Goal: Task Accomplishment & Management: Use online tool/utility

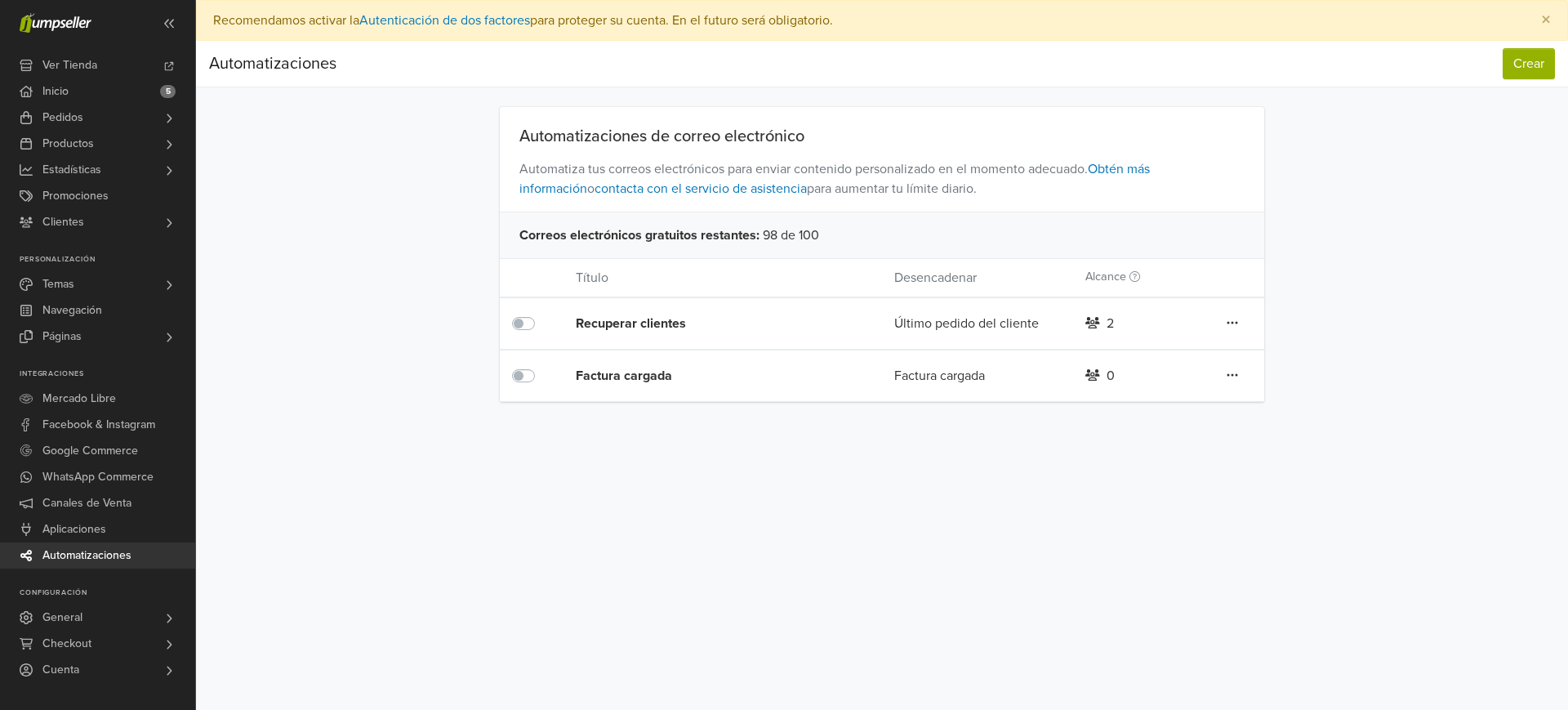
click at [1222, 320] on div "Editar Duplicar Eliminar" at bounding box center [1232, 324] width 64 height 21
click at [1240, 321] on div "Editar Duplicar Eliminar" at bounding box center [1232, 324] width 64 height 21
click at [1234, 321] on icon at bounding box center [1233, 323] width 12 height 13
click at [1161, 365] on link "Editar" at bounding box center [1174, 357] width 129 height 26
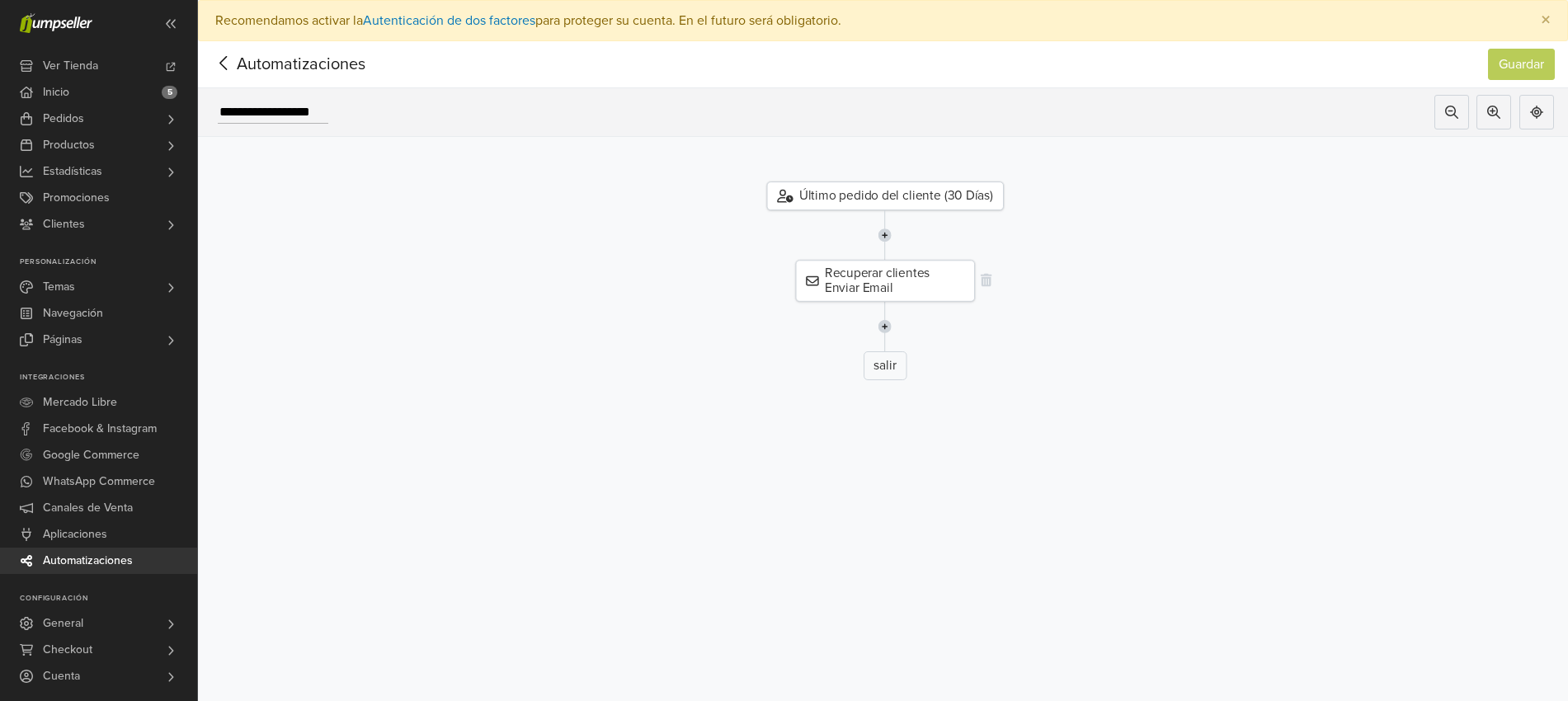
click at [914, 278] on div "Recuperar clientes Enviar Email" at bounding box center [885, 281] width 180 height 42
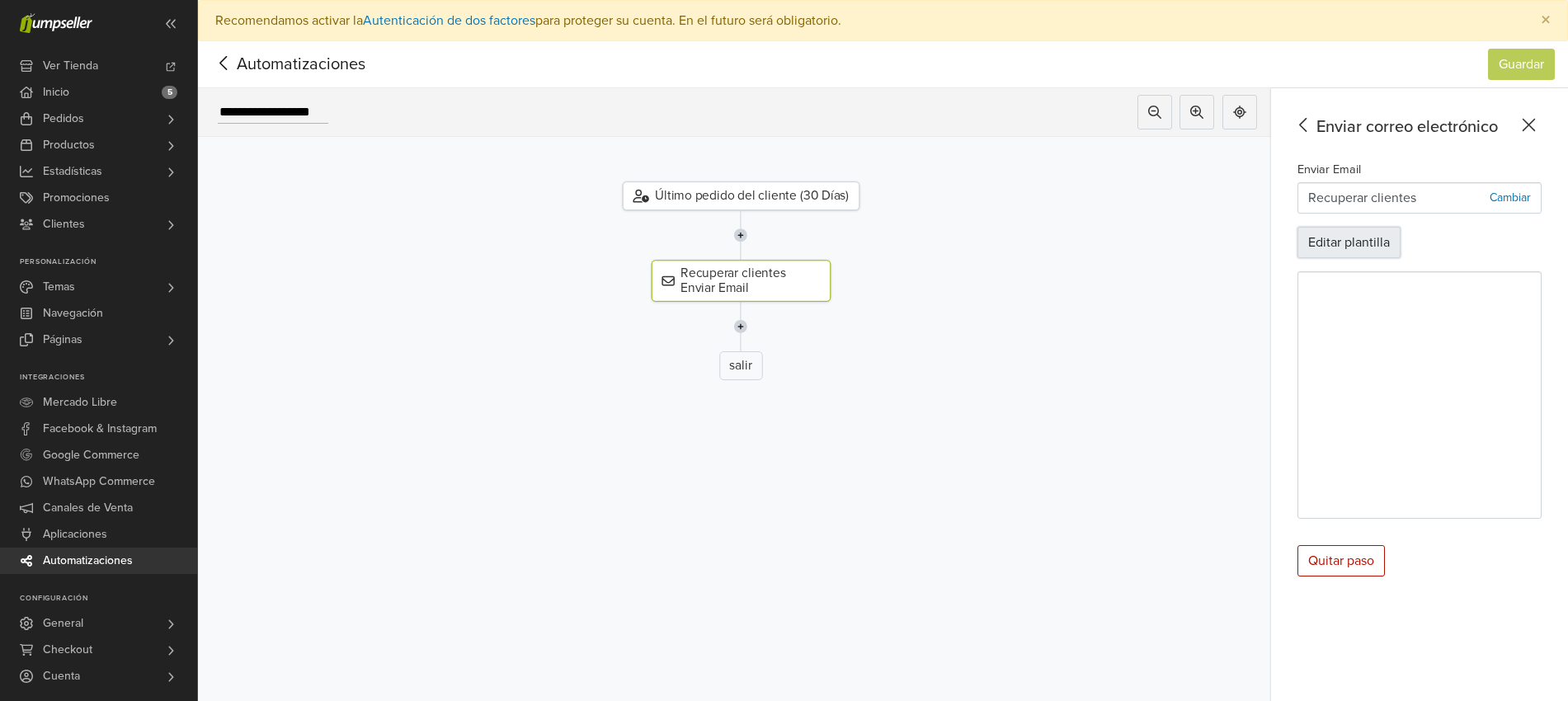
click at [1375, 243] on button "Editar plantilla" at bounding box center [1350, 243] width 103 height 32
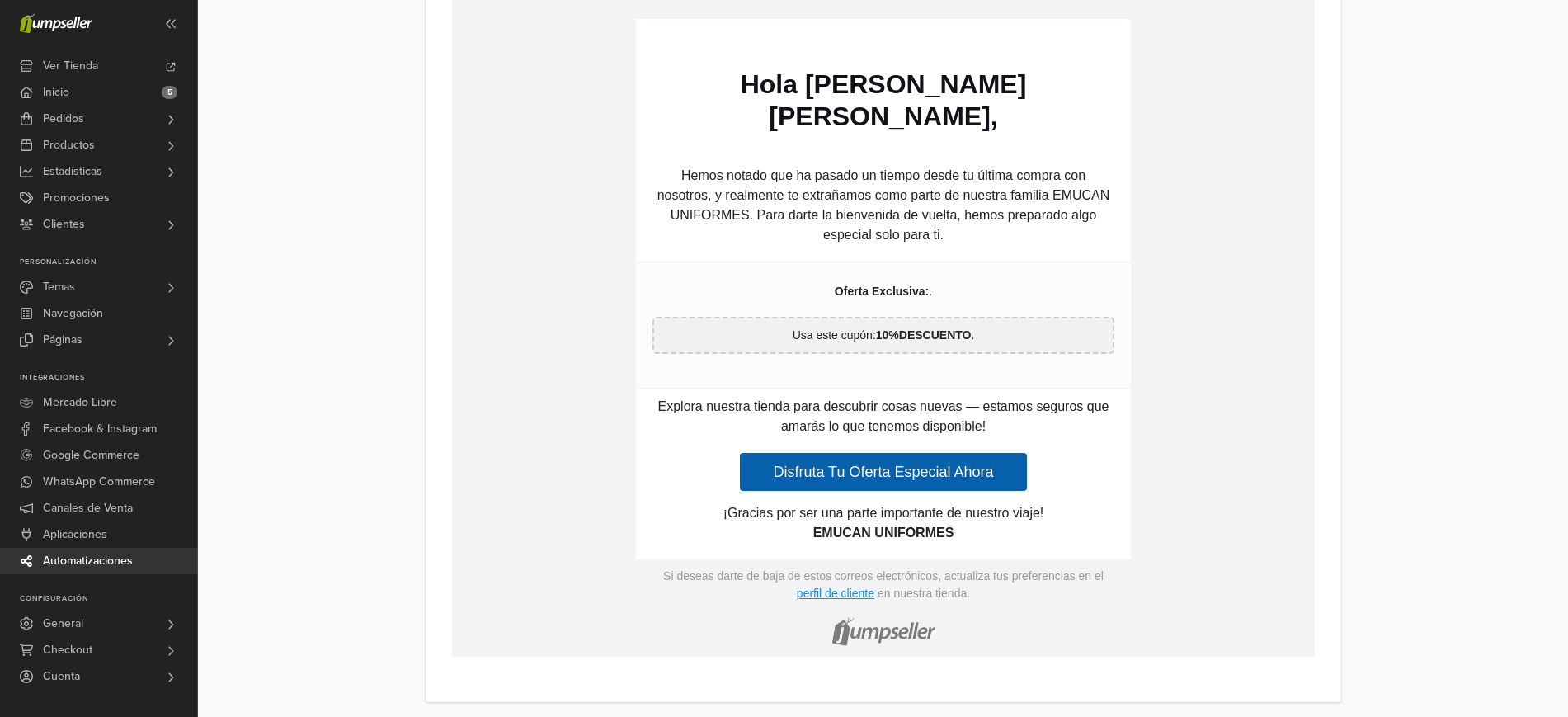
scroll to position [920, 0]
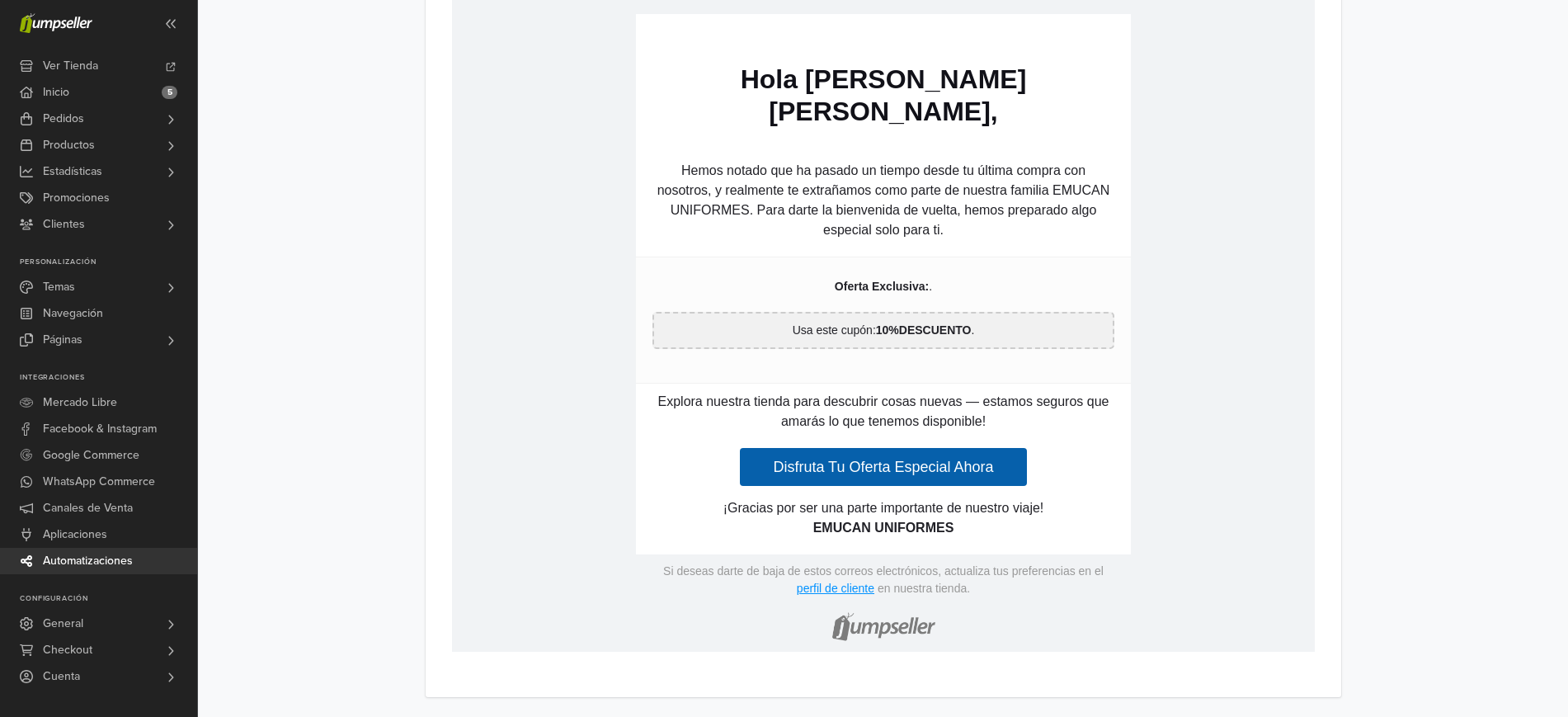
click at [1028, 394] on p "Explora nuestra tienda para descubrir cosas nuevas — estamos seguros que amarás…" at bounding box center [883, 413] width 462 height 40
drag, startPoint x: 1009, startPoint y: 385, endPoint x: 974, endPoint y: 364, distance: 40.8
click at [974, 393] on p "Explora nuestra tienda para descubrir cosas nuevas — estamos seguros que amarás…" at bounding box center [883, 413] width 462 height 40
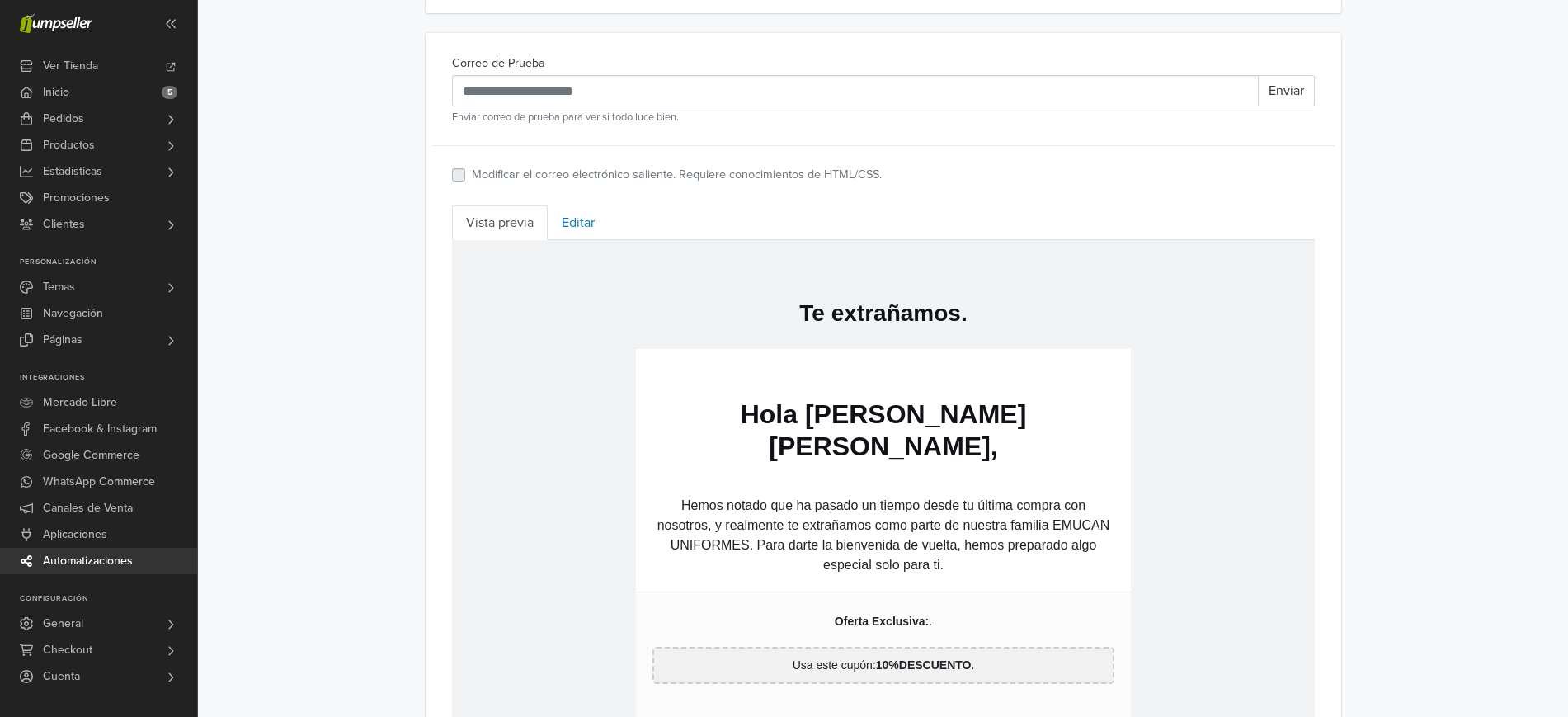
scroll to position [574, 0]
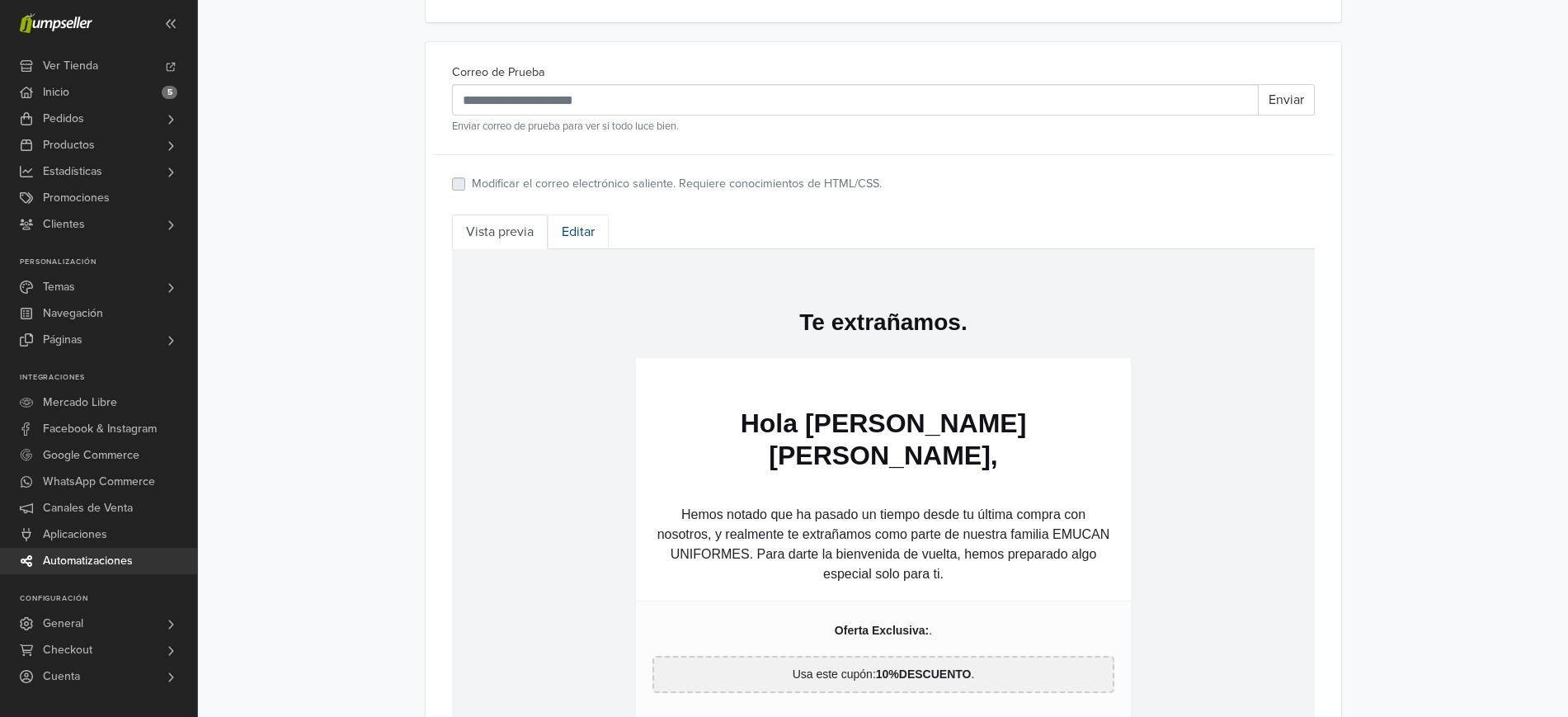
click at [564, 219] on link "Editar" at bounding box center [578, 232] width 61 height 35
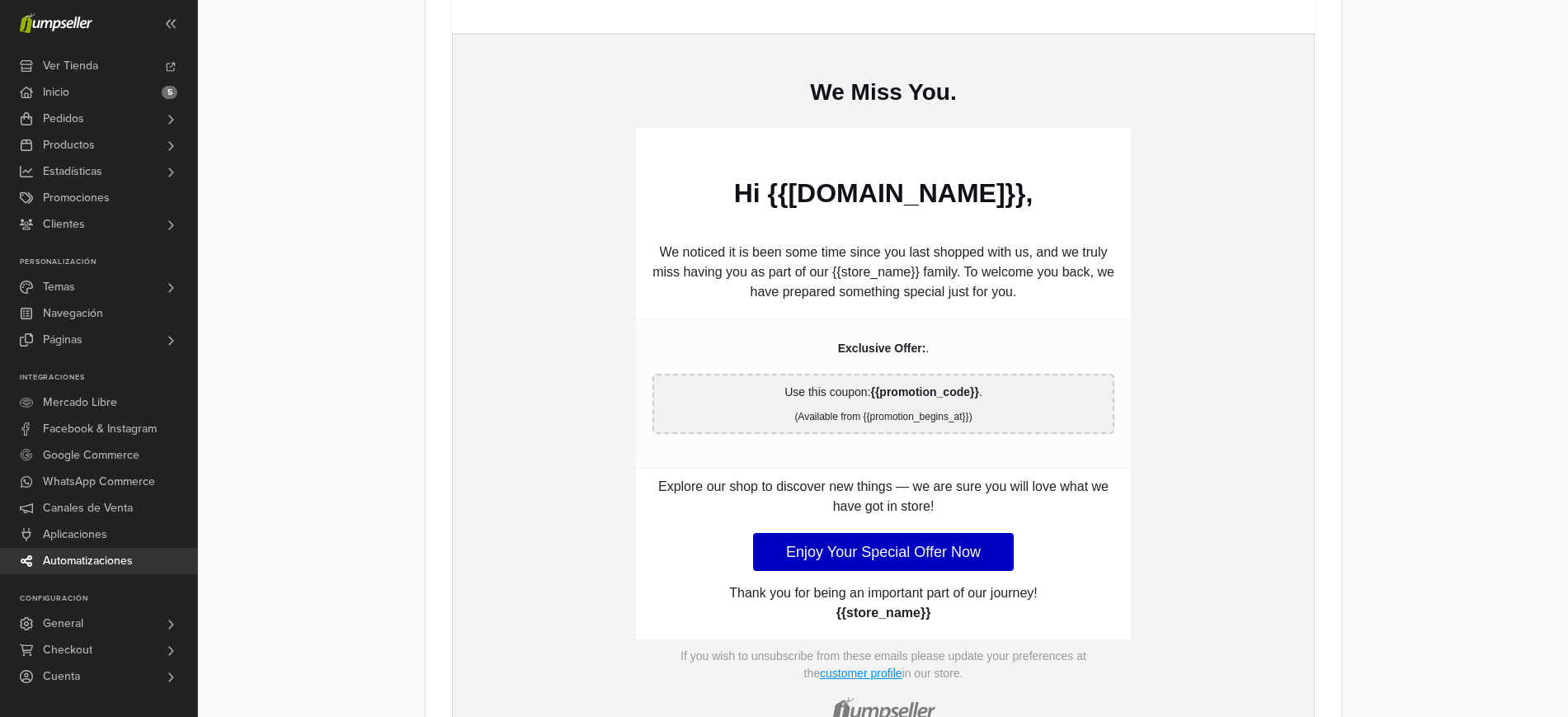
scroll to position [950, 0]
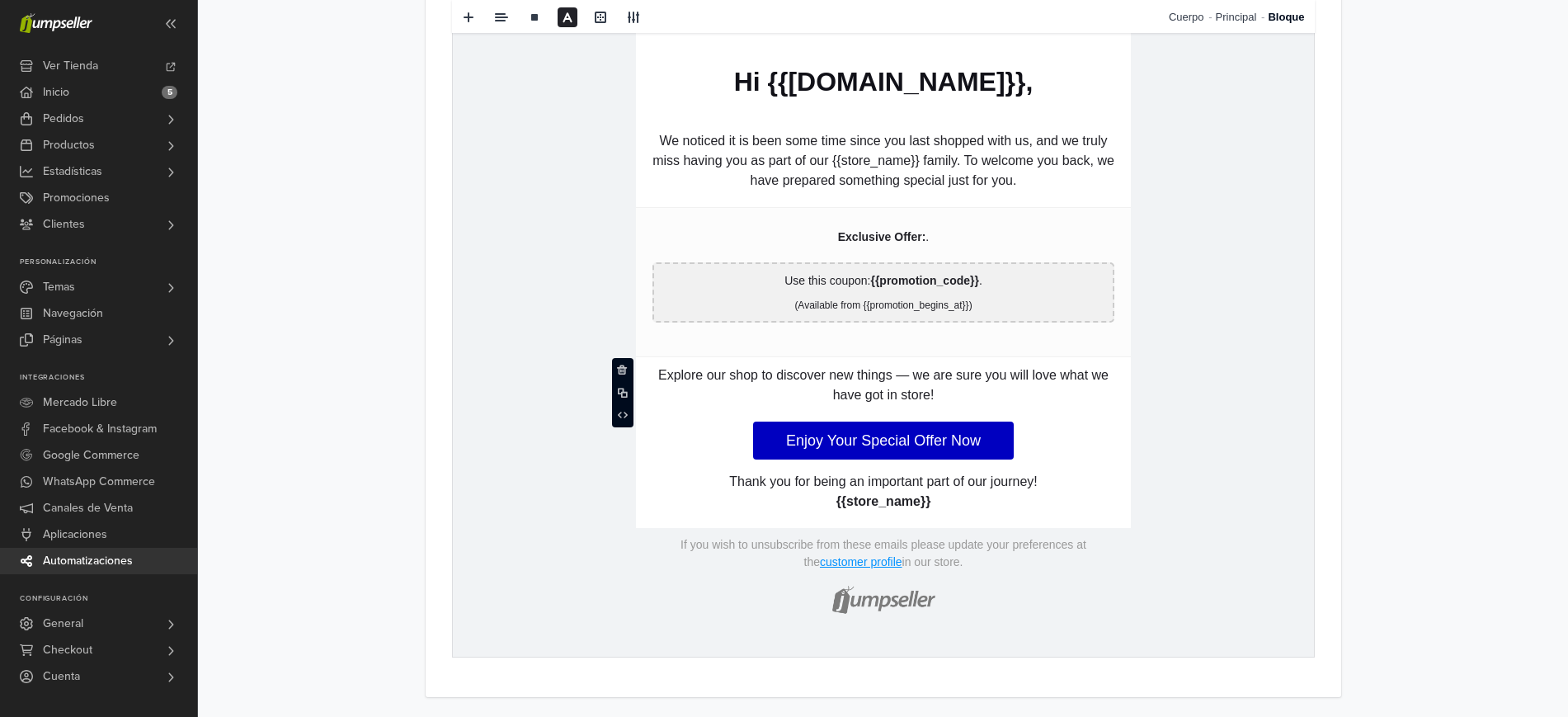
click at [1093, 413] on td "hidden text Explore our shop to discover new things — we are sure you will love…" at bounding box center [883, 412] width 495 height 107
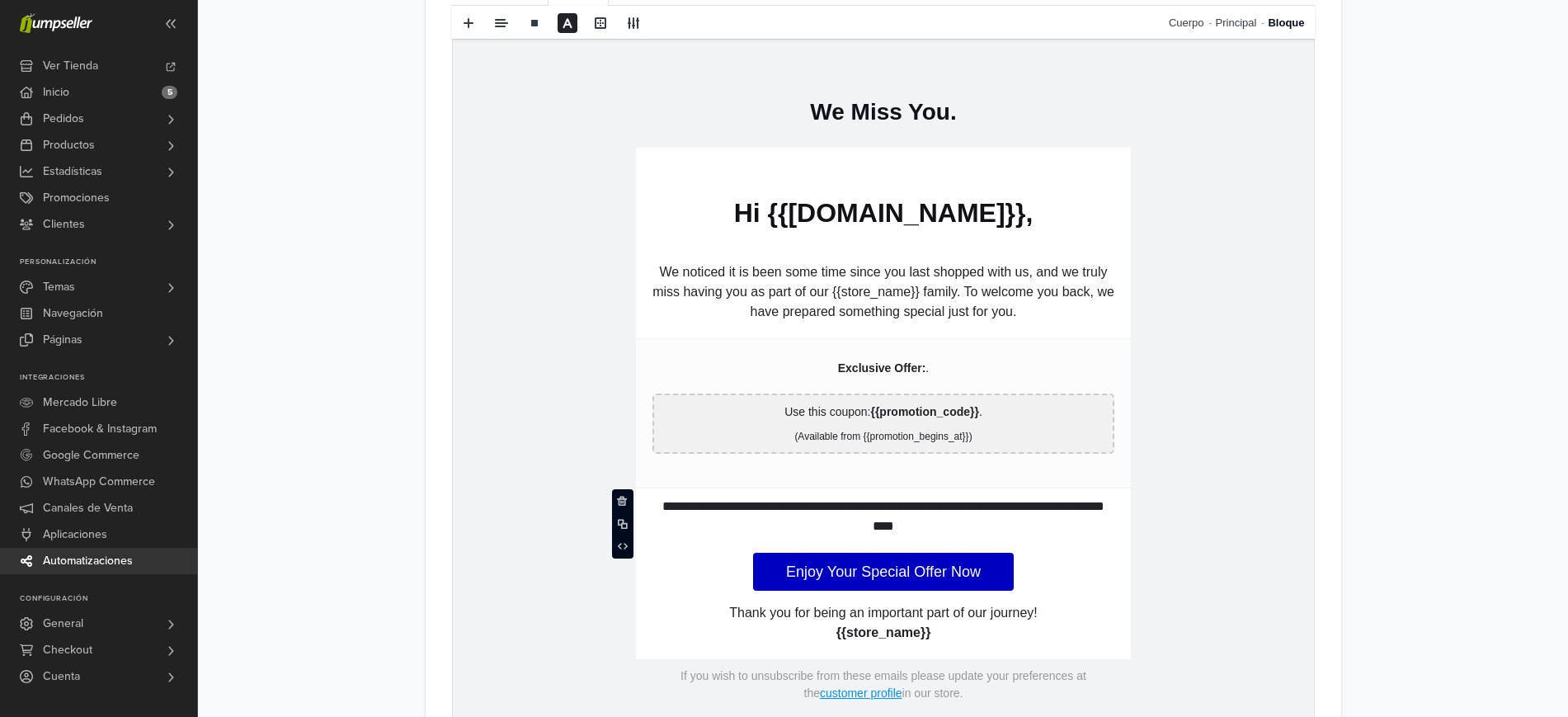
scroll to position [802, 0]
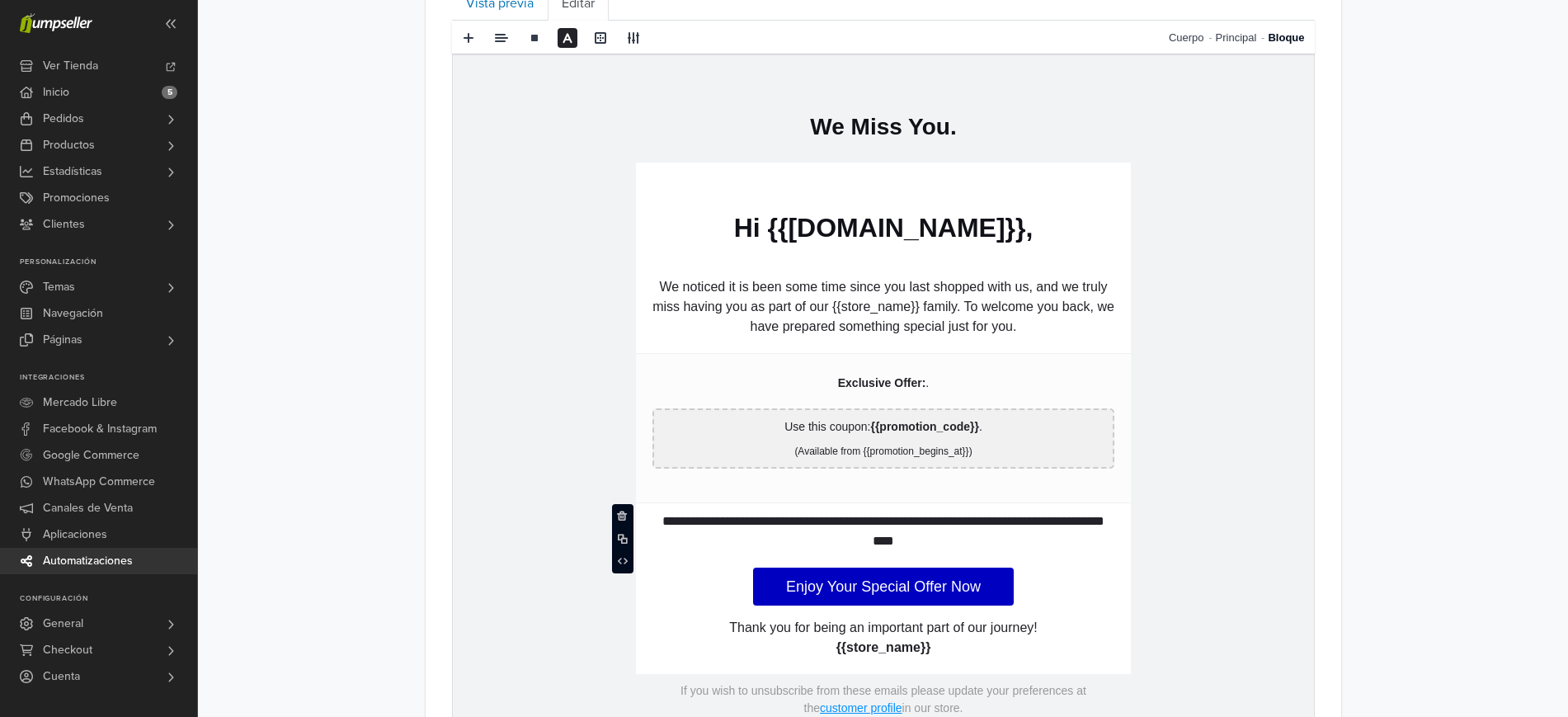
click at [1207, 373] on td "**********" at bounding box center [882, 429] width 861 height 749
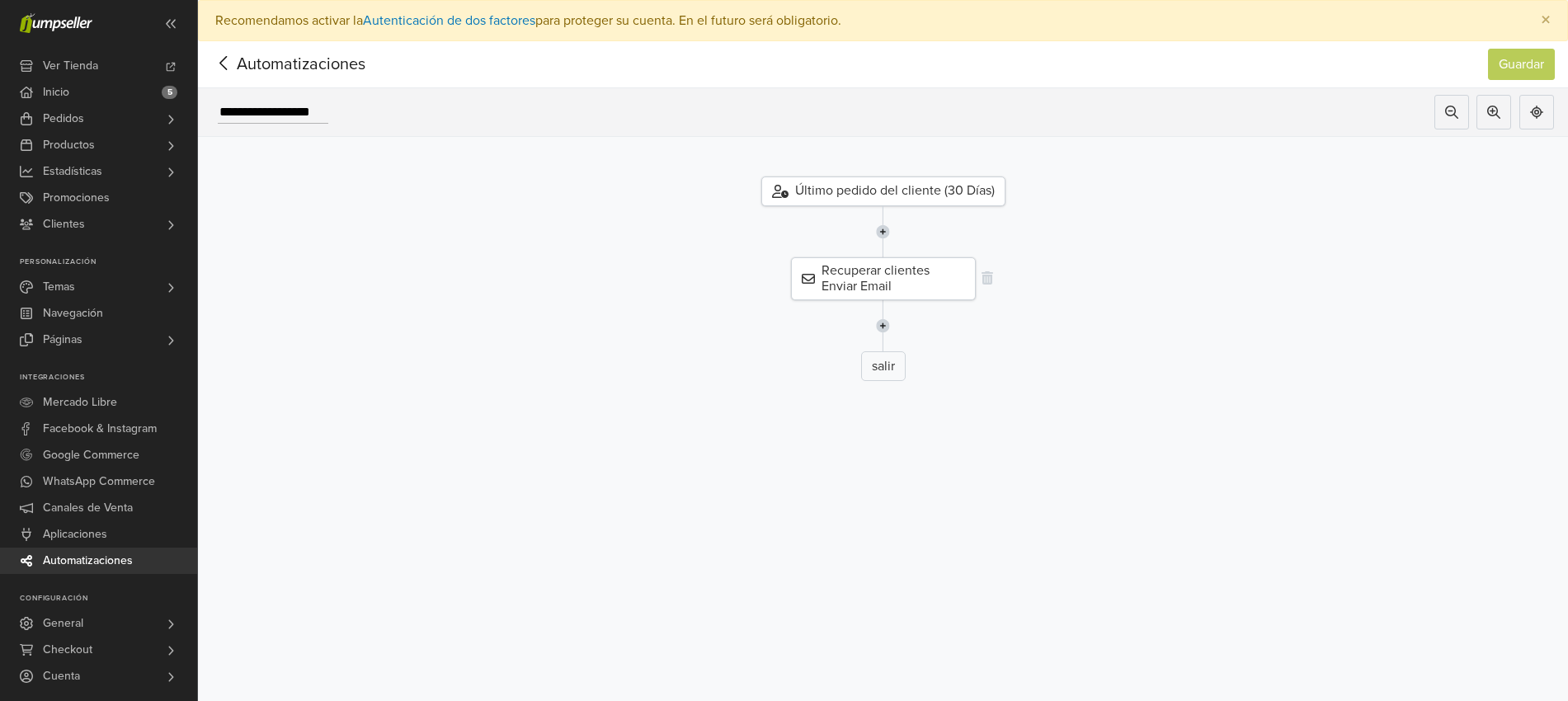
click at [914, 283] on div "Recuperar clientes Enviar Email" at bounding box center [884, 278] width 185 height 43
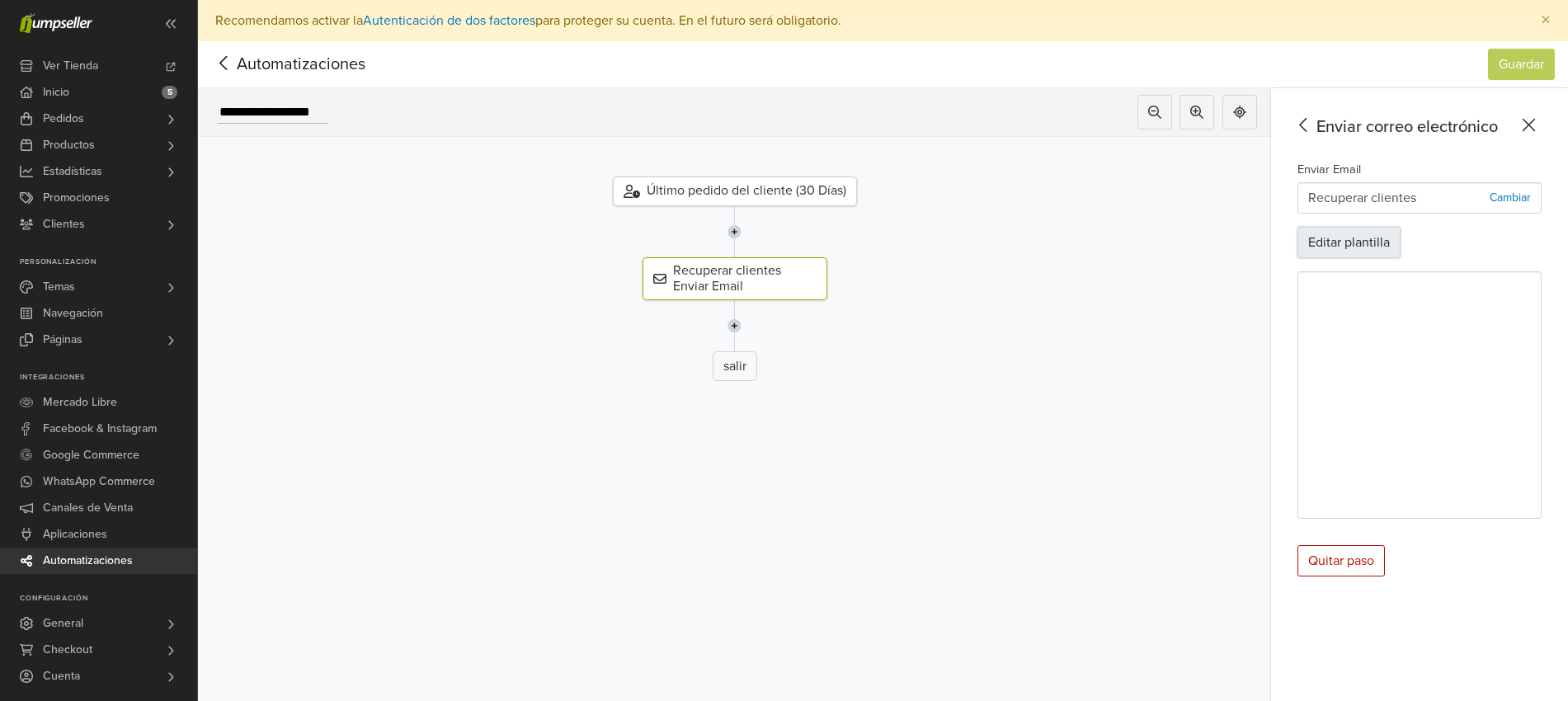
click at [1383, 241] on button "Editar plantilla" at bounding box center [1350, 243] width 103 height 32
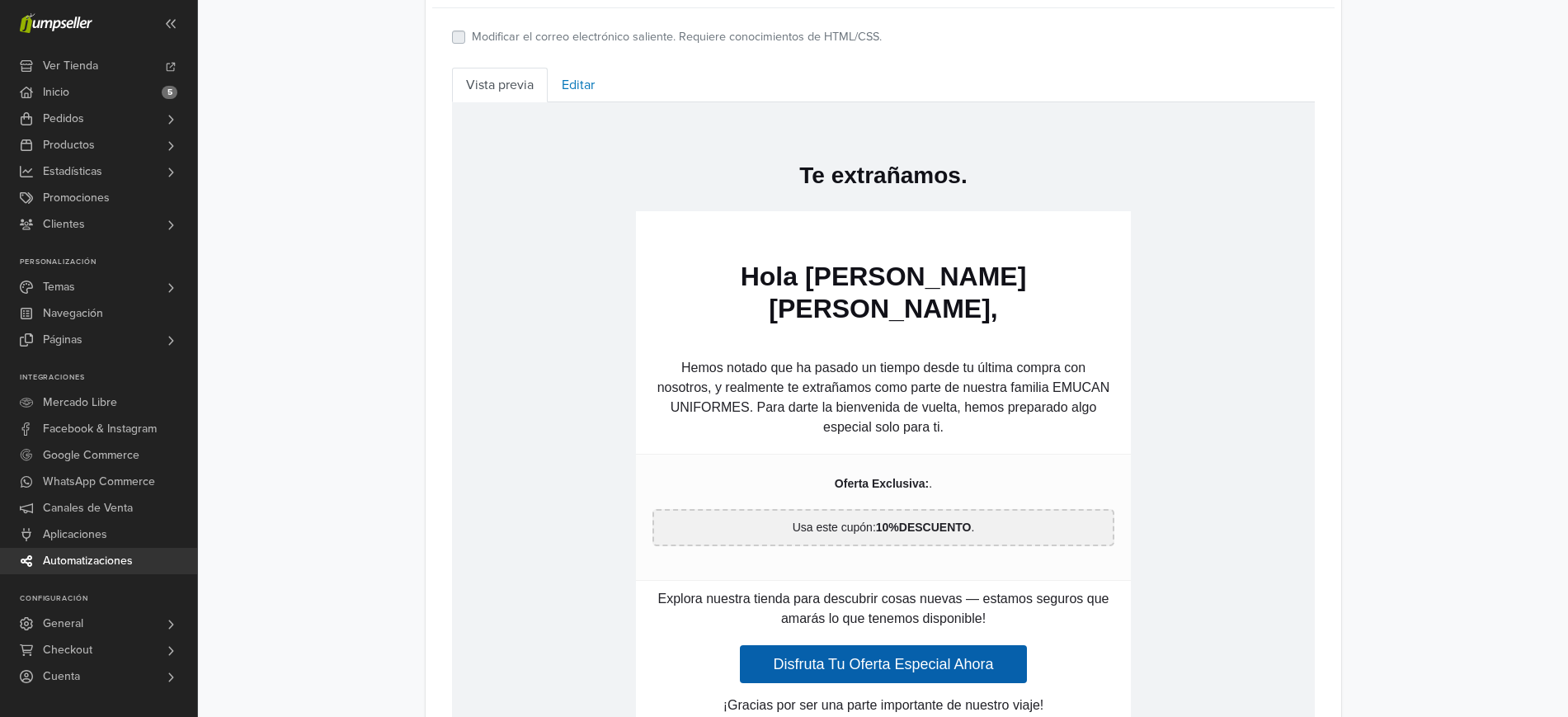
scroll to position [772, 0]
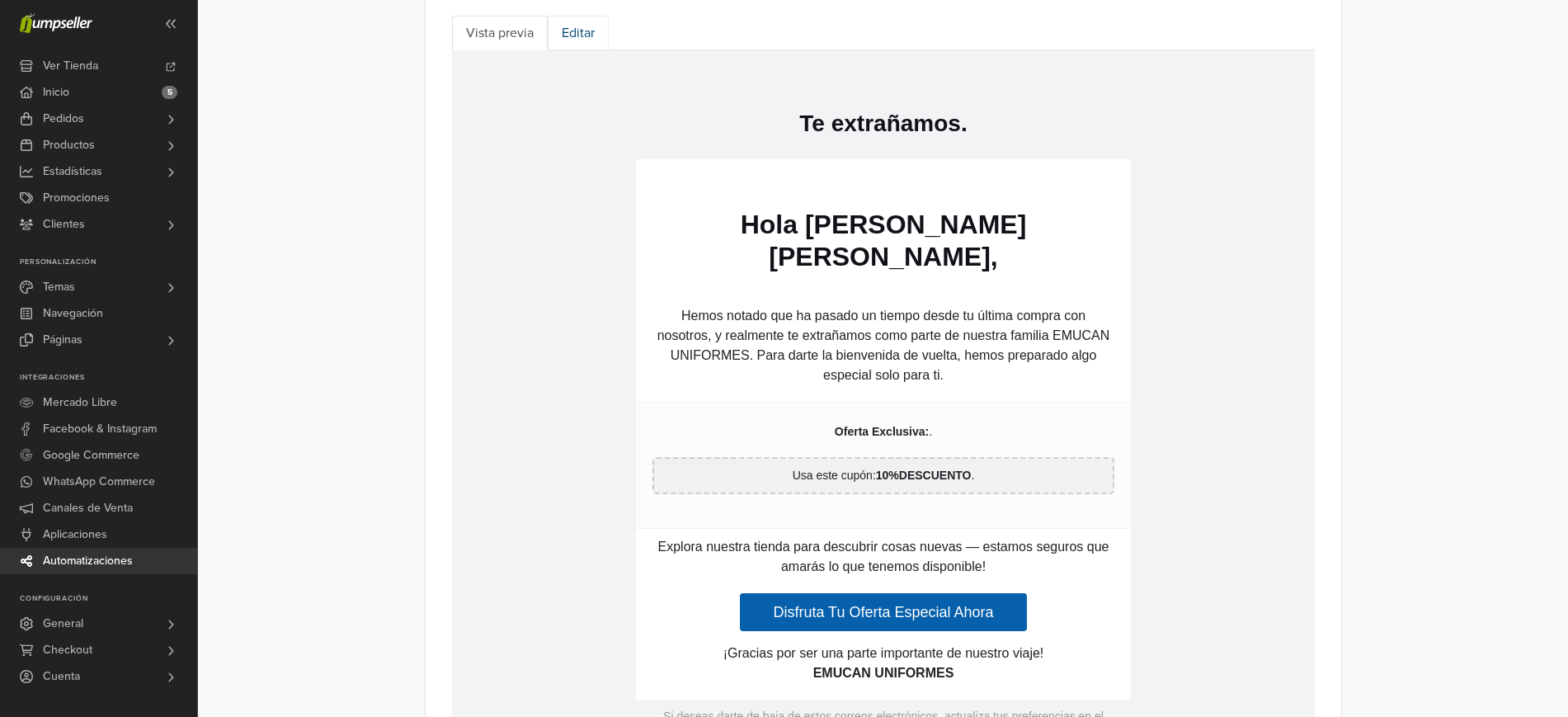
click at [572, 29] on link "Editar" at bounding box center [578, 33] width 61 height 35
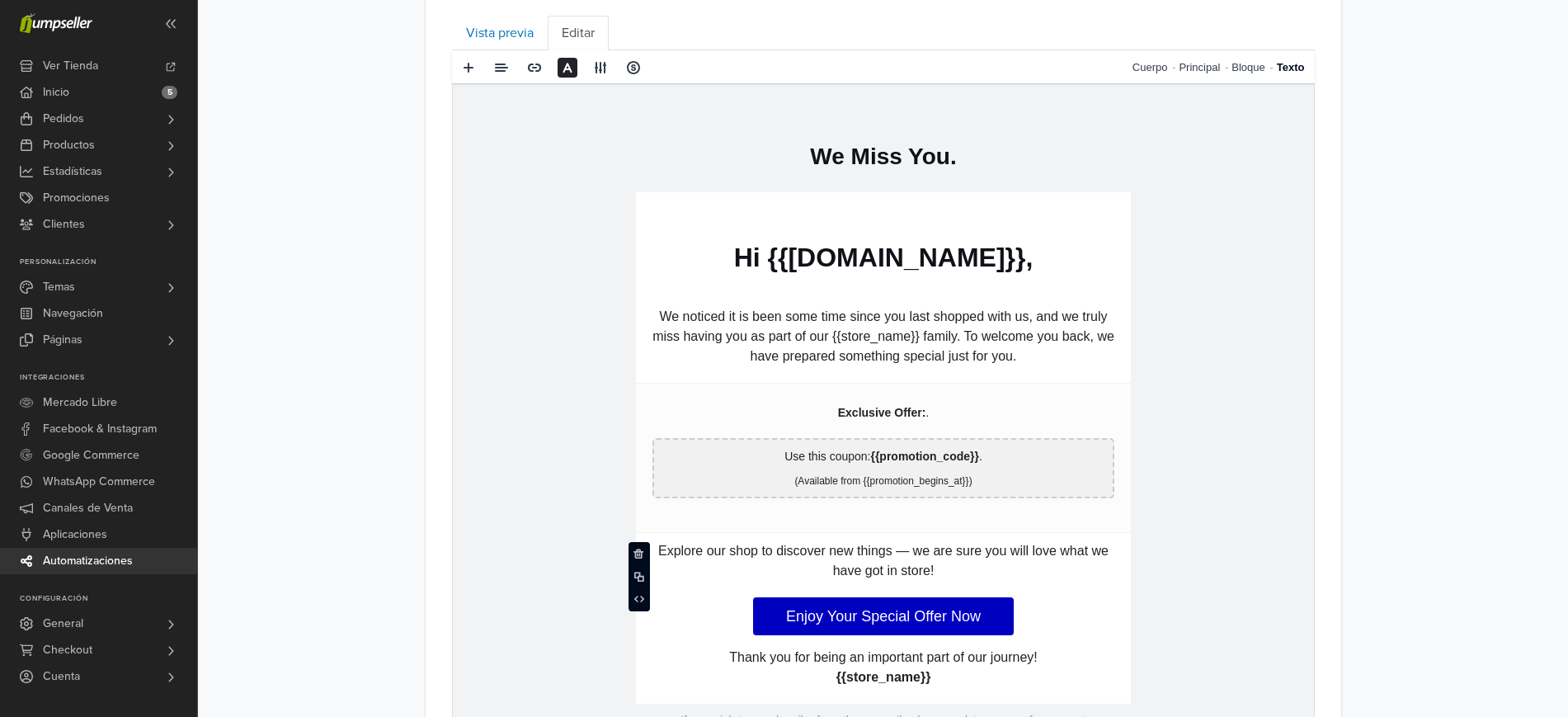
click at [935, 554] on p "Explore our shop to discover new things — we are sure you will love what we hav…" at bounding box center [883, 561] width 462 height 40
click at [934, 569] on p "**********" at bounding box center [883, 561] width 462 height 40
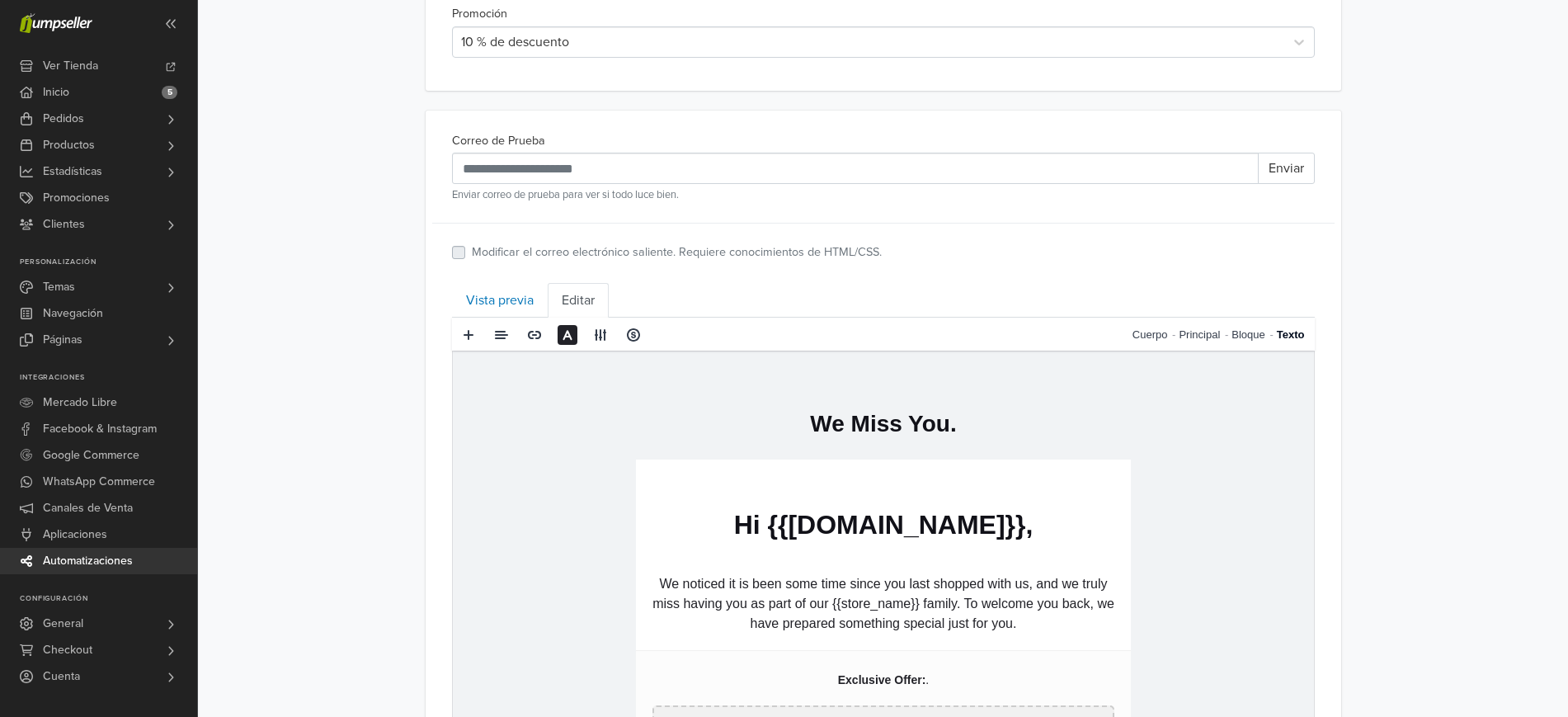
scroll to position [514, 0]
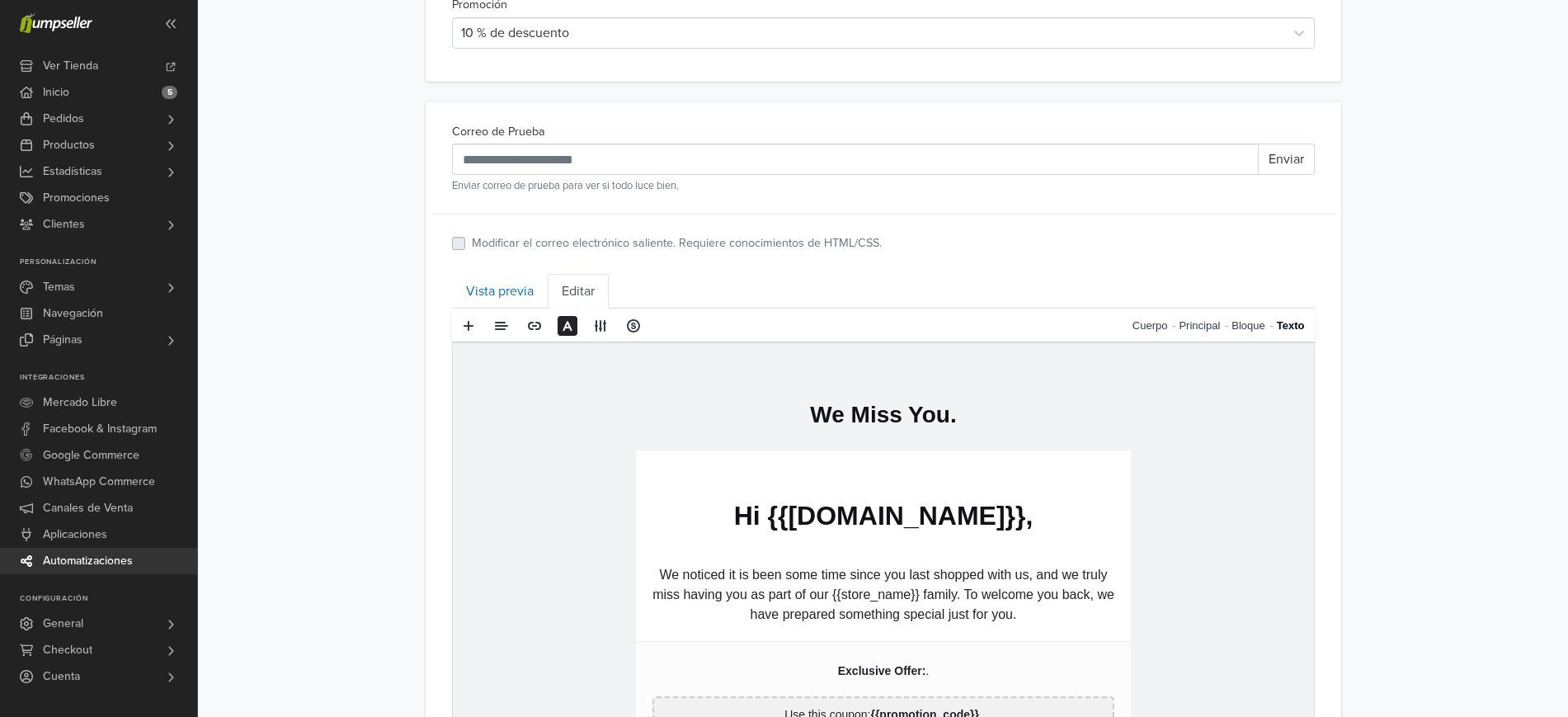
click at [785, 288] on ul "Vista previa Editar" at bounding box center [883, 292] width 863 height 35
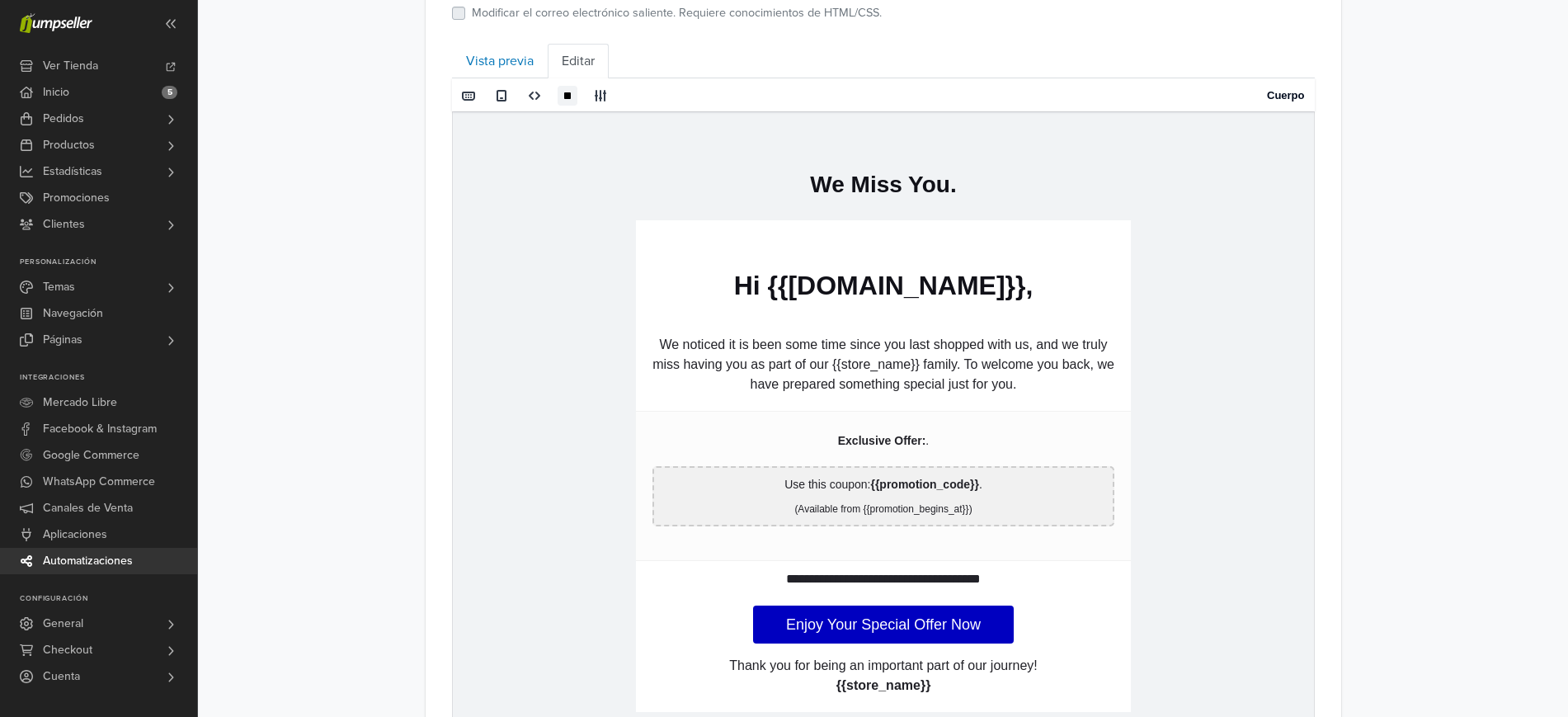
scroll to position [742, 0]
click at [516, 48] on link "Vista previa" at bounding box center [499, 63] width 96 height 35
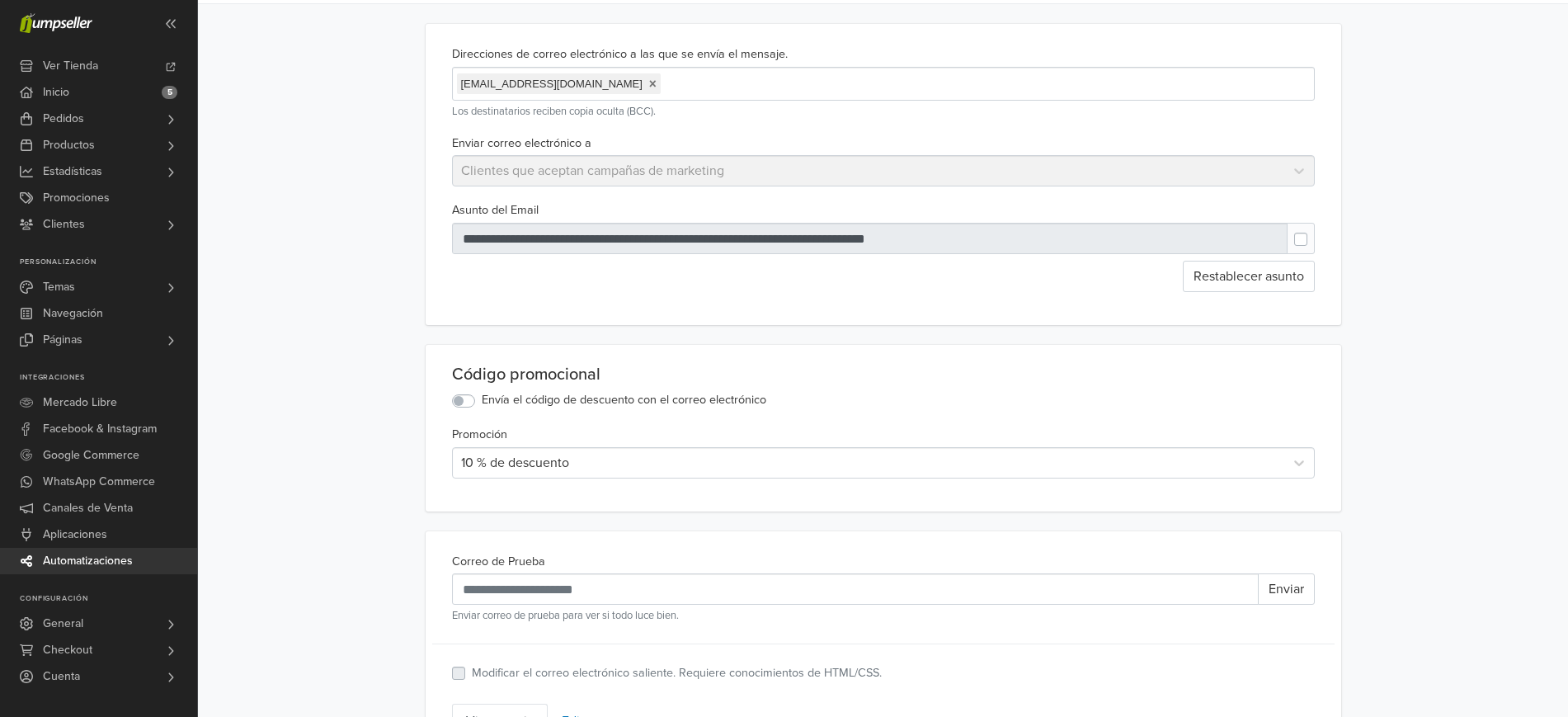
scroll to position [0, 0]
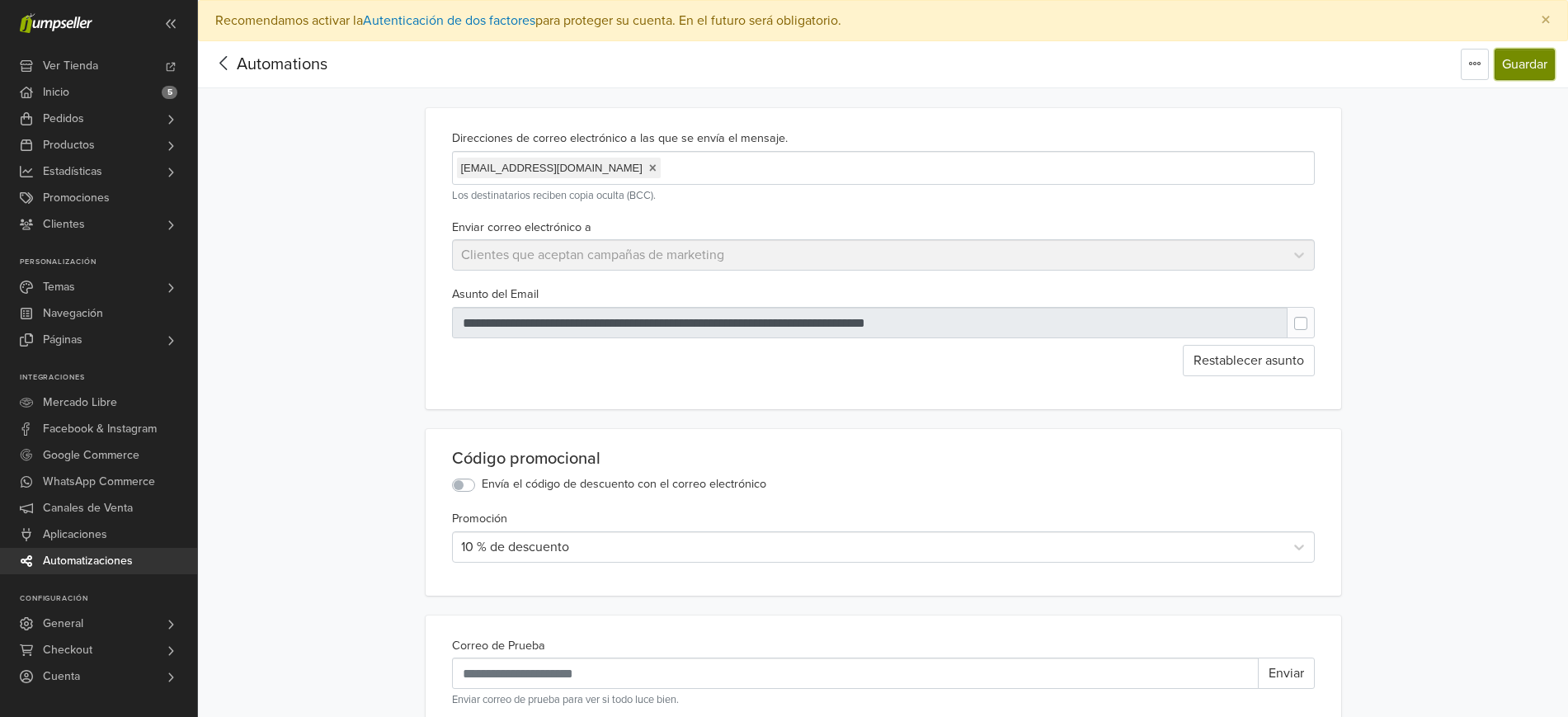
click at [1553, 60] on button "Guardar" at bounding box center [1525, 64] width 60 height 32
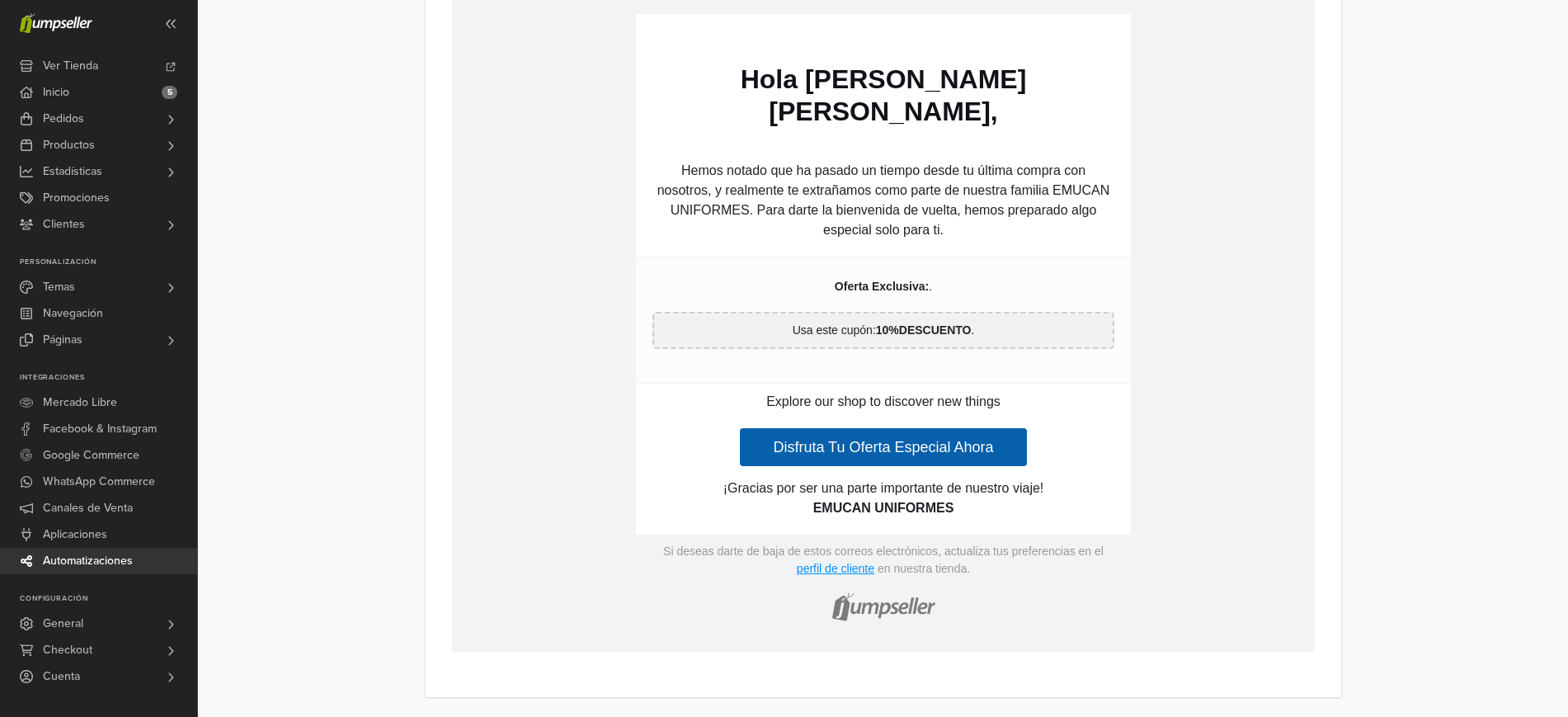
scroll to position [980, 0]
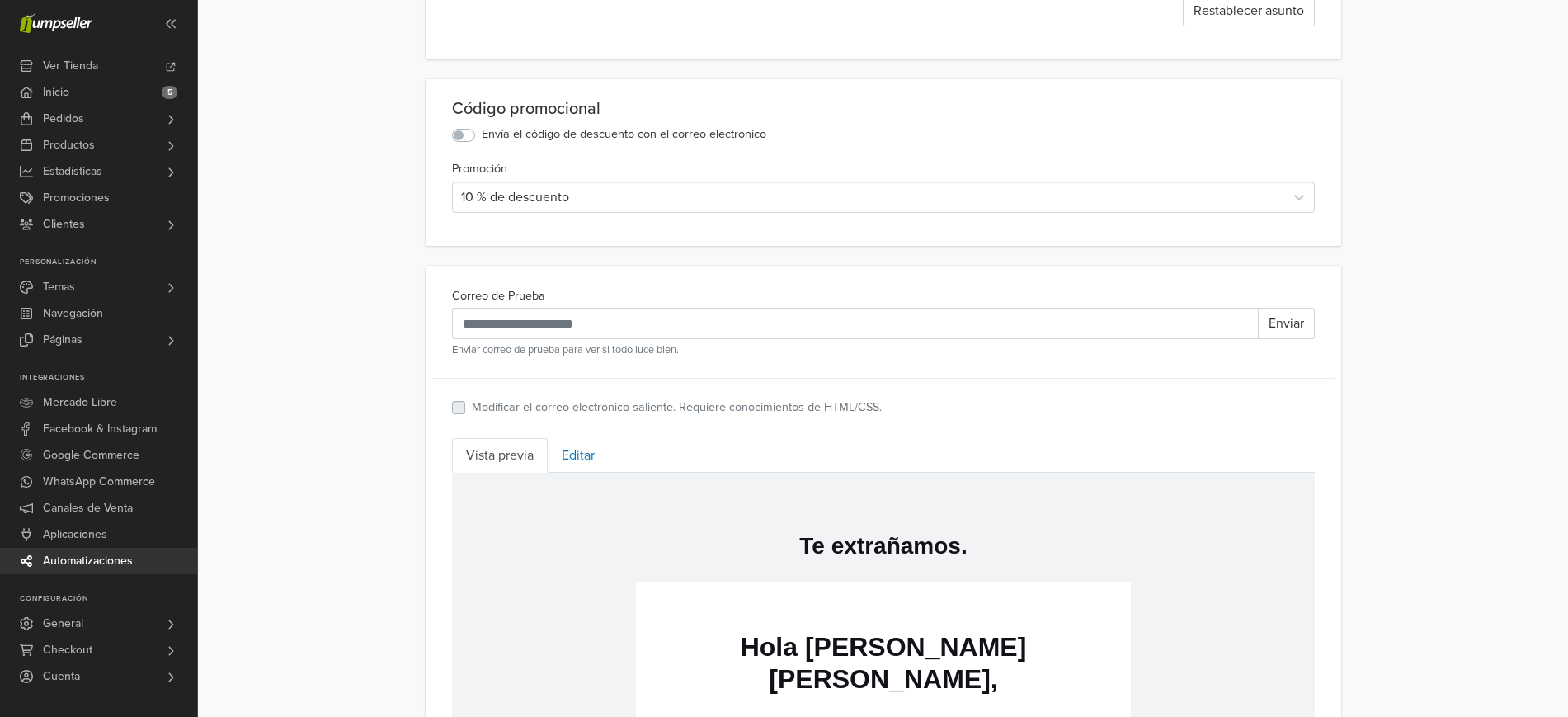
scroll to position [348, 0]
click at [564, 455] on link "Editar" at bounding box center [578, 459] width 61 height 35
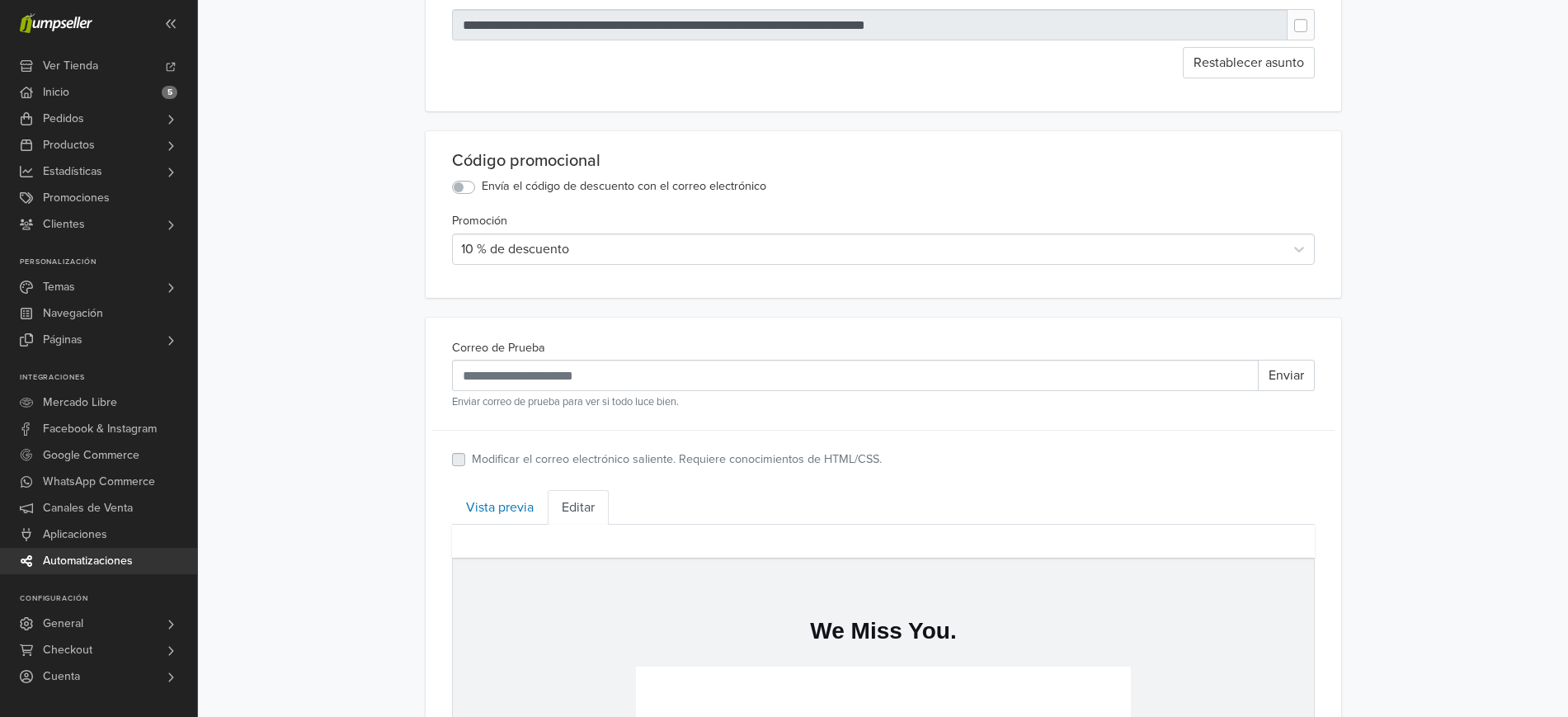
scroll to position [0, 0]
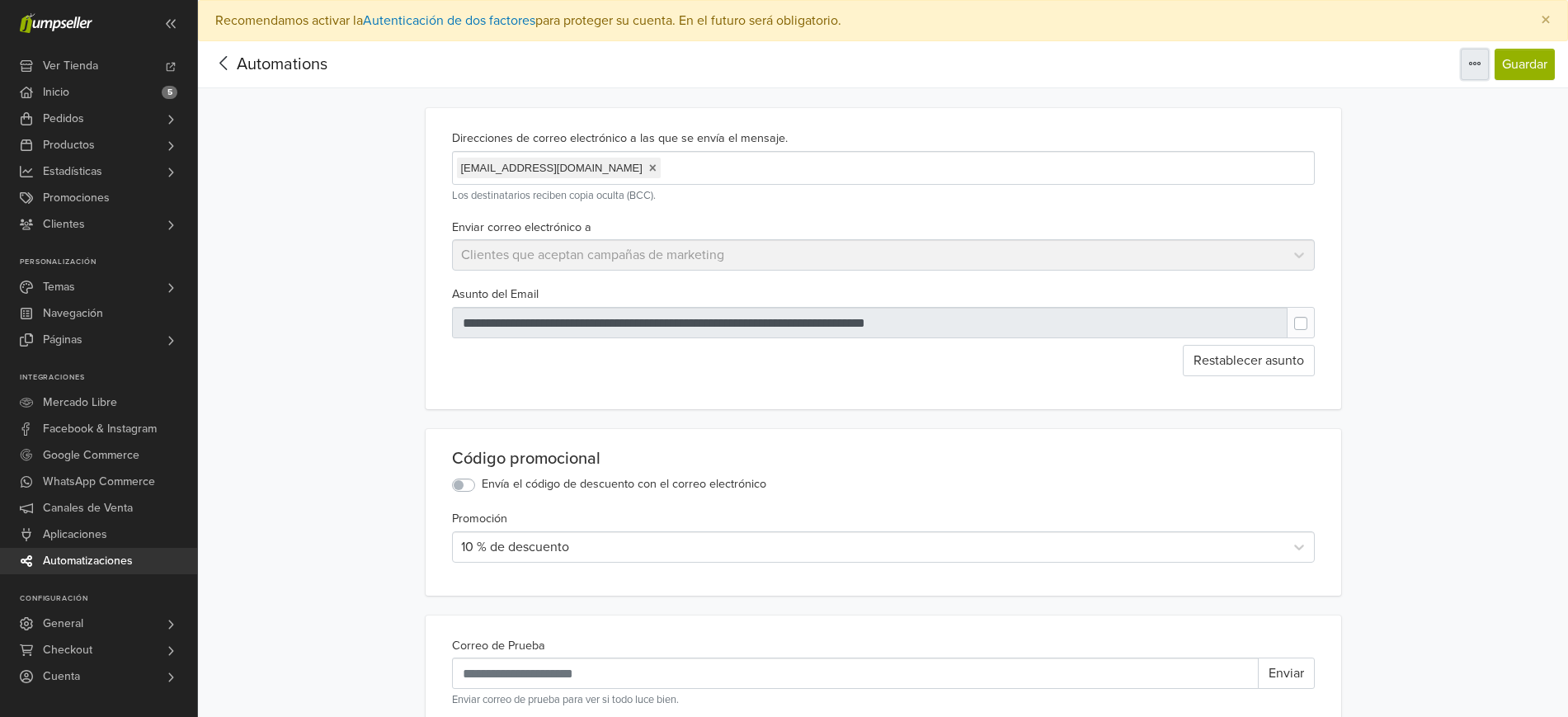
click at [1473, 58] on icon "button" at bounding box center [1475, 63] width 13 height 13
click at [1431, 94] on span "Editar título" at bounding box center [1415, 103] width 66 height 17
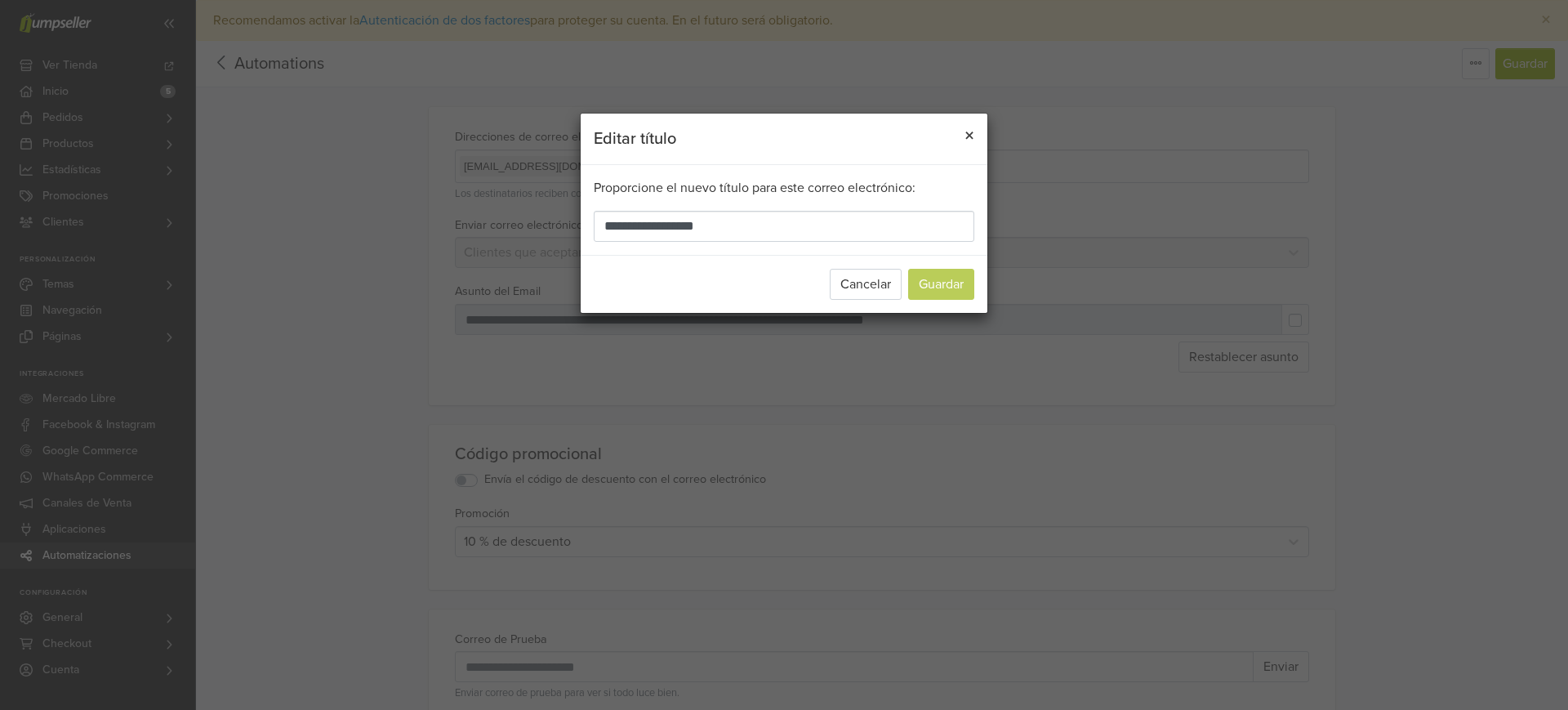
click at [958, 136] on button "×" at bounding box center [970, 136] width 36 height 45
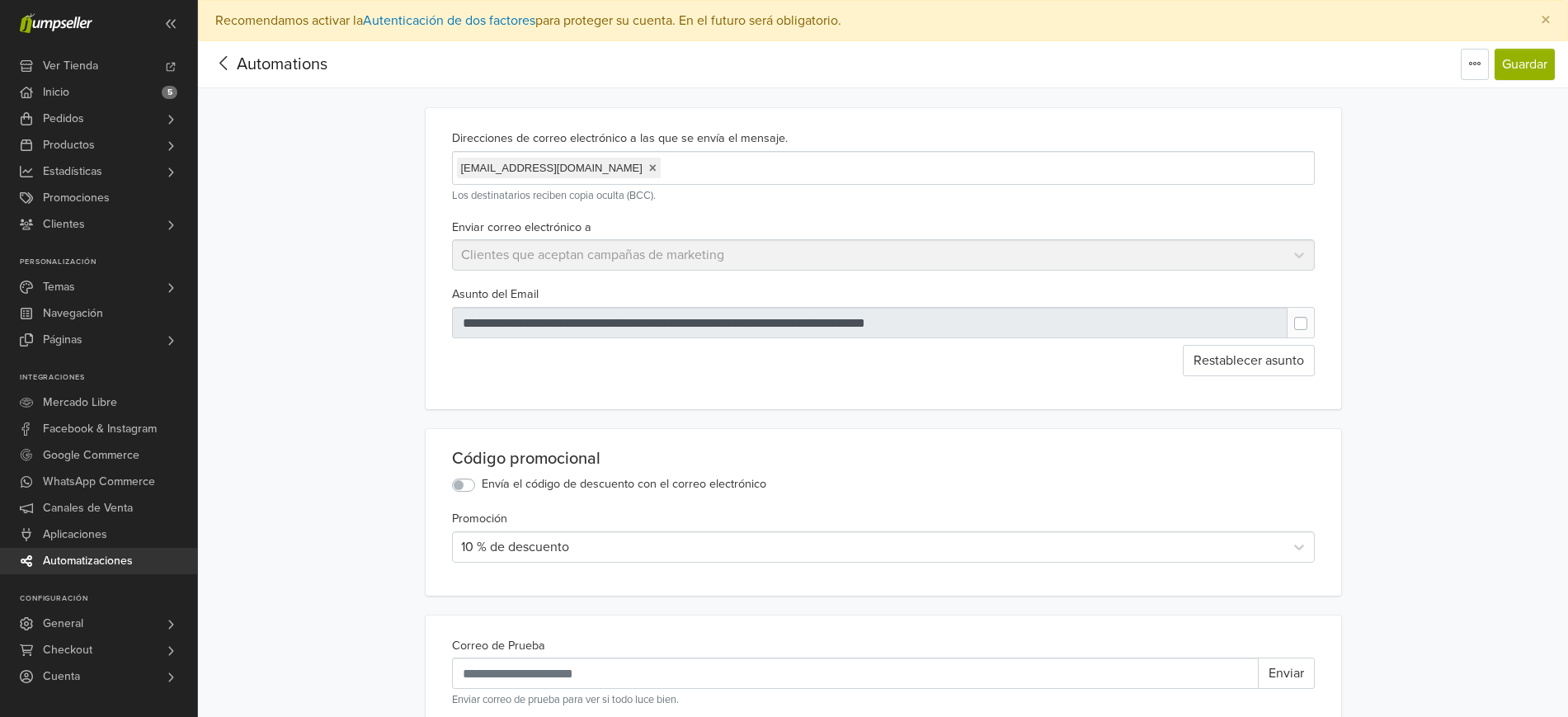
click at [222, 68] on icon at bounding box center [223, 63] width 26 height 21
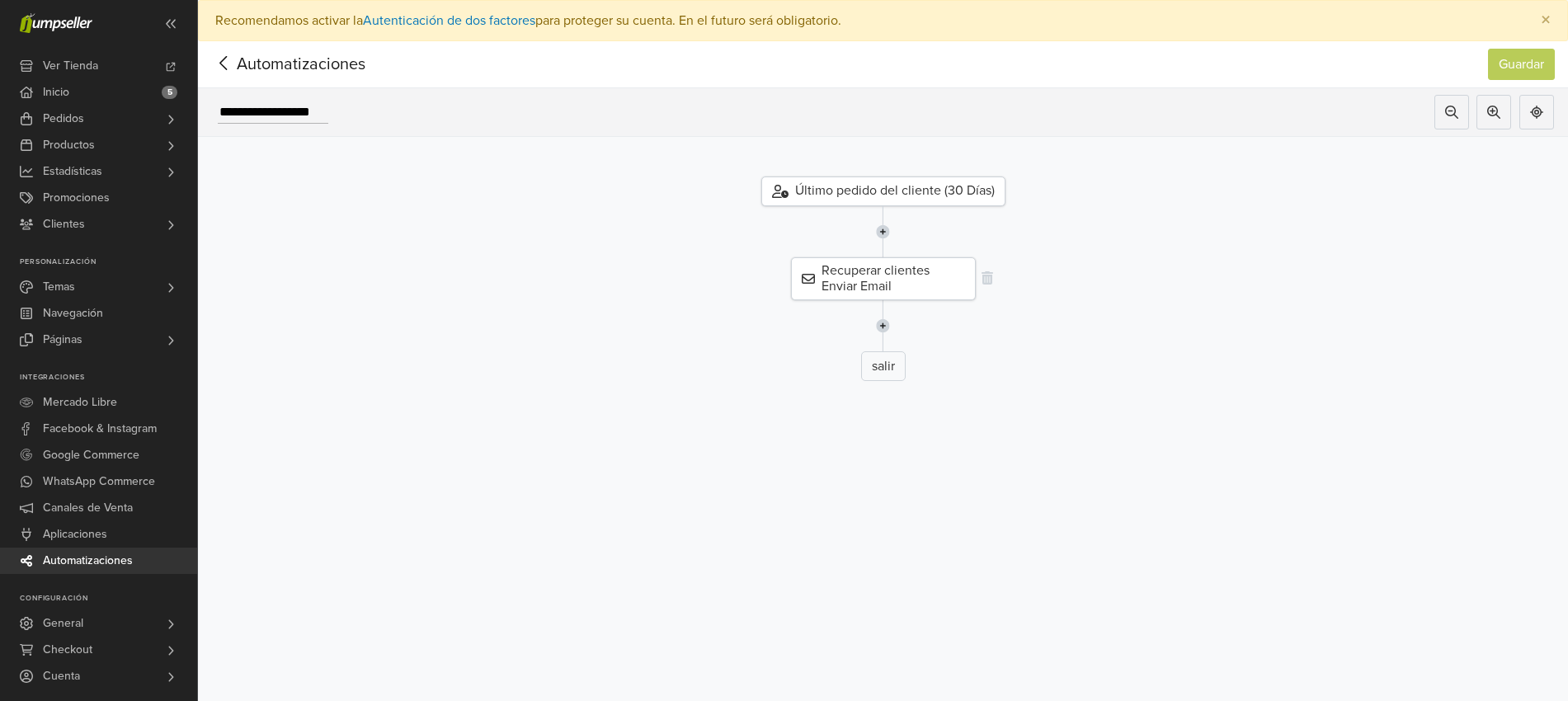
click at [930, 272] on div "Recuperar clientes Enviar Email" at bounding box center [884, 278] width 185 height 43
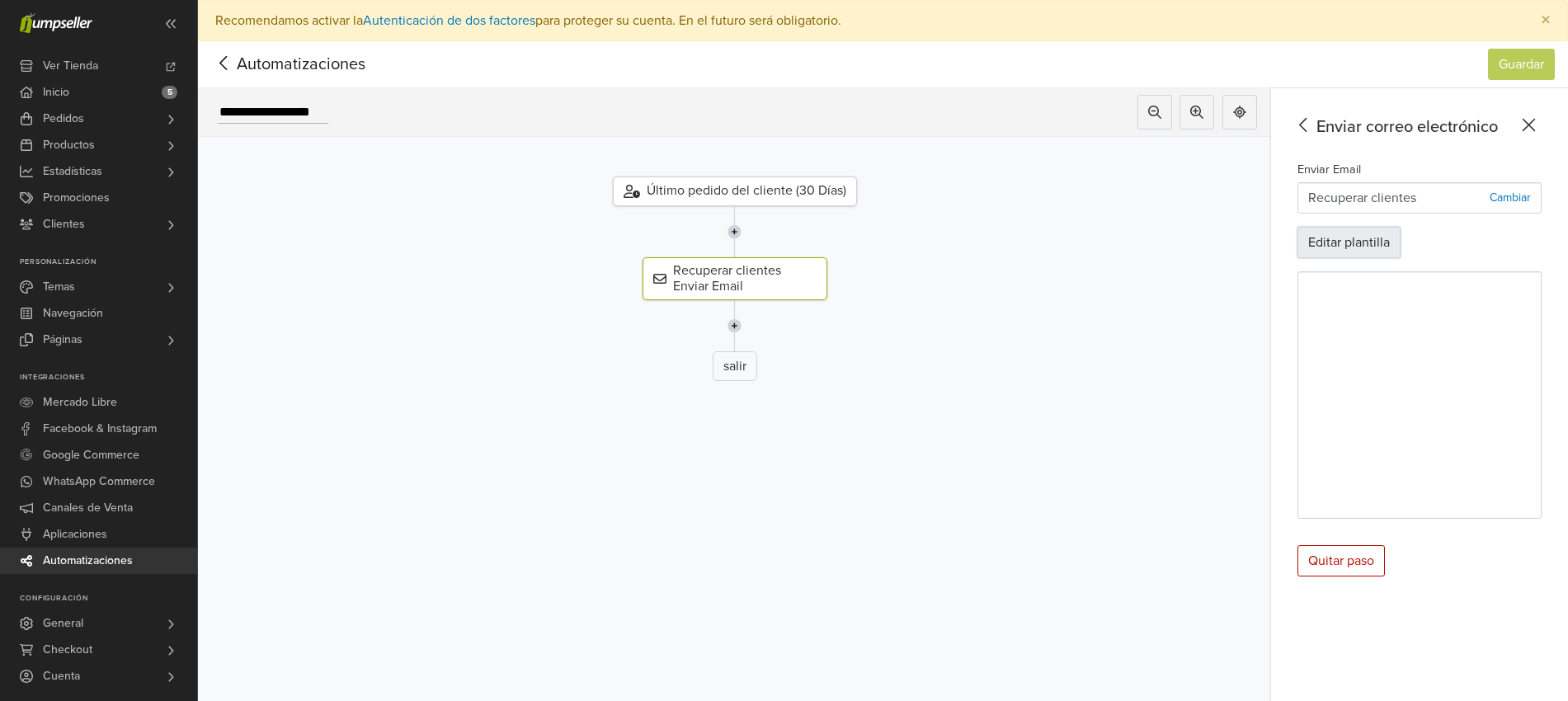
click at [1384, 243] on button "Editar plantilla" at bounding box center [1350, 243] width 103 height 32
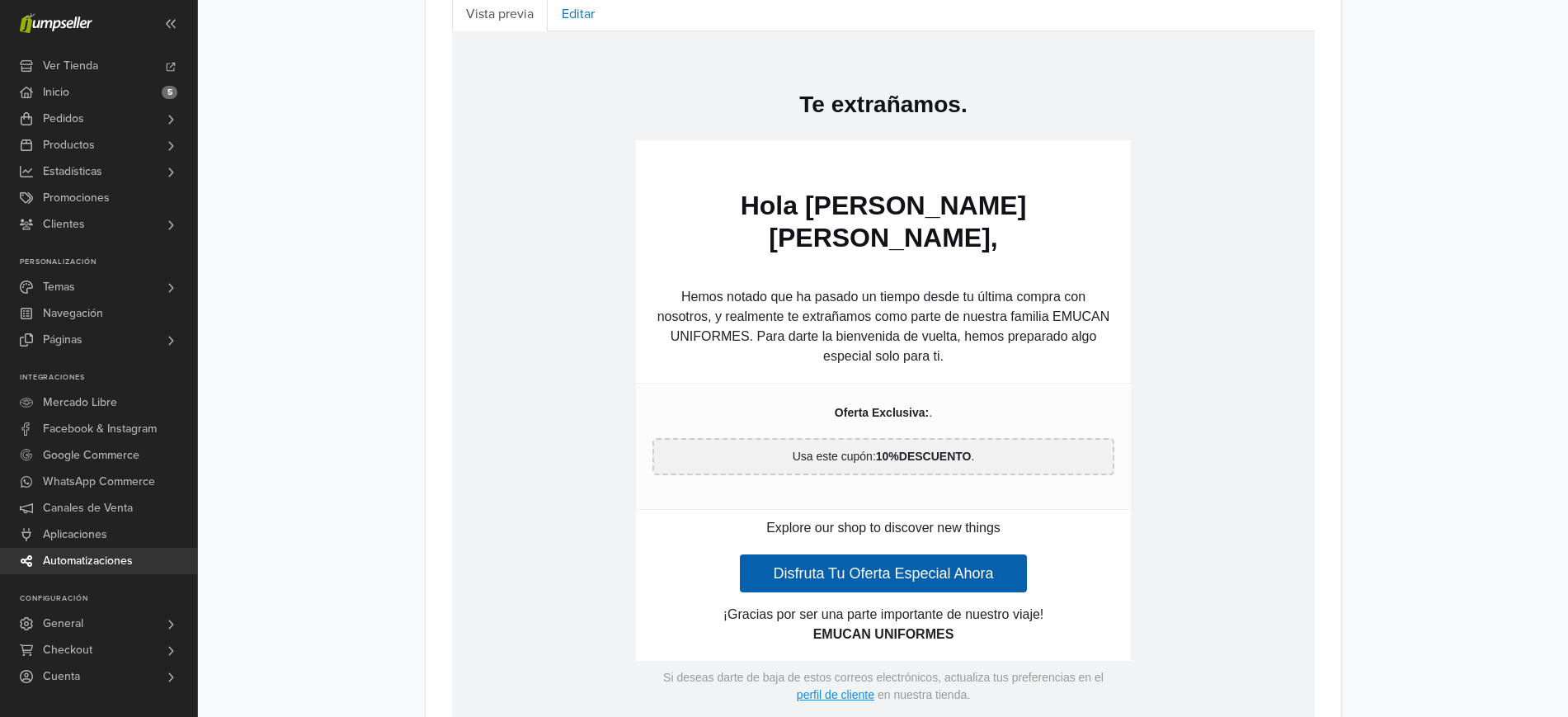
scroll to position [795, 0]
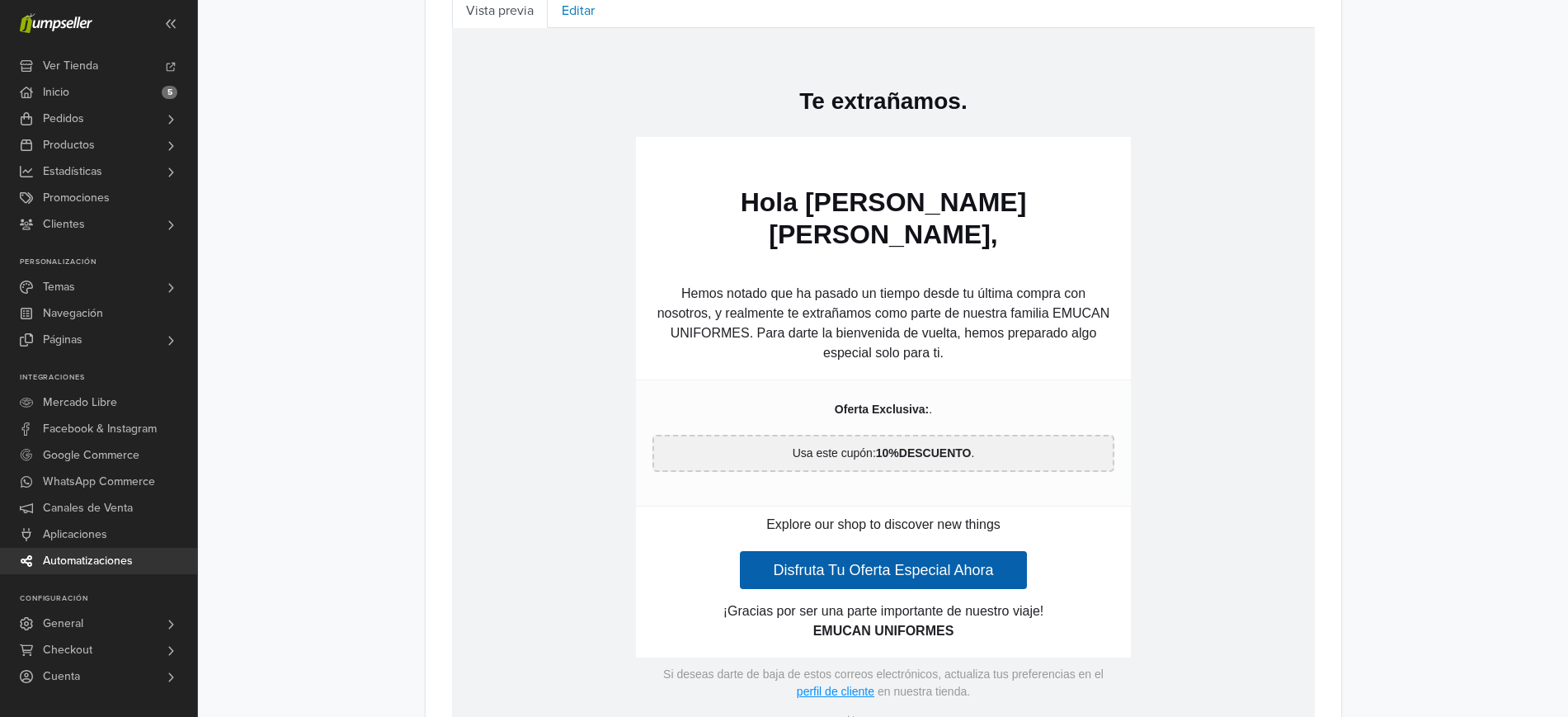
drag, startPoint x: 1014, startPoint y: 499, endPoint x: 762, endPoint y: 494, distance: 252.0
click at [762, 515] on p "Explore our shop to discover new things" at bounding box center [883, 525] width 462 height 20
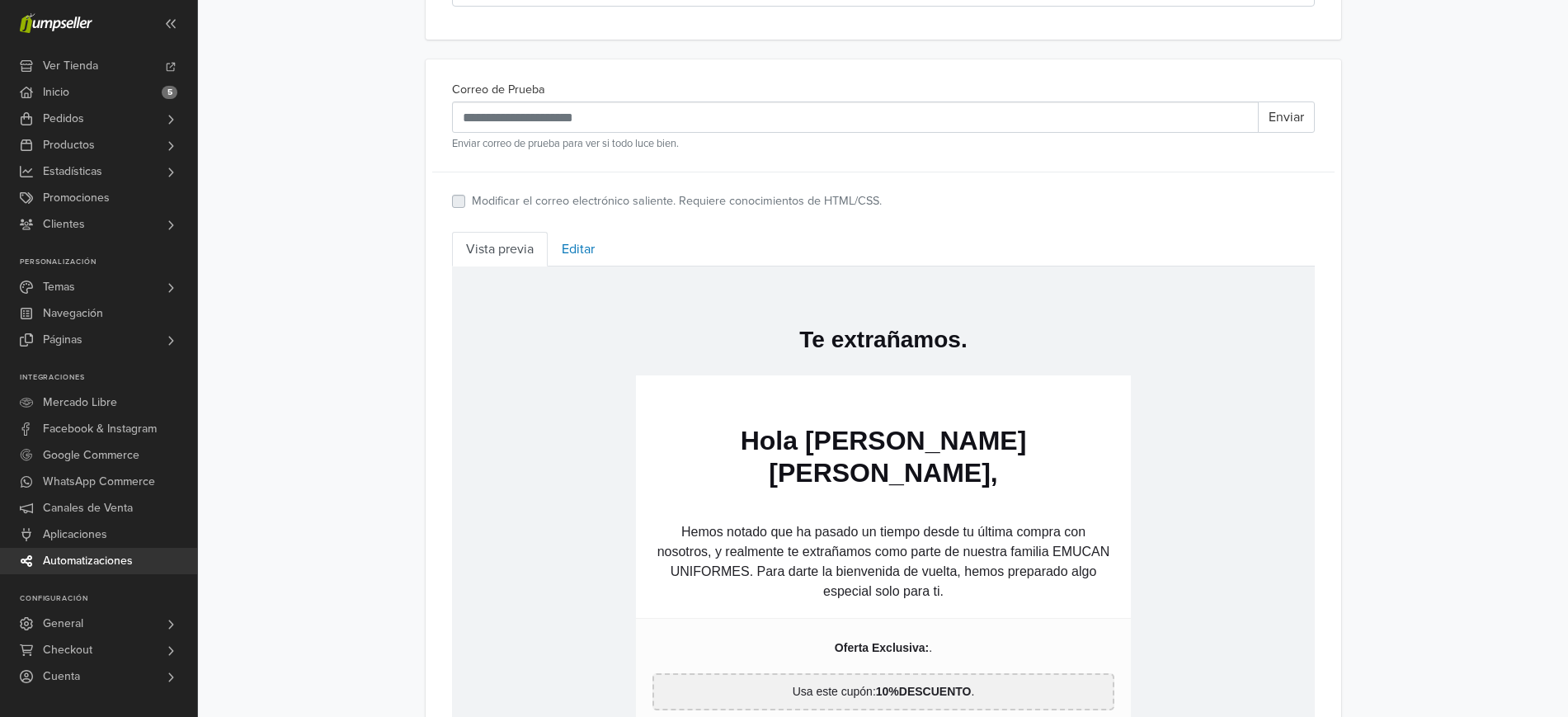
scroll to position [554, 0]
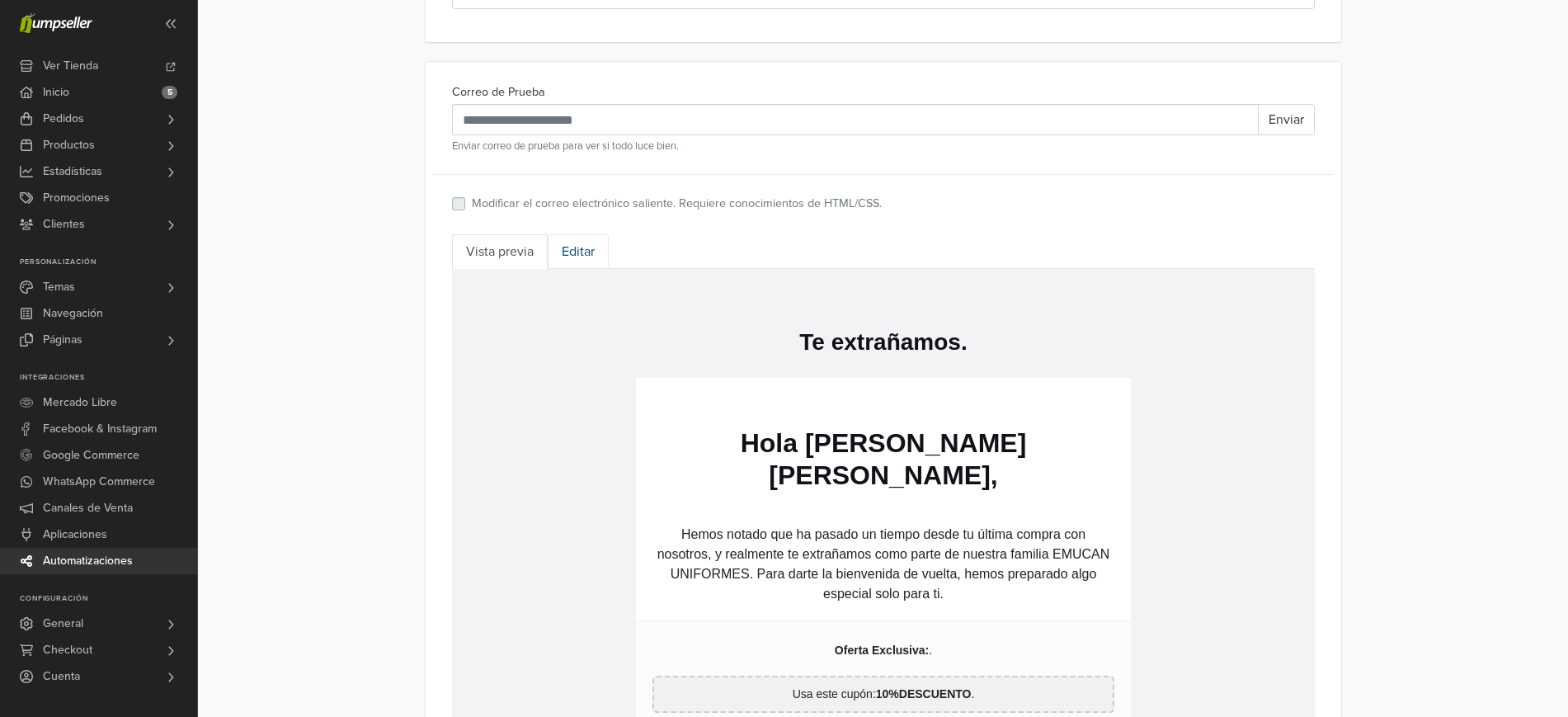
click at [572, 238] on link "Editar" at bounding box center [578, 252] width 61 height 35
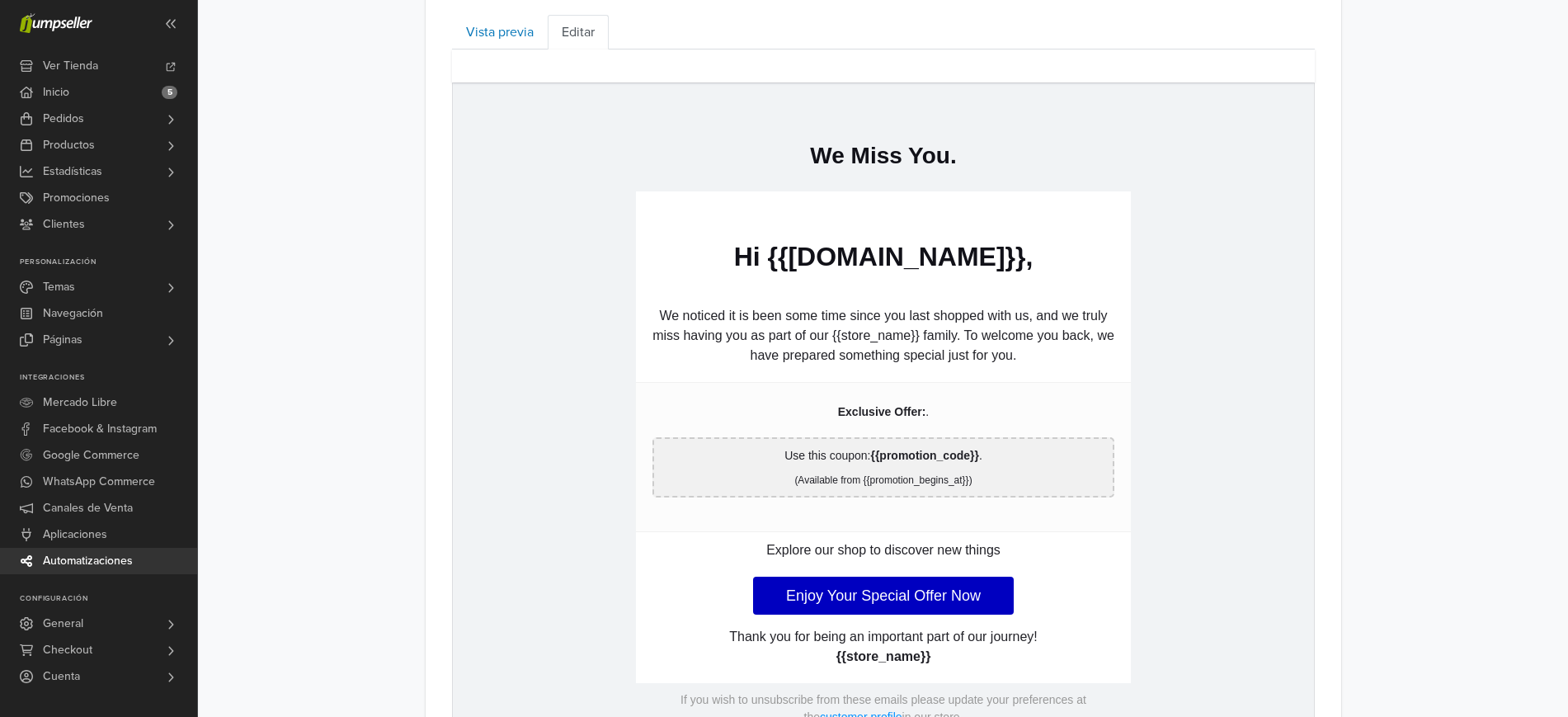
scroll to position [779, 0]
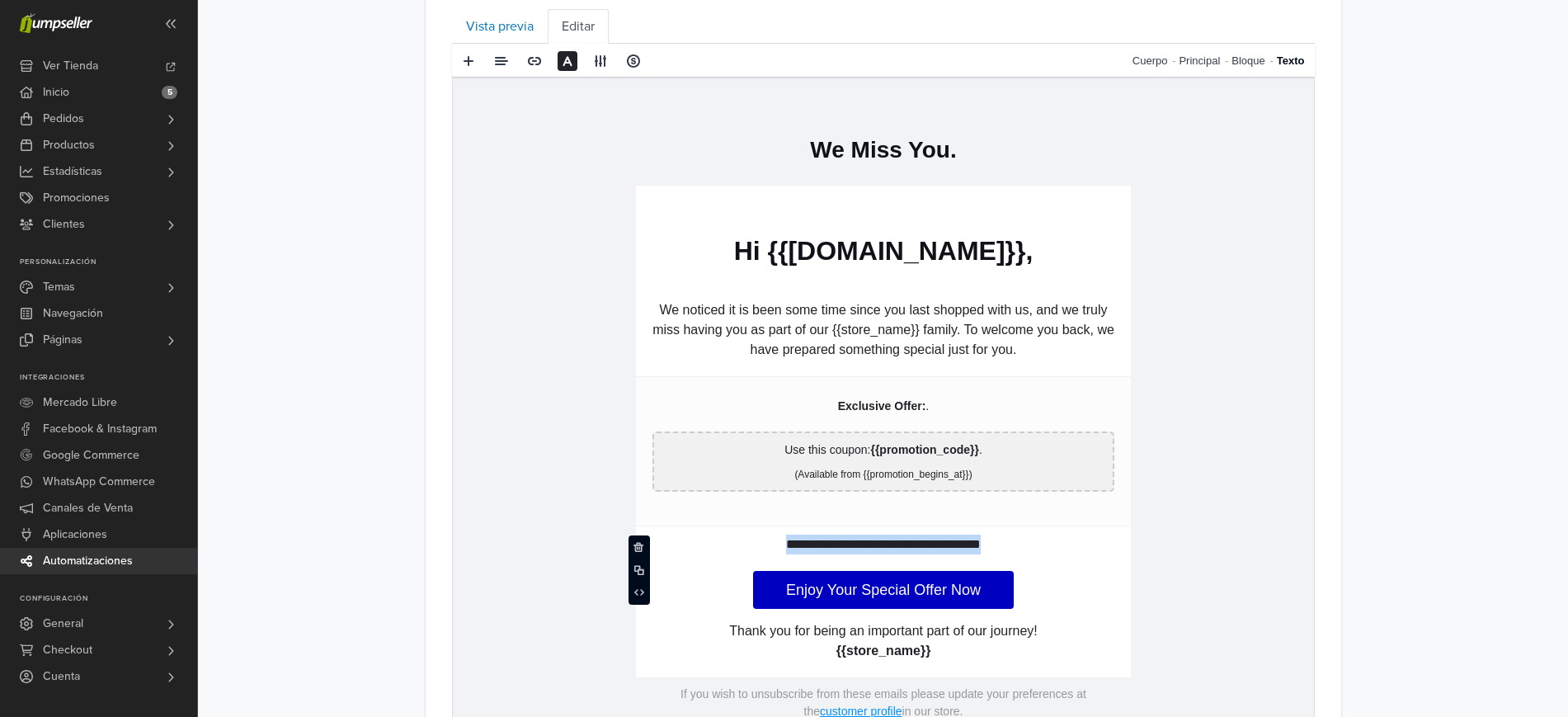
drag, startPoint x: 1009, startPoint y: 547, endPoint x: 719, endPoint y: 537, distance: 290.2
click at [719, 537] on p "**********" at bounding box center [883, 544] width 462 height 20
click at [636, 547] on span at bounding box center [639, 547] width 11 height 11
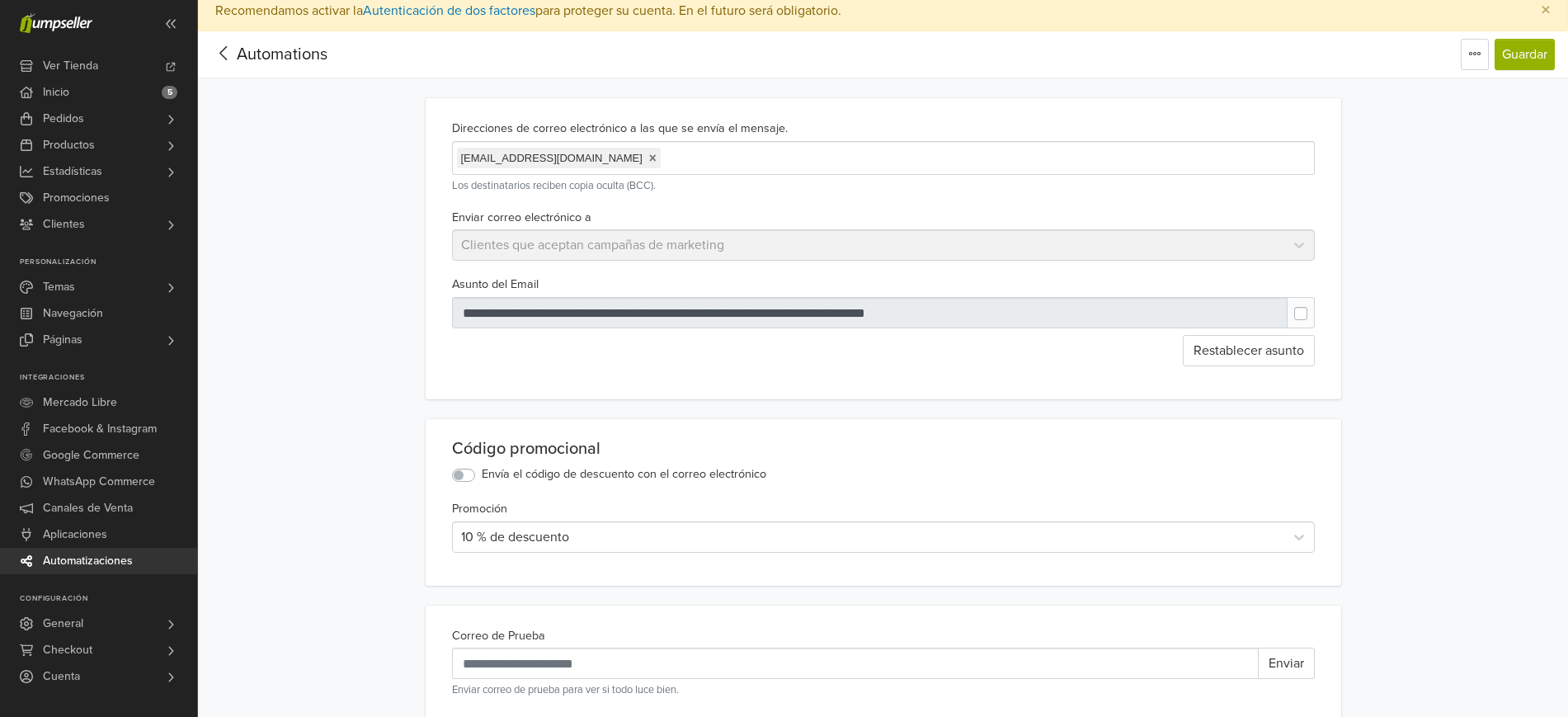
scroll to position [0, 0]
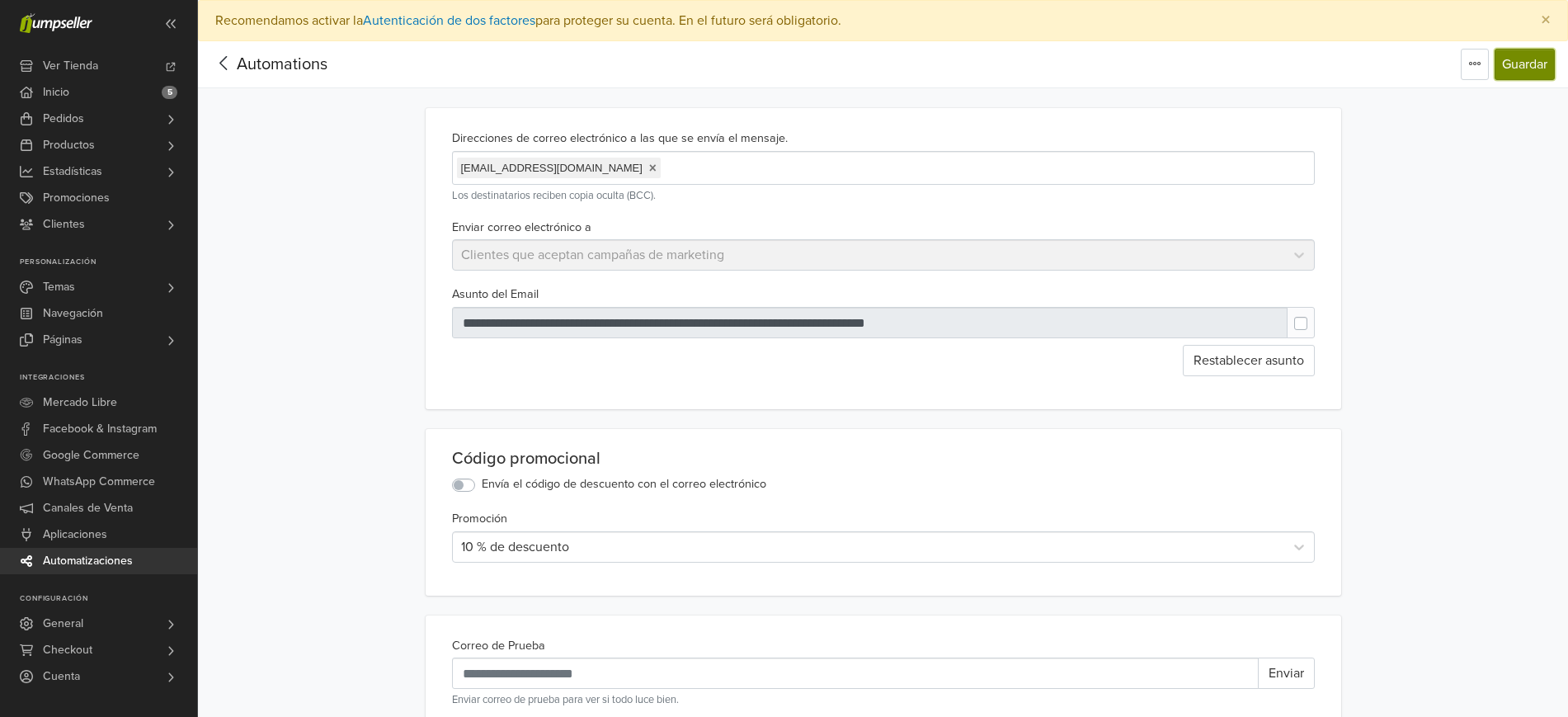
click at [1545, 66] on button "Guardar" at bounding box center [1525, 64] width 60 height 32
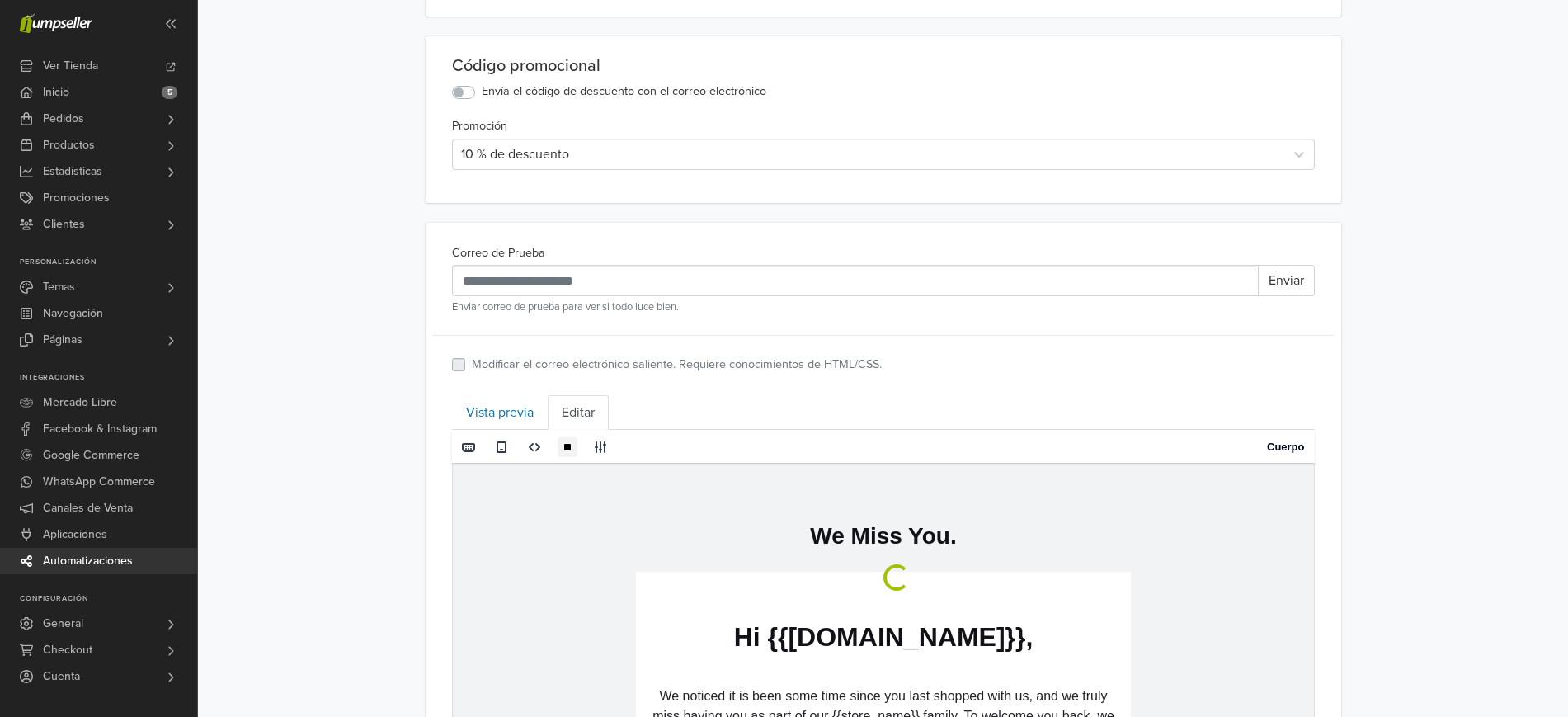
scroll to position [457, 0]
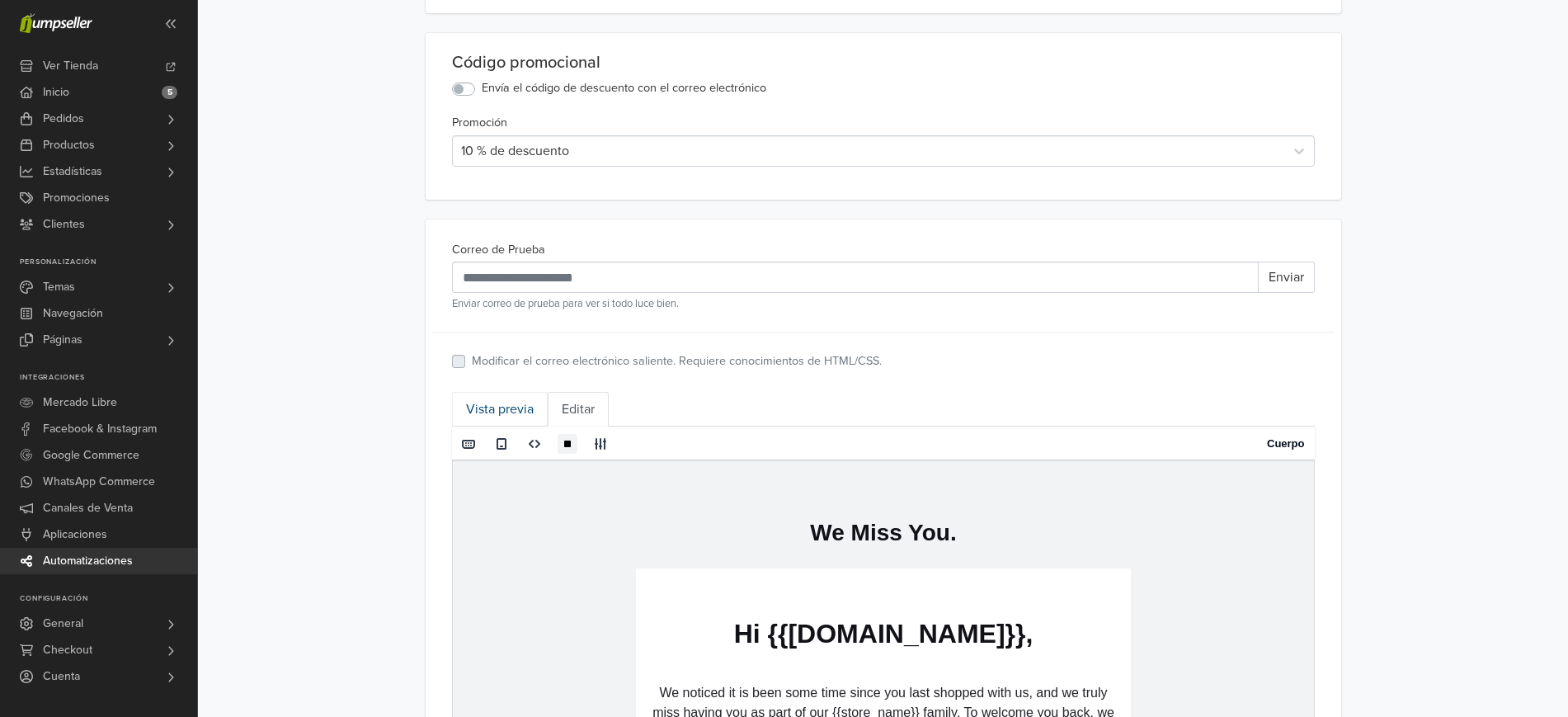
click at [503, 412] on link "Vista previa" at bounding box center [499, 409] width 96 height 35
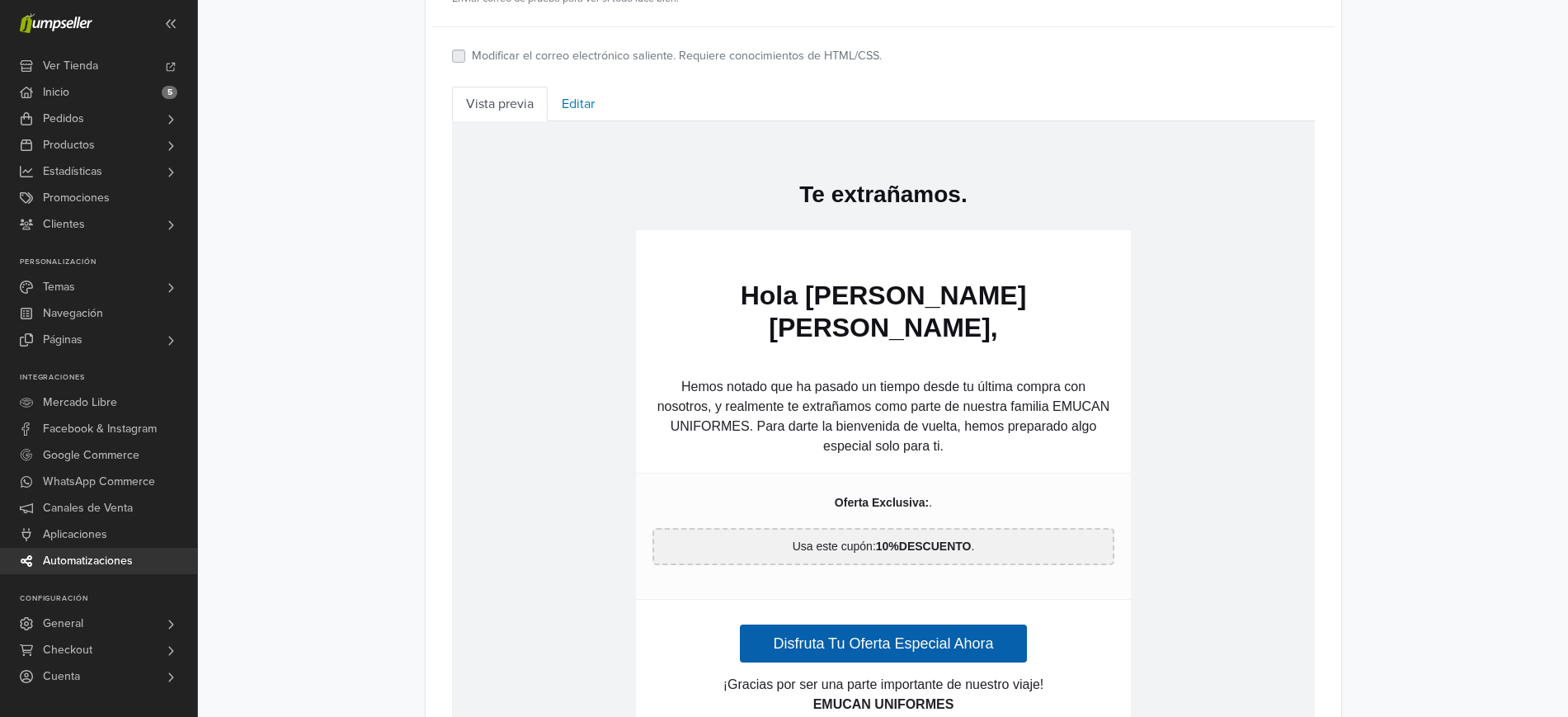
scroll to position [762, 0]
click at [583, 108] on link "Editar" at bounding box center [578, 105] width 61 height 35
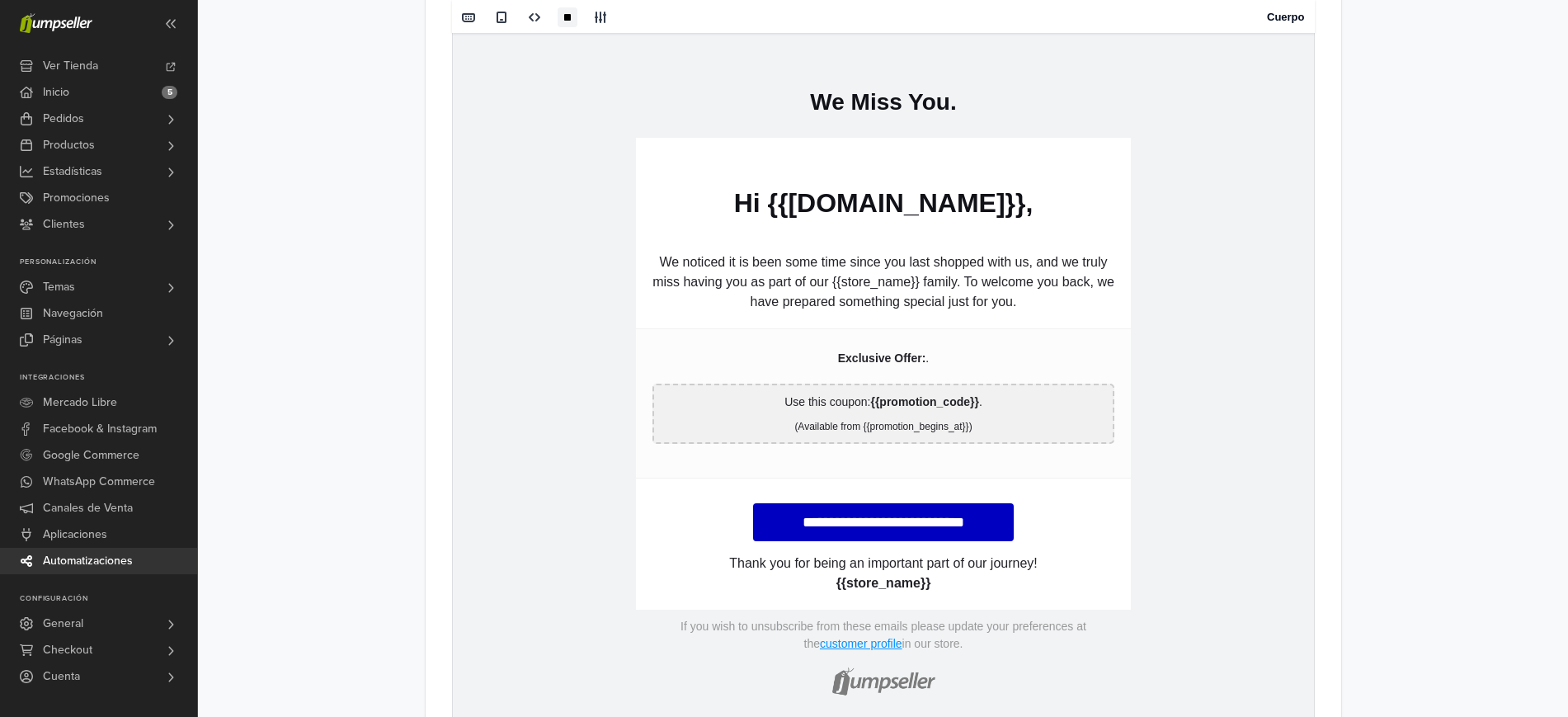
scroll to position [890, 0]
click at [812, 454] on td "**********" at bounding box center [883, 401] width 495 height 149
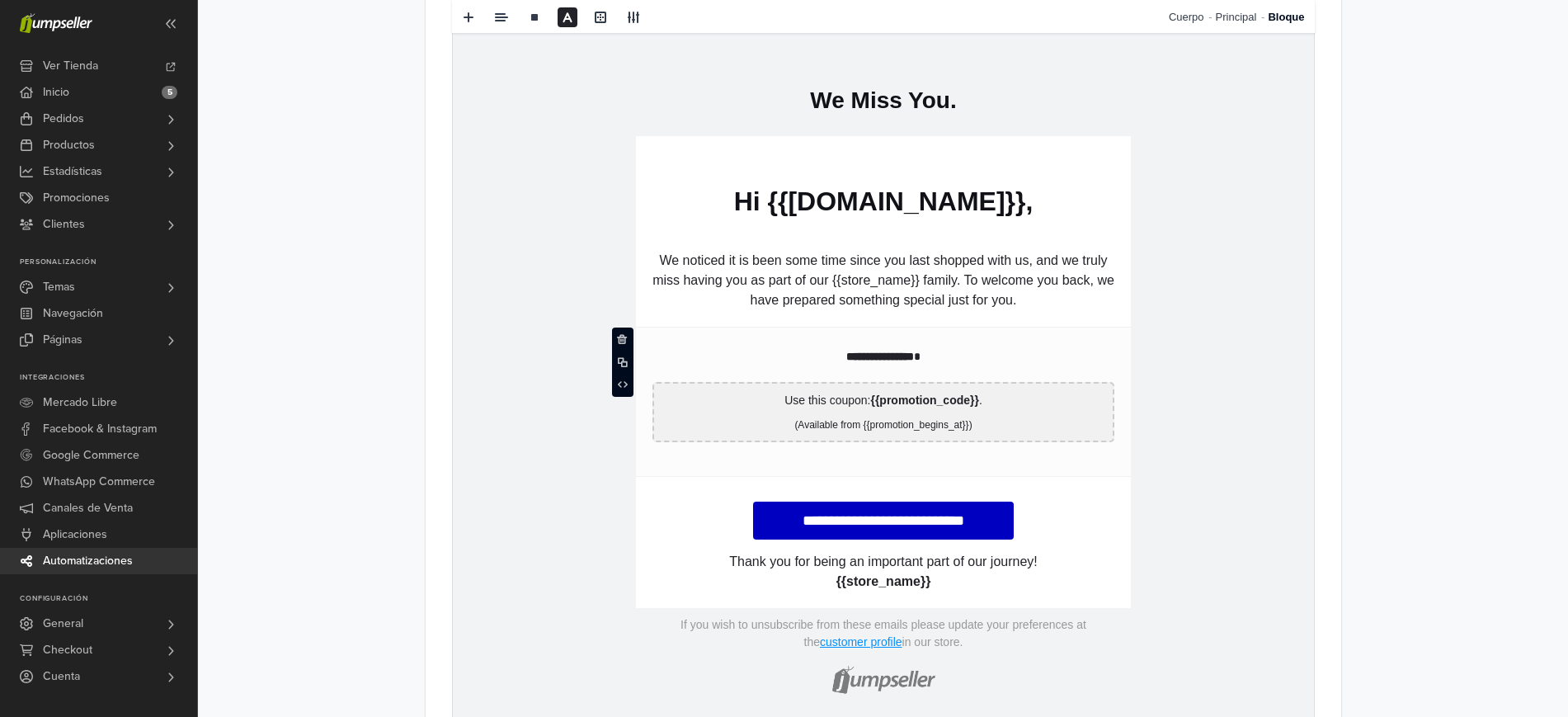
click at [714, 457] on td "**********" at bounding box center [883, 401] width 495 height 149
click at [714, 461] on td "**********" at bounding box center [883, 401] width 495 height 149
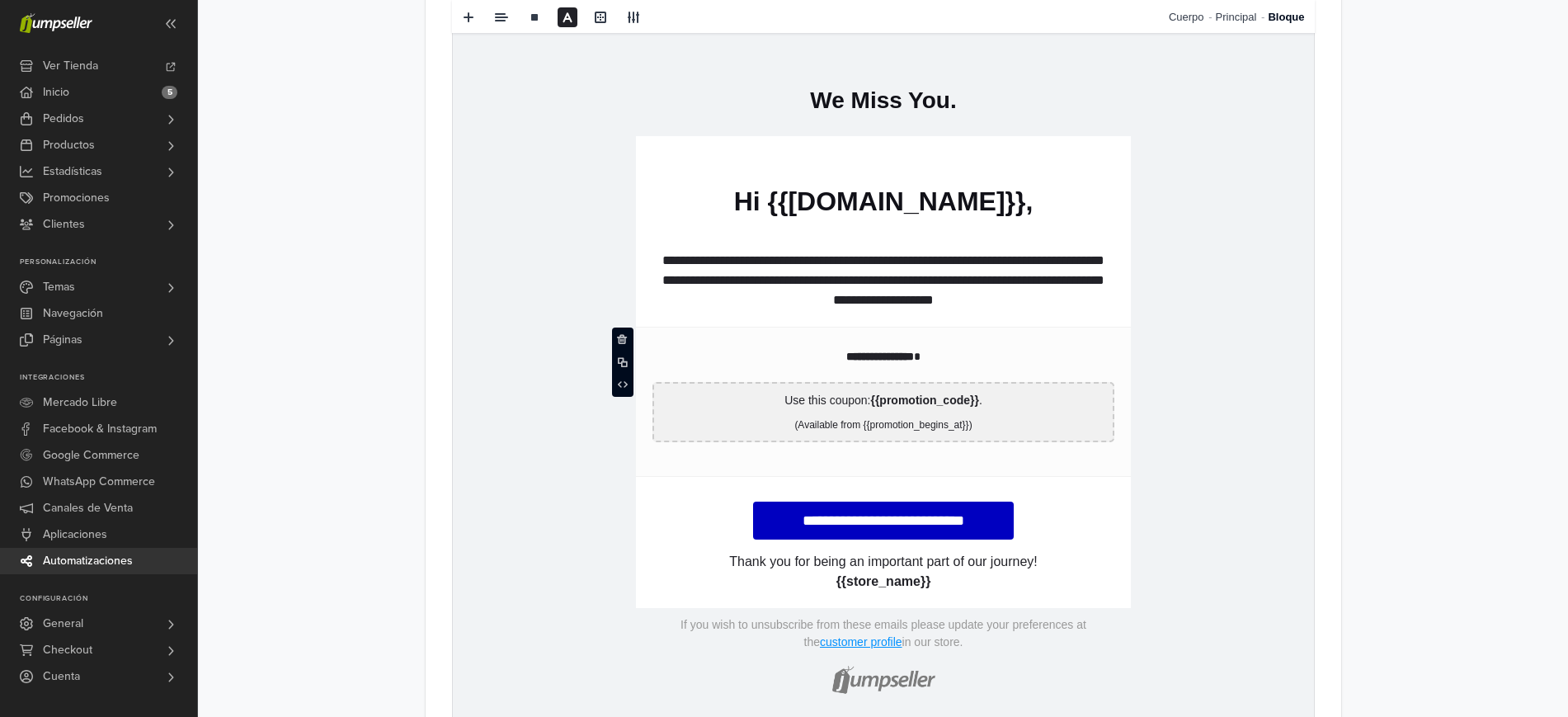
click at [760, 279] on p "**********" at bounding box center [883, 280] width 462 height 59
click at [749, 360] on p "**********" at bounding box center [883, 357] width 462 height 18
click at [748, 379] on td "**********" at bounding box center [883, 401] width 495 height 149
click at [736, 464] on td "**********" at bounding box center [883, 401] width 495 height 149
click at [776, 514] on link "**********" at bounding box center [883, 521] width 261 height 38
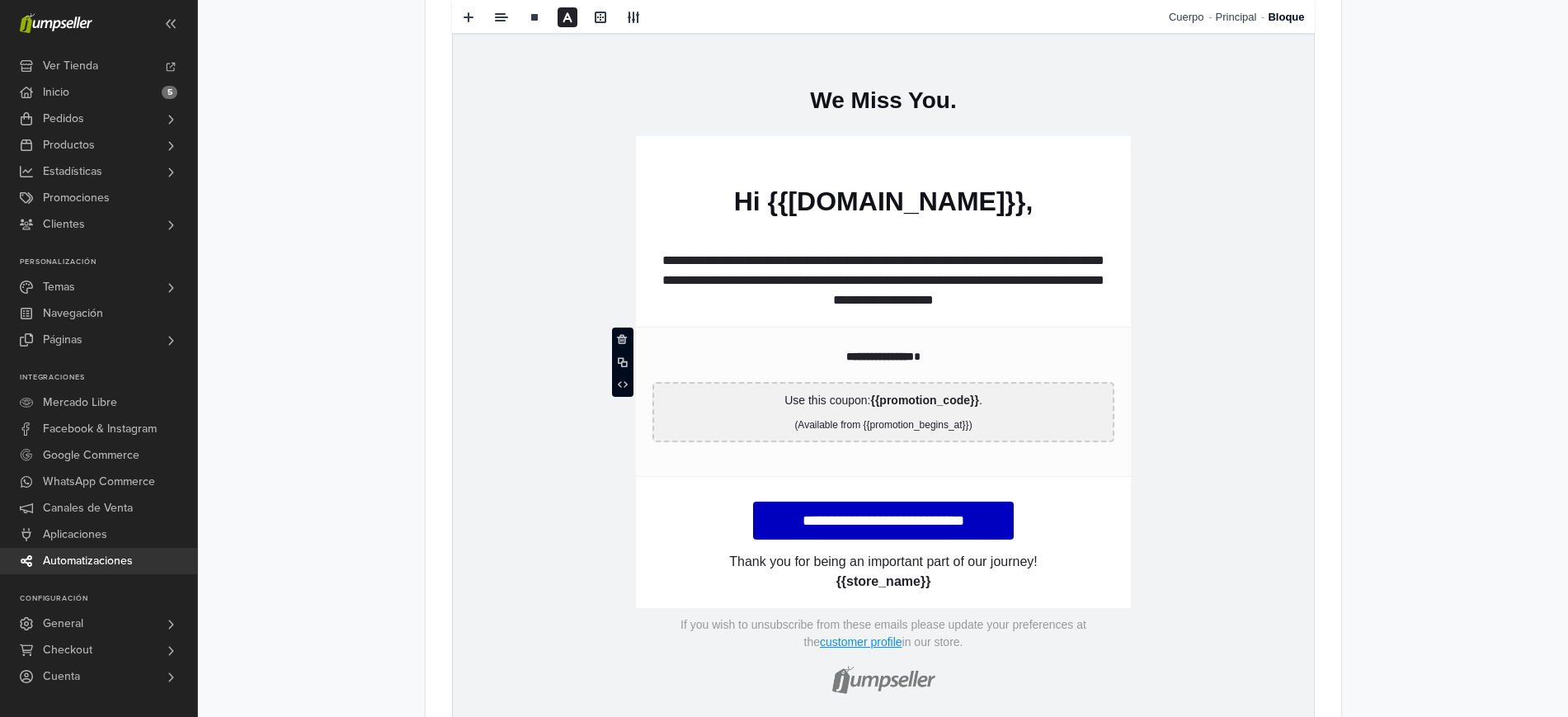
click at [774, 467] on td "**********" at bounding box center [883, 401] width 495 height 149
click at [667, 490] on td "**********" at bounding box center [883, 510] width 495 height 67
click at [664, 502] on td "**********" at bounding box center [883, 510] width 495 height 67
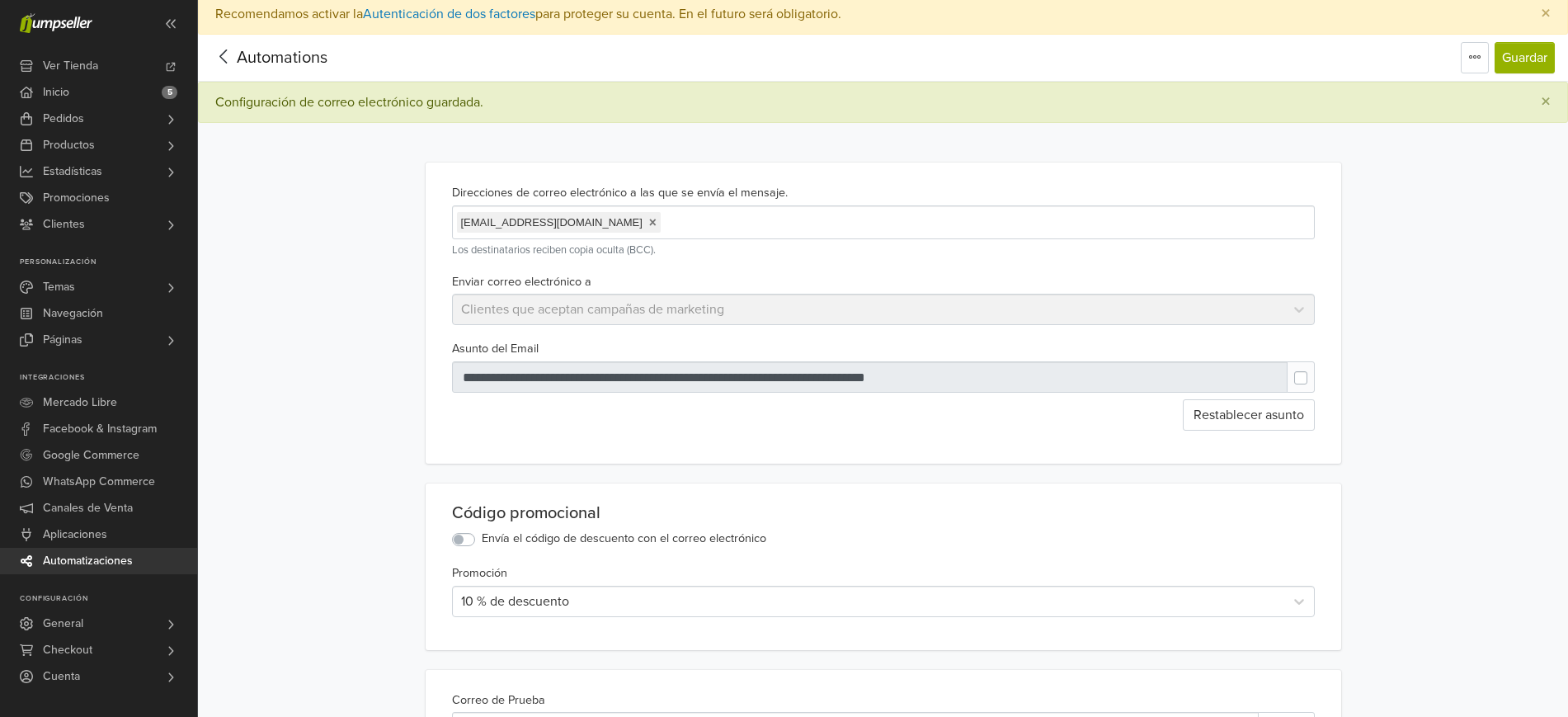
scroll to position [5, 0]
click at [228, 53] on icon at bounding box center [223, 58] width 26 height 21
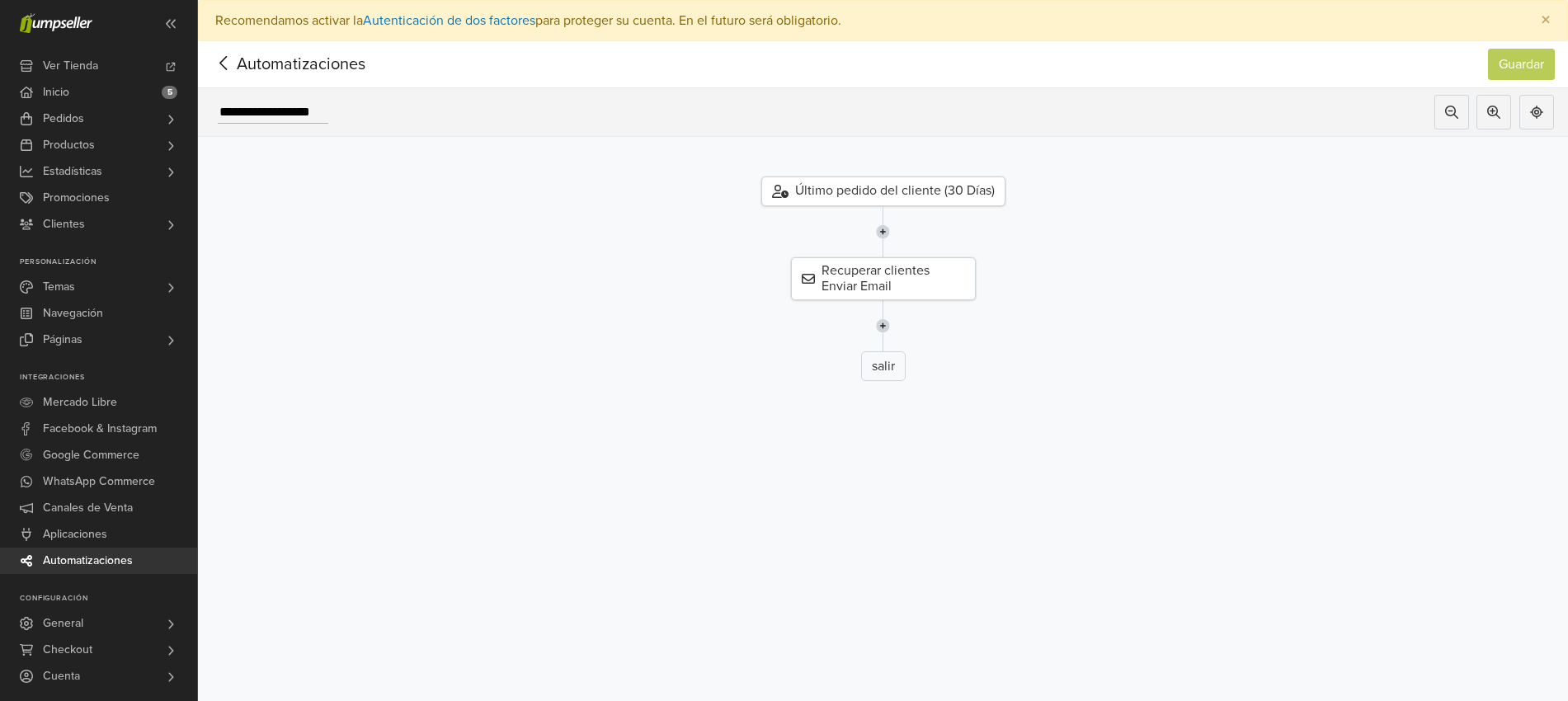
click at [218, 64] on icon at bounding box center [223, 63] width 26 height 21
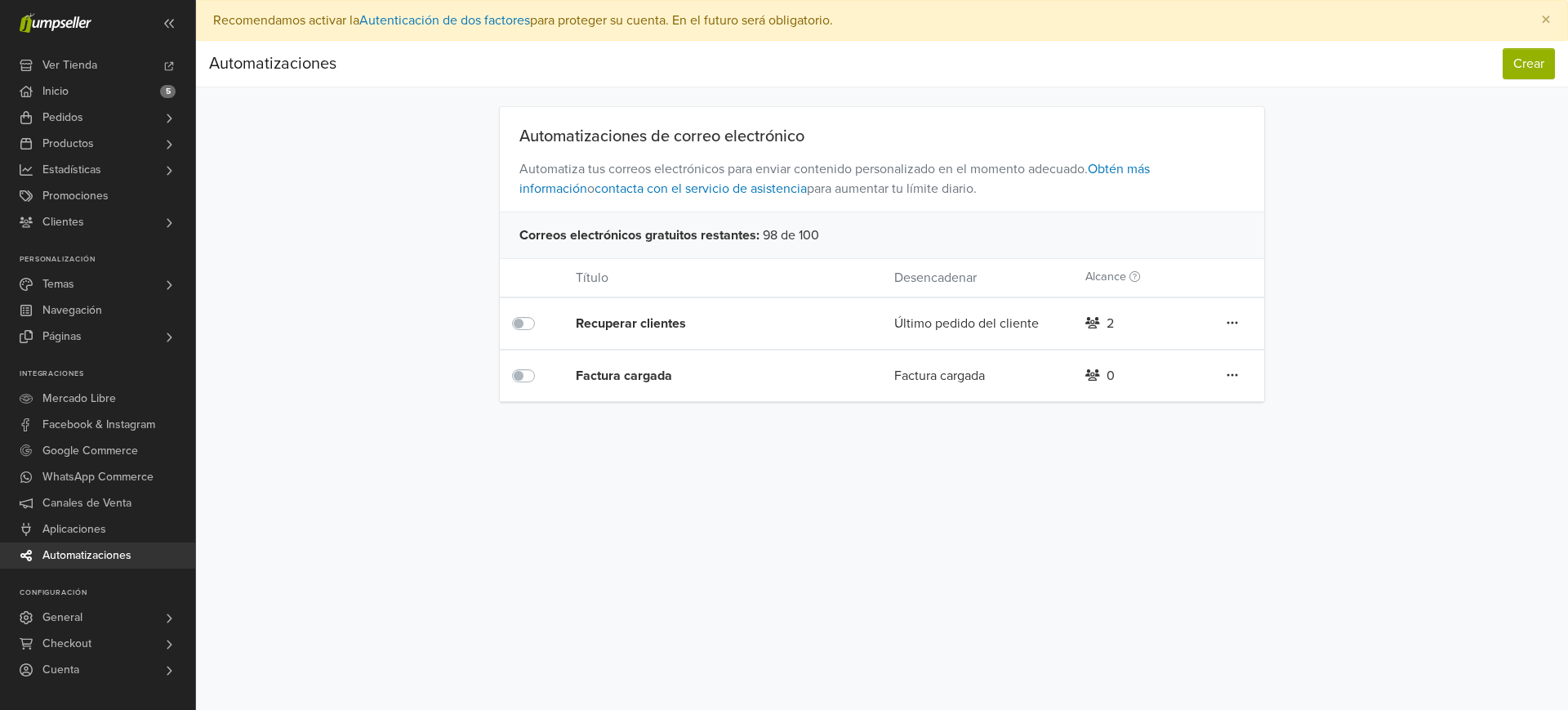
click at [1237, 320] on icon at bounding box center [1233, 323] width 12 height 13
click at [1153, 406] on link "Eliminar" at bounding box center [1174, 409] width 129 height 26
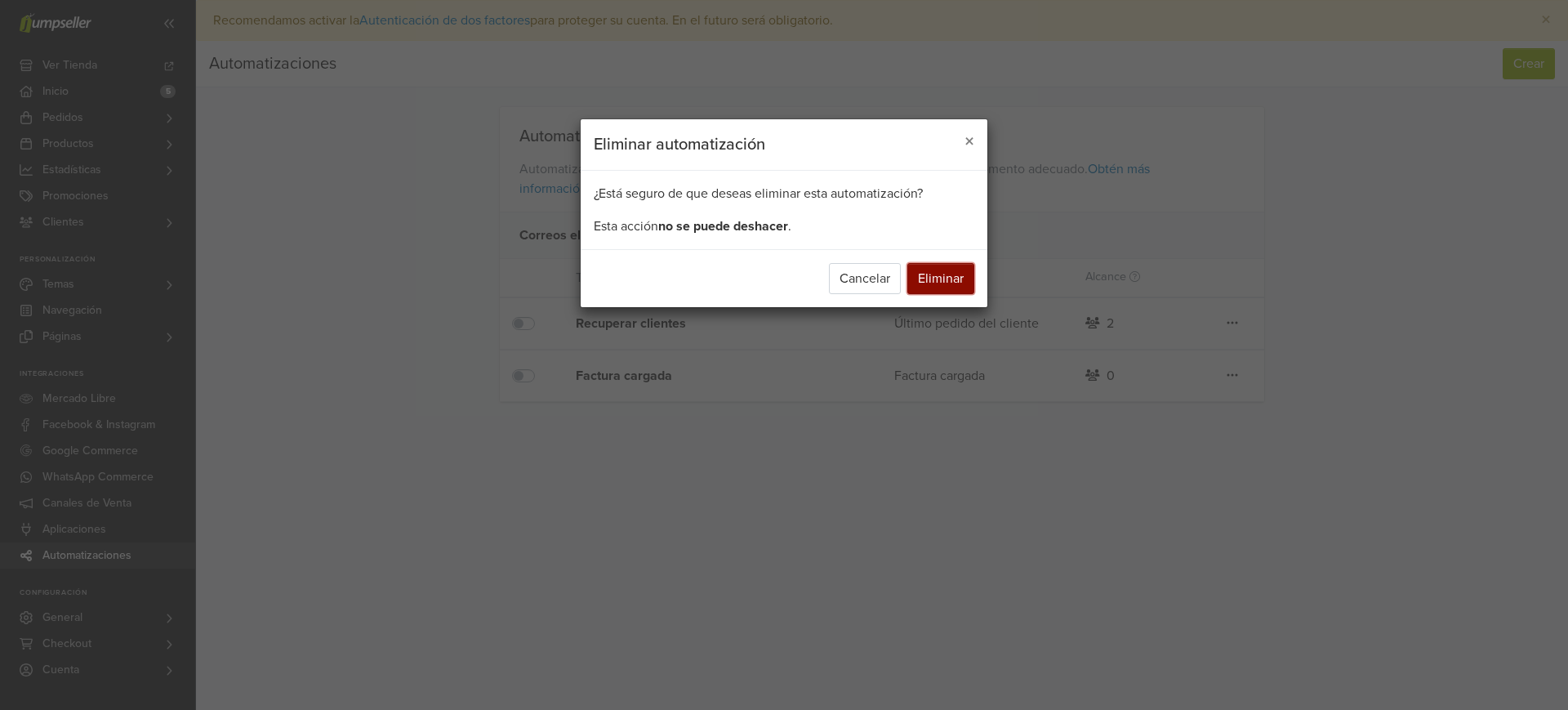
click at [956, 287] on button "Eliminar" at bounding box center [941, 279] width 67 height 31
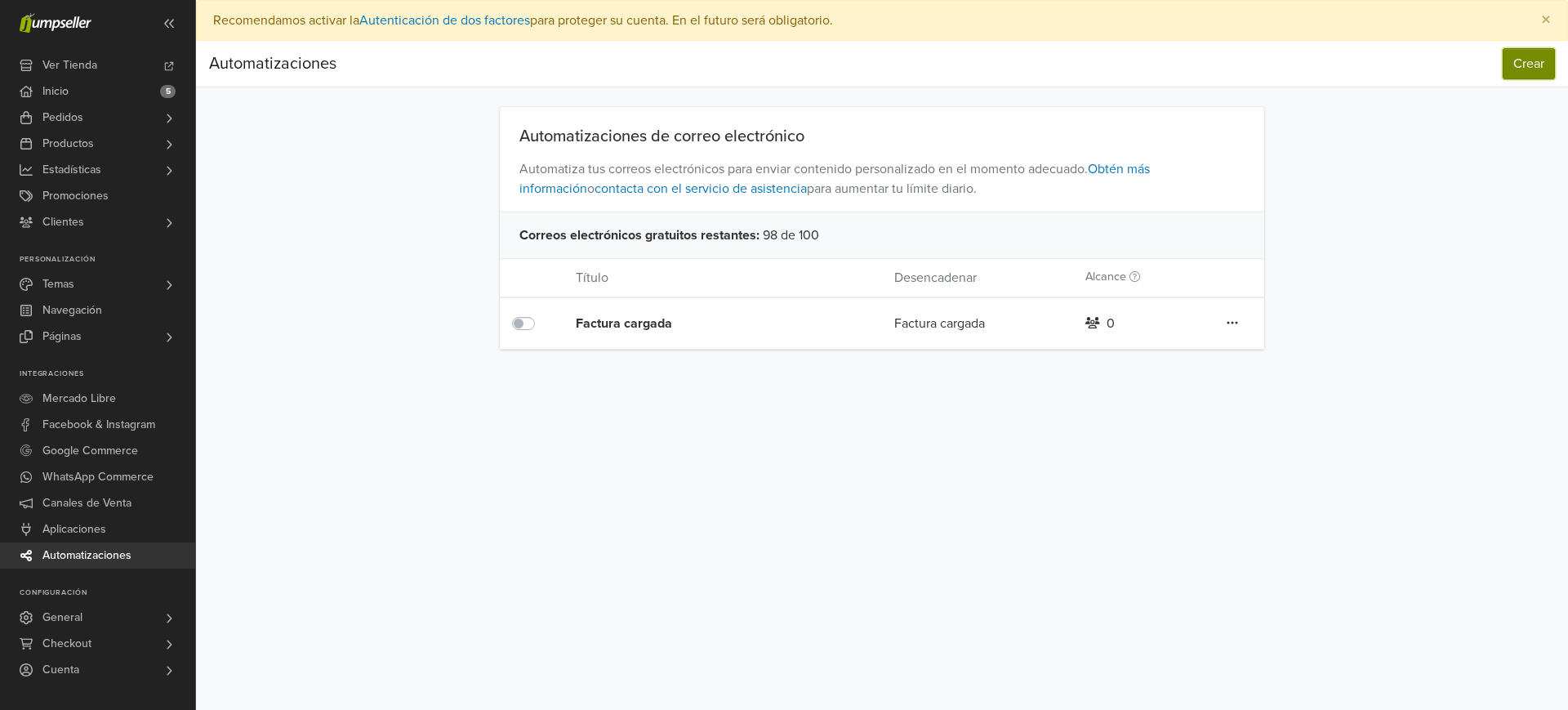
click at [1522, 63] on button "Crear" at bounding box center [1528, 64] width 52 height 31
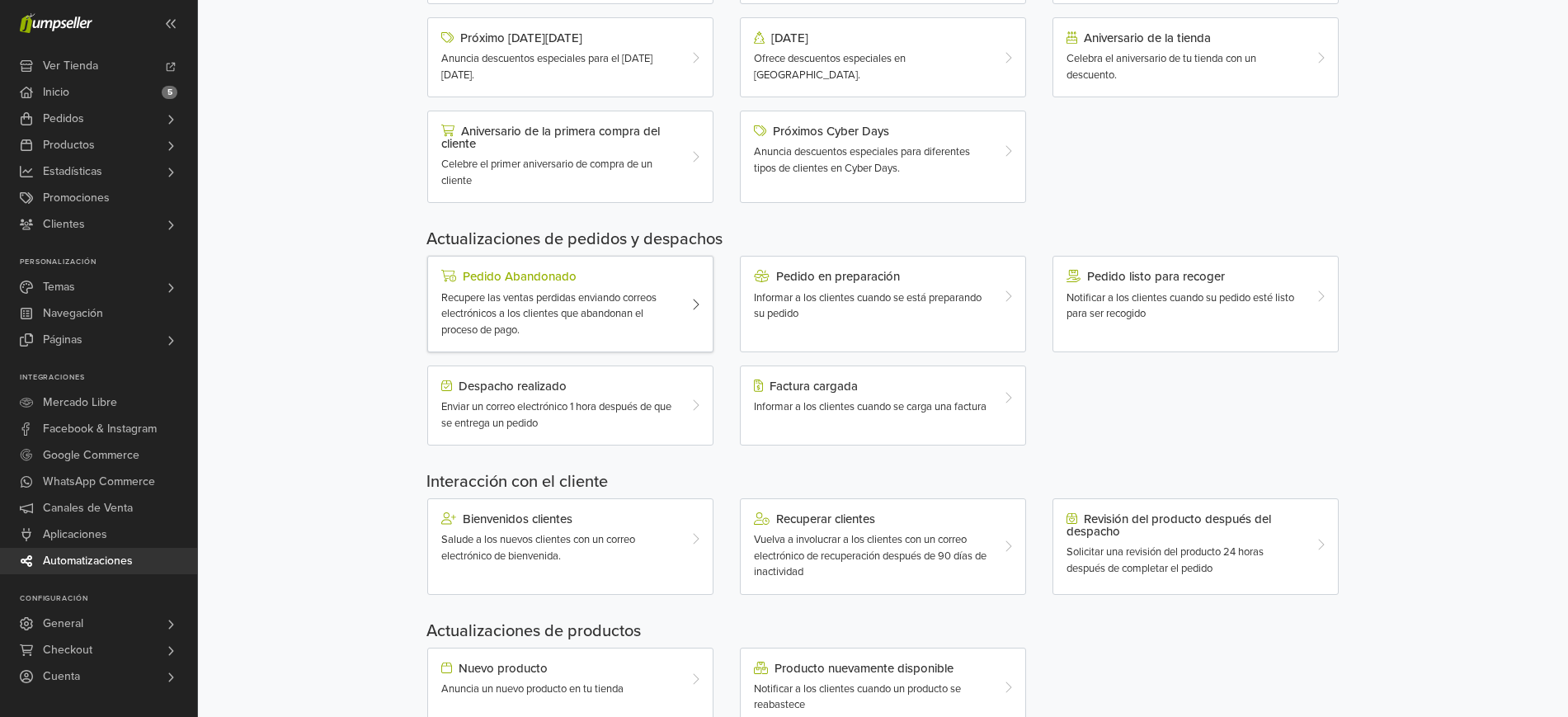
scroll to position [330, 0]
click at [804, 561] on div "Vuelva a involucrar a los clientes con un correo electrónico de recuperación de…" at bounding box center [872, 554] width 235 height 48
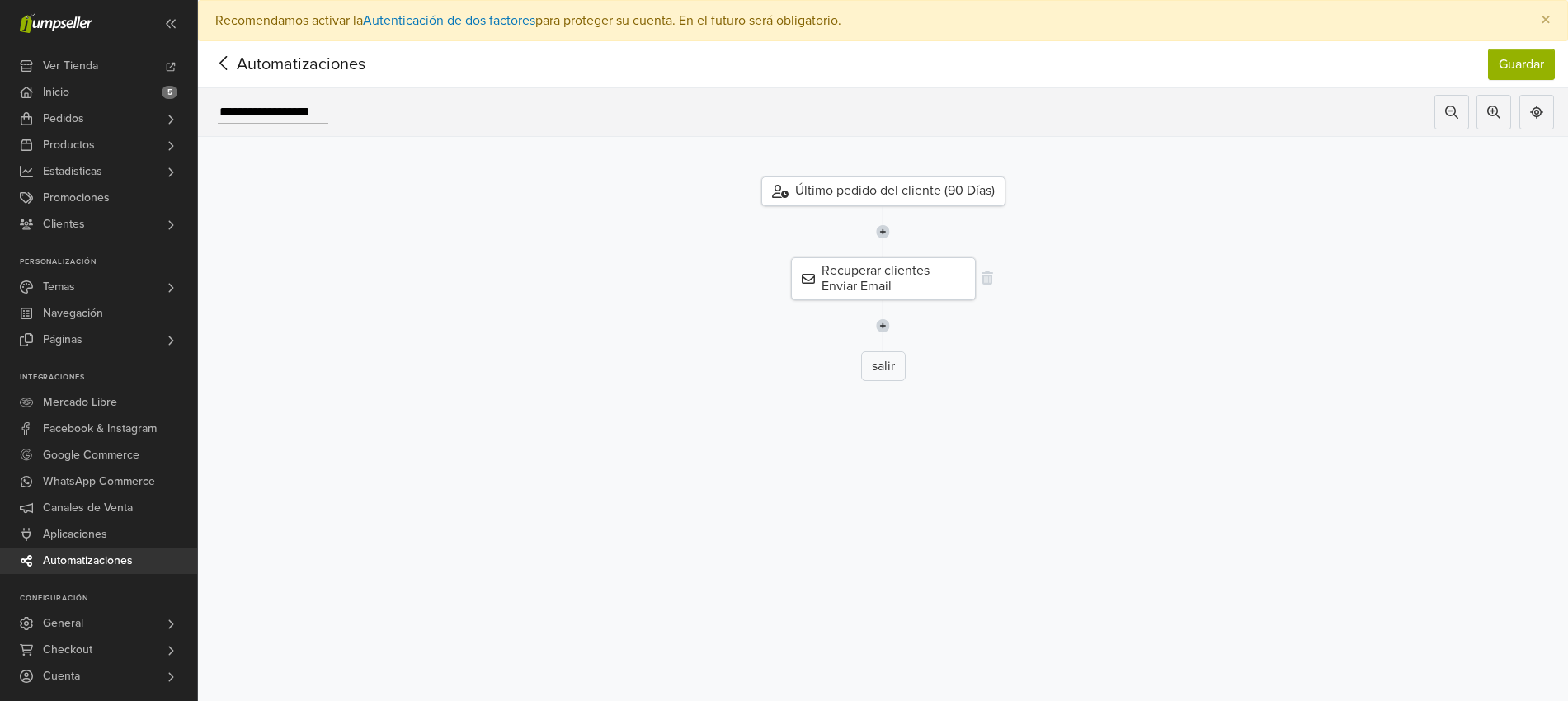
click at [891, 278] on div "Recuperar clientes Enviar Email" at bounding box center [884, 278] width 185 height 43
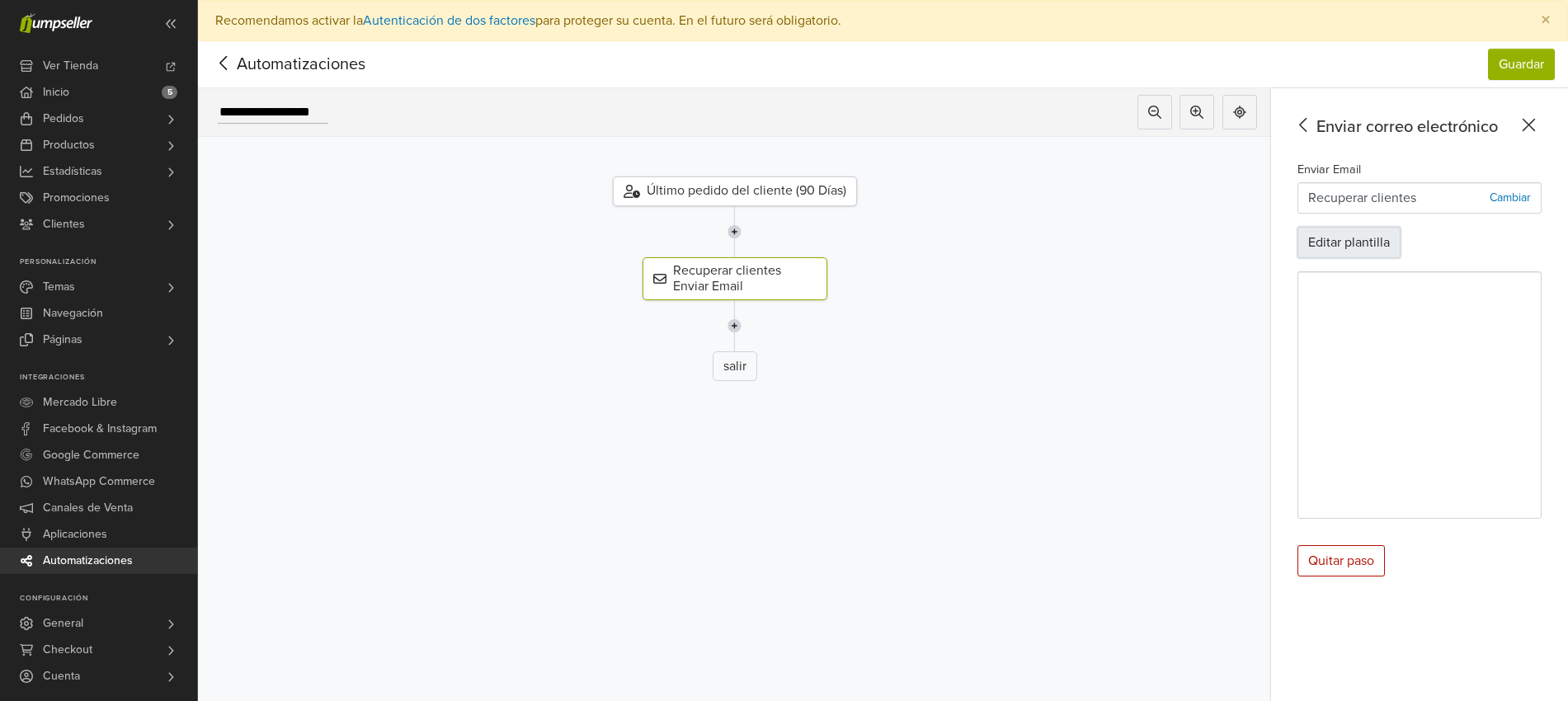
click at [1394, 246] on button "Editar plantilla" at bounding box center [1350, 243] width 103 height 32
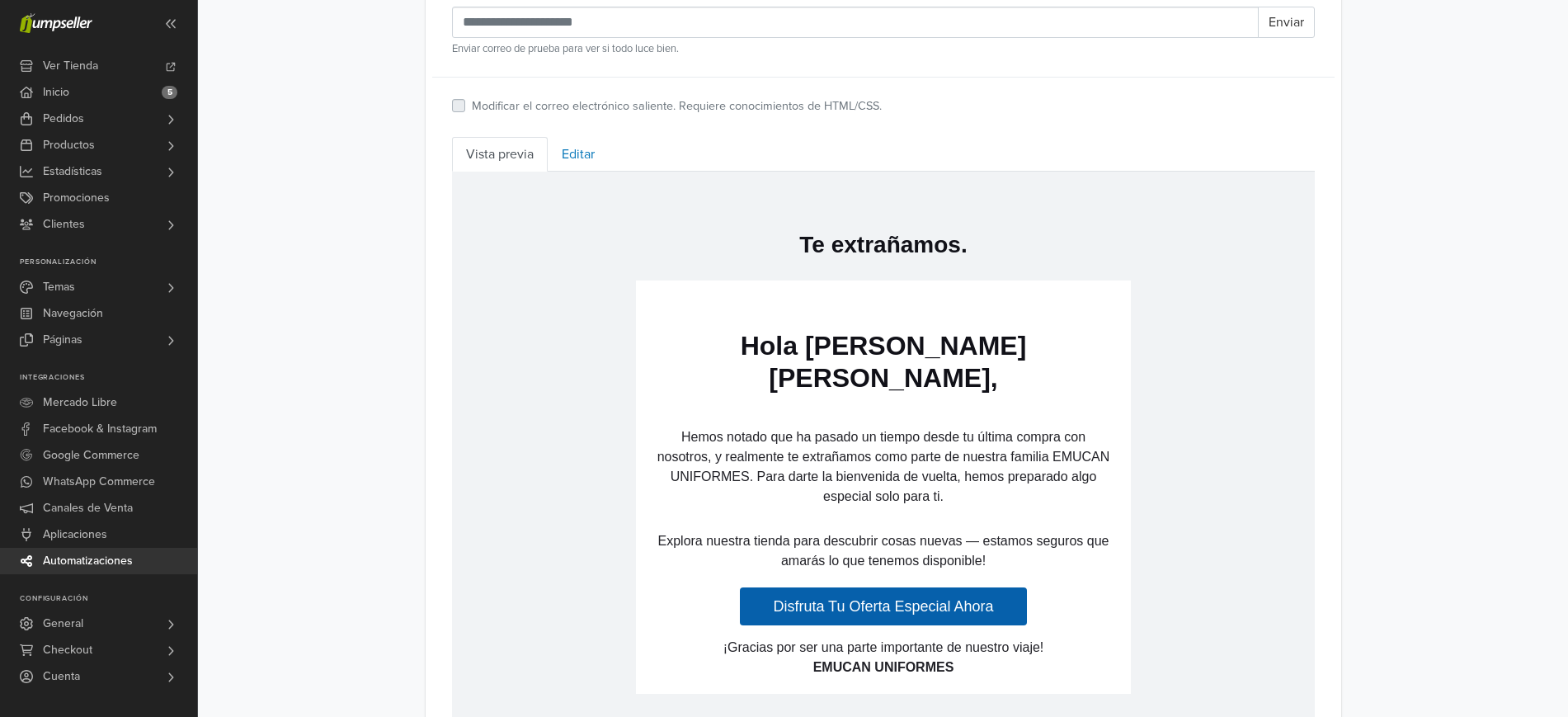
scroll to position [582, 0]
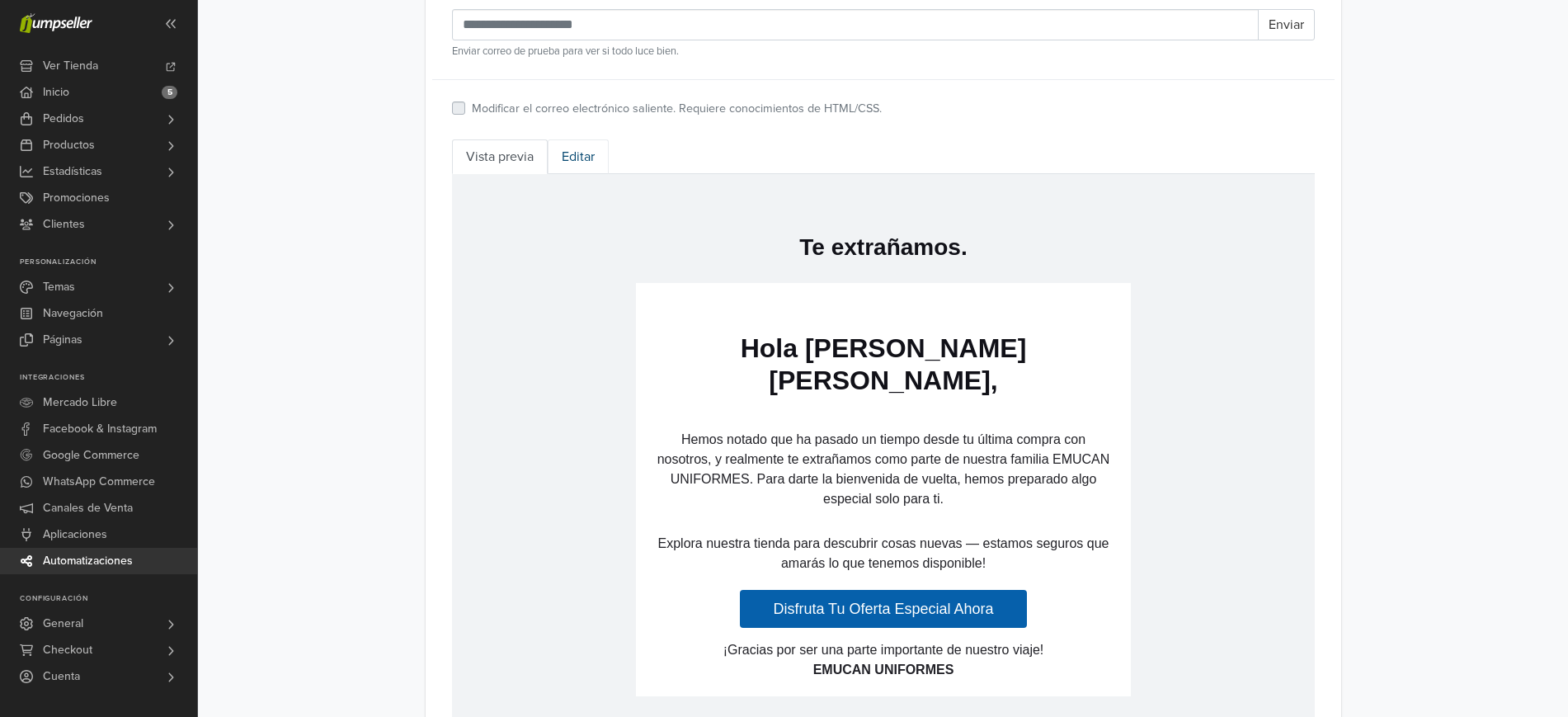
click at [564, 156] on link "Editar" at bounding box center [578, 157] width 61 height 35
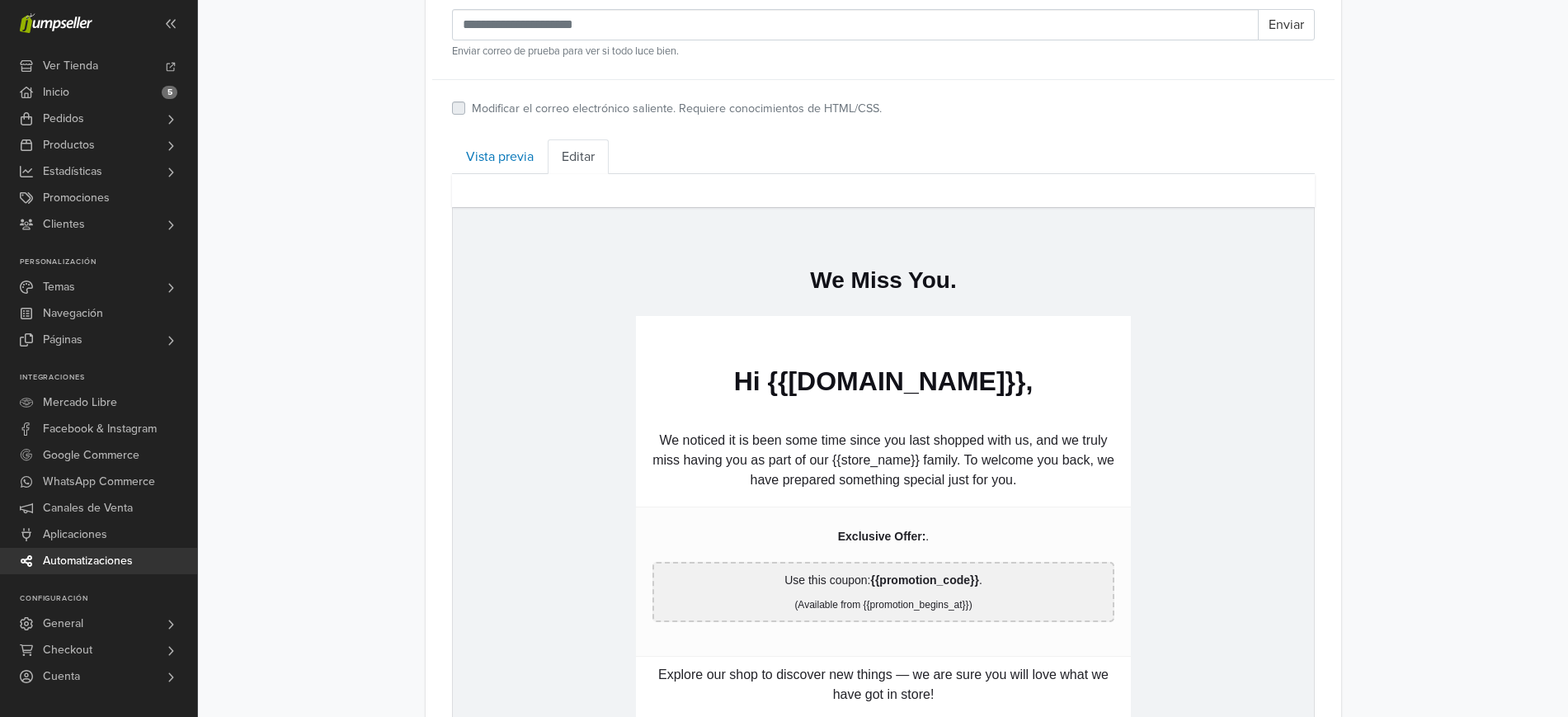
scroll to position [689, 0]
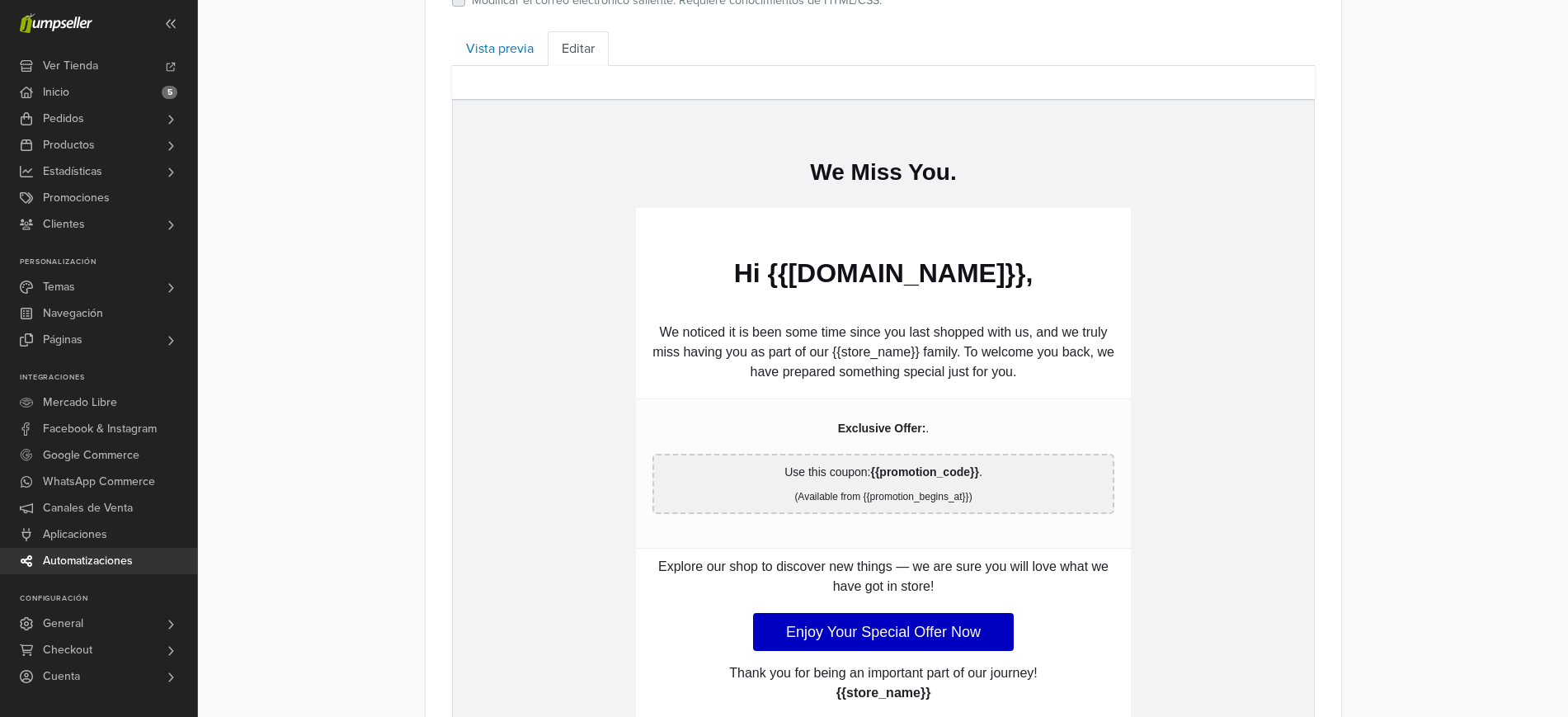
click at [974, 583] on p "Explore our shop to discover new things — we are sure you will love what we hav…" at bounding box center [883, 576] width 462 height 40
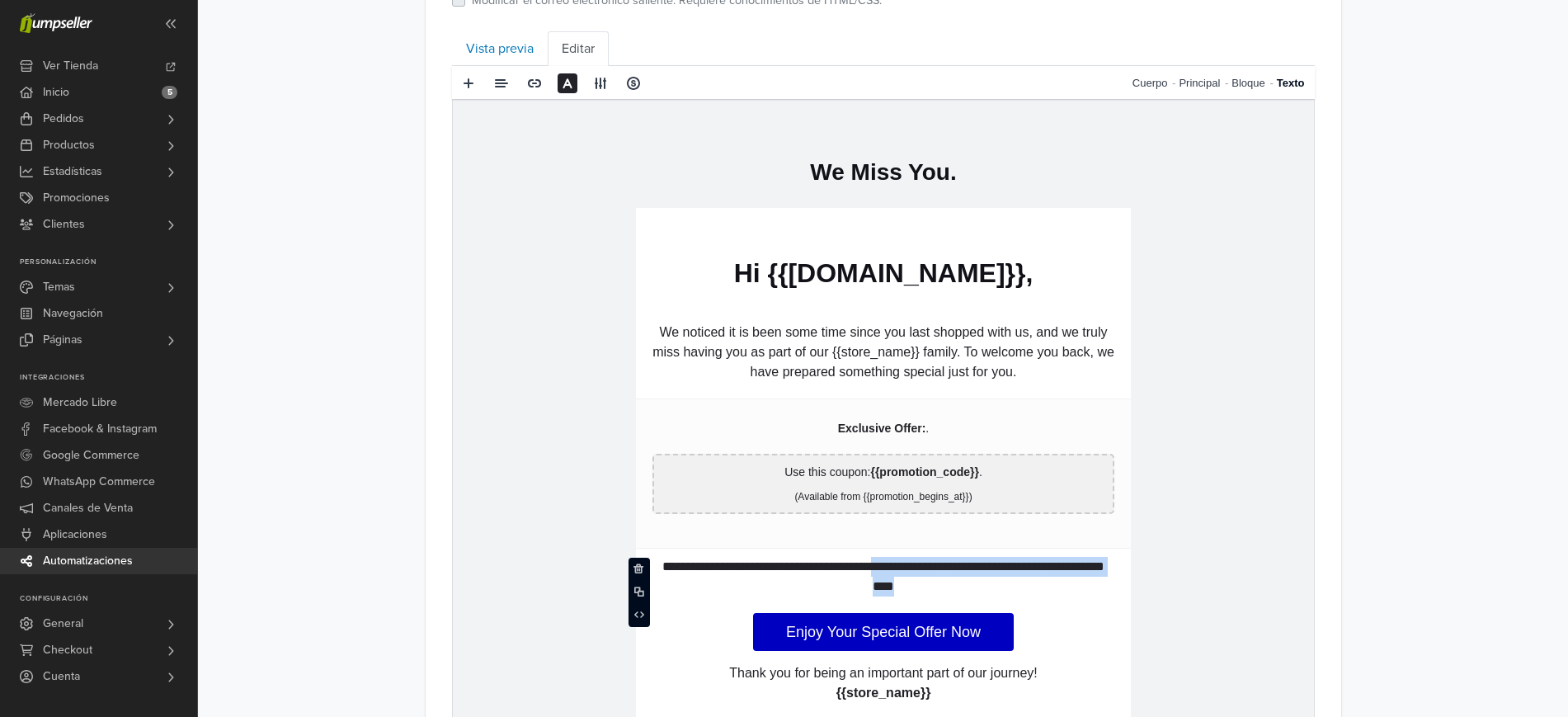
drag, startPoint x: 914, startPoint y: 564, endPoint x: 1083, endPoint y: 608, distance: 174.6
click at [1083, 608] on td "**********" at bounding box center [883, 601] width 495 height 107
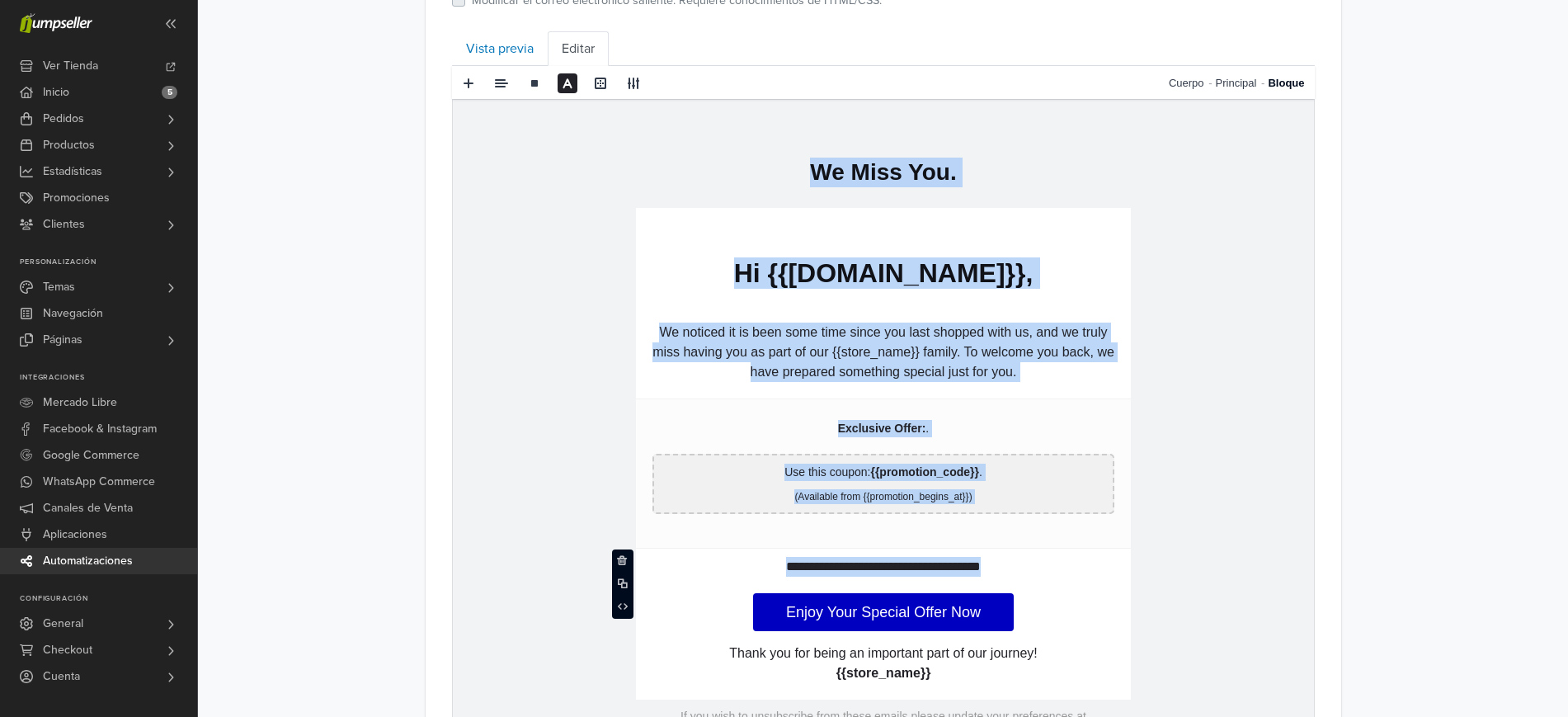
scroll to position [0, 0]
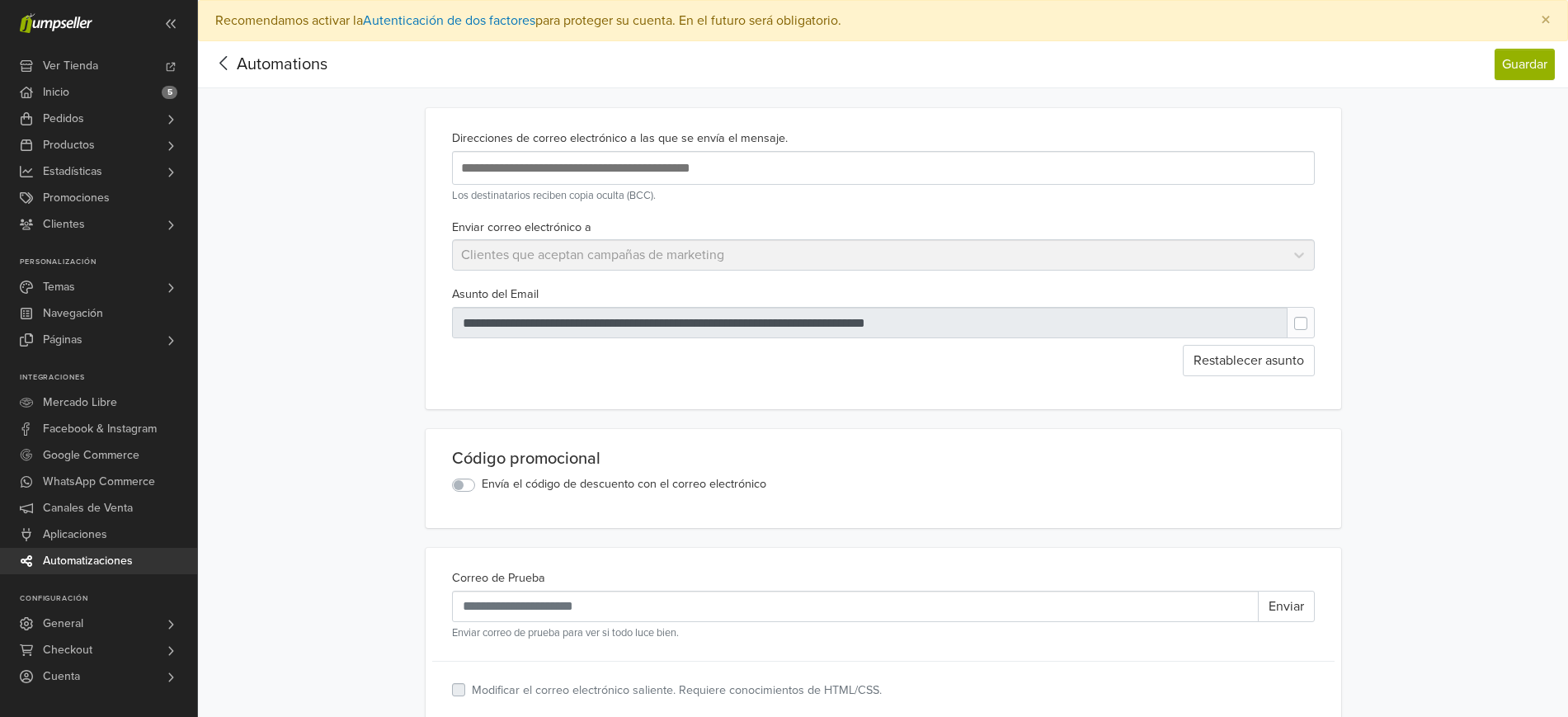
drag, startPoint x: 1083, startPoint y: 1298, endPoint x: 1440, endPoint y: 227, distance: 1128.9
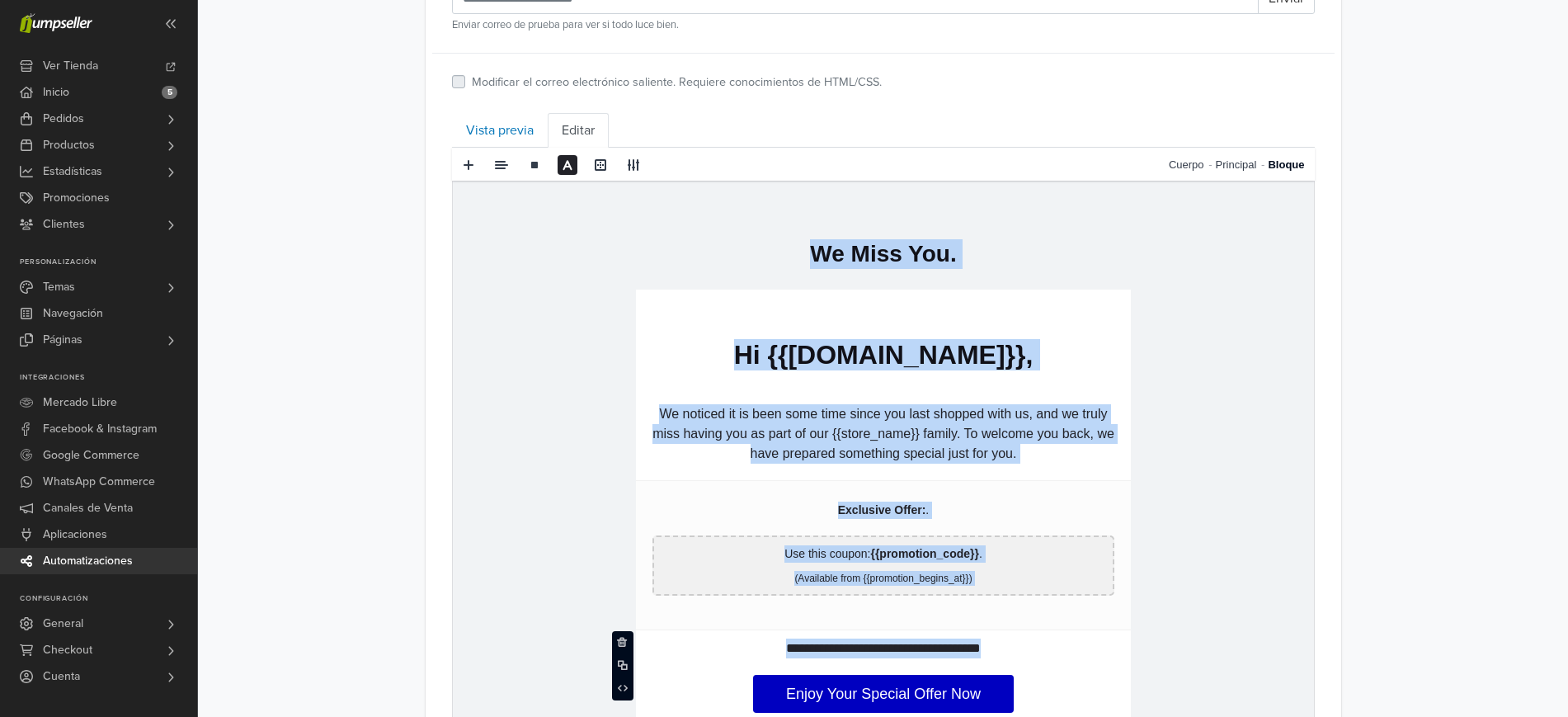
scroll to position [609, 0]
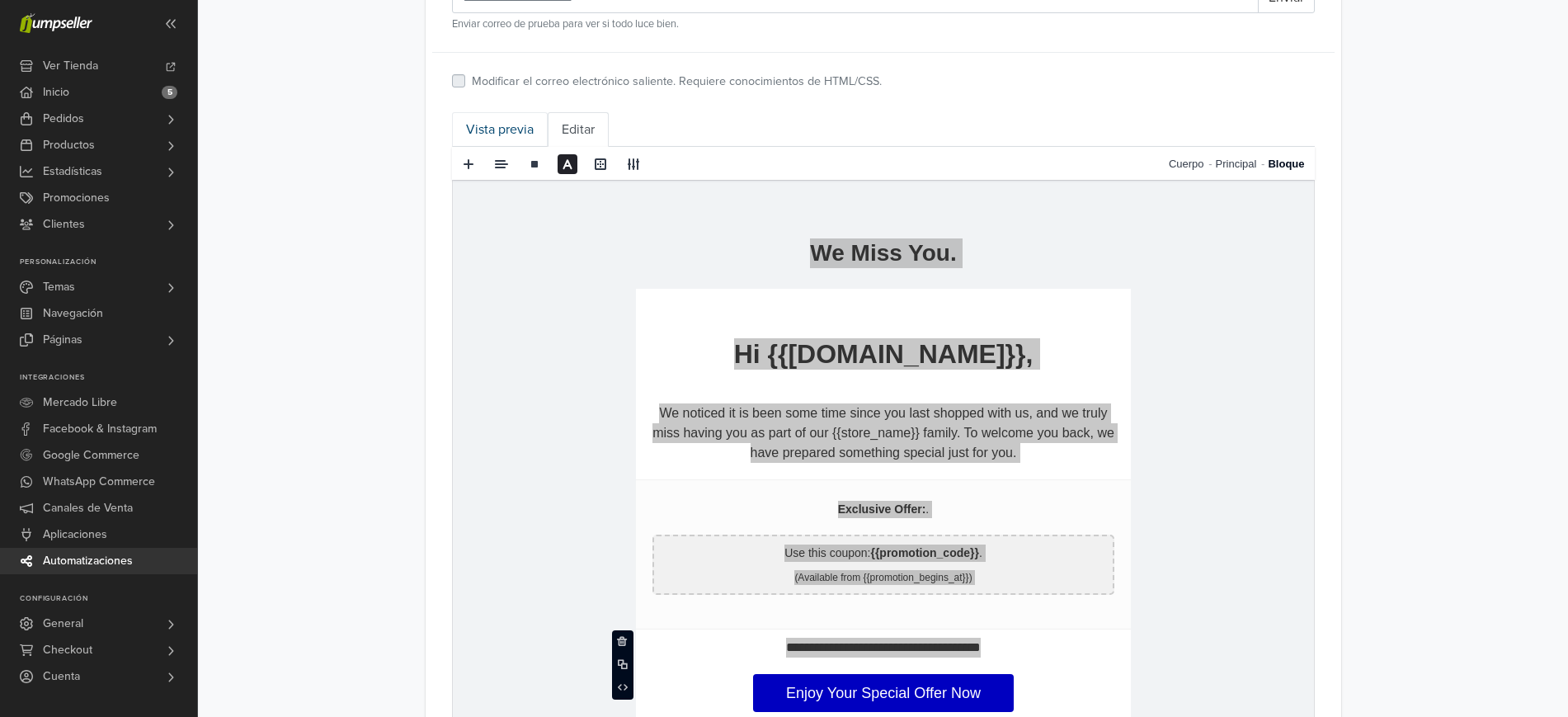
click at [487, 126] on link "Vista previa" at bounding box center [499, 130] width 96 height 35
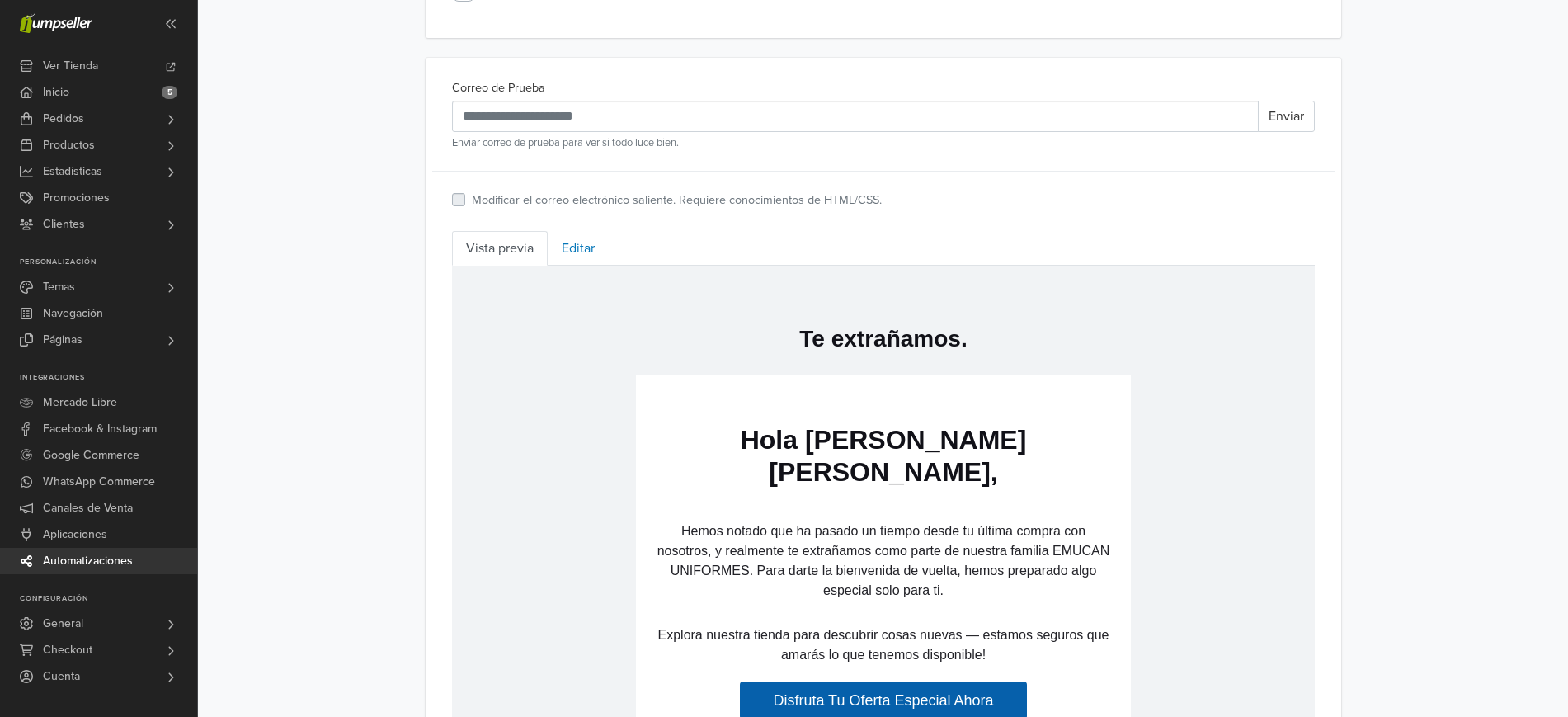
scroll to position [489, 0]
click at [569, 250] on link "Editar" at bounding box center [578, 249] width 61 height 35
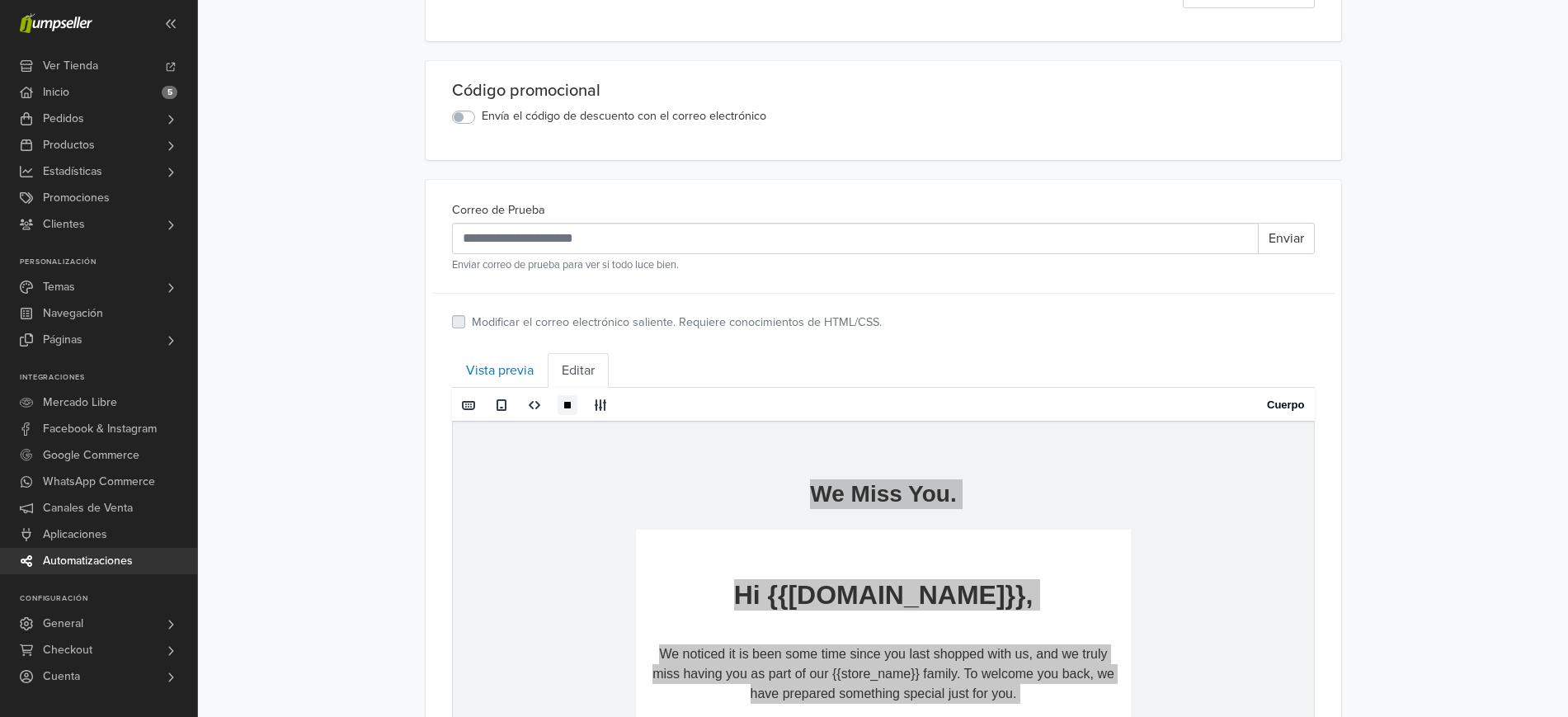
scroll to position [369, 0]
click at [482, 365] on link "Vista previa" at bounding box center [499, 370] width 96 height 35
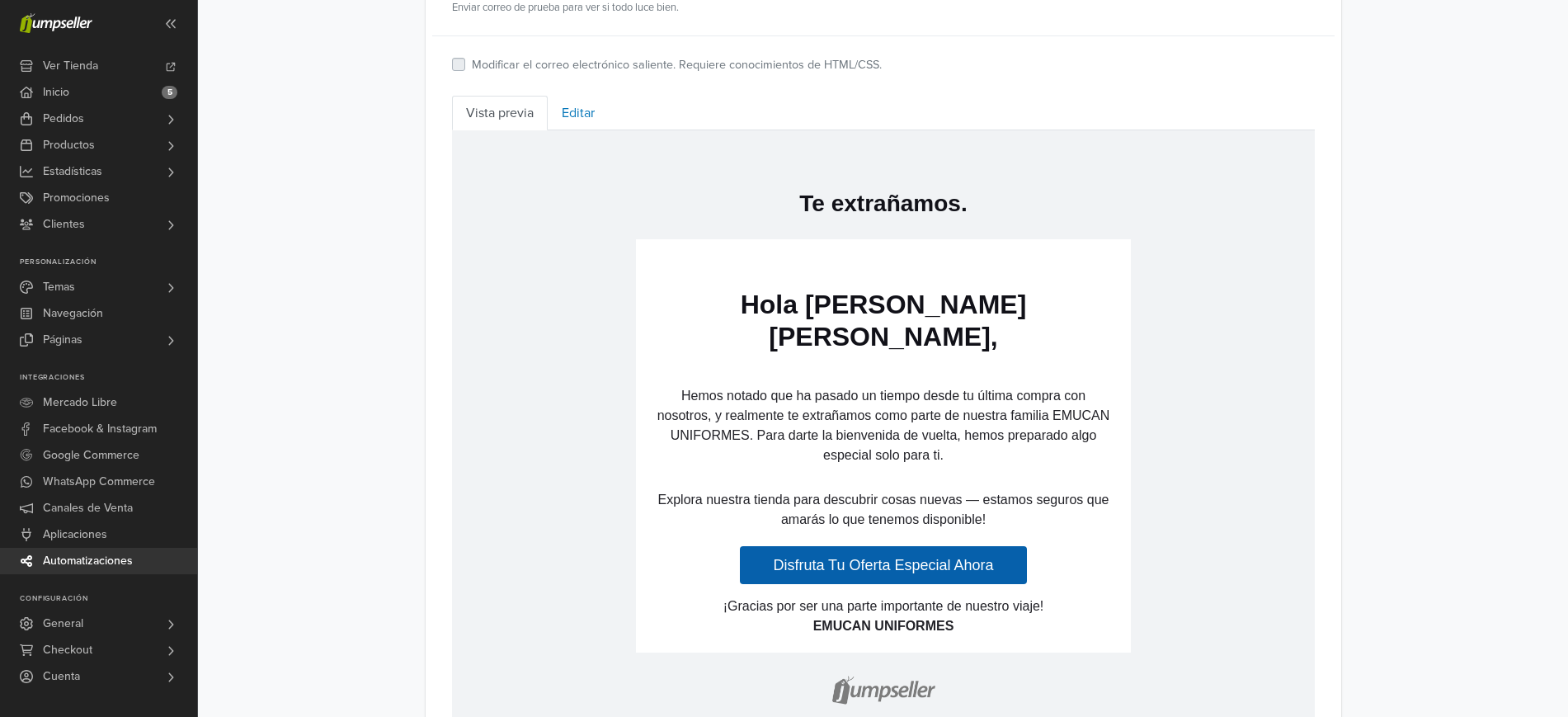
scroll to position [624, 0]
click at [579, 113] on link "Editar" at bounding box center [578, 115] width 61 height 35
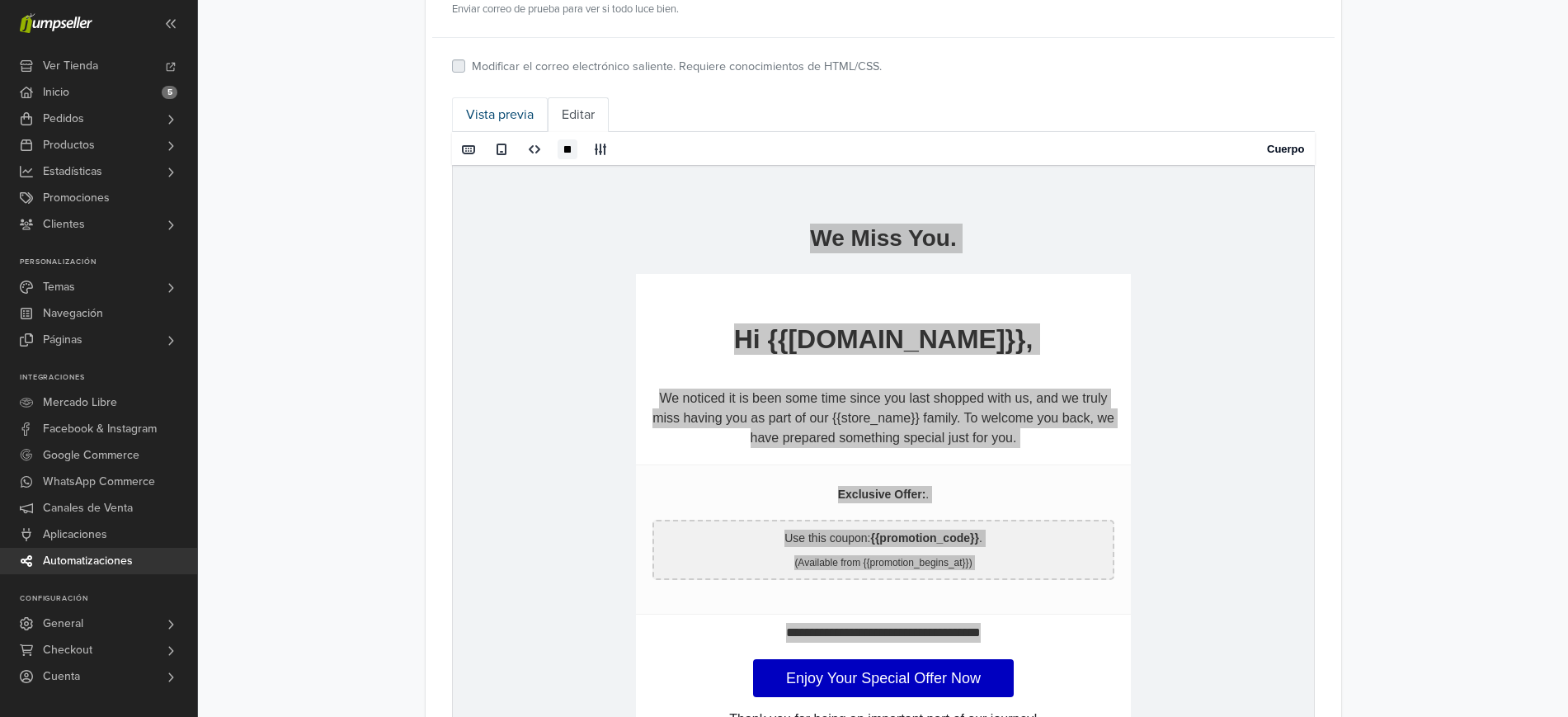
click at [504, 114] on link "Vista previa" at bounding box center [499, 115] width 96 height 35
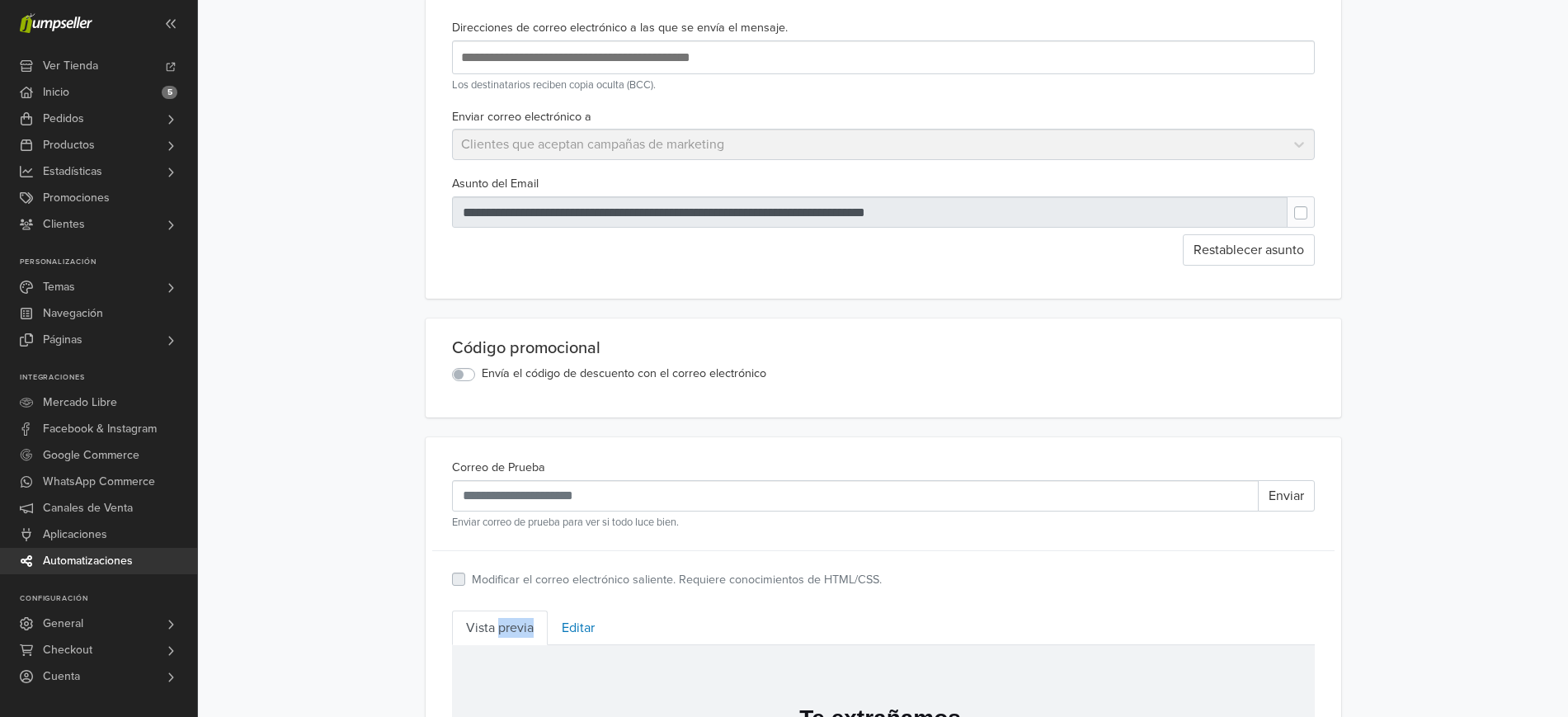
scroll to position [0, 0]
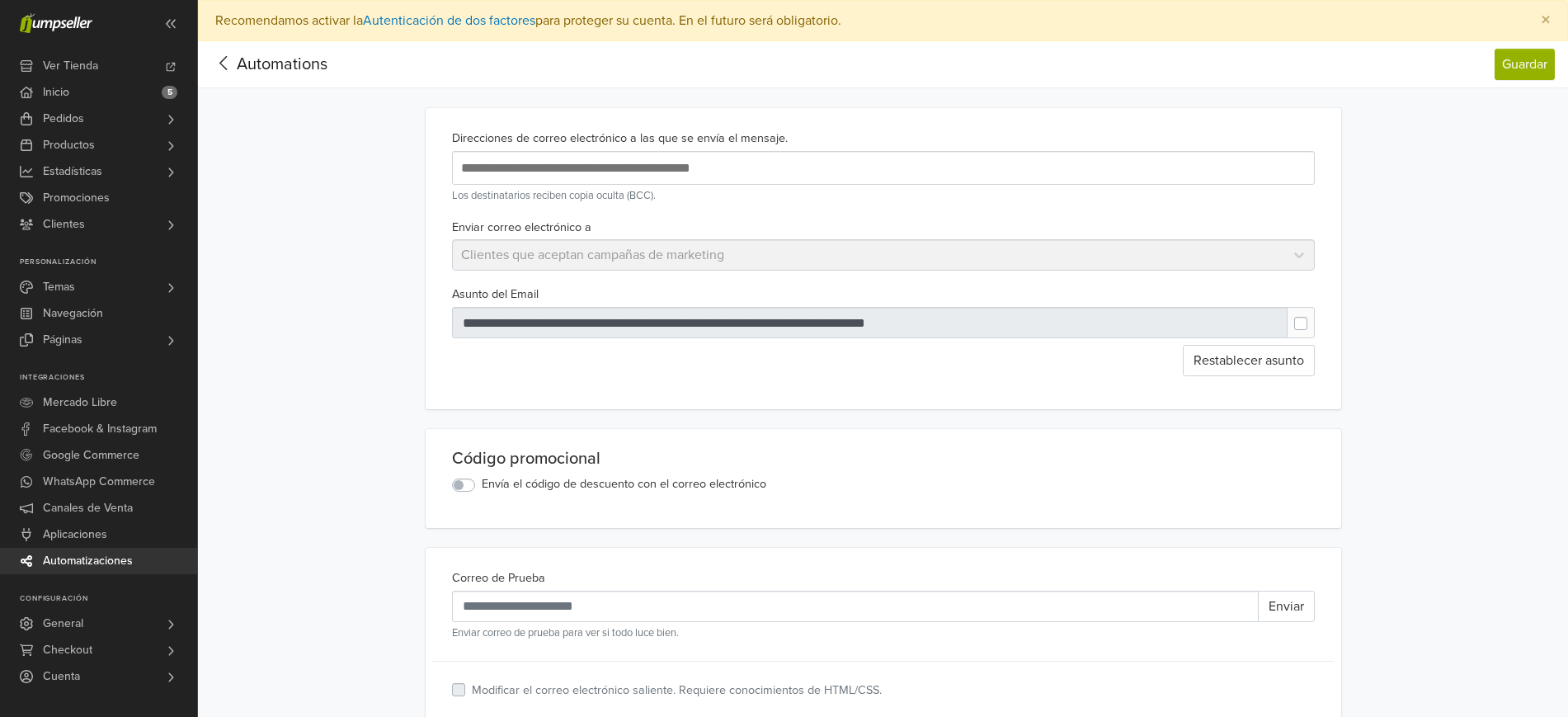
click at [463, 498] on div "Código promocional Envía el código de descuento con el correo electrónico" at bounding box center [884, 479] width 916 height 99
click at [463, 495] on div "Envía el código de descuento con el correo electrónico" at bounding box center [883, 485] width 863 height 20
click at [482, 489] on label "Envía el código de descuento con el correo electrónico" at bounding box center [624, 484] width 284 height 18
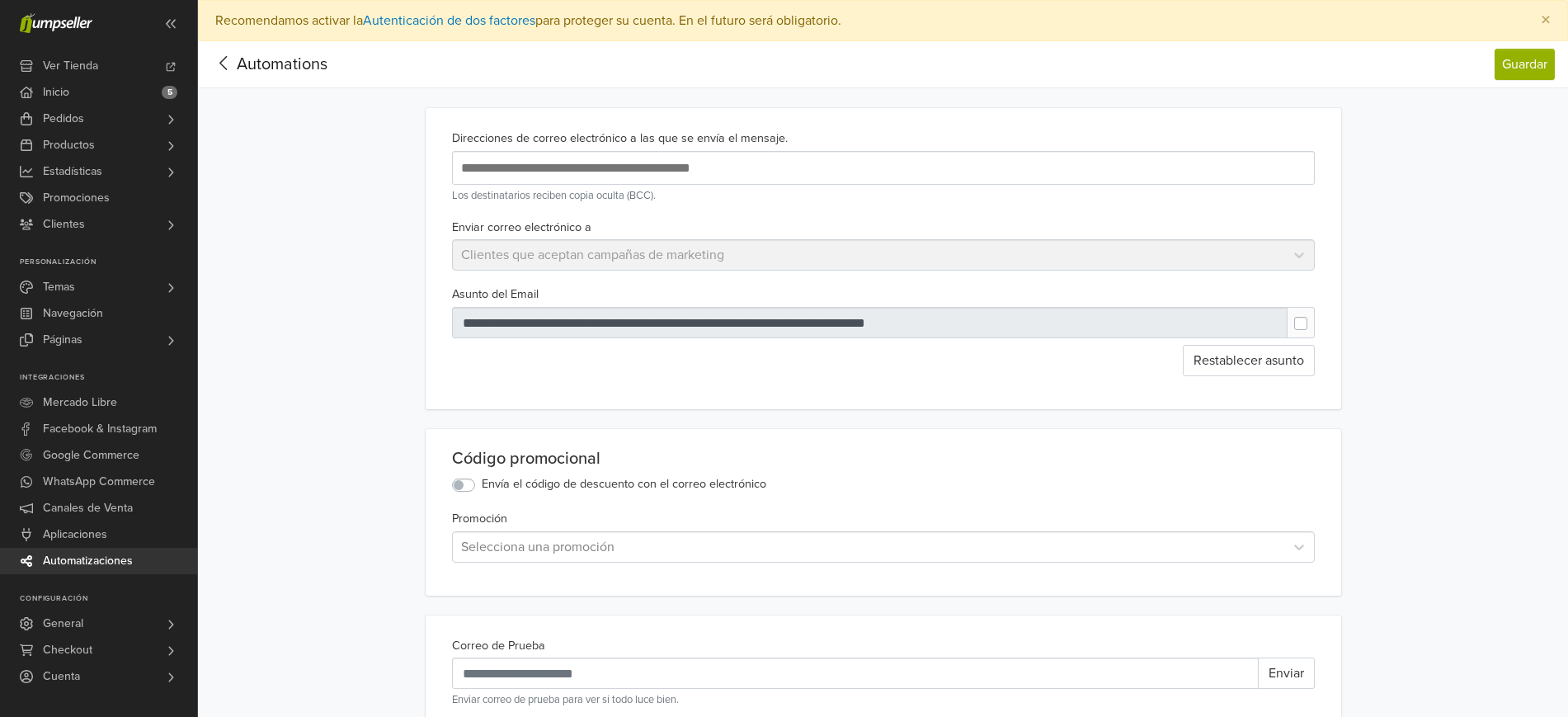
click at [481, 531] on div "Promoción Selecciona una promoción" at bounding box center [883, 535] width 863 height 54
click at [488, 548] on div at bounding box center [869, 547] width 815 height 23
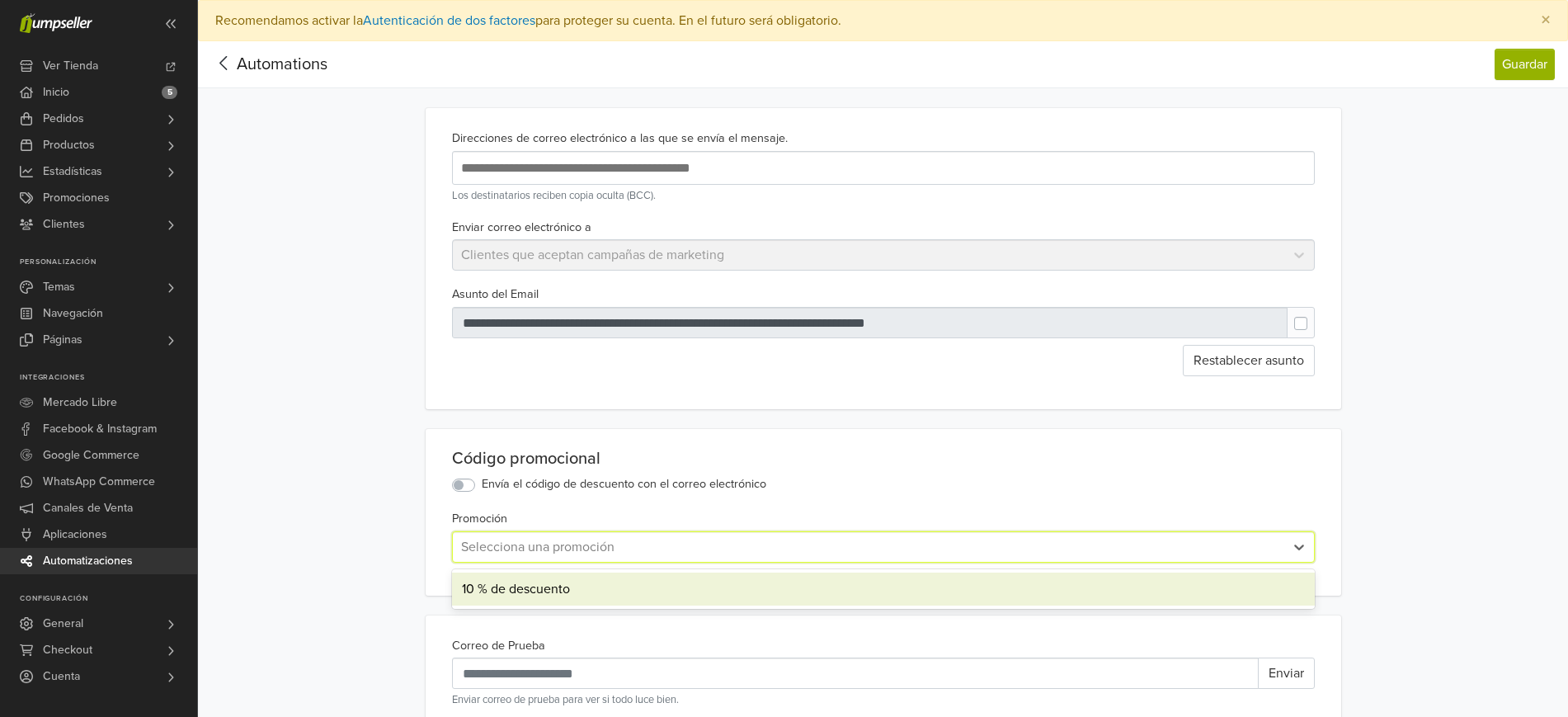
click at [495, 584] on div "10 % de descuento" at bounding box center [883, 589] width 863 height 33
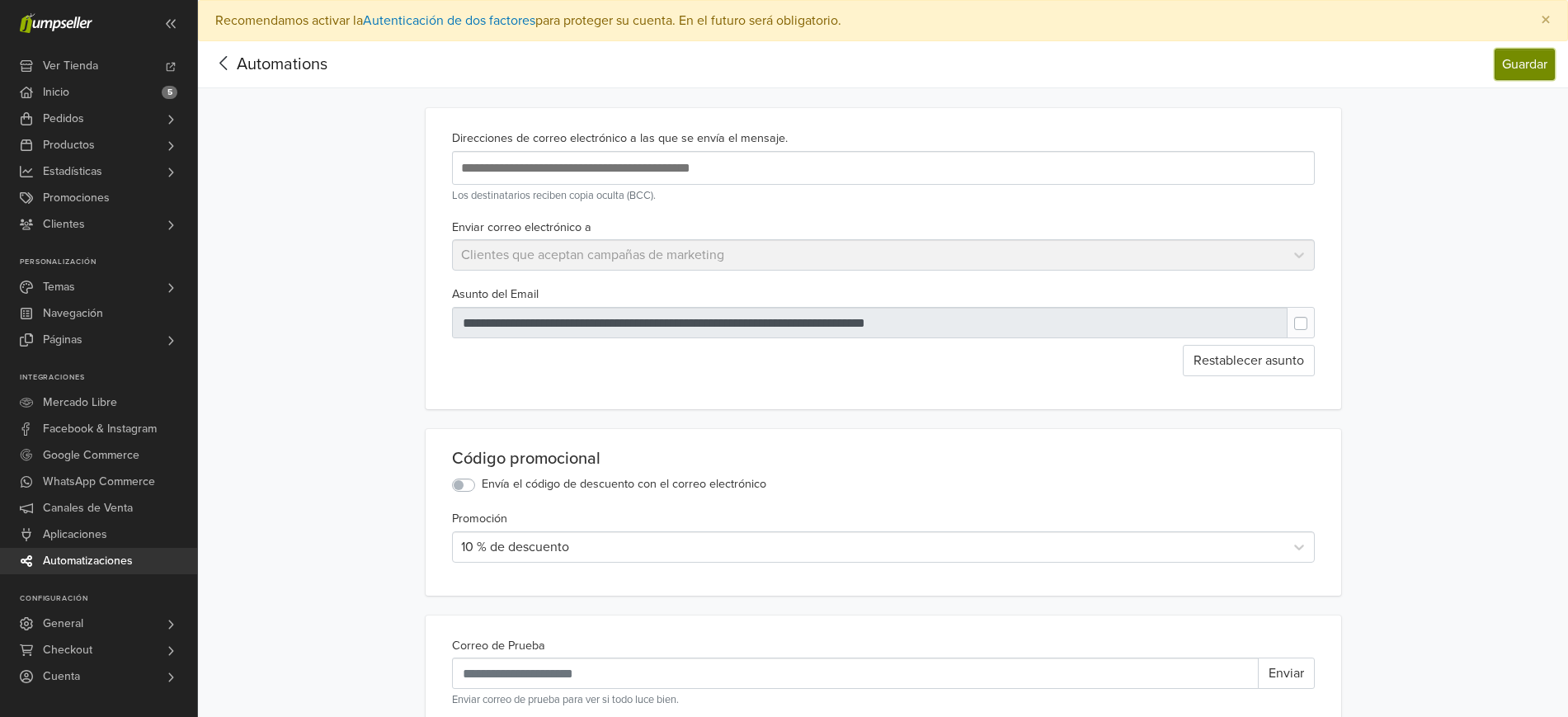
click at [1537, 72] on button "Guardar" at bounding box center [1525, 64] width 60 height 32
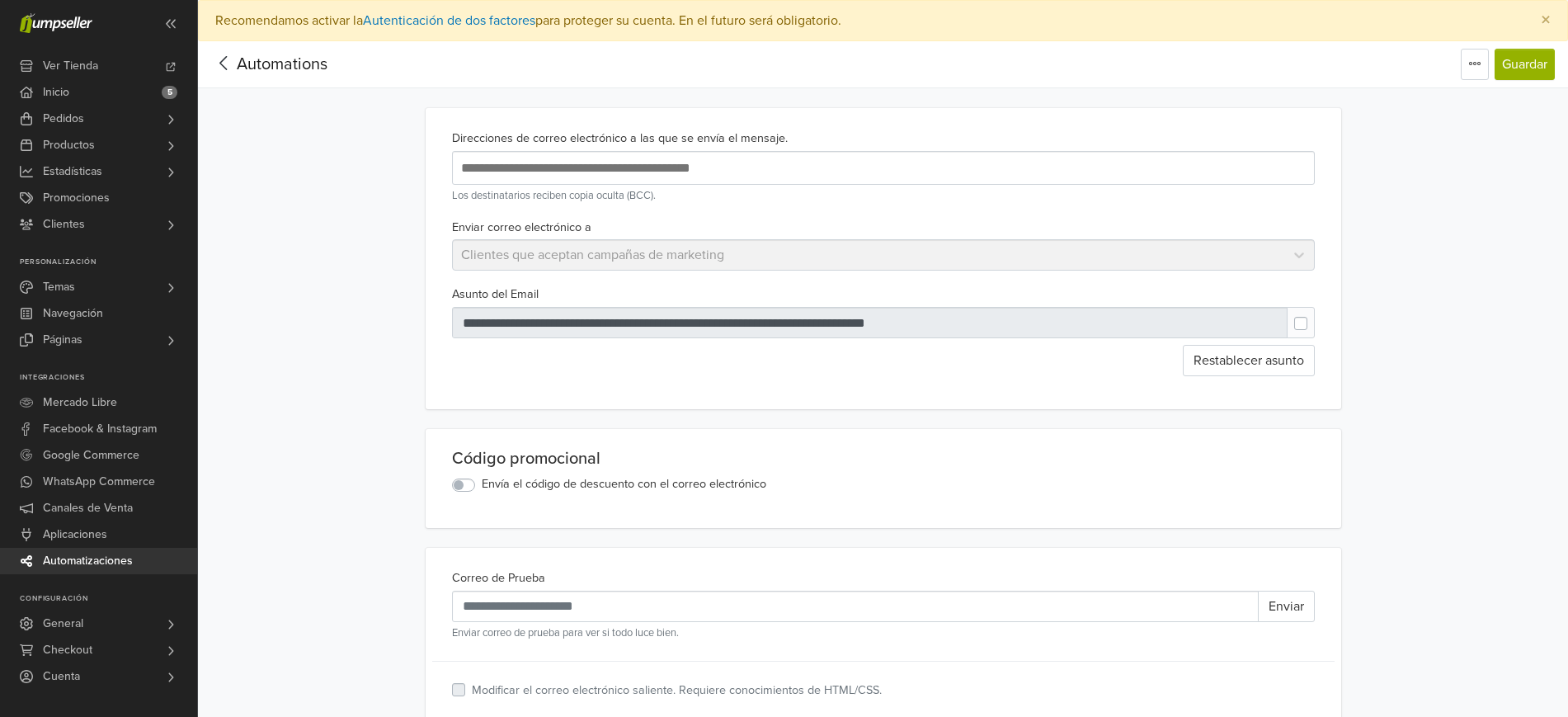
click at [229, 55] on icon at bounding box center [223, 63] width 26 height 21
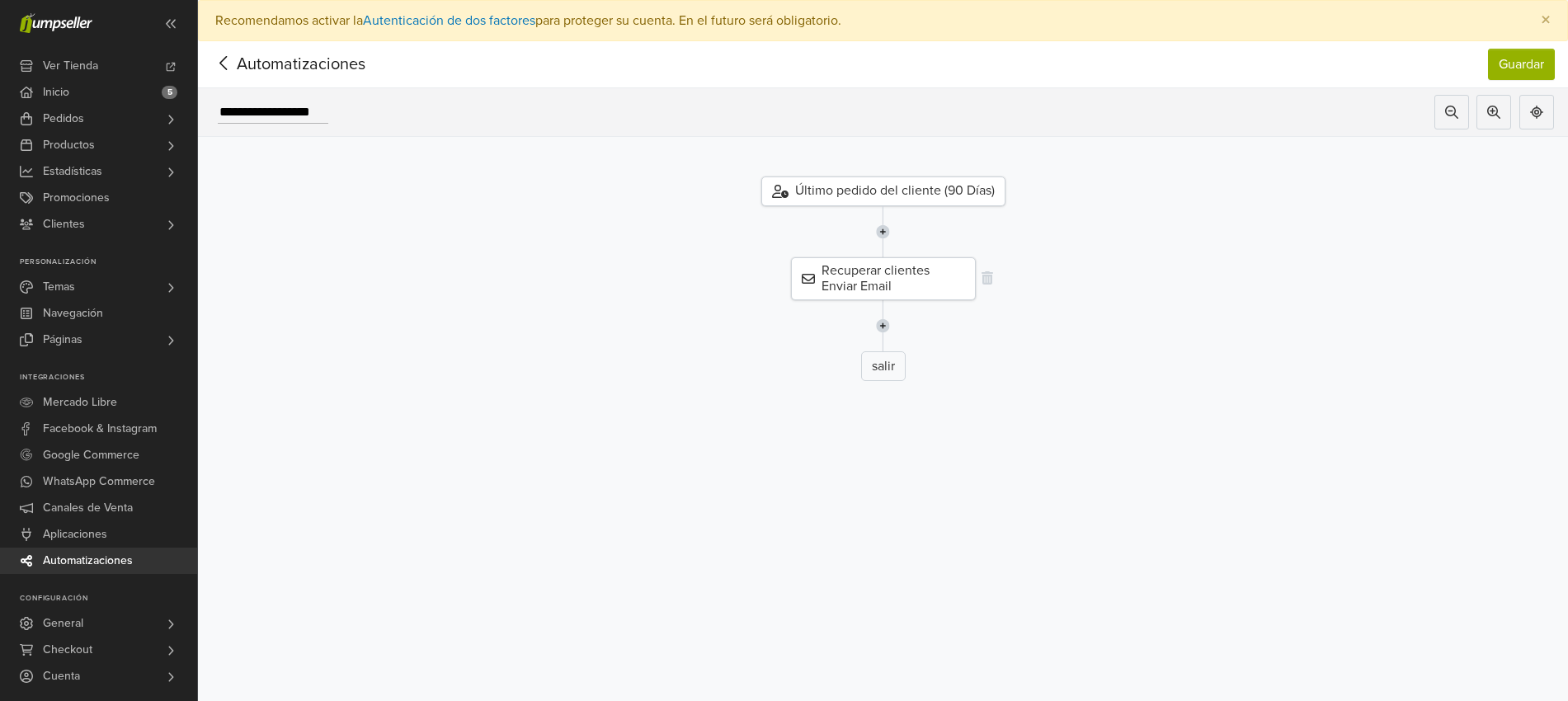
click at [913, 272] on div "Recuperar clientes Enviar Email" at bounding box center [884, 278] width 185 height 43
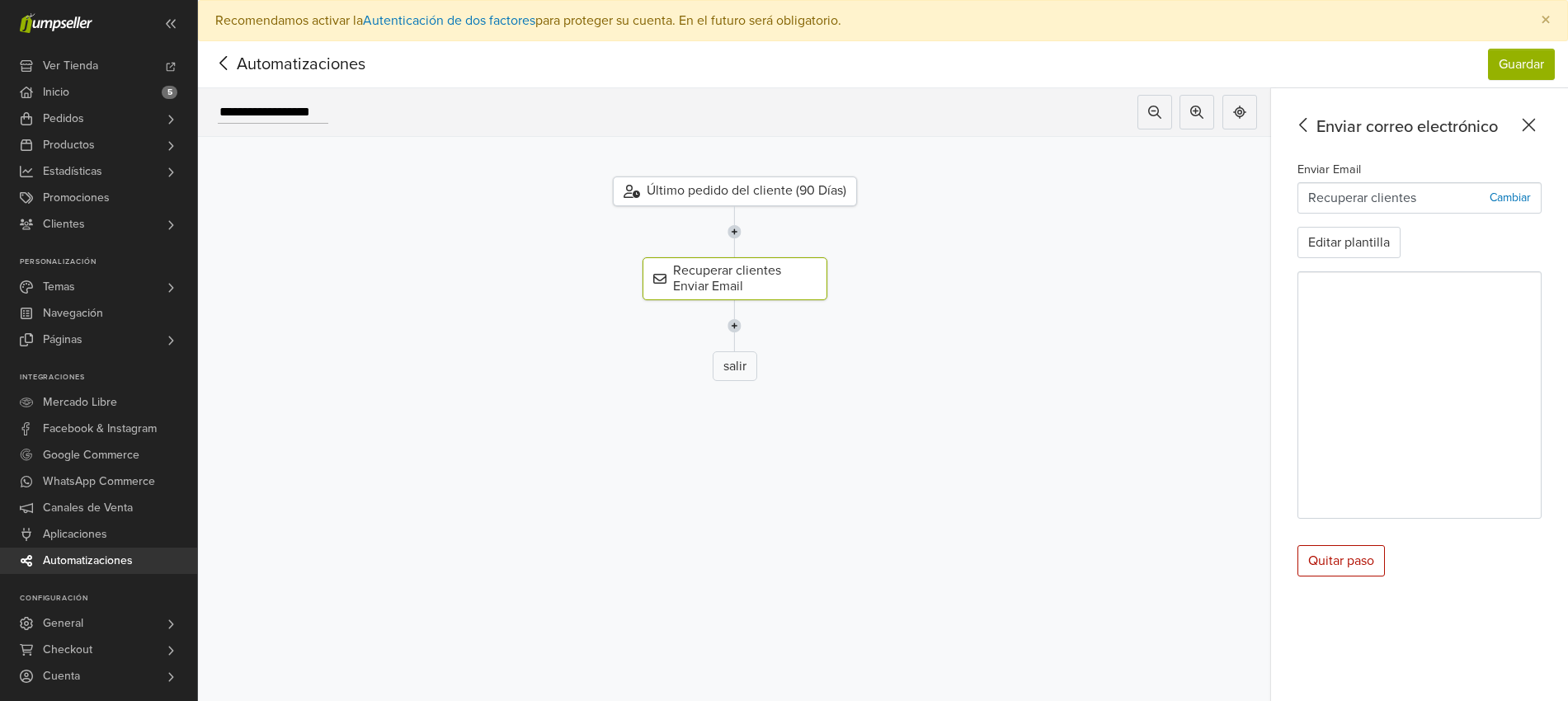
click at [913, 272] on div "Recuperar clientes Enviar Email" at bounding box center [734, 278] width 1098 height 43
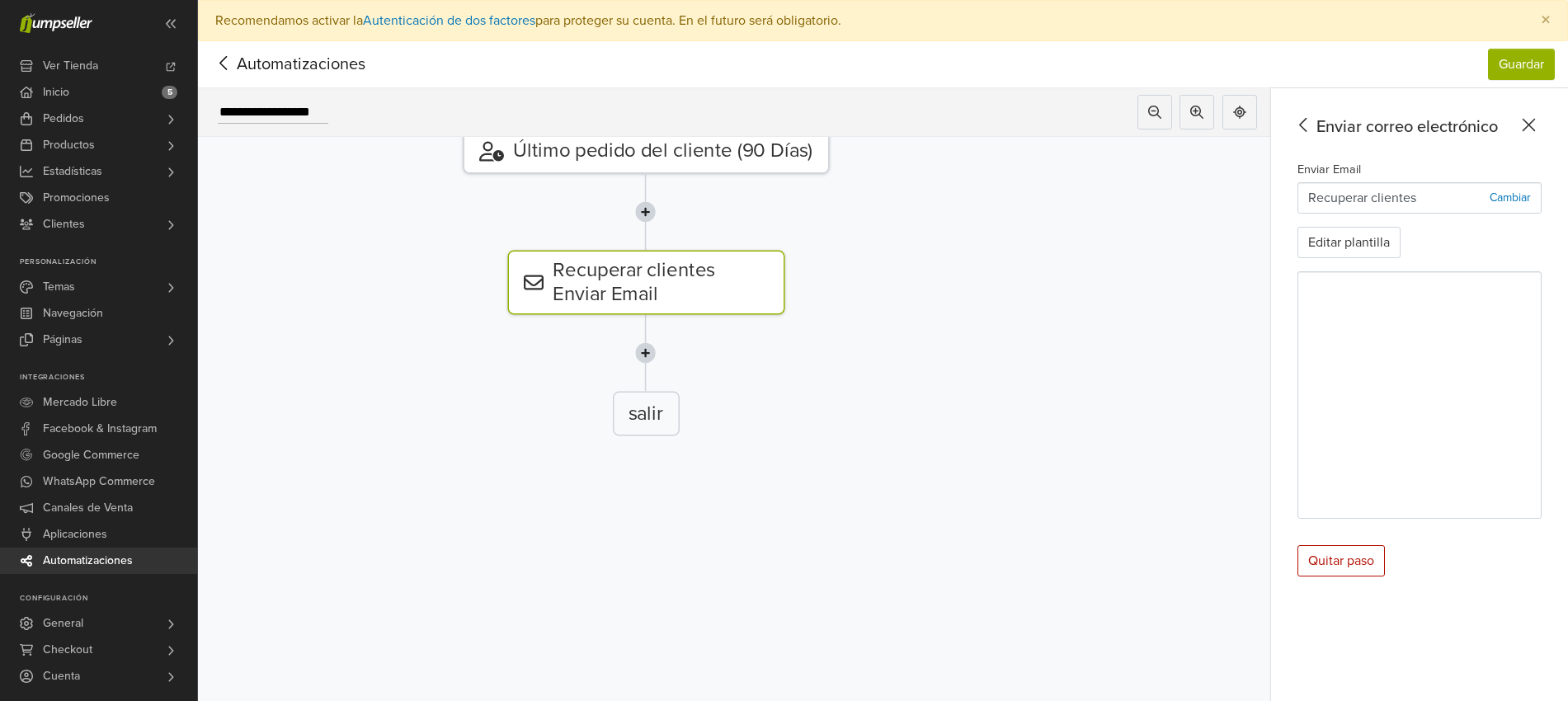
click at [1375, 224] on div "Enviar Email Recuperar clientes Cambiar Editar plantilla" at bounding box center [1420, 339] width 244 height 360
click at [1365, 234] on button "Editar plantilla" at bounding box center [1350, 243] width 103 height 32
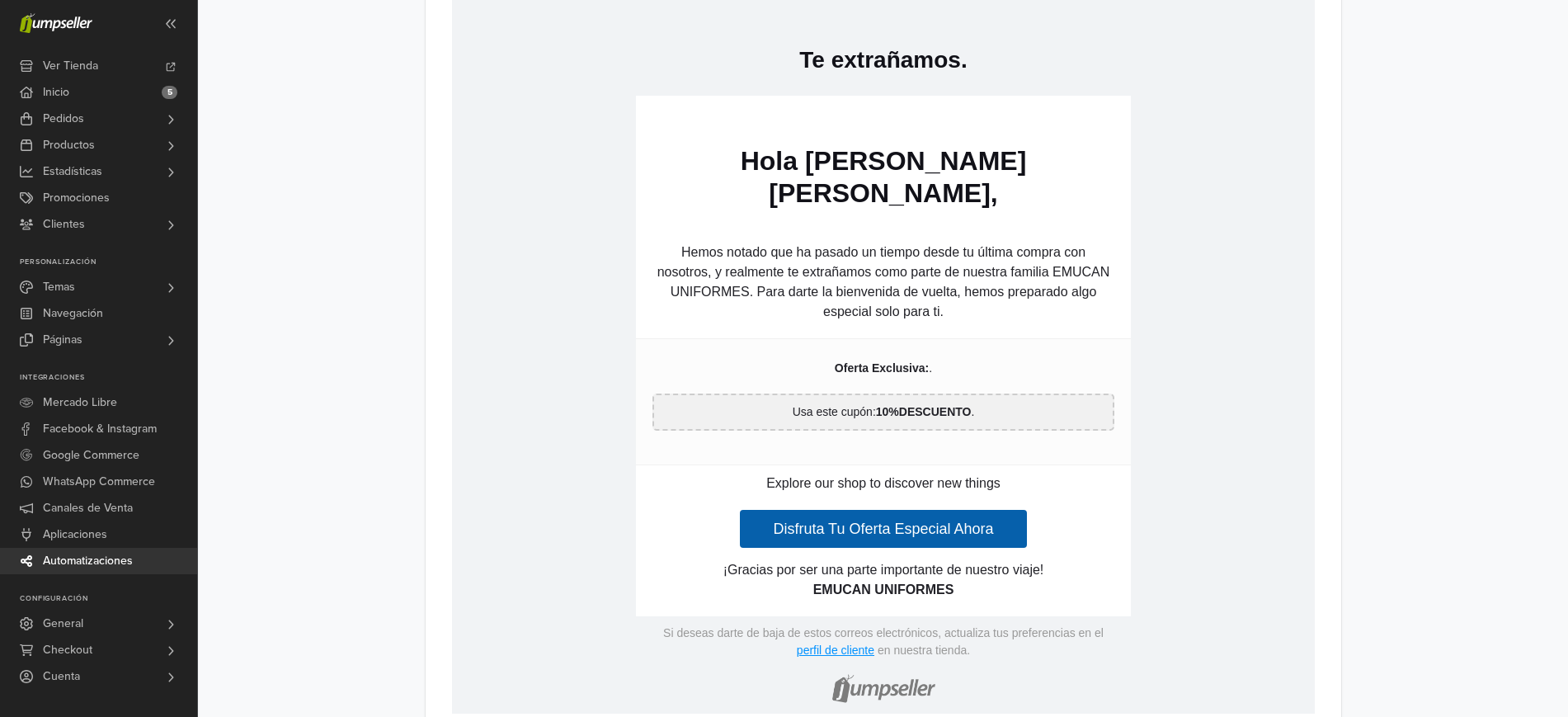
click at [801, 474] on p "Explore our shop to discover new things" at bounding box center [883, 484] width 462 height 20
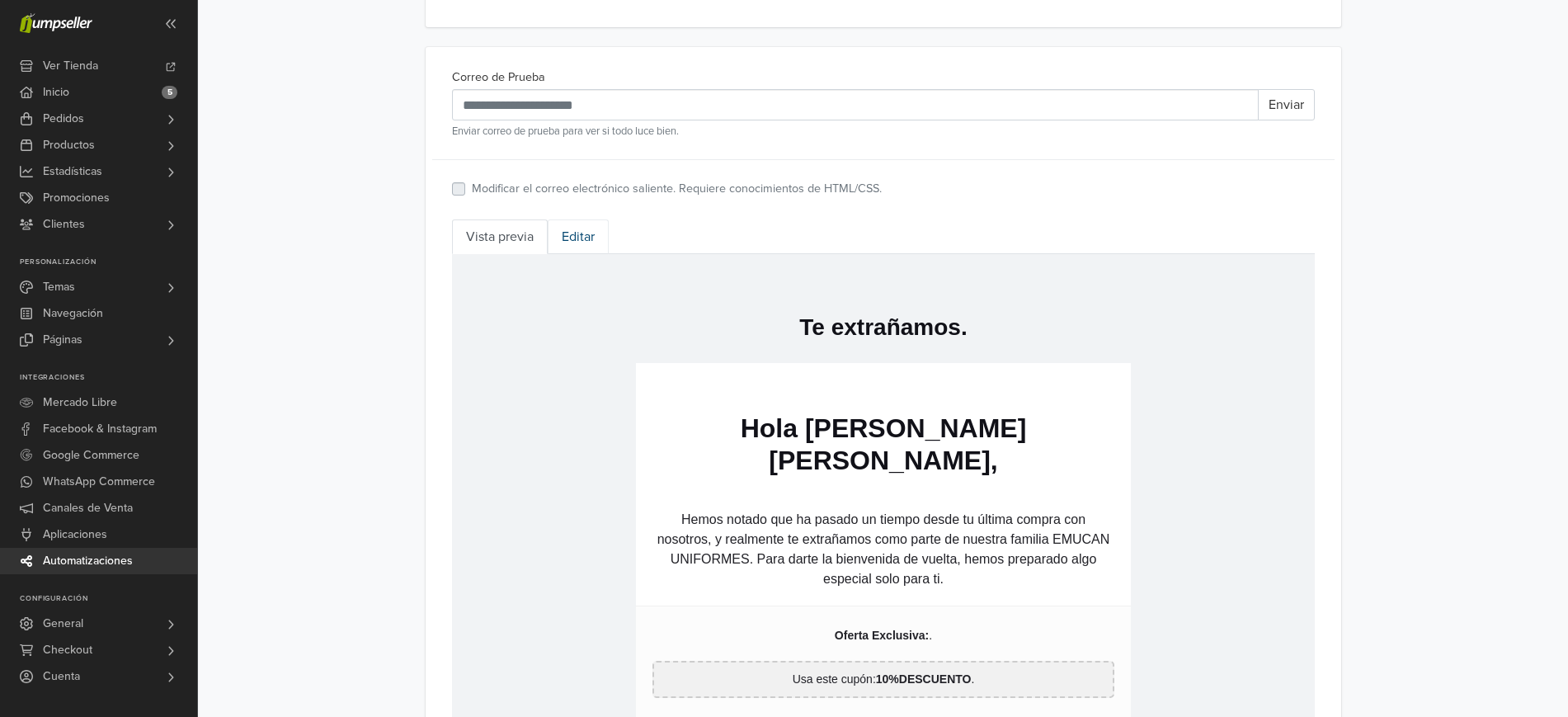
click at [577, 239] on link "Editar" at bounding box center [578, 237] width 61 height 35
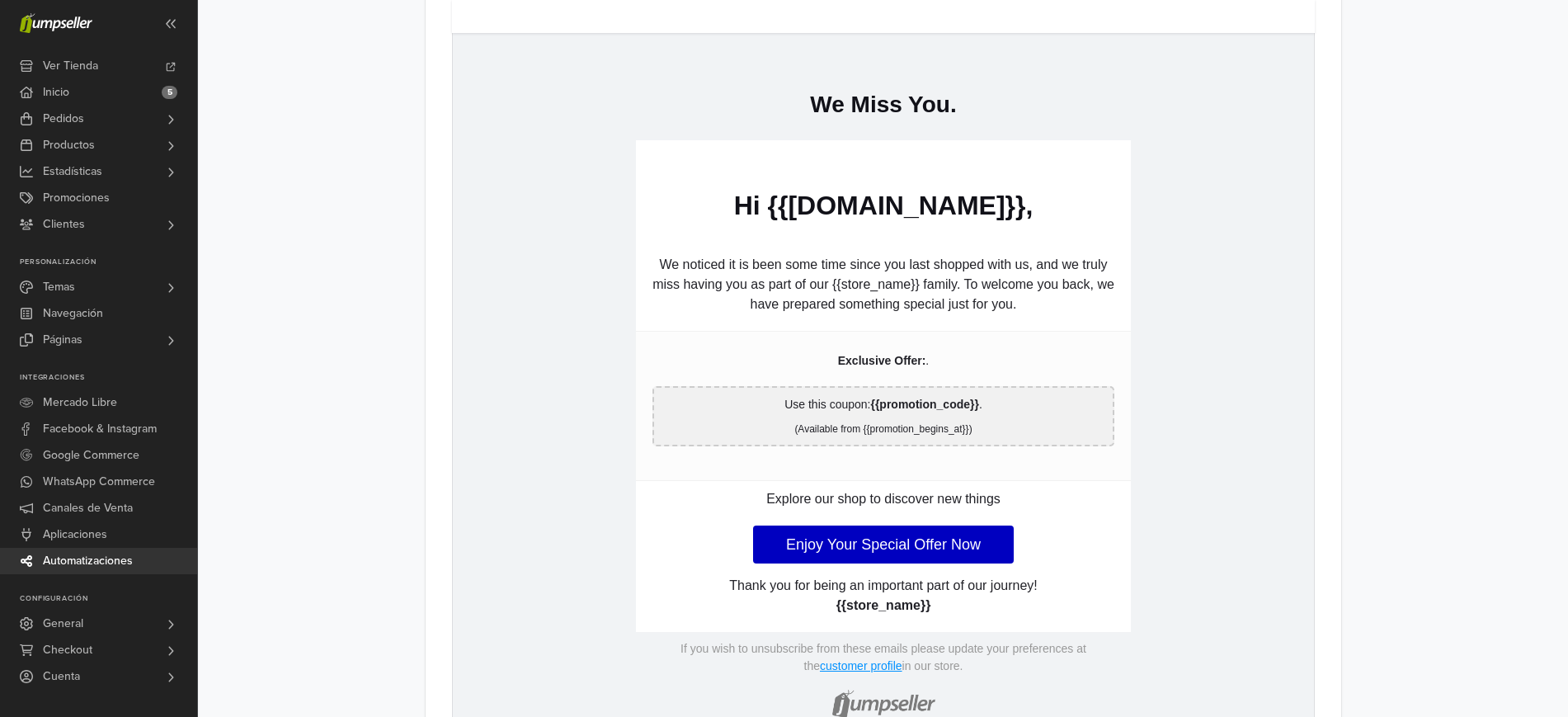
scroll to position [833, 0]
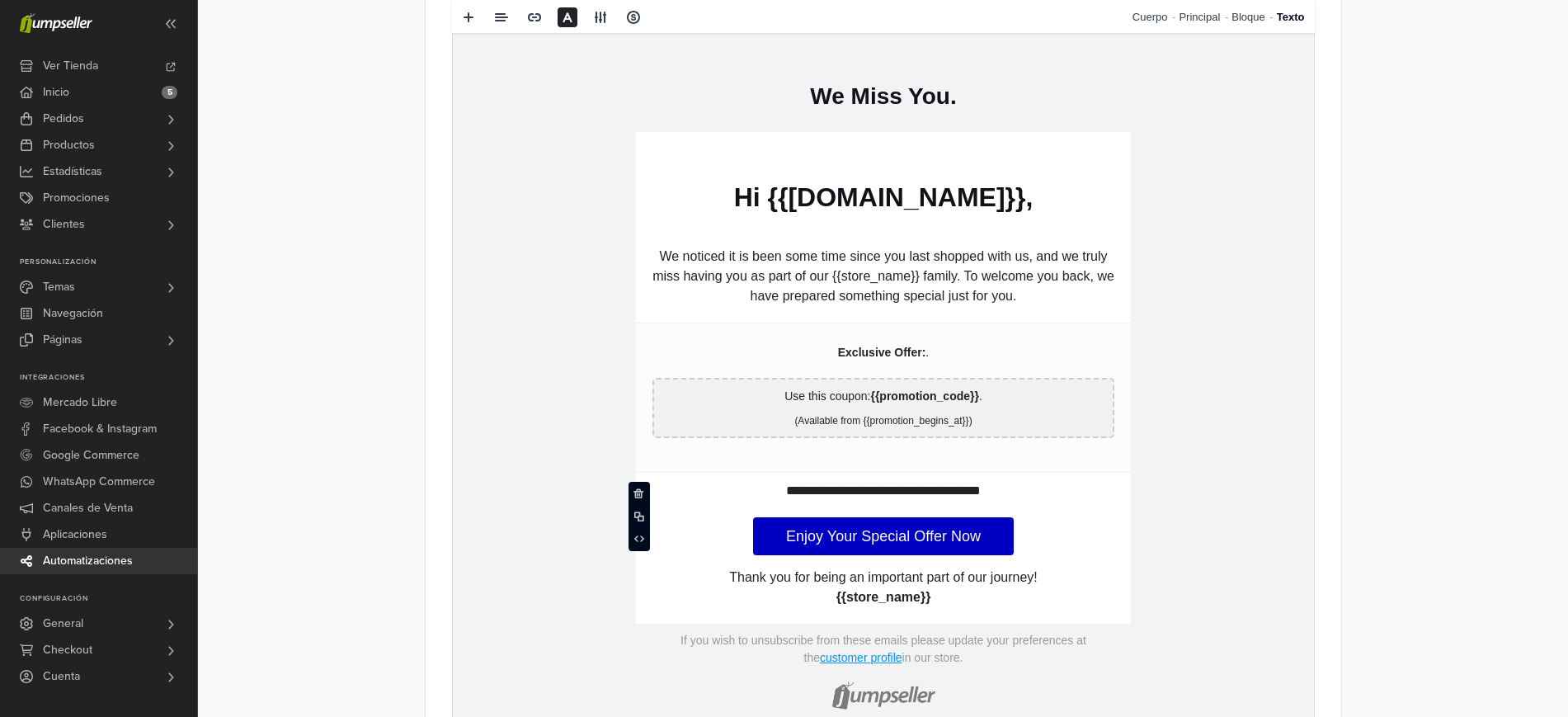
click at [890, 492] on p "**********" at bounding box center [883, 491] width 462 height 20
click at [641, 539] on icon at bounding box center [639, 539] width 10 height 7
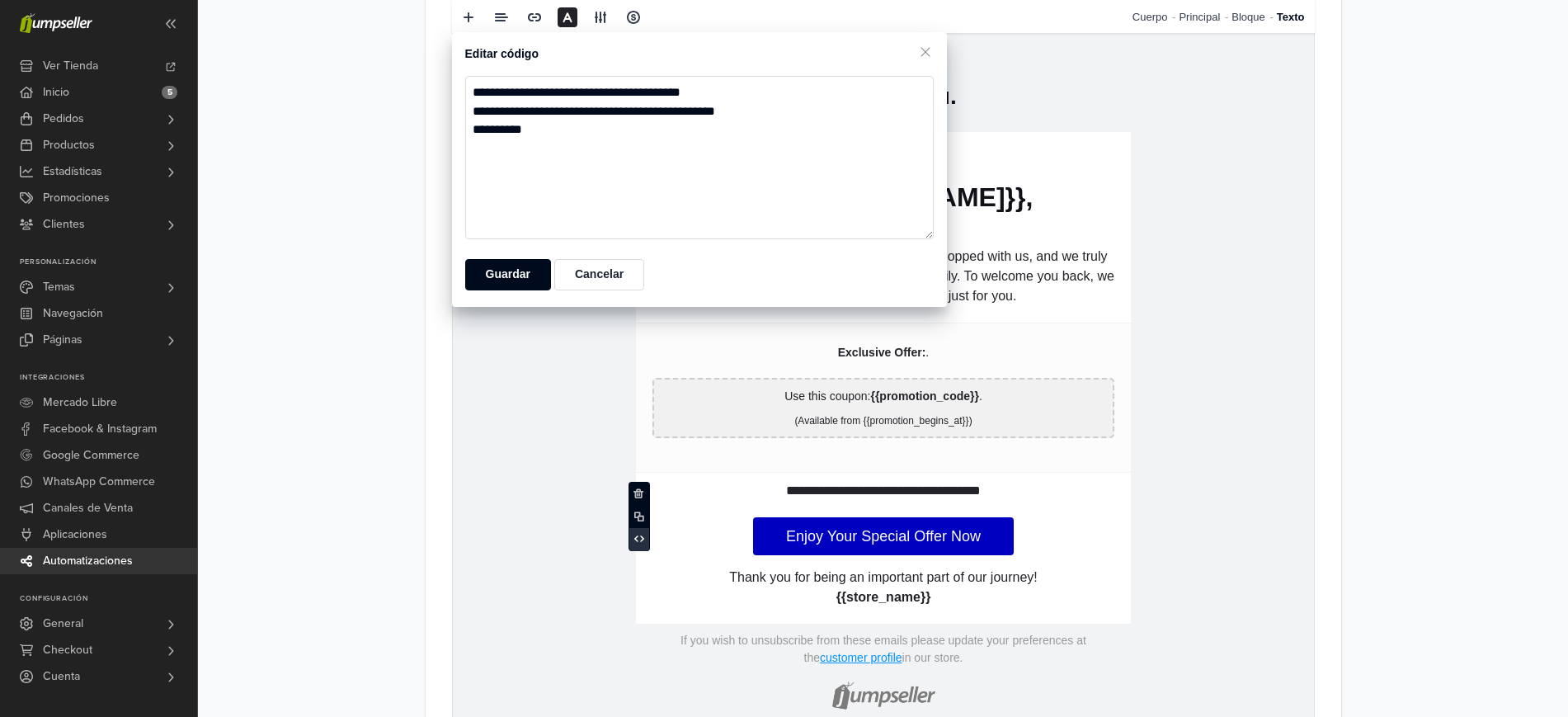
click at [641, 539] on icon at bounding box center [639, 539] width 10 height 7
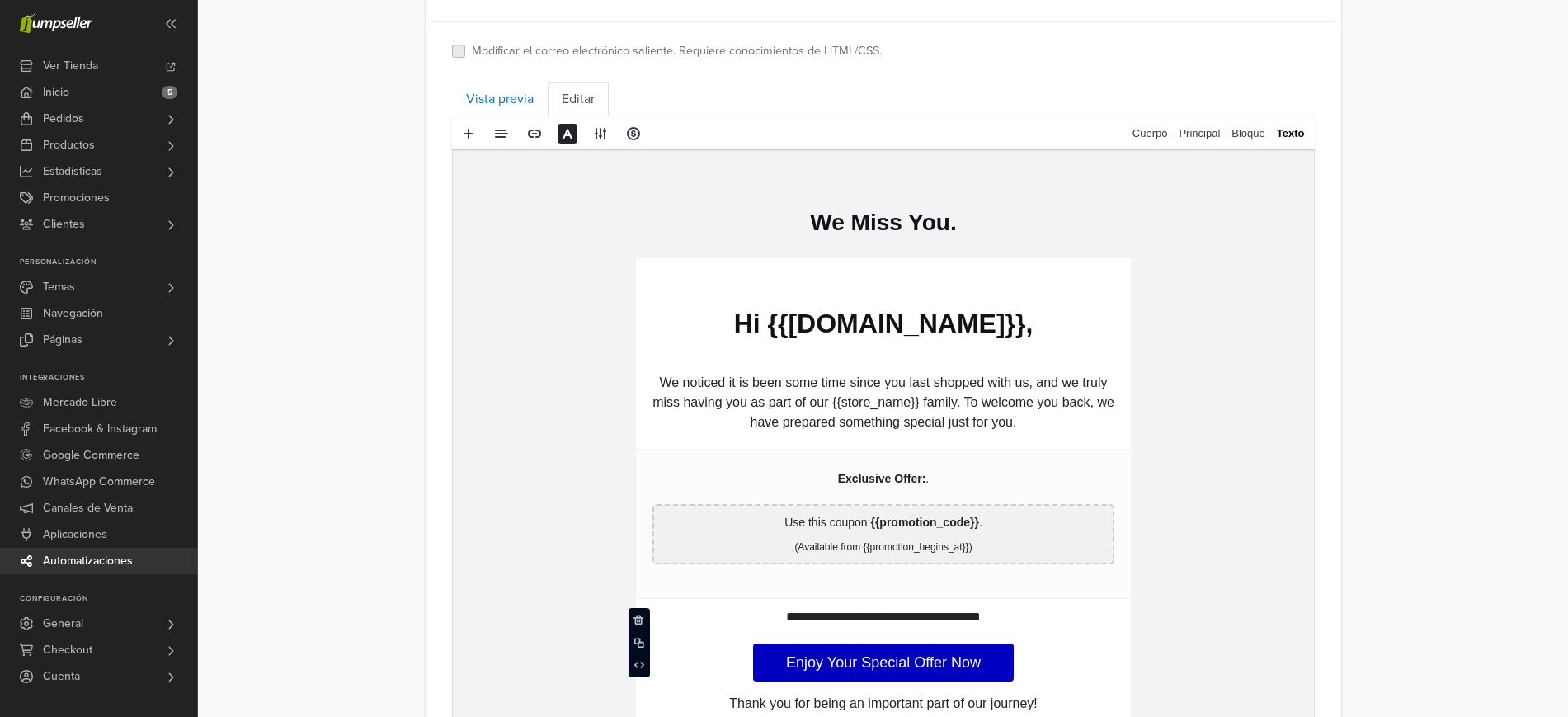
scroll to position [799, 0]
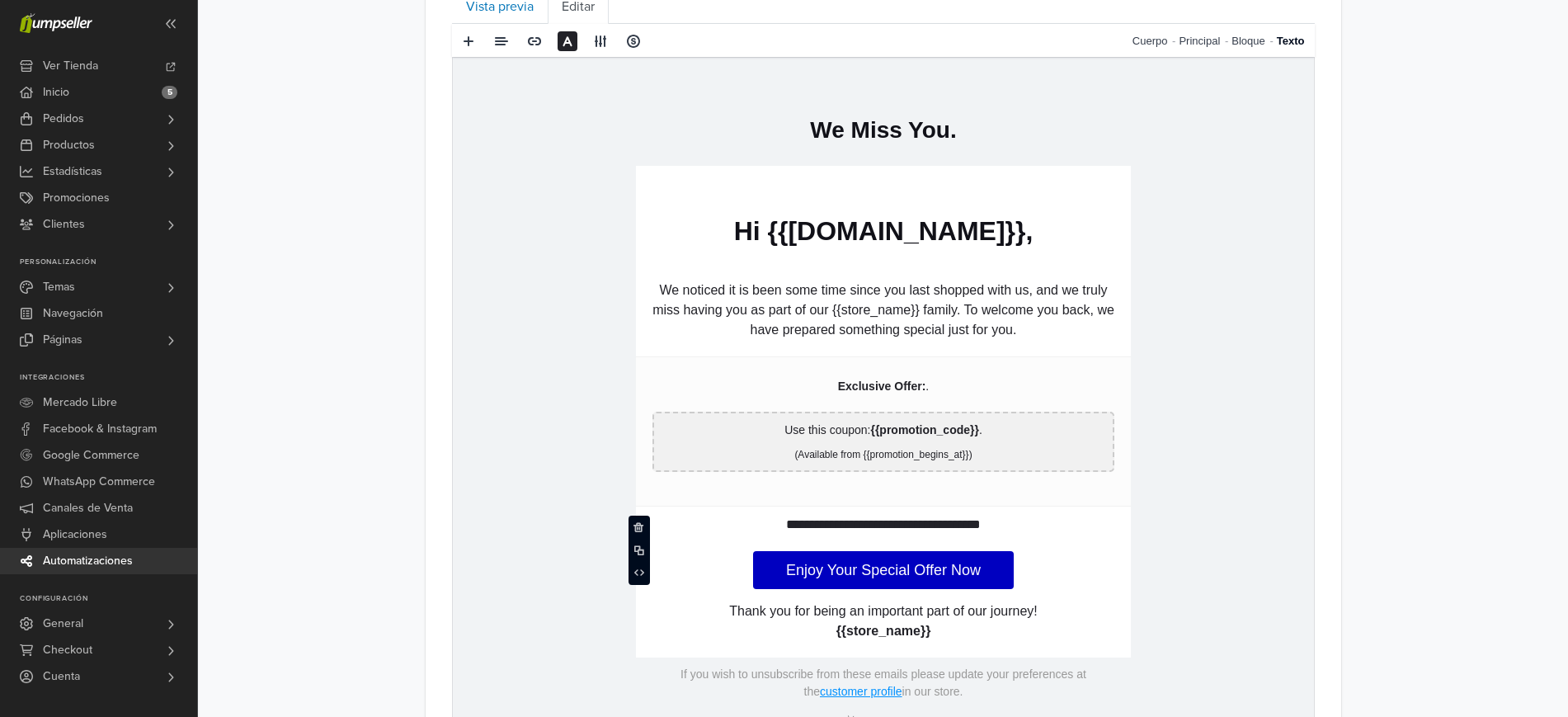
click at [817, 529] on p "**********" at bounding box center [883, 525] width 462 height 20
drag, startPoint x: 817, startPoint y: 529, endPoint x: 806, endPoint y: 519, distance: 14.9
copy p "****"
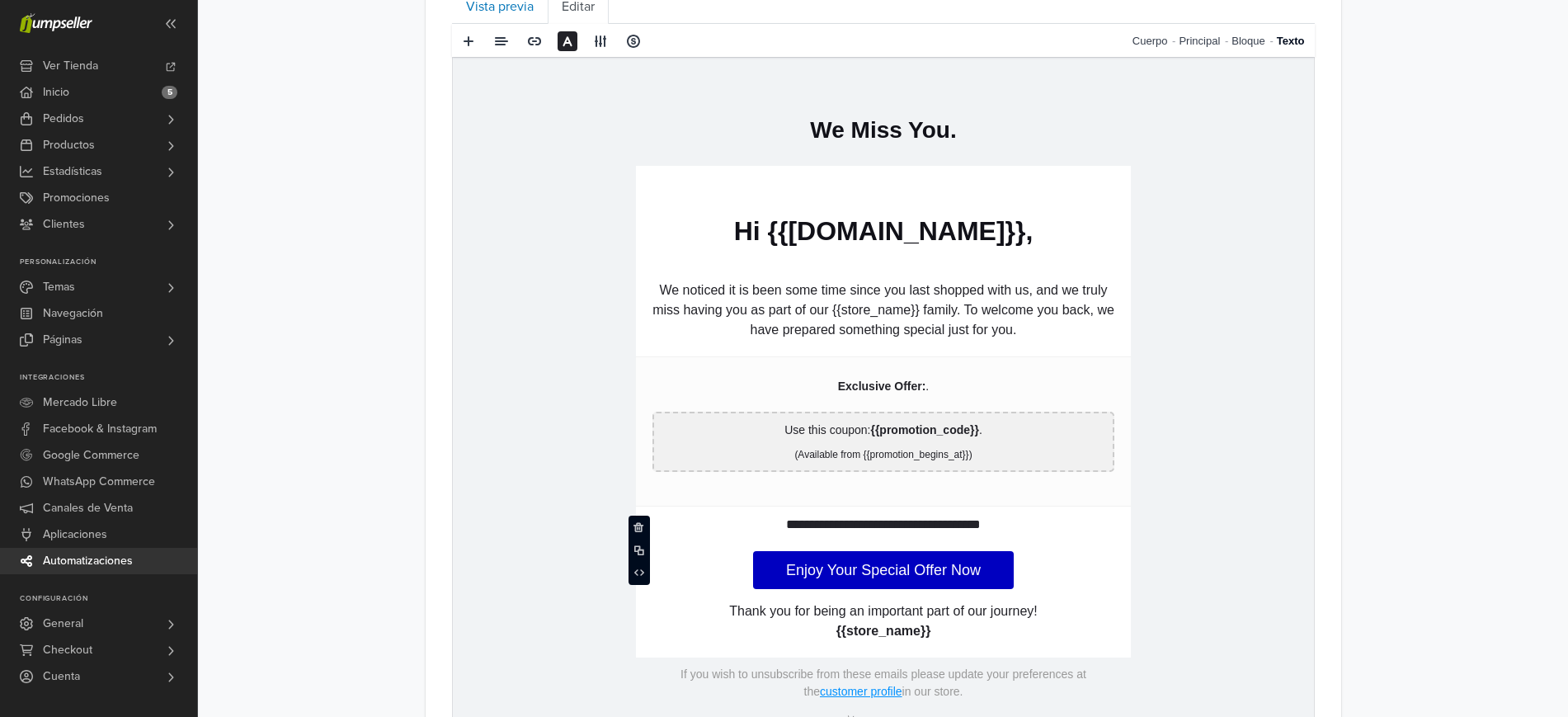
click at [939, 528] on p "**********" at bounding box center [883, 525] width 462 height 20
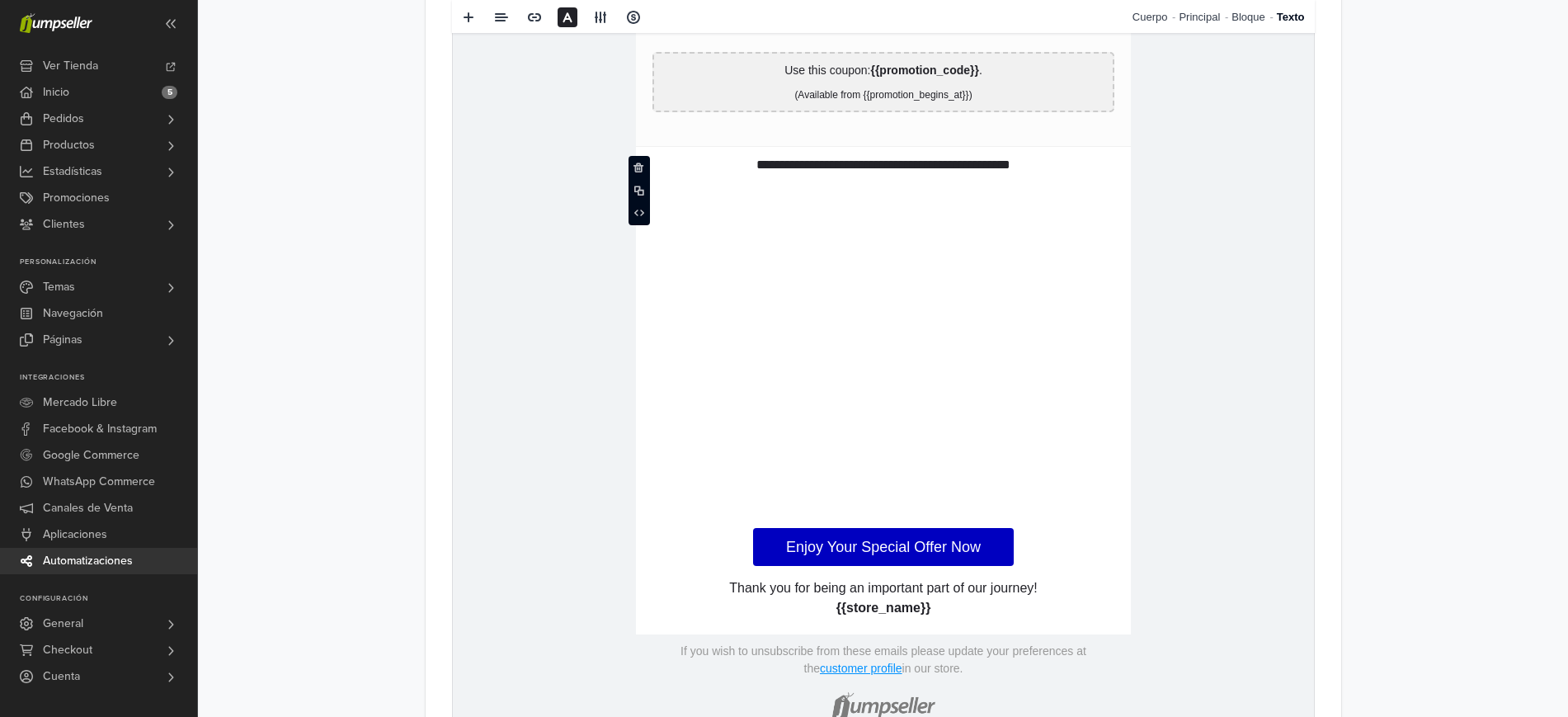
scroll to position [1171, 0]
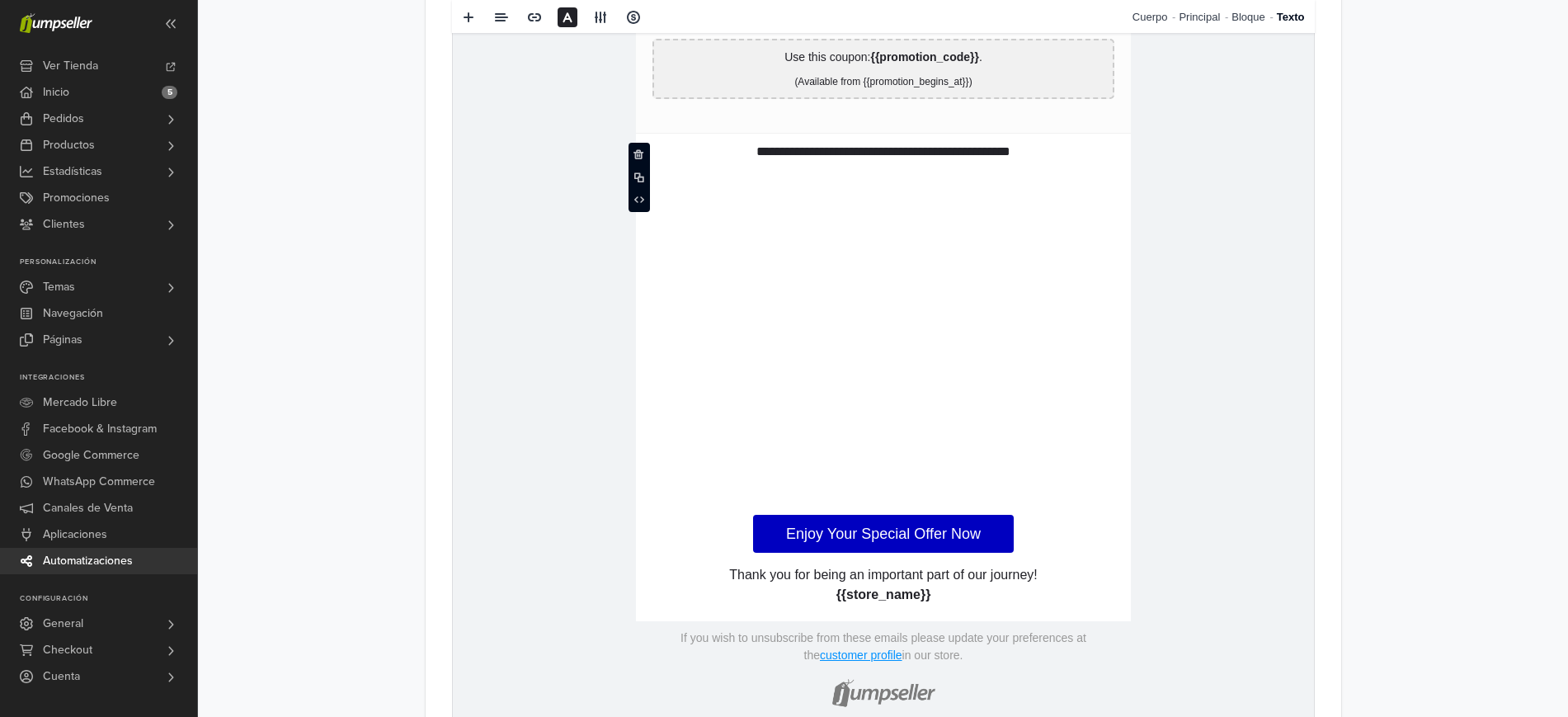
click at [919, 412] on p "**********" at bounding box center [883, 321] width 462 height 357
click at [908, 441] on p "**********" at bounding box center [883, 321] width 462 height 357
click at [883, 475] on p "**********" at bounding box center [883, 321] width 462 height 357
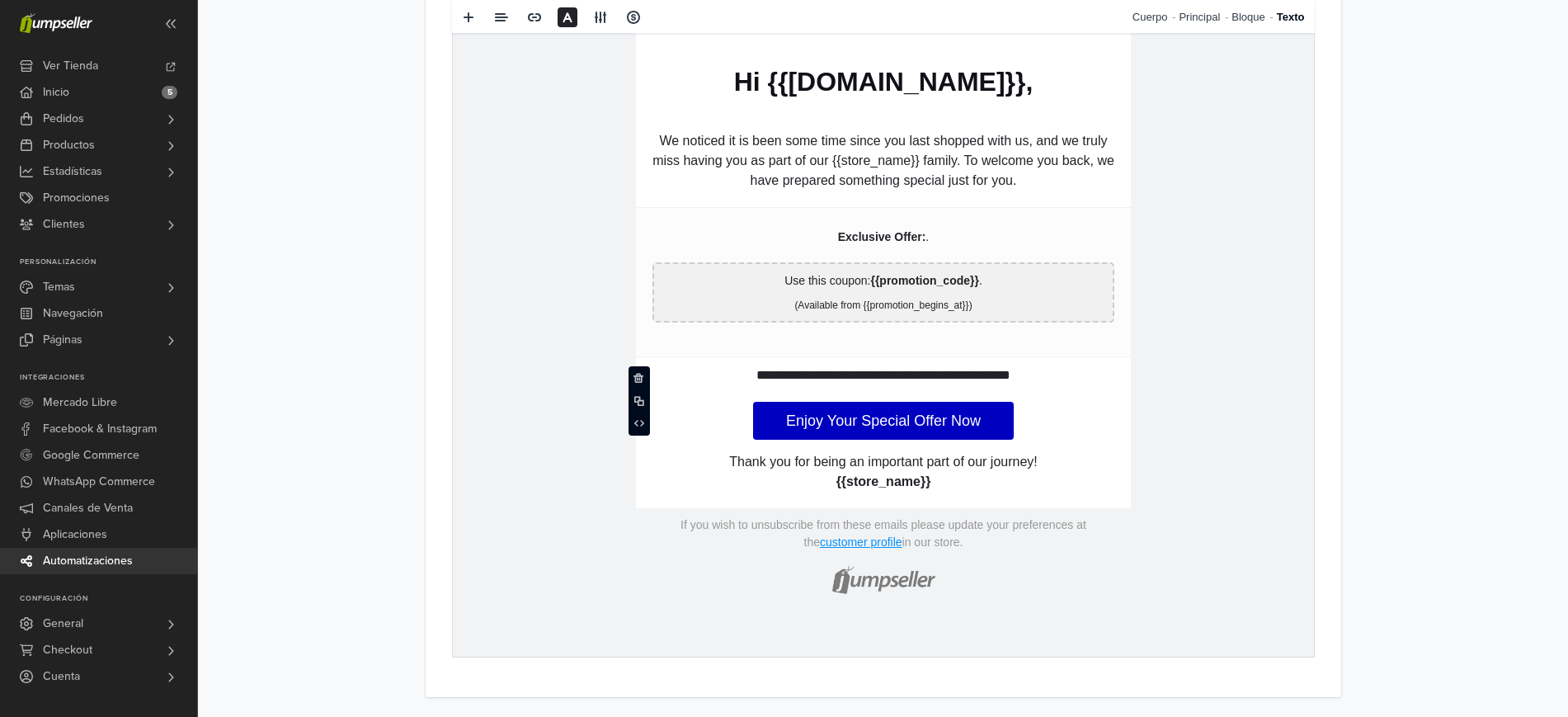
scroll to position [930, 0]
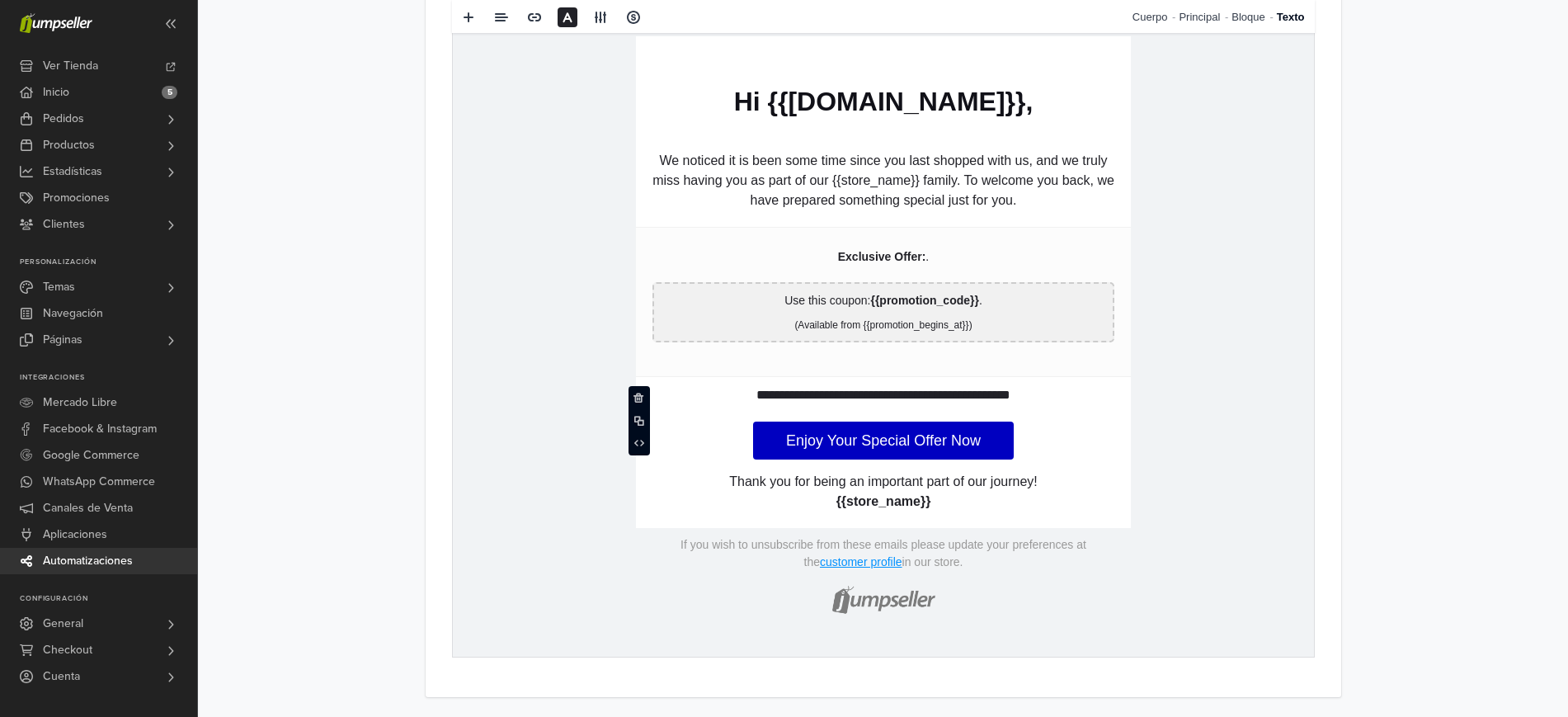
click at [1039, 387] on p "**********" at bounding box center [883, 396] width 462 height 20
click at [1060, 390] on p "**********" at bounding box center [883, 396] width 462 height 20
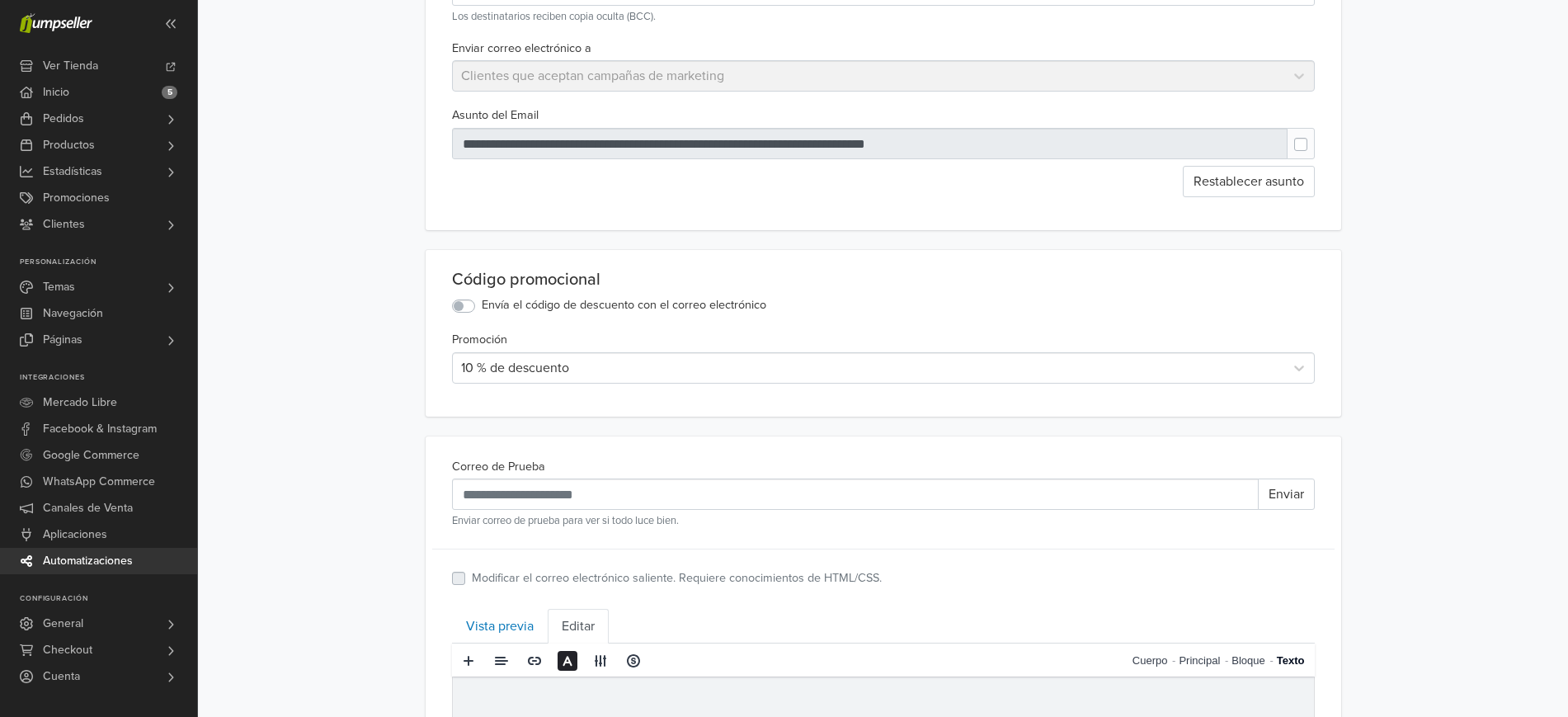
scroll to position [0, 0]
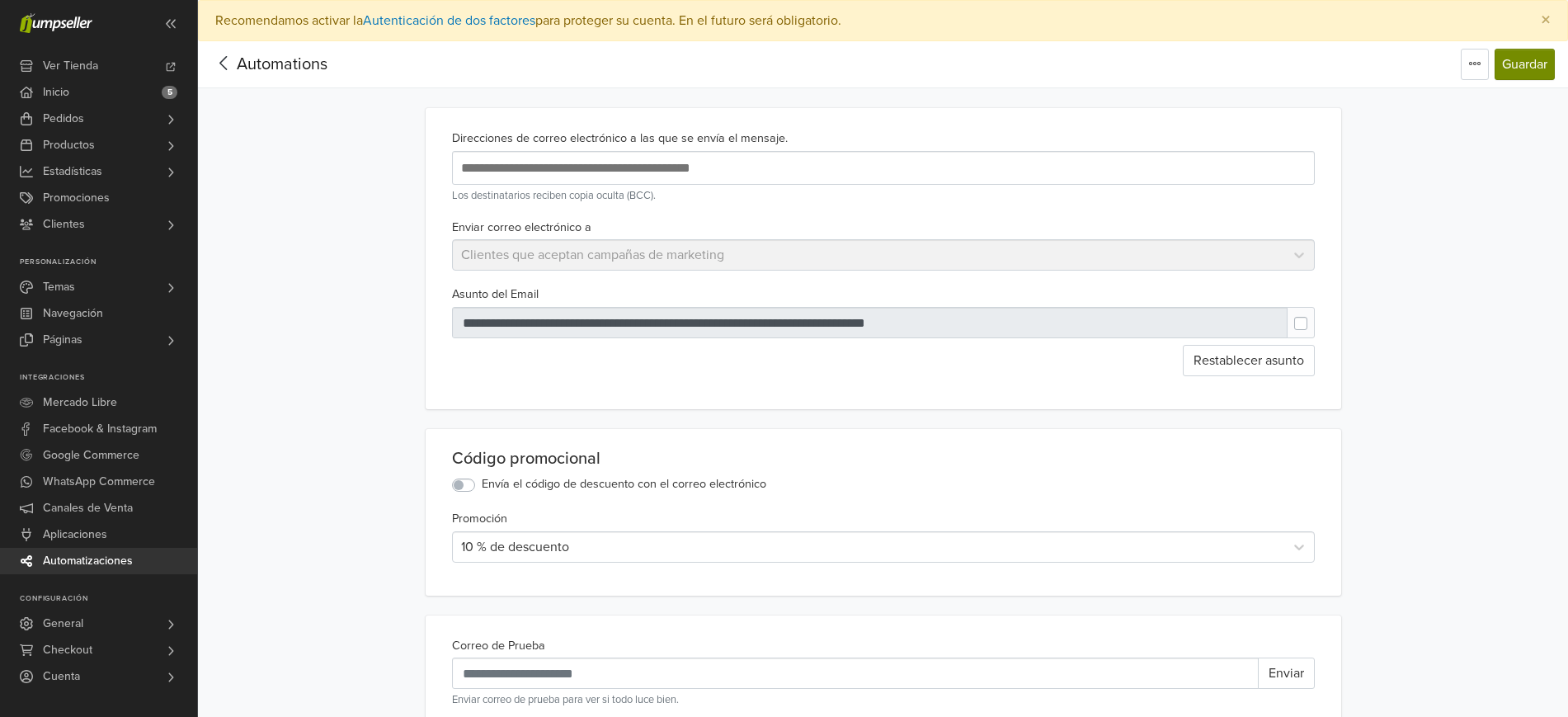
click at [1528, 76] on button "Guardar" at bounding box center [1525, 64] width 60 height 32
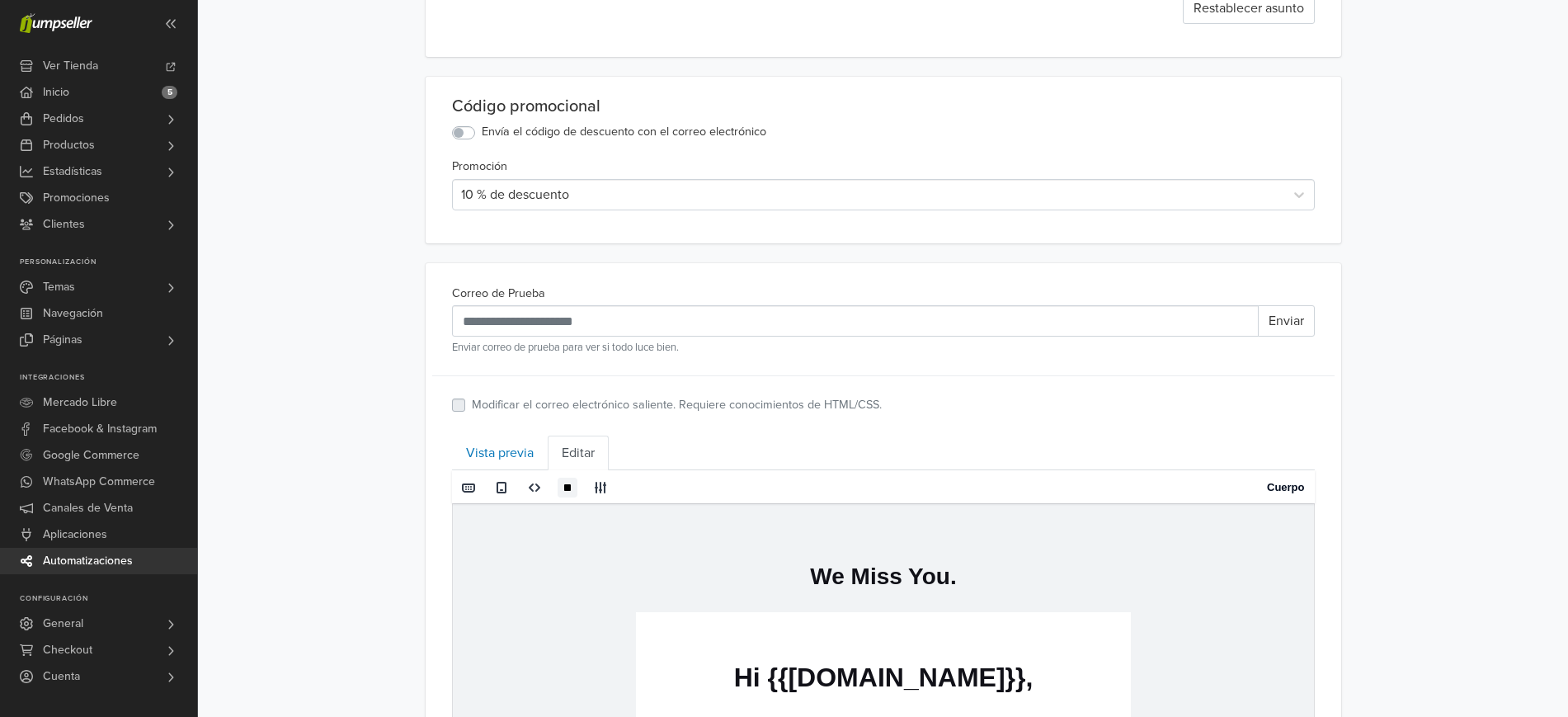
scroll to position [416, 0]
click at [473, 458] on link "Vista previa" at bounding box center [499, 451] width 96 height 35
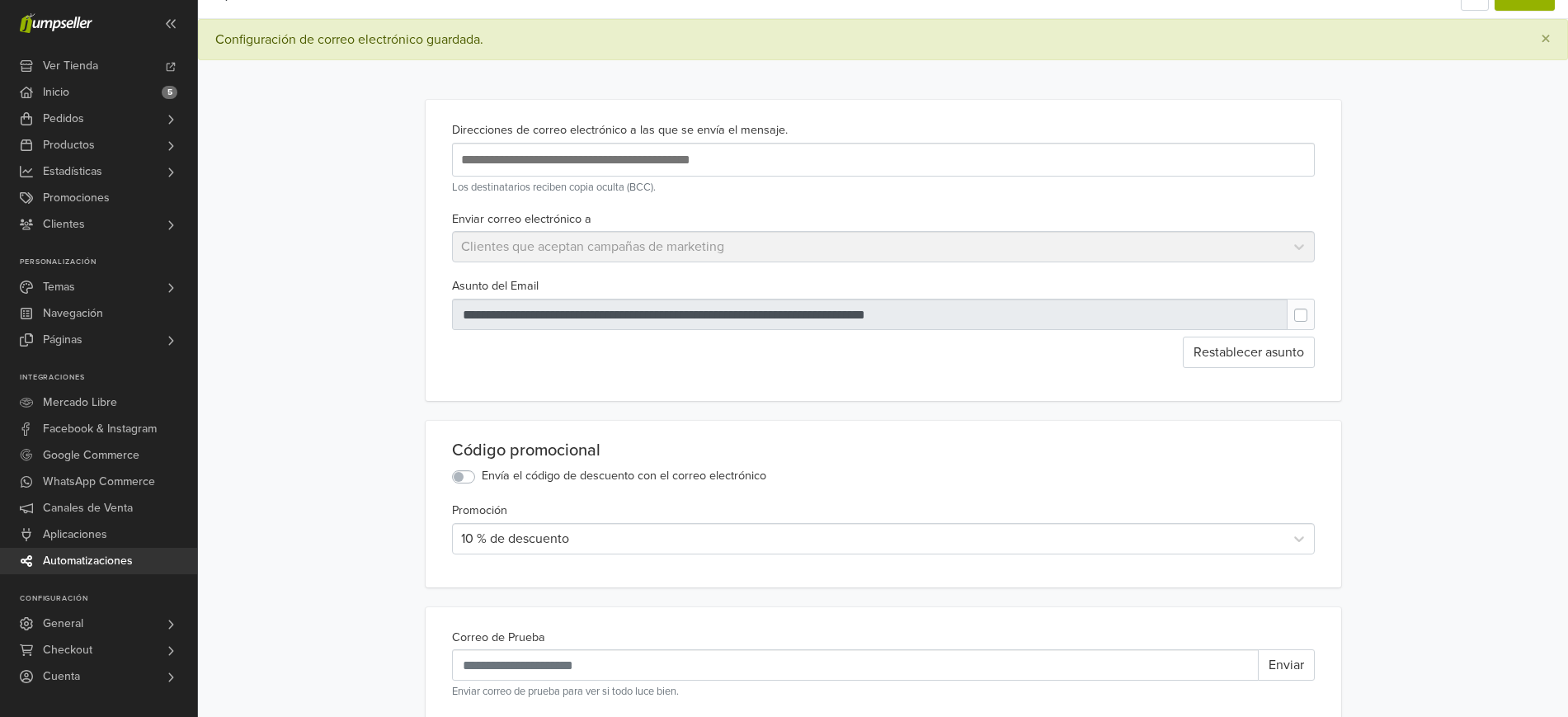
scroll to position [56, 0]
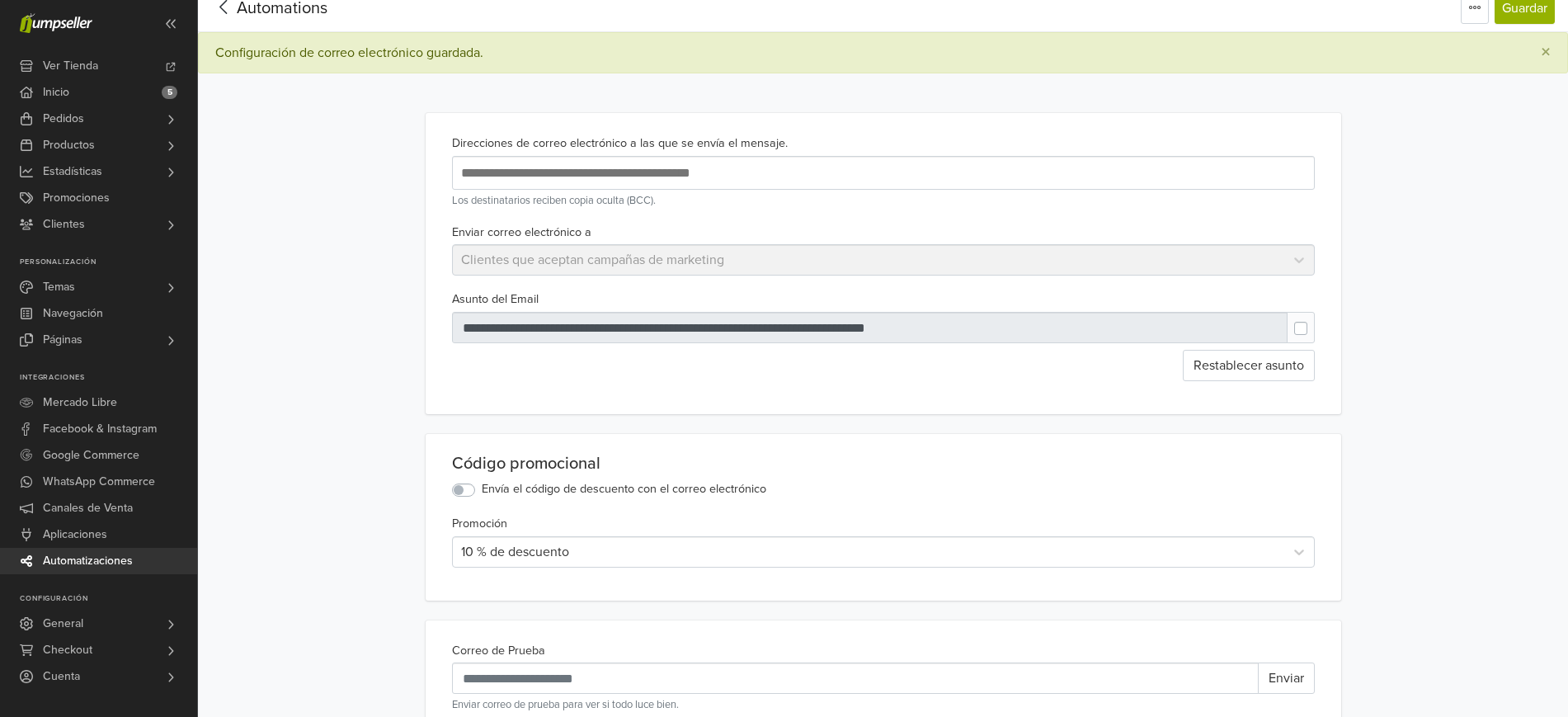
click at [1296, 343] on div at bounding box center [1301, 328] width 28 height 32
click at [1315, 320] on label at bounding box center [1315, 320] width 0 height 0
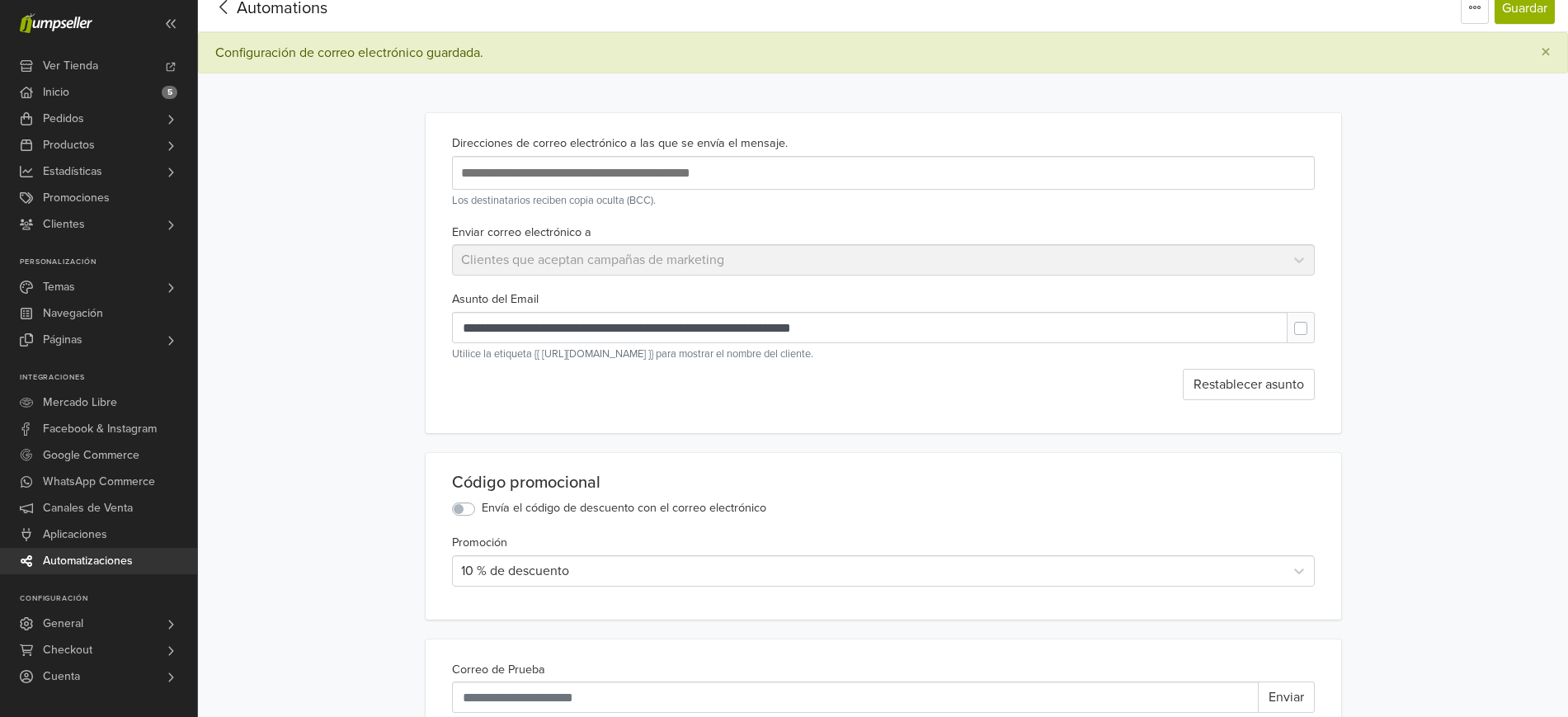
click at [1315, 320] on label at bounding box center [1315, 320] width 0 height 0
type input "**********"
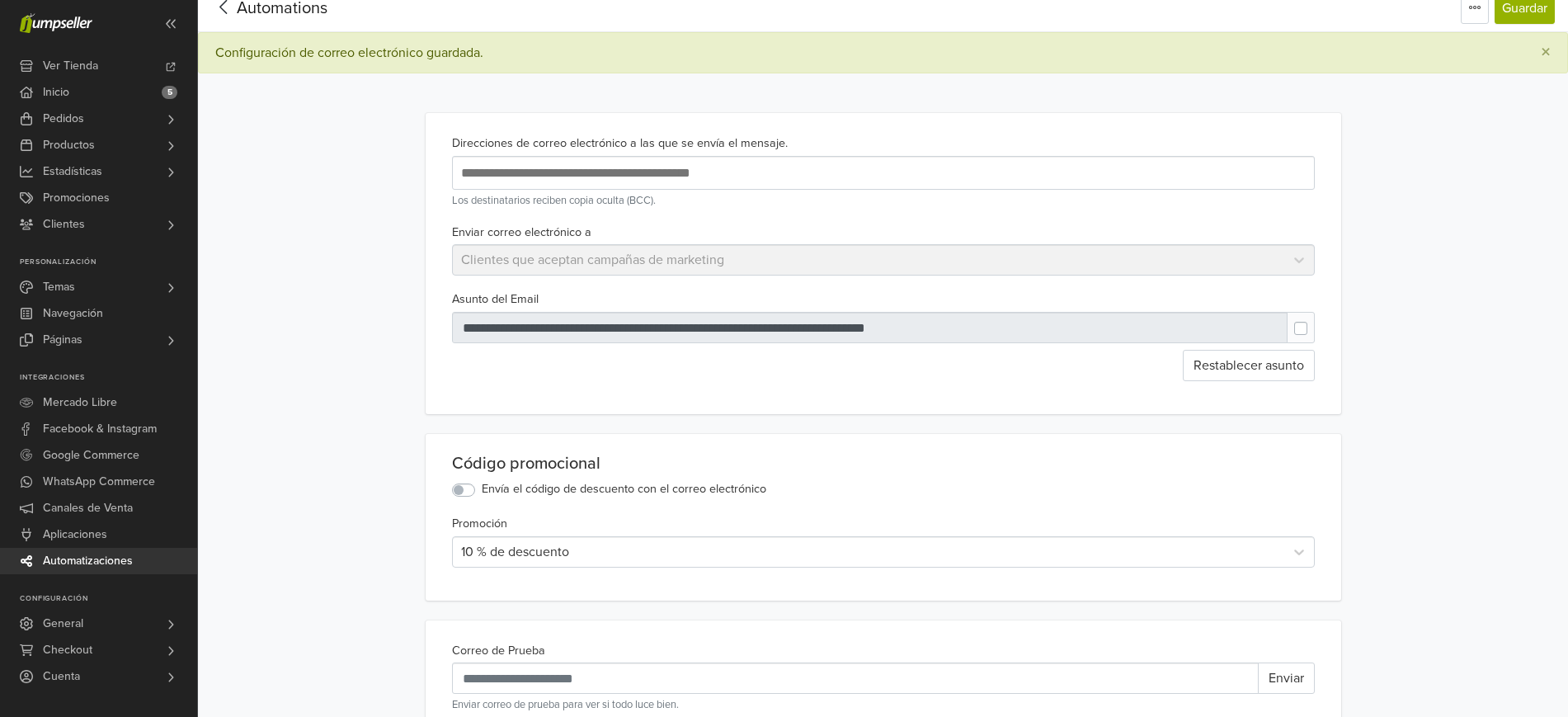
click at [224, 13] on icon at bounding box center [223, 7] width 26 height 21
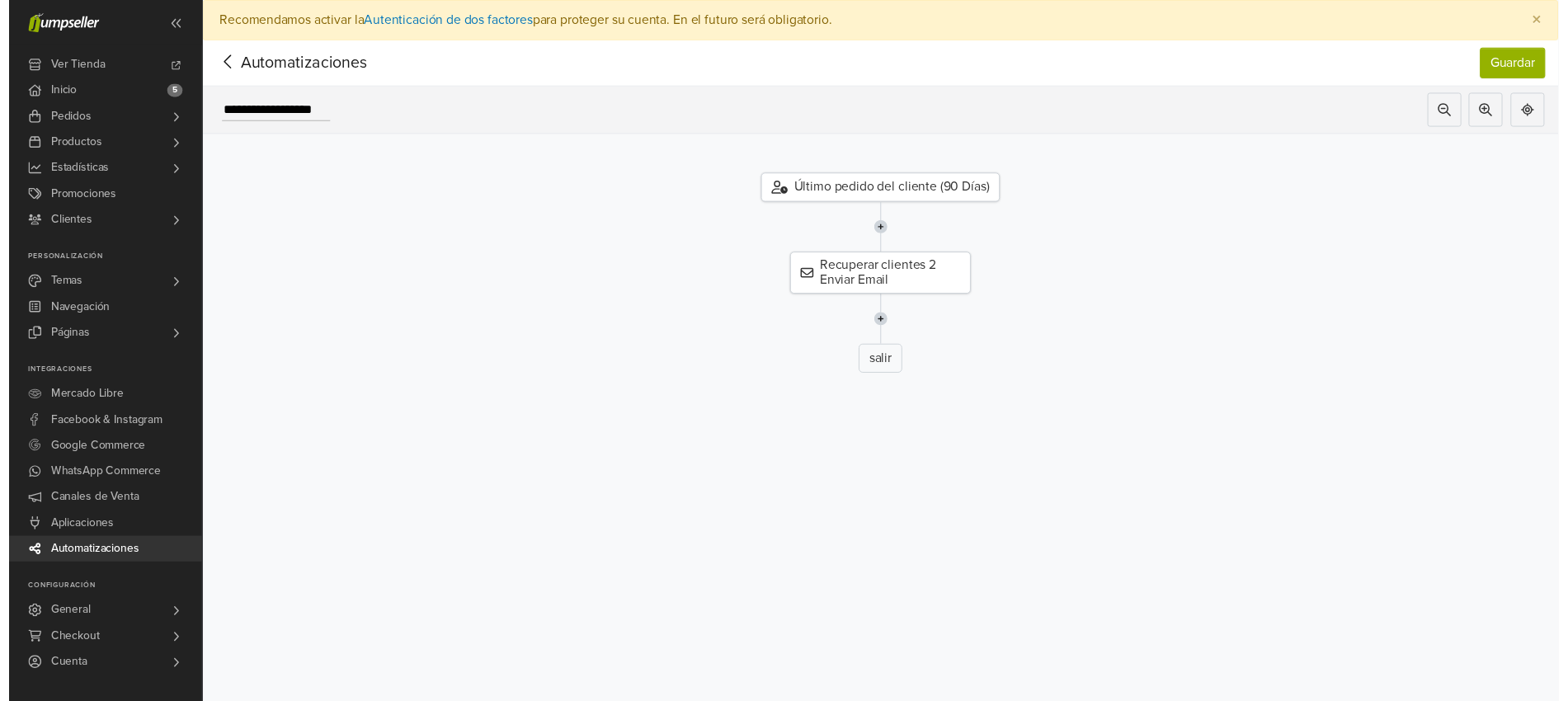
scroll to position [22, 0]
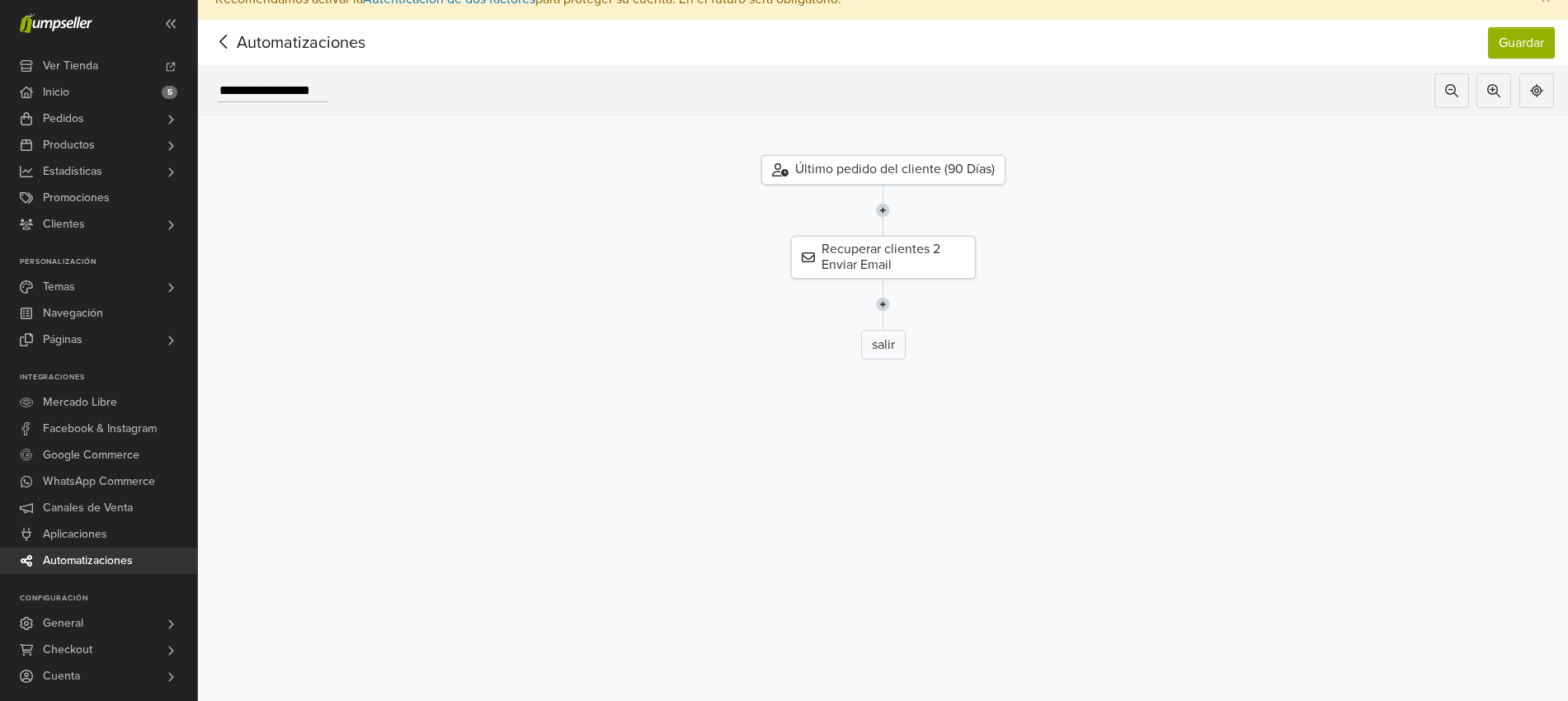
click at [942, 163] on div "Último pedido del cliente (90 Días)" at bounding box center [884, 170] width 244 height 30
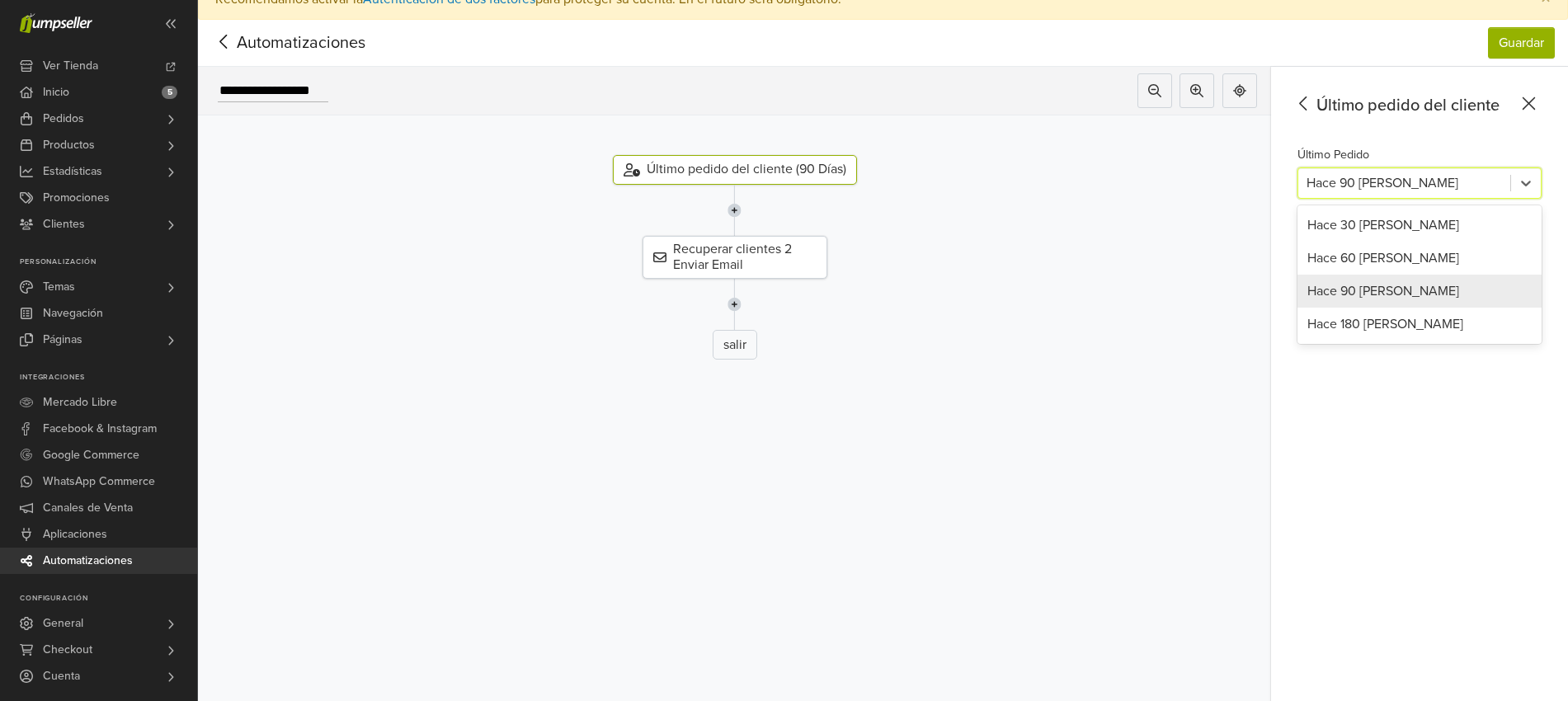
click at [1395, 183] on div at bounding box center [1405, 183] width 196 height 23
click at [1370, 269] on div "Hace 60 [PERSON_NAME]" at bounding box center [1420, 258] width 244 height 33
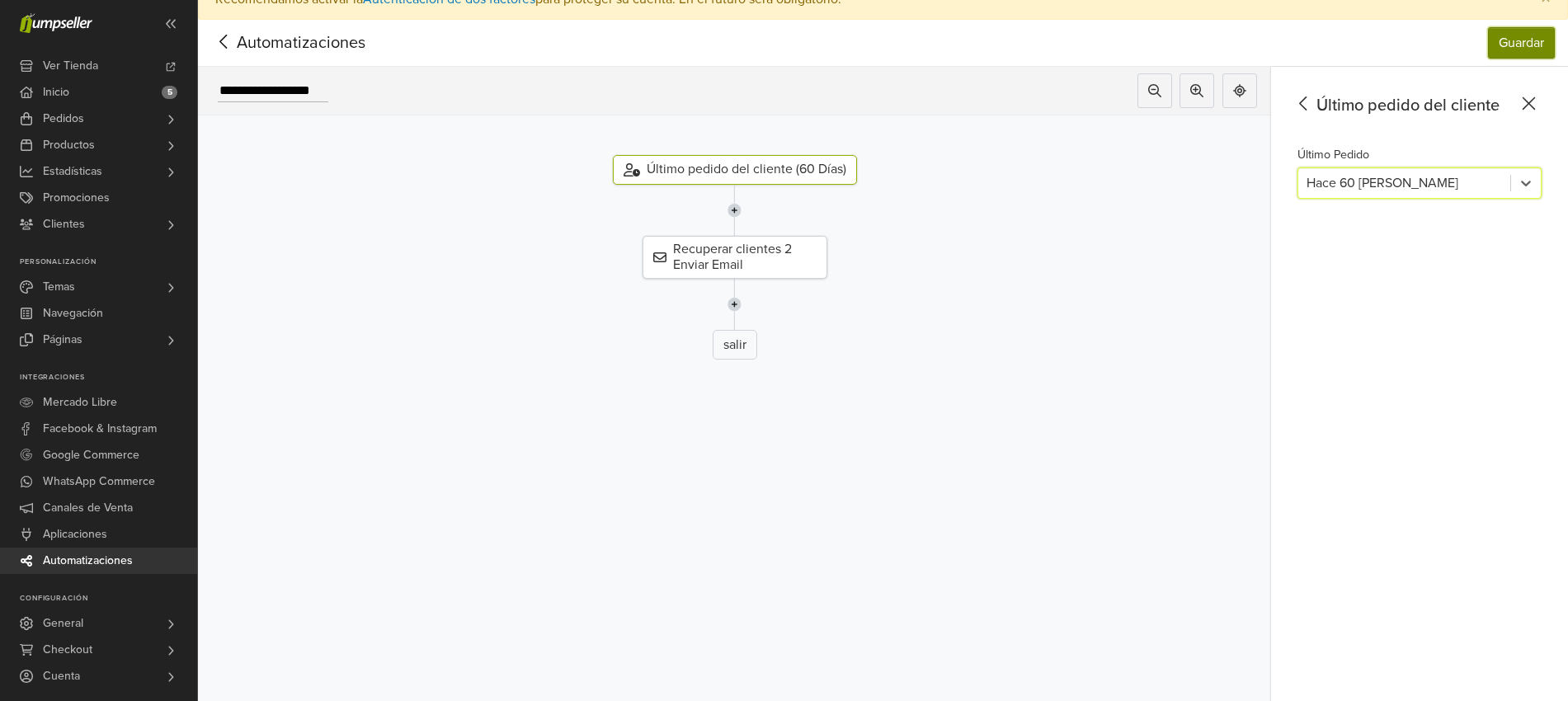
click at [1547, 40] on button "Guardar" at bounding box center [1521, 43] width 67 height 32
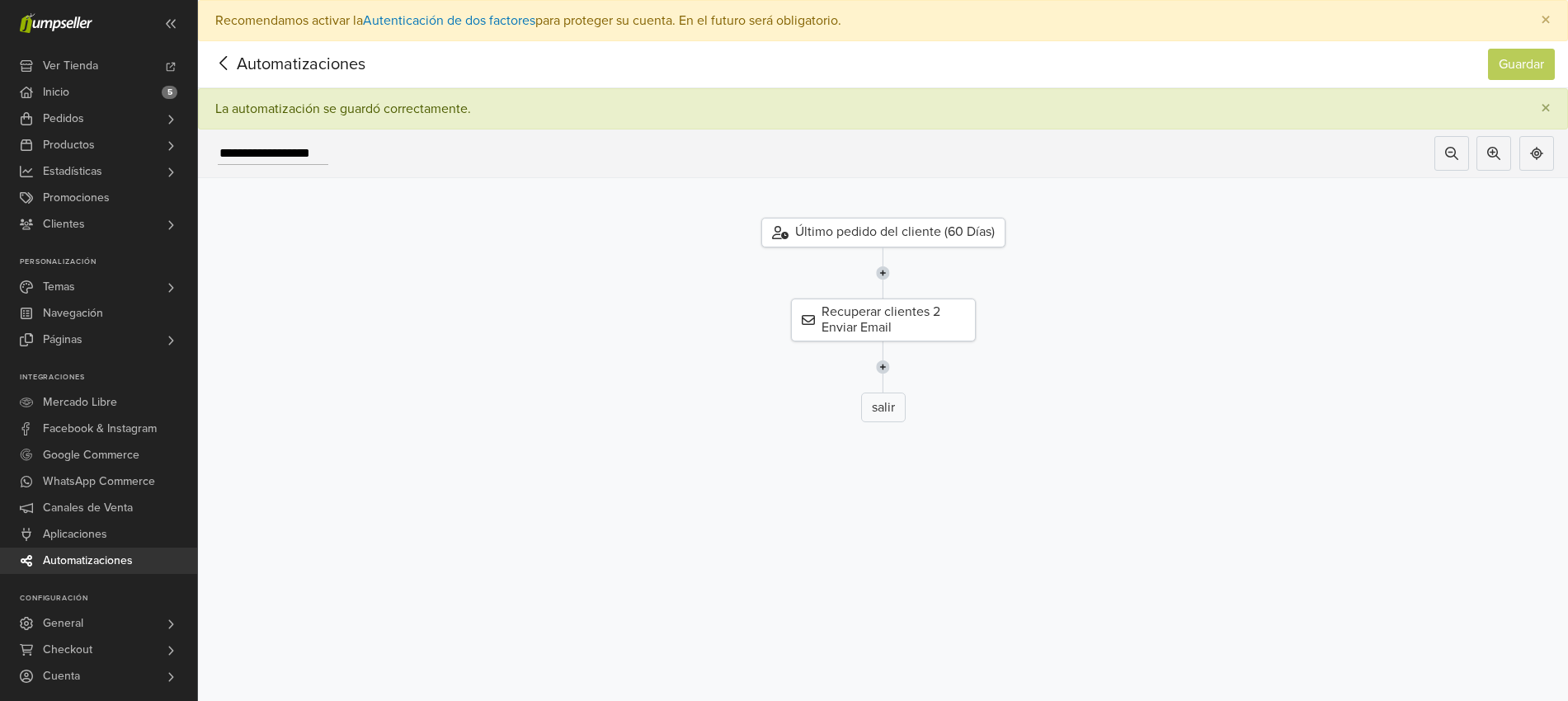
click at [228, 64] on icon at bounding box center [223, 63] width 26 height 21
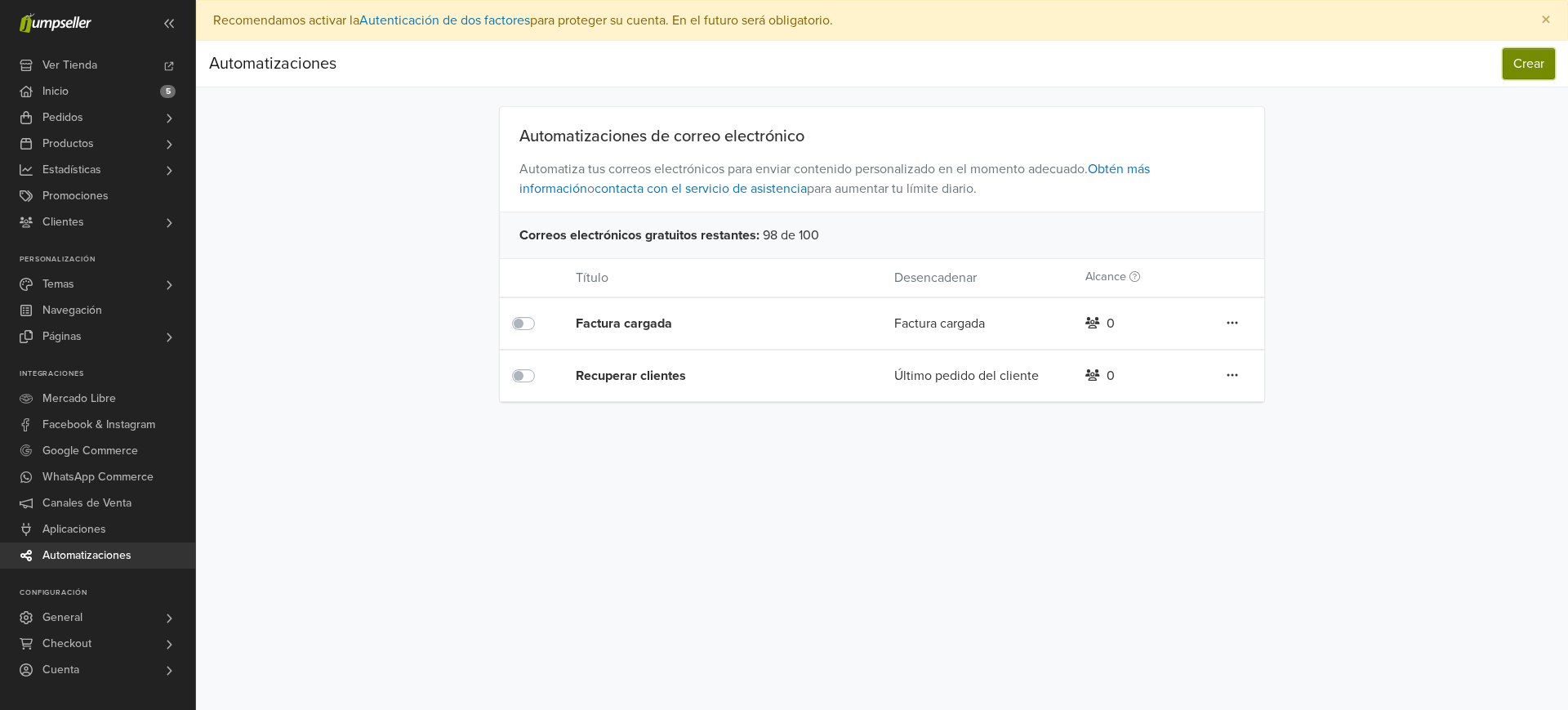
click at [1511, 64] on button "Crear" at bounding box center [1528, 64] width 52 height 31
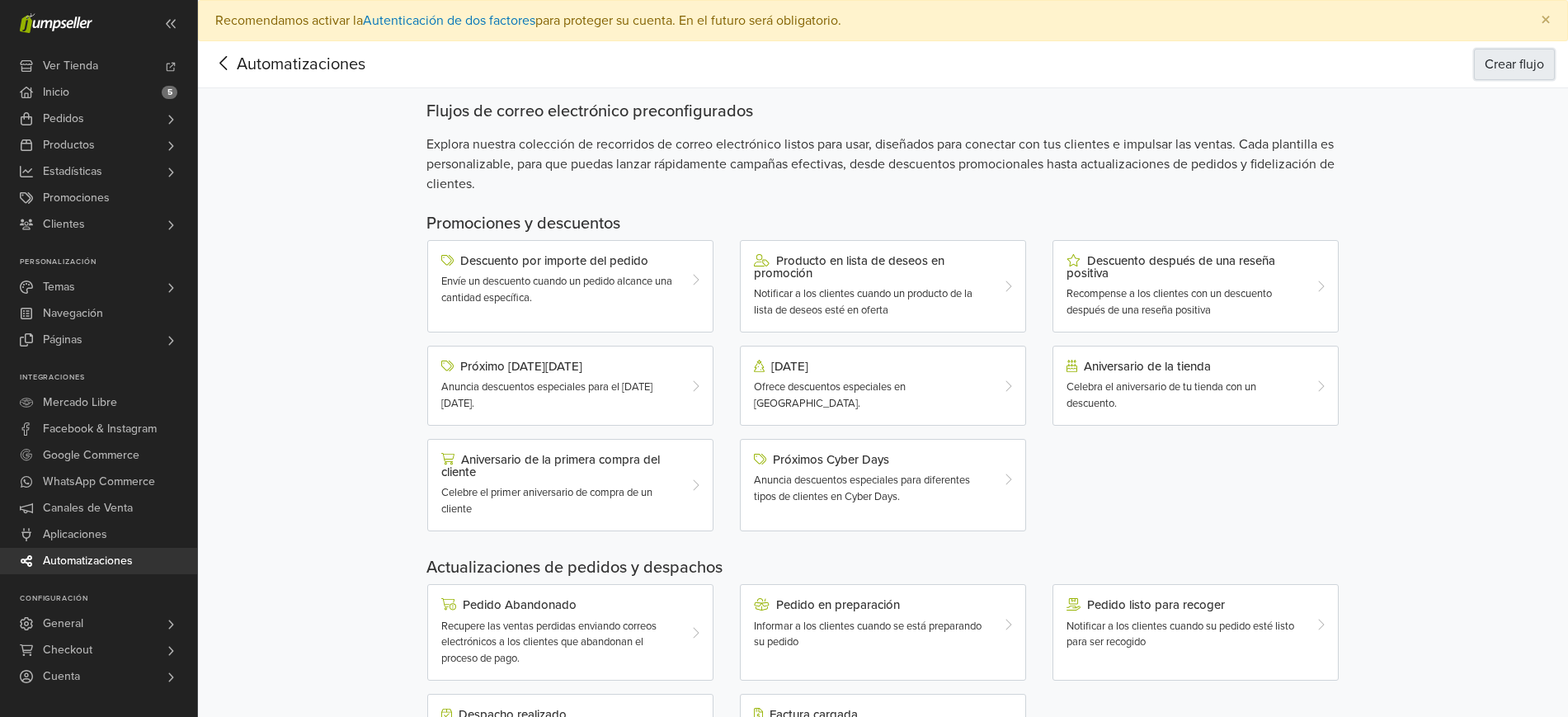
click at [1510, 73] on button "Crear flujo" at bounding box center [1515, 64] width 81 height 32
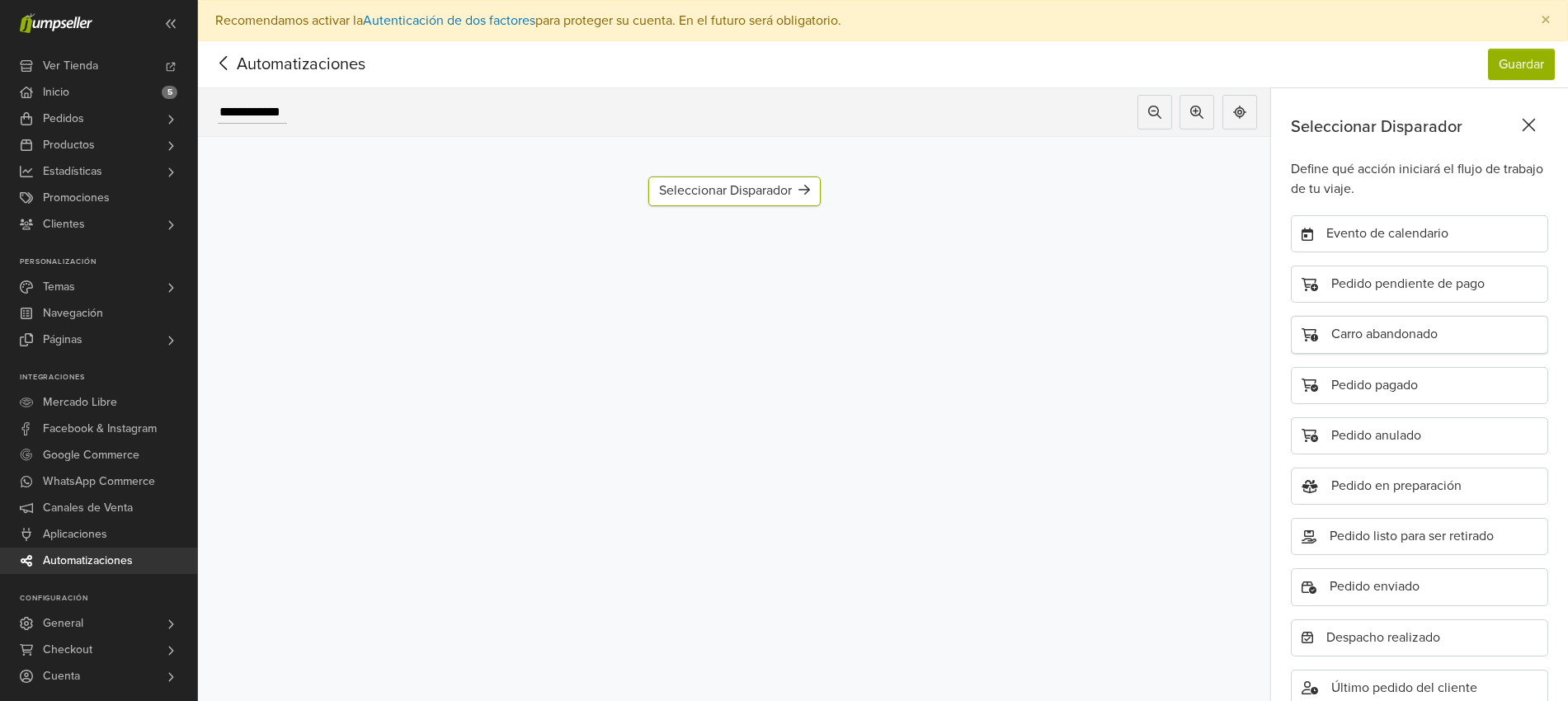
click at [1380, 340] on div "Carro abandonado" at bounding box center [1420, 334] width 258 height 38
click at [763, 189] on div "Carro abandonado" at bounding box center [734, 192] width 151 height 30
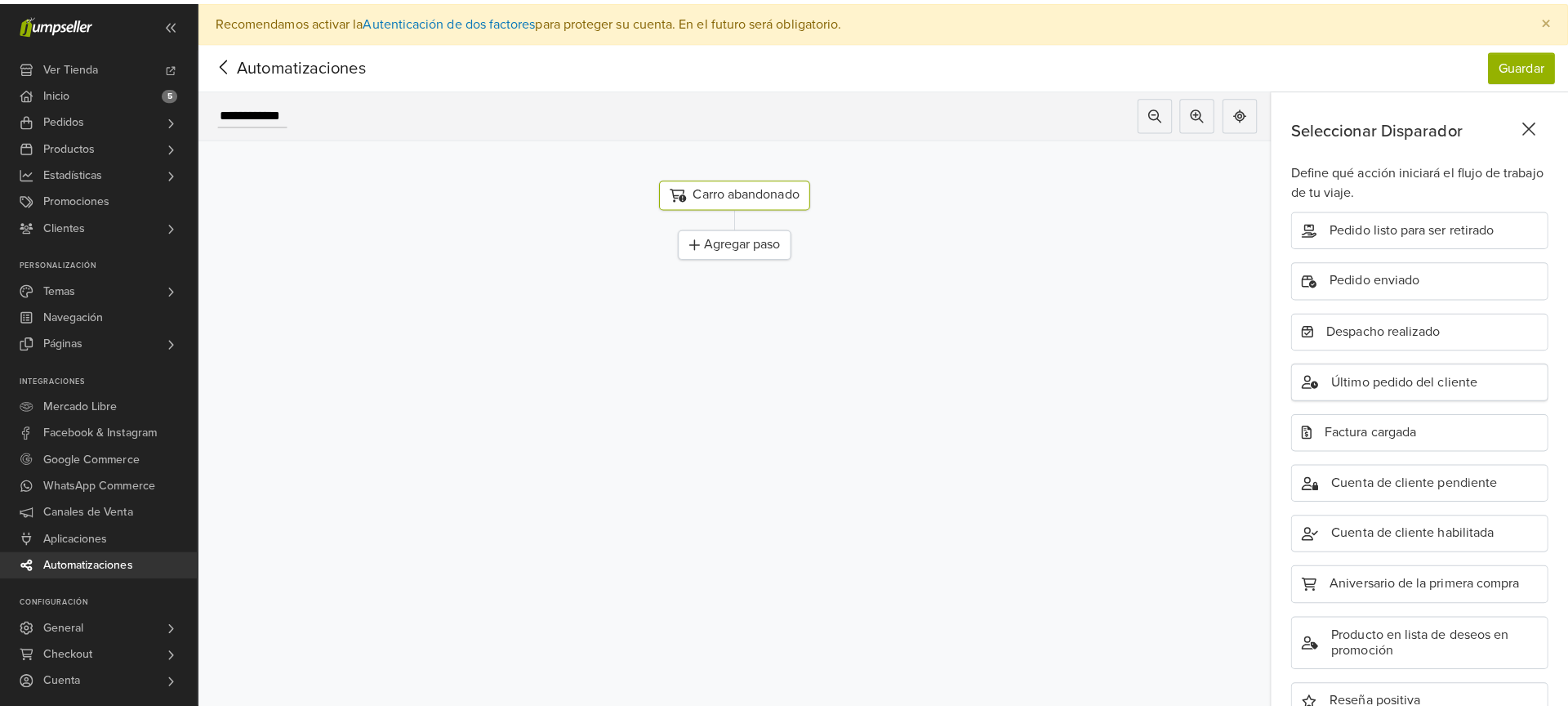
scroll to position [319, 0]
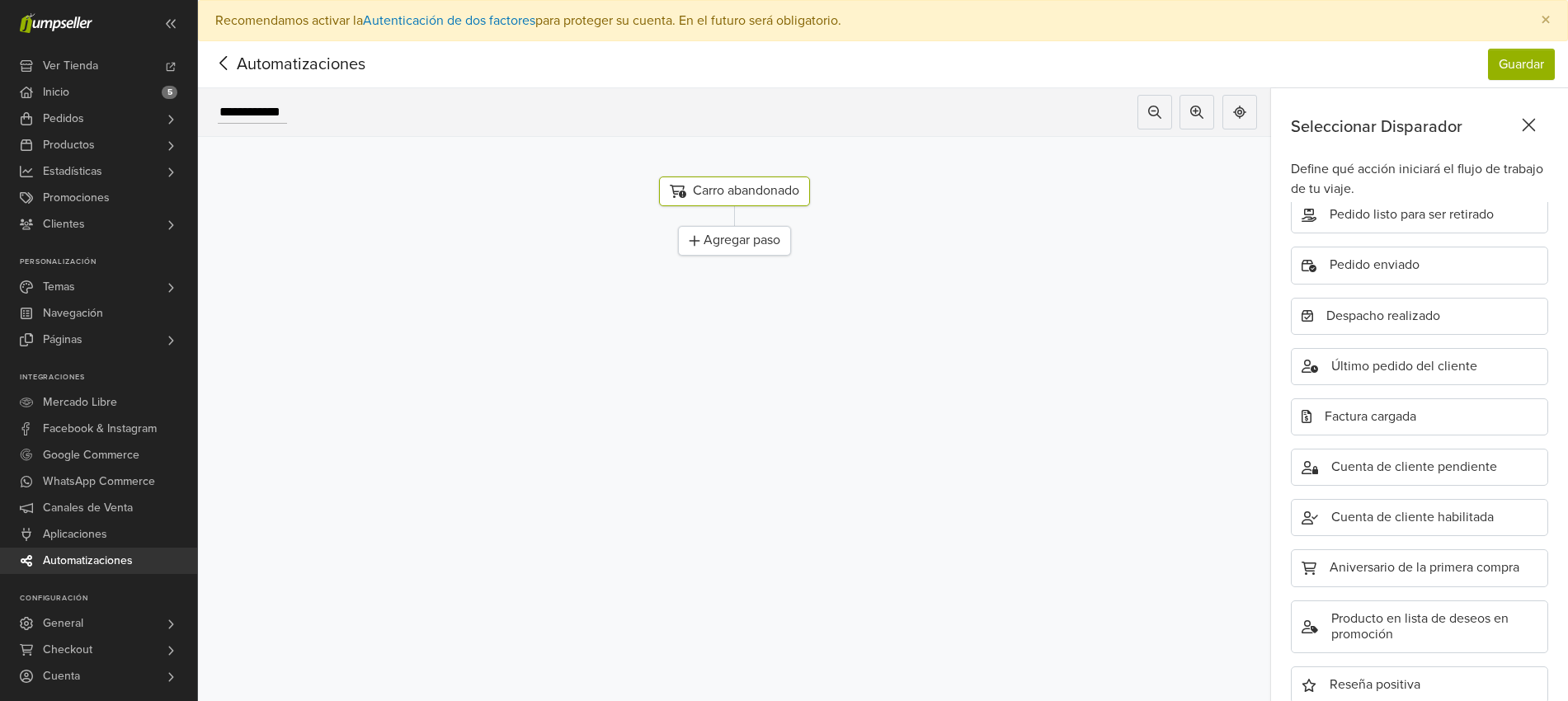
click at [760, 197] on div "Carro abandonado" at bounding box center [734, 192] width 151 height 30
click at [1539, 69] on button "Guardar" at bounding box center [1521, 64] width 67 height 32
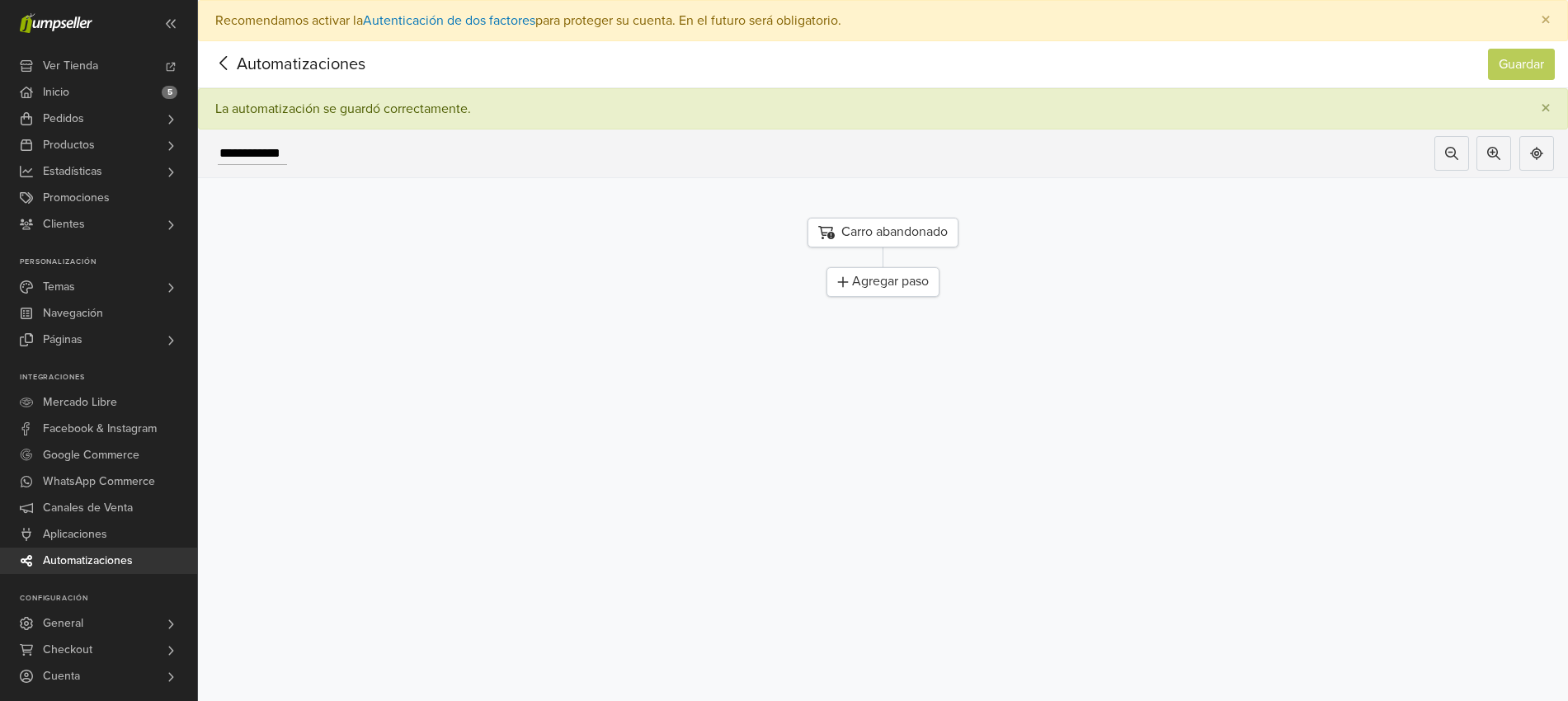
click at [901, 235] on div "Carro abandonado" at bounding box center [883, 233] width 151 height 30
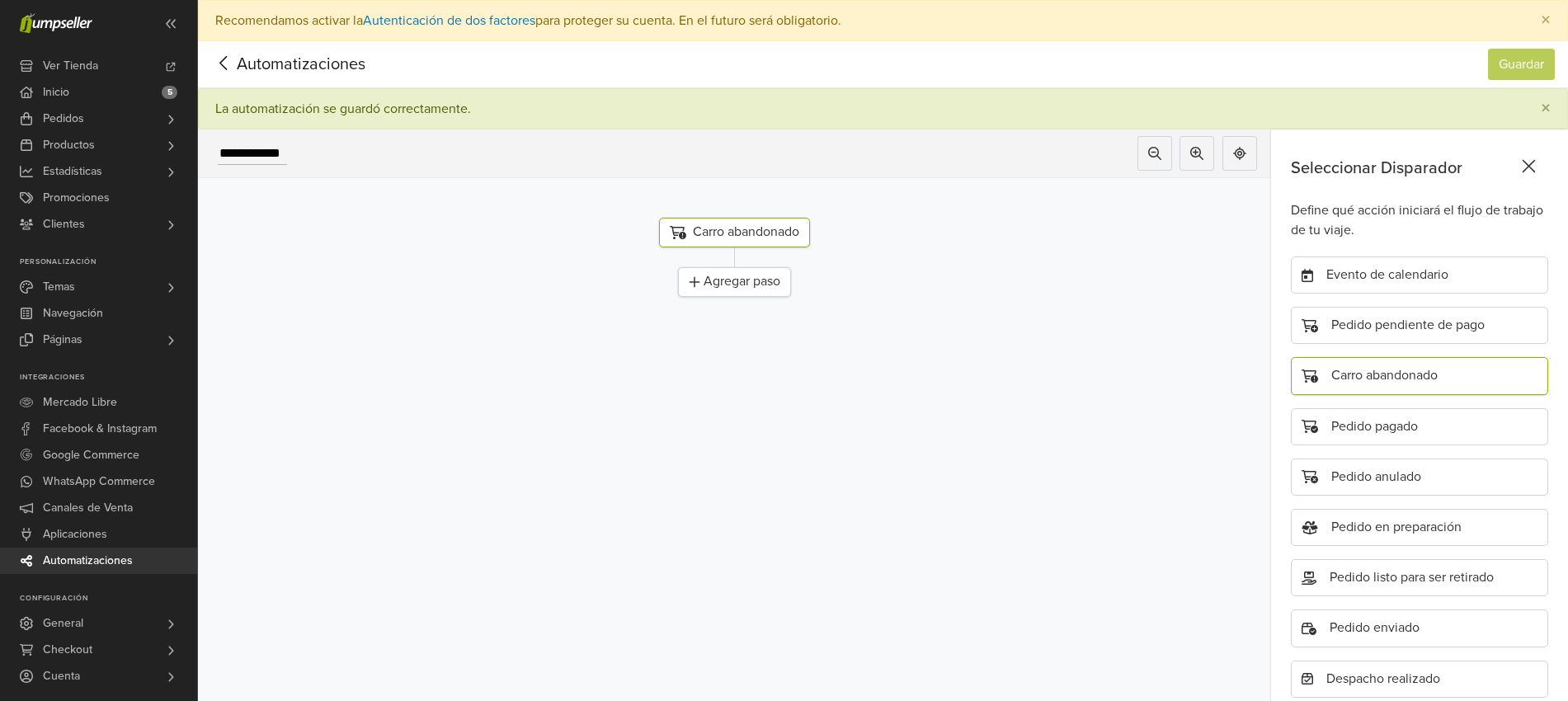
click at [781, 233] on div "Carro abandonado" at bounding box center [734, 233] width 151 height 30
click at [749, 234] on div "Carro abandonado" at bounding box center [734, 233] width 151 height 30
click at [1542, 172] on icon at bounding box center [1529, 166] width 26 height 21
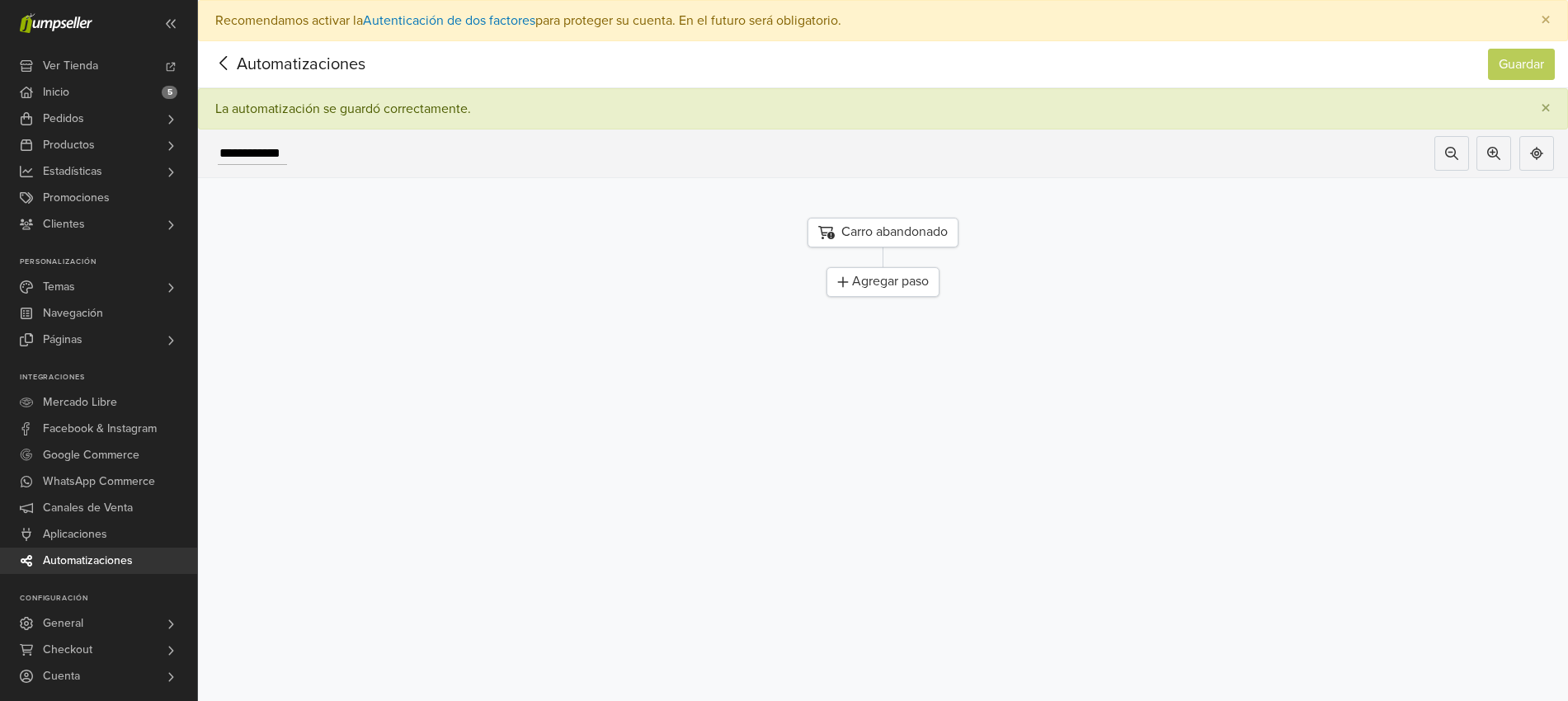
click at [849, 285] on icon at bounding box center [844, 283] width 12 height 13
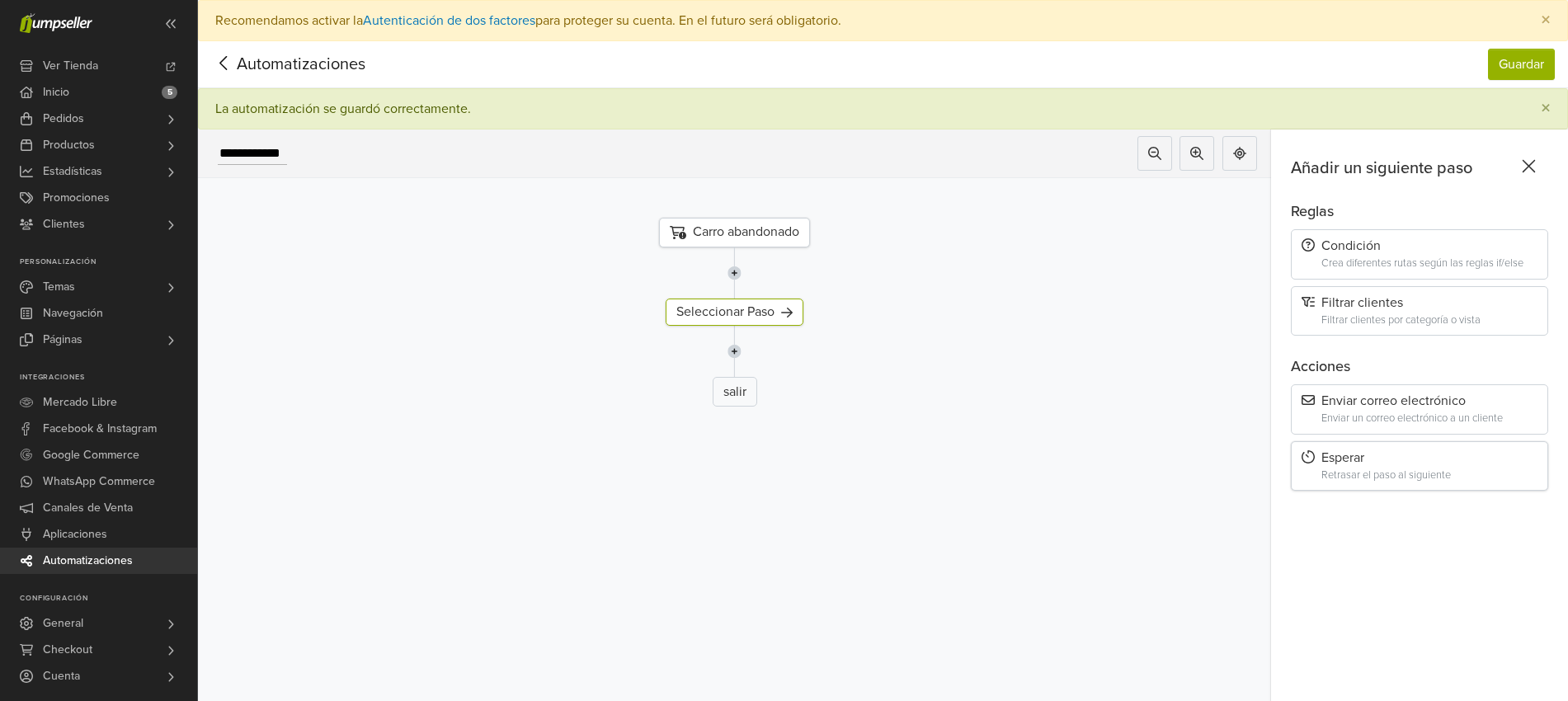
click at [1355, 466] on div "Esperar Retrasar el paso al siguiente" at bounding box center [1420, 466] width 258 height 50
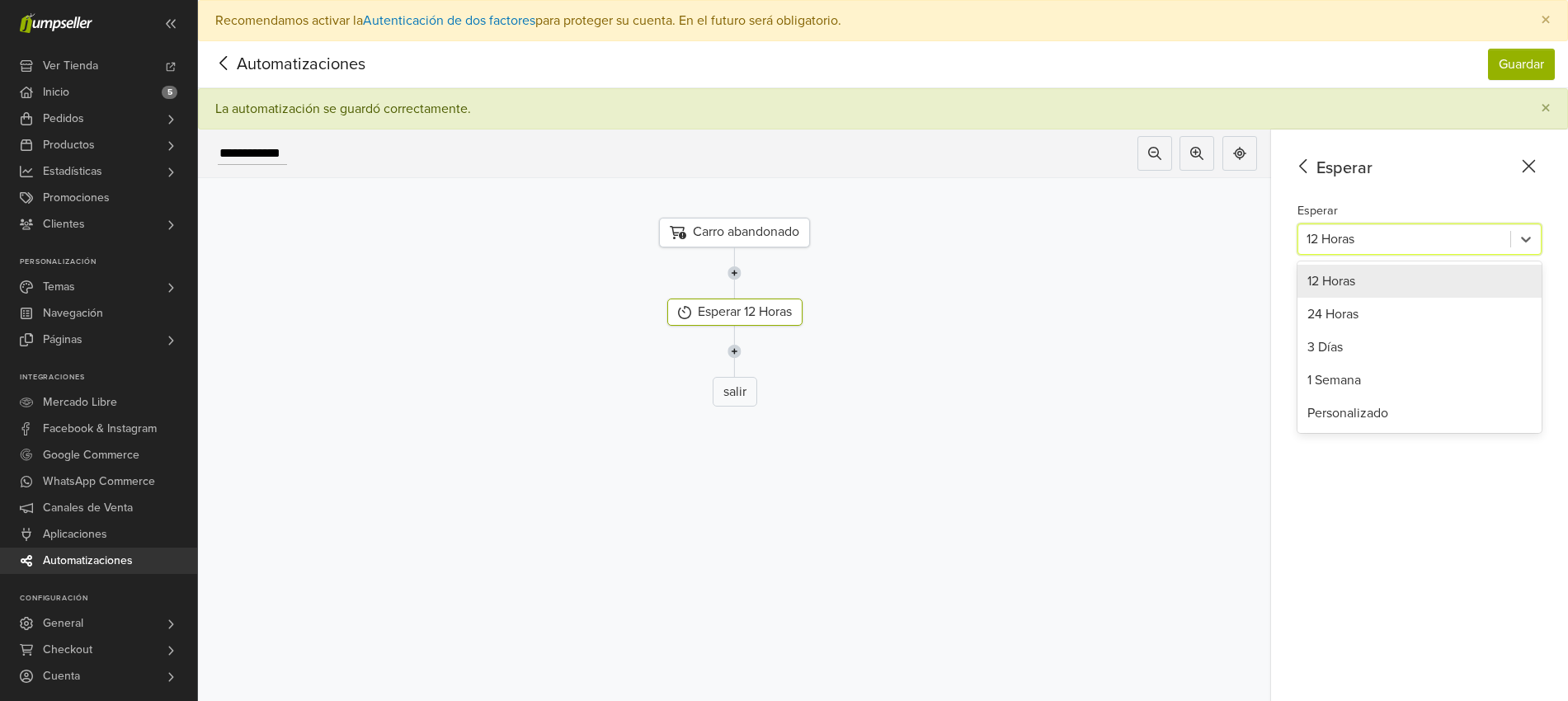
click at [1365, 237] on div at bounding box center [1405, 239] width 196 height 23
click at [1355, 313] on div "24 Horas" at bounding box center [1420, 314] width 244 height 33
click at [742, 353] on img at bounding box center [734, 351] width 14 height 51
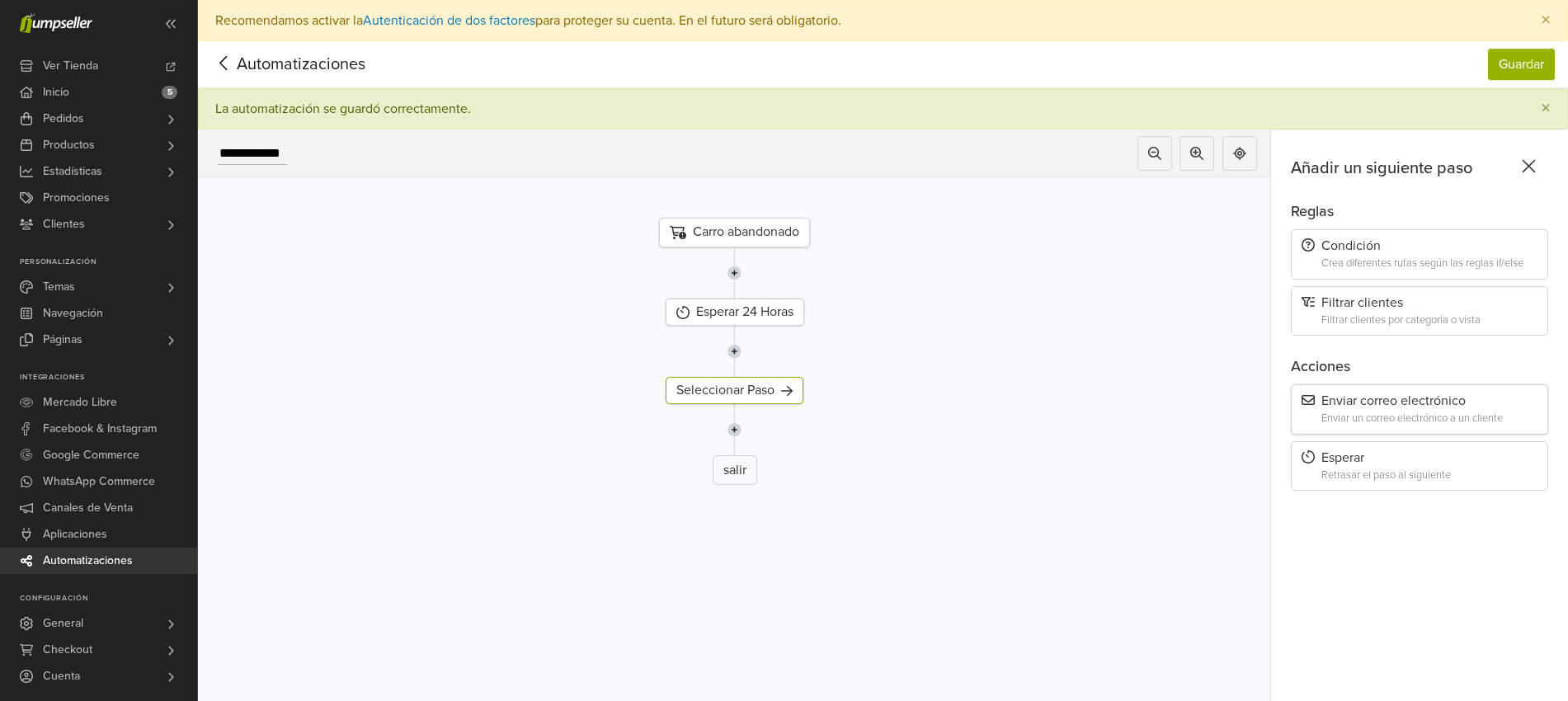
click at [1442, 402] on div "Enviar correo electrónico" at bounding box center [1420, 401] width 236 height 16
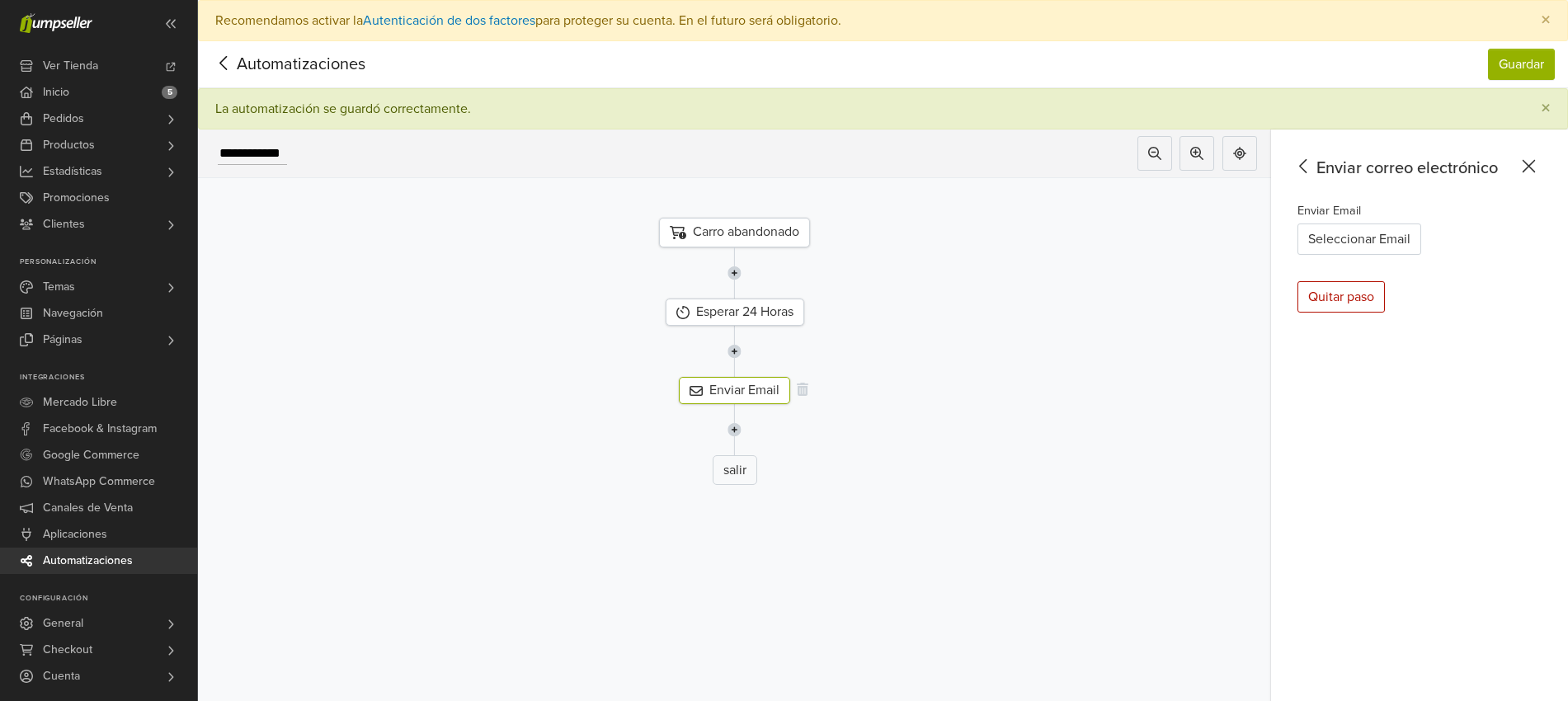
click at [749, 383] on div "Enviar Email" at bounding box center [735, 390] width 112 height 28
click at [1371, 231] on button "Seleccionar Email" at bounding box center [1360, 239] width 123 height 32
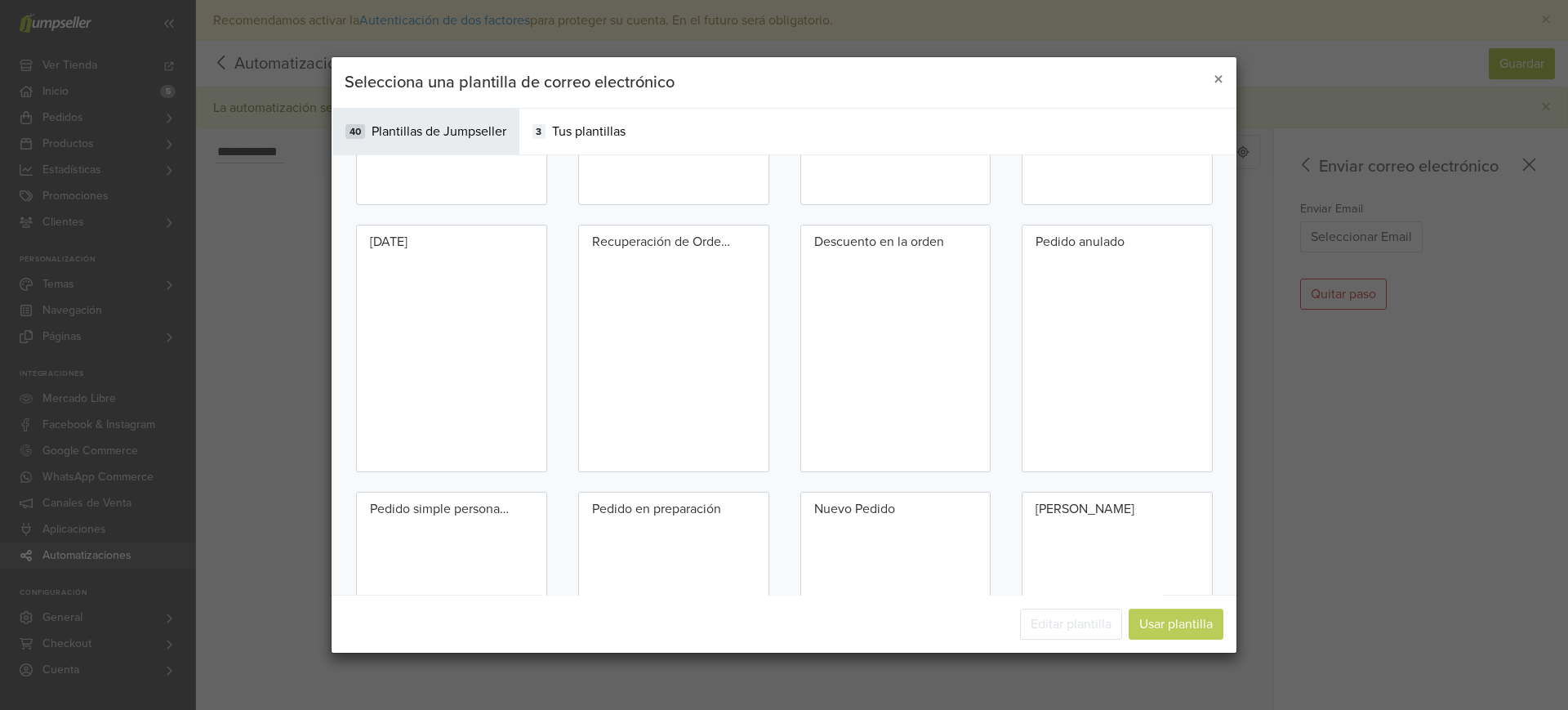
scroll to position [800, 0]
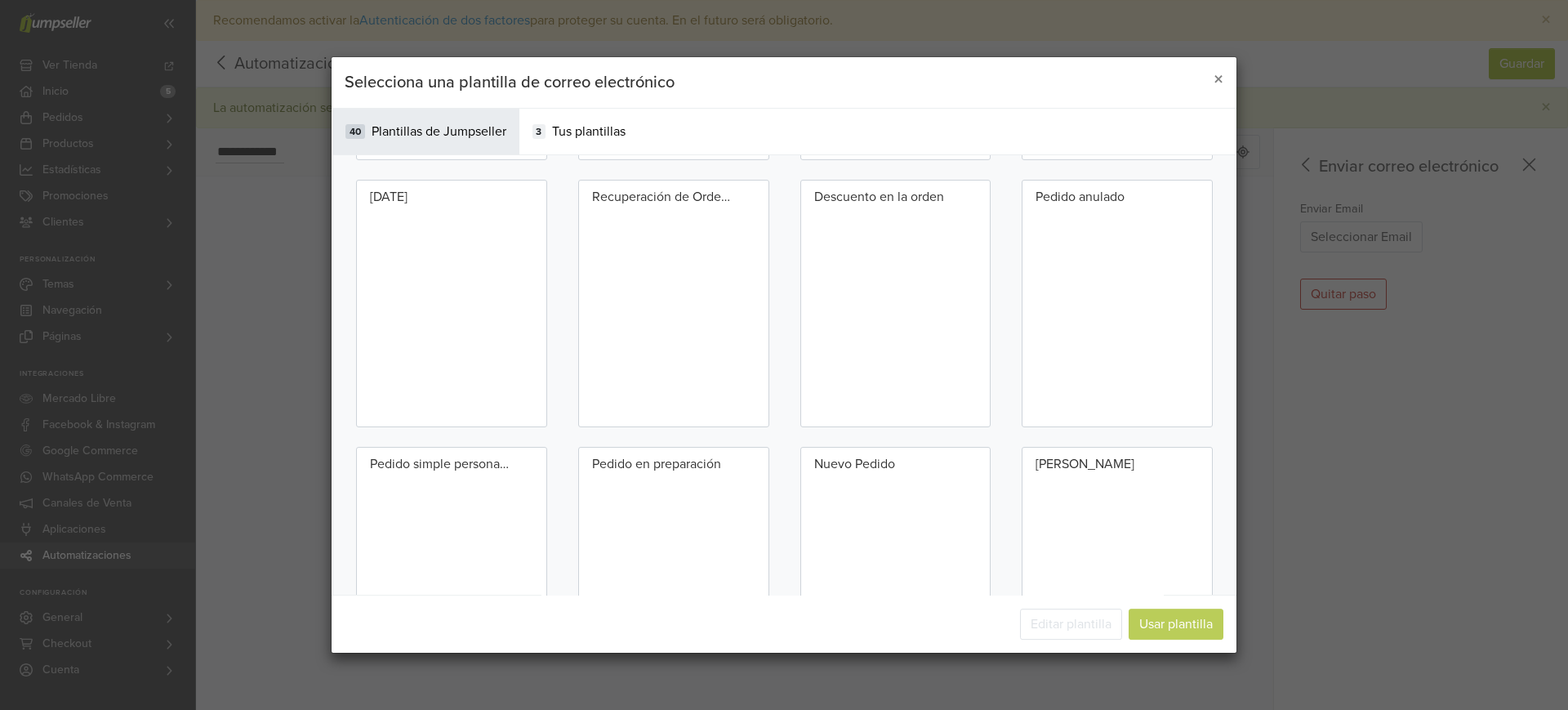
click at [653, 196] on p "Recuperación de Orden Abandonada" at bounding box center [662, 197] width 139 height 20
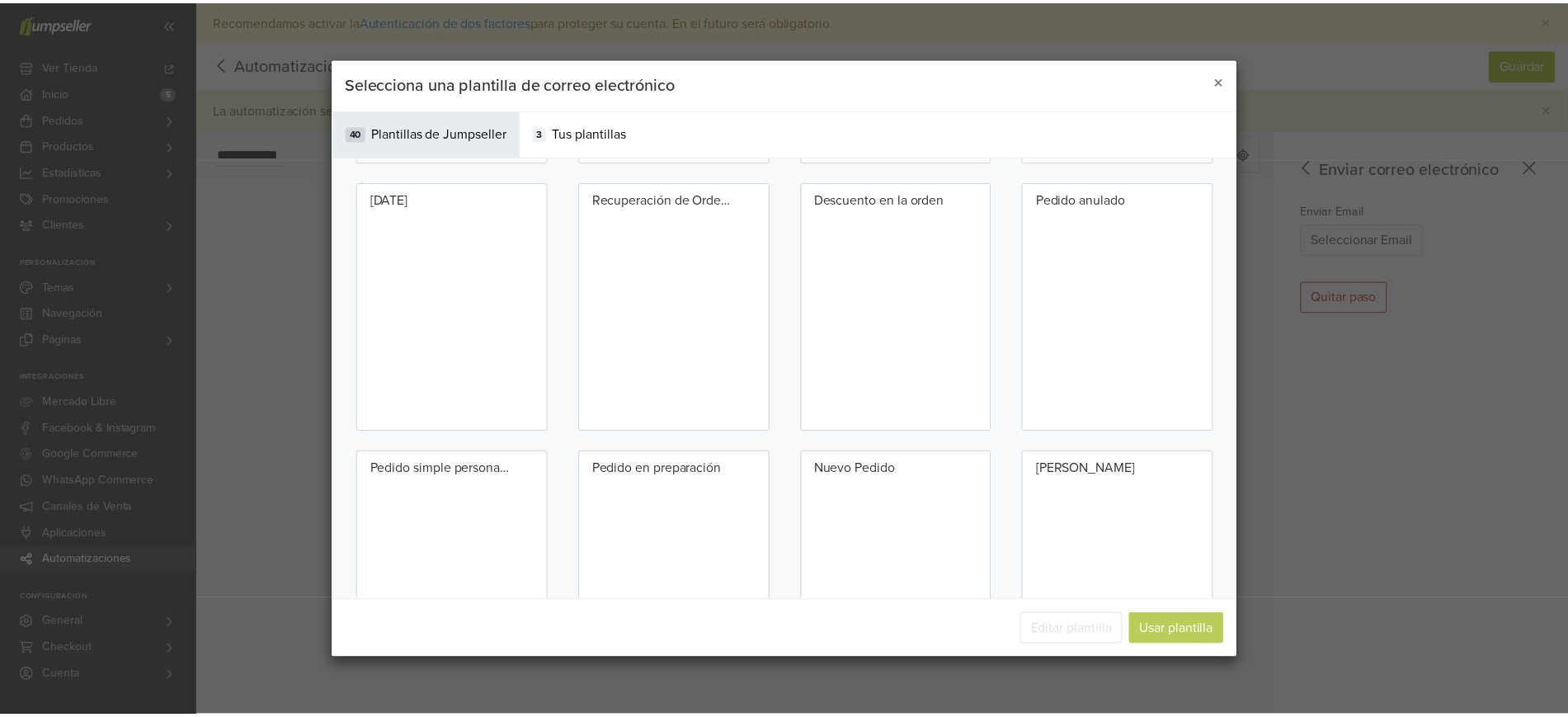
scroll to position [830, 0]
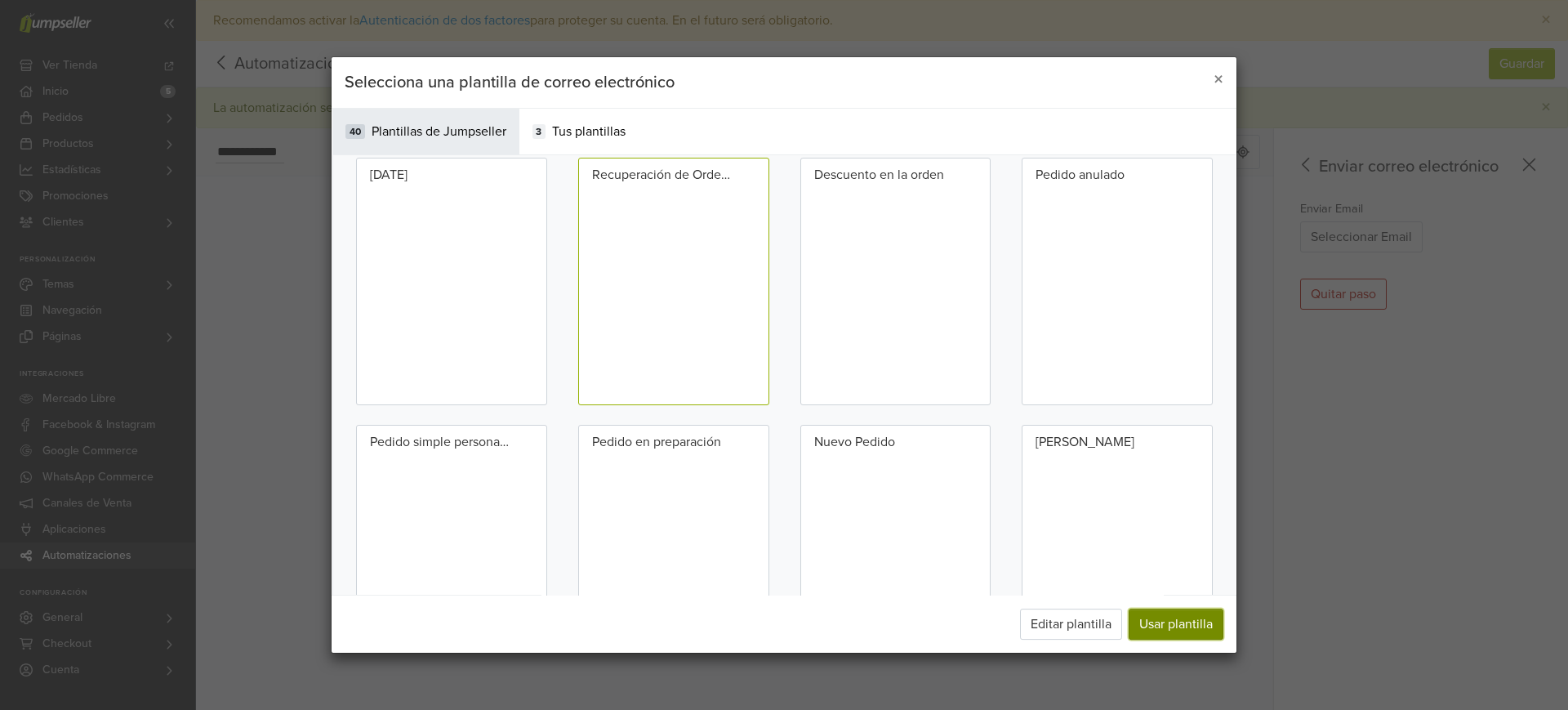
click at [1165, 626] on button "Usar plantilla" at bounding box center [1176, 624] width 95 height 31
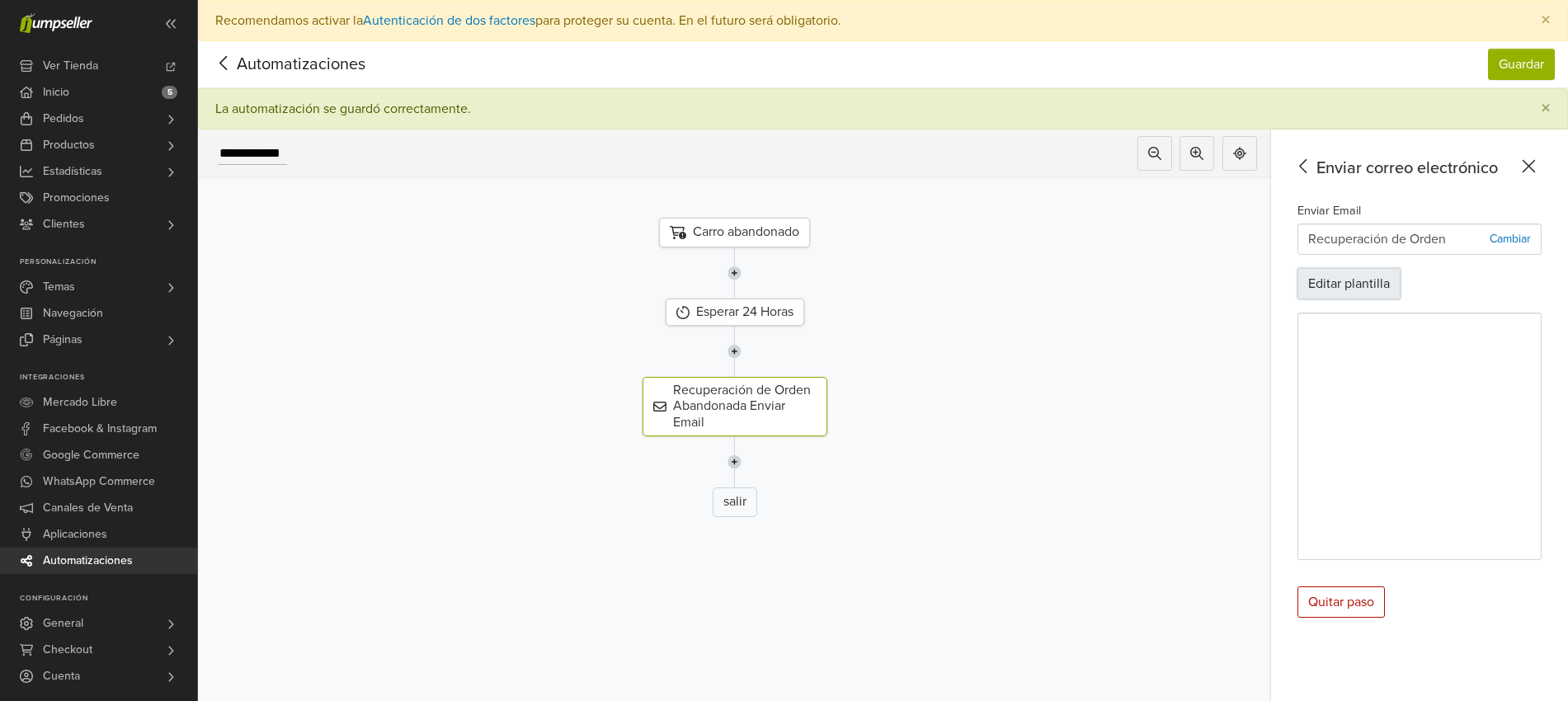
click at [1356, 287] on button "Editar plantilla" at bounding box center [1350, 284] width 103 height 32
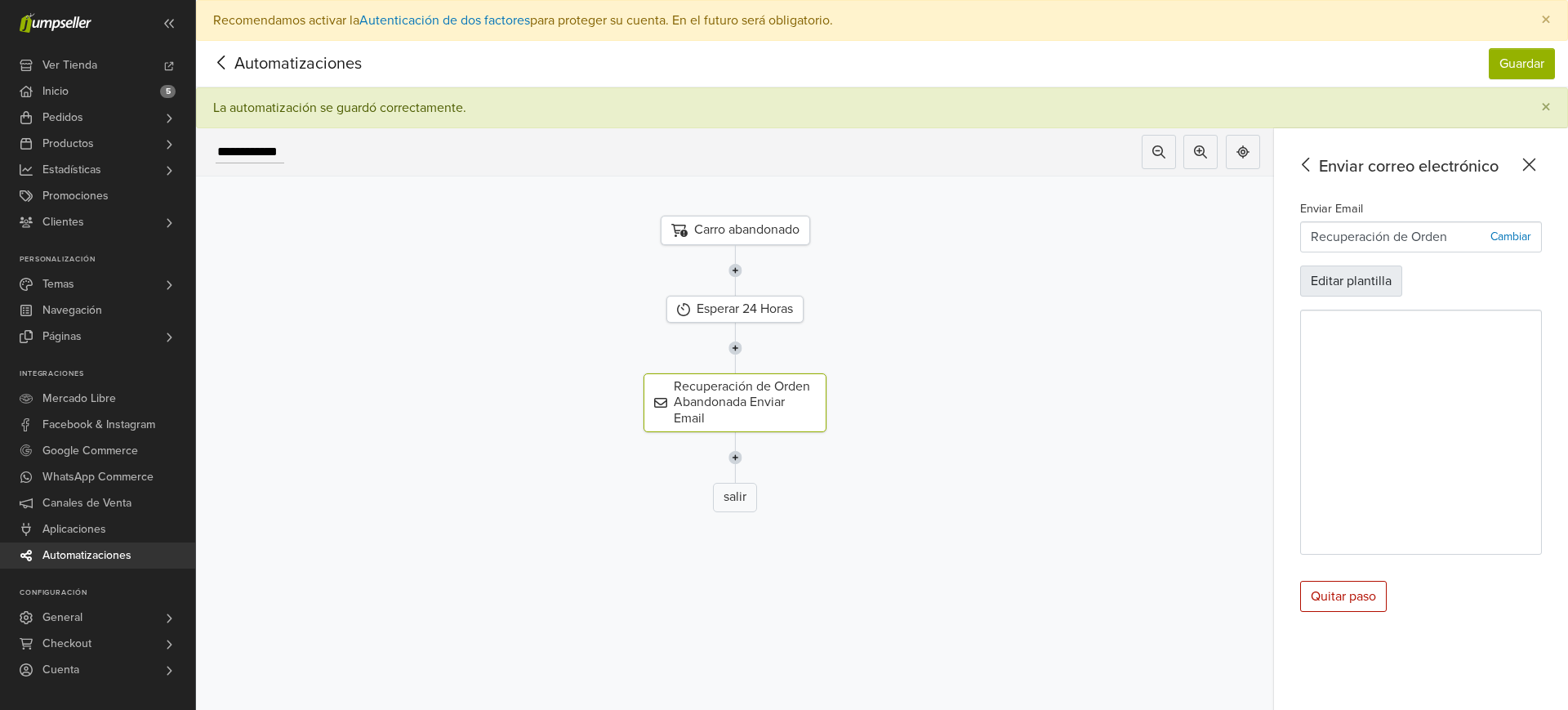
click at [1343, 284] on main "**********" at bounding box center [882, 395] width 1372 height 792
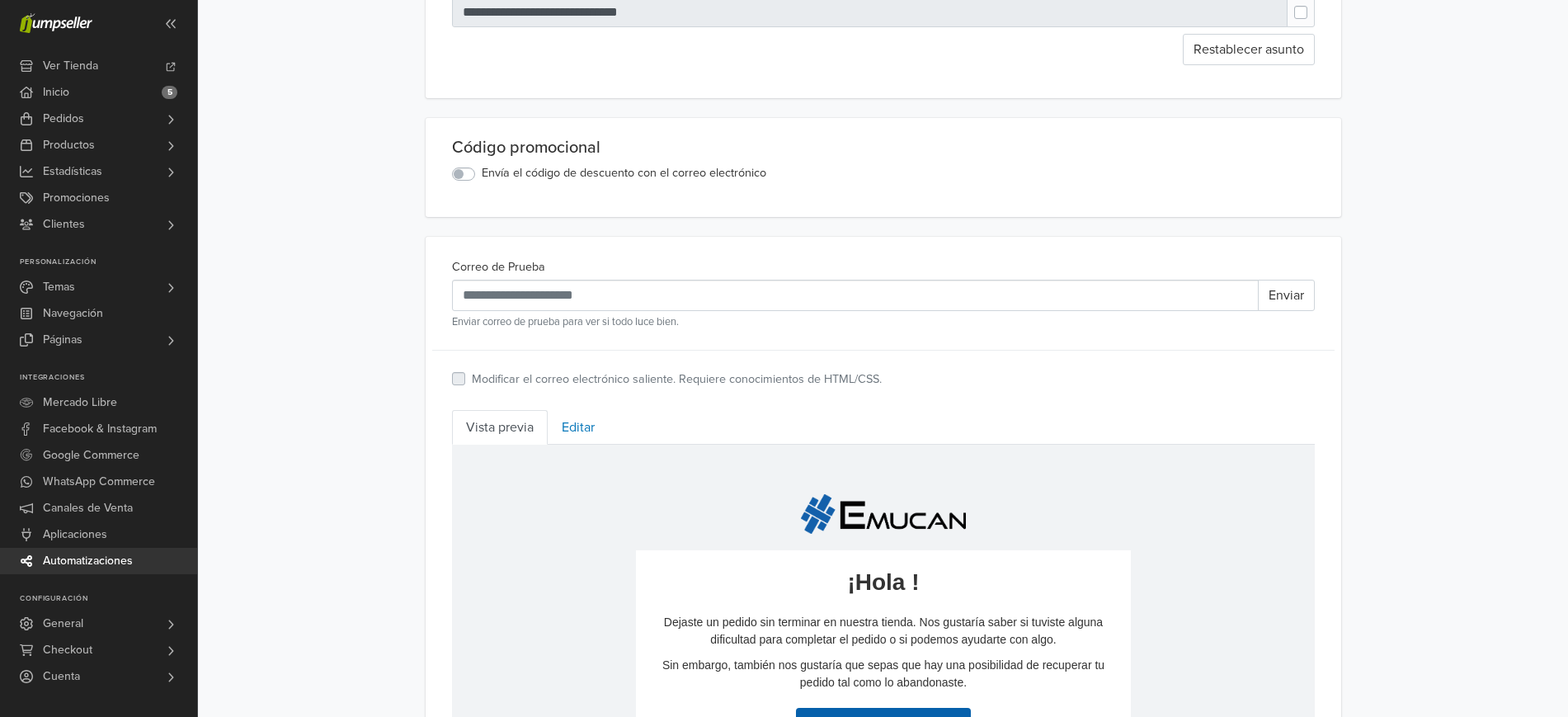
scroll to position [306, 0]
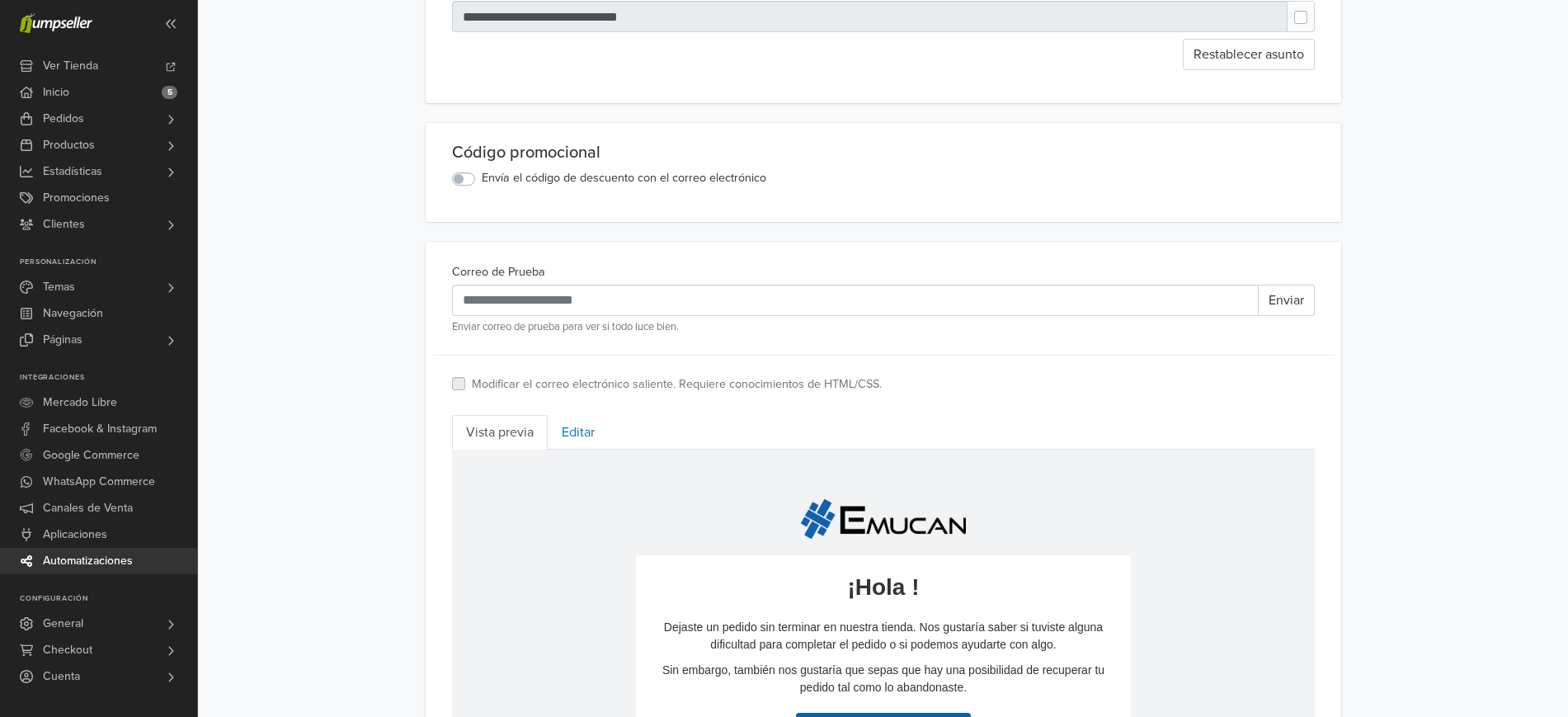
click at [482, 180] on label "Envía el código de descuento con el correo electrónico" at bounding box center [624, 178] width 284 height 18
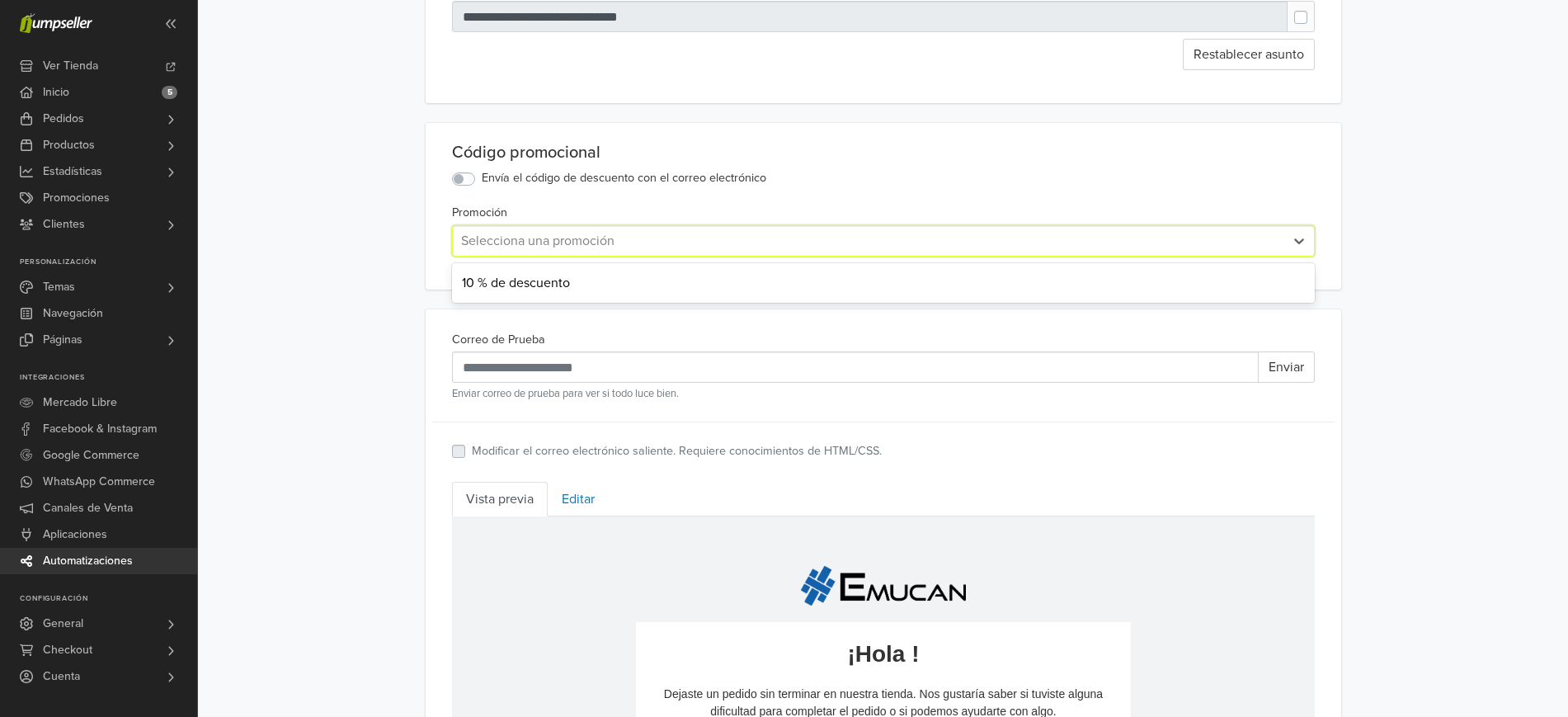
click at [501, 243] on div at bounding box center [869, 241] width 815 height 23
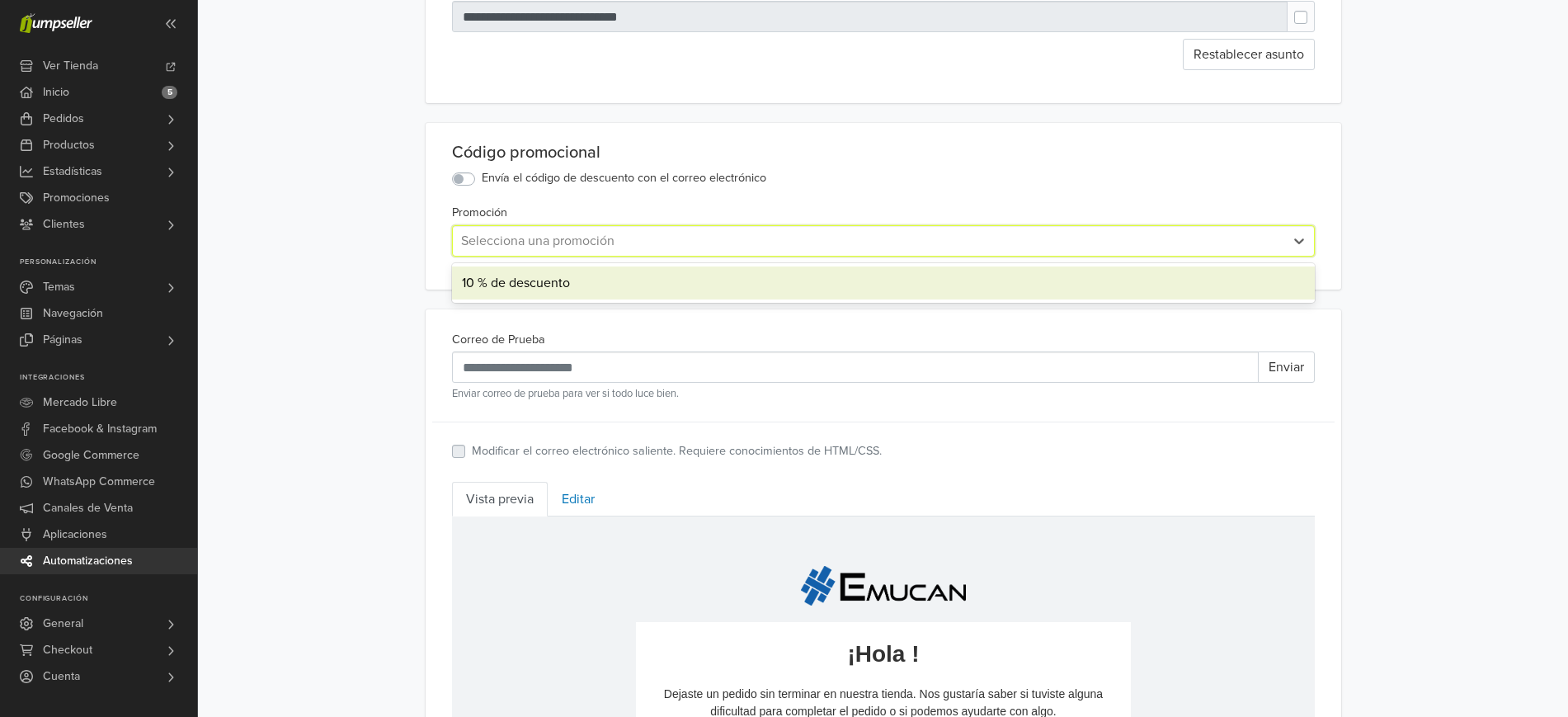
click at [493, 279] on div "10 % de descuento" at bounding box center [883, 283] width 863 height 33
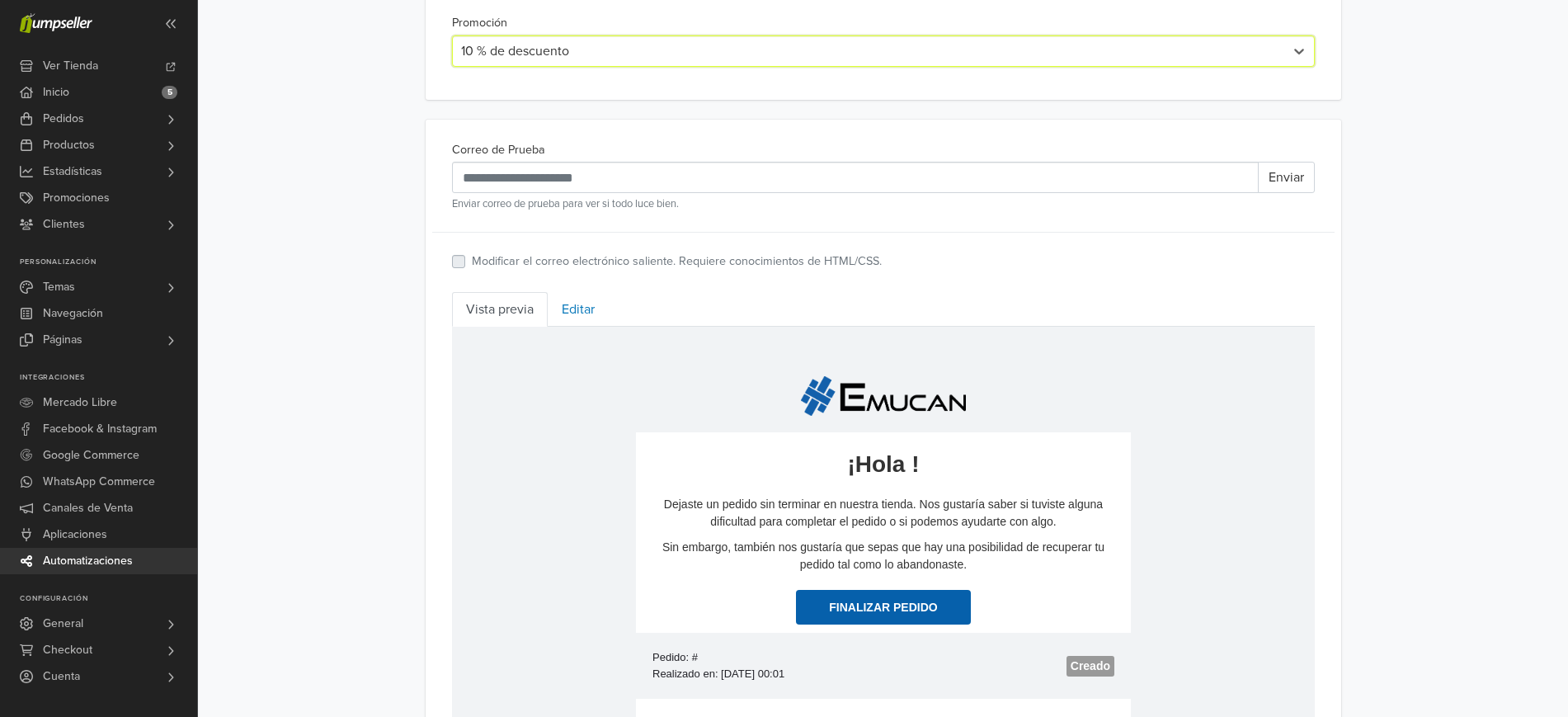
scroll to position [488, 0]
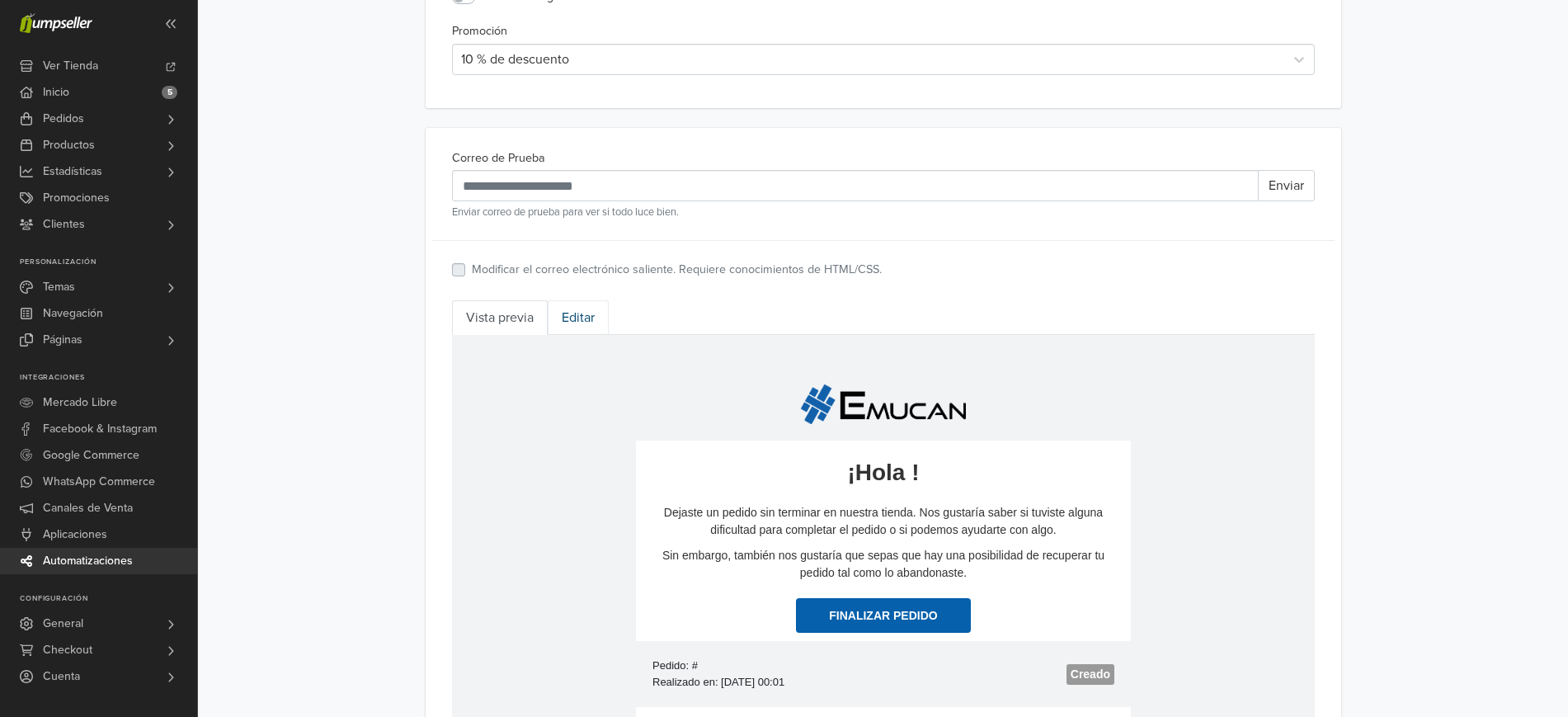
click at [576, 316] on link "Editar" at bounding box center [578, 318] width 61 height 35
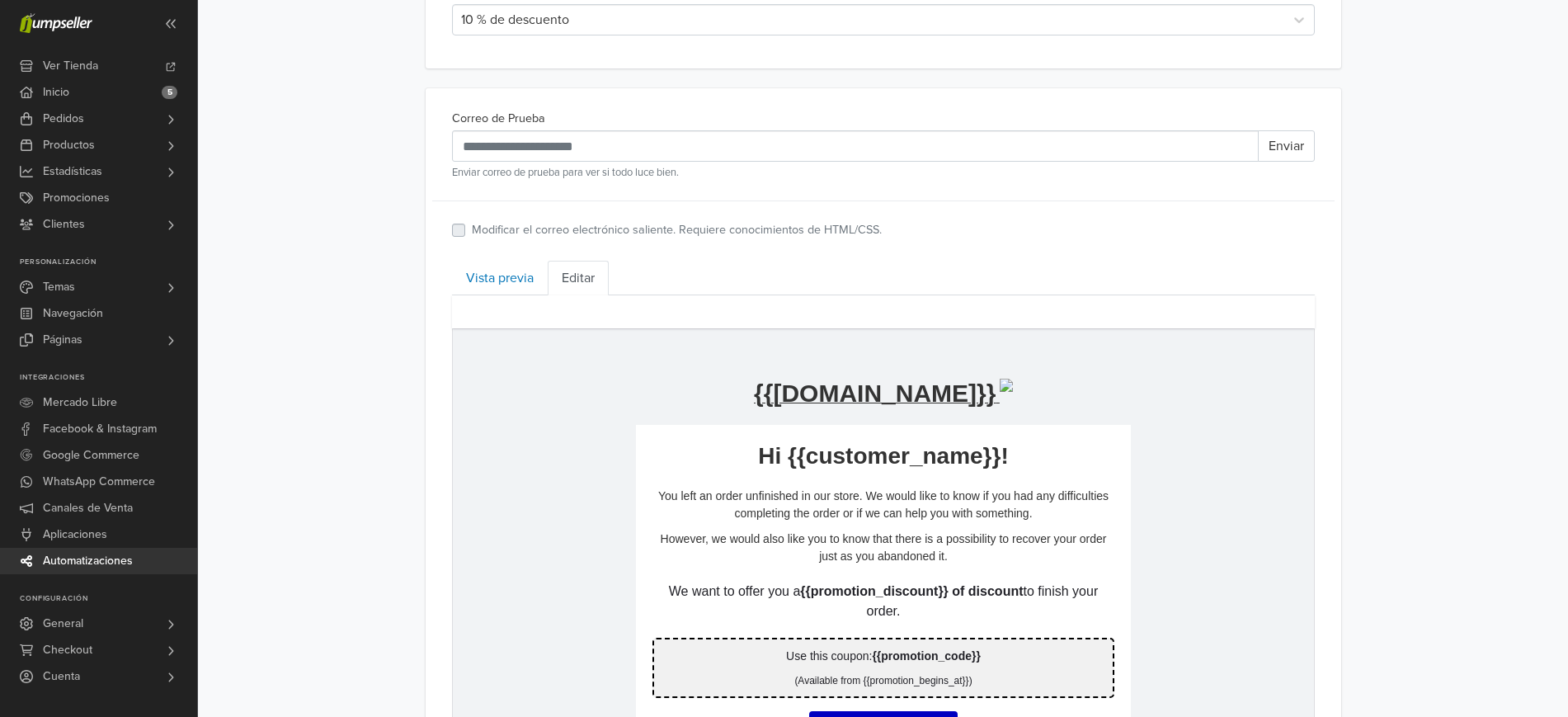
scroll to position [467, 0]
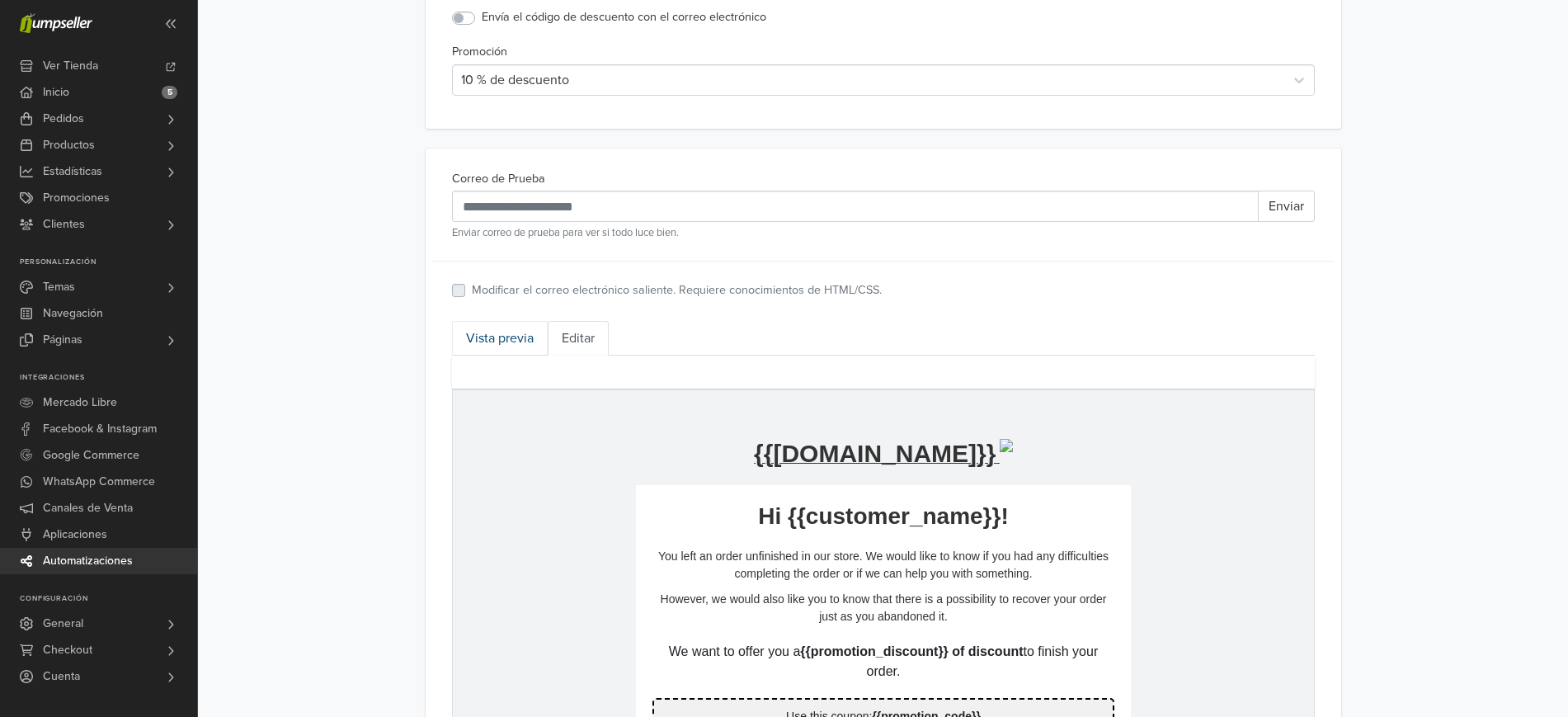
click at [513, 337] on link "Vista previa" at bounding box center [499, 338] width 96 height 35
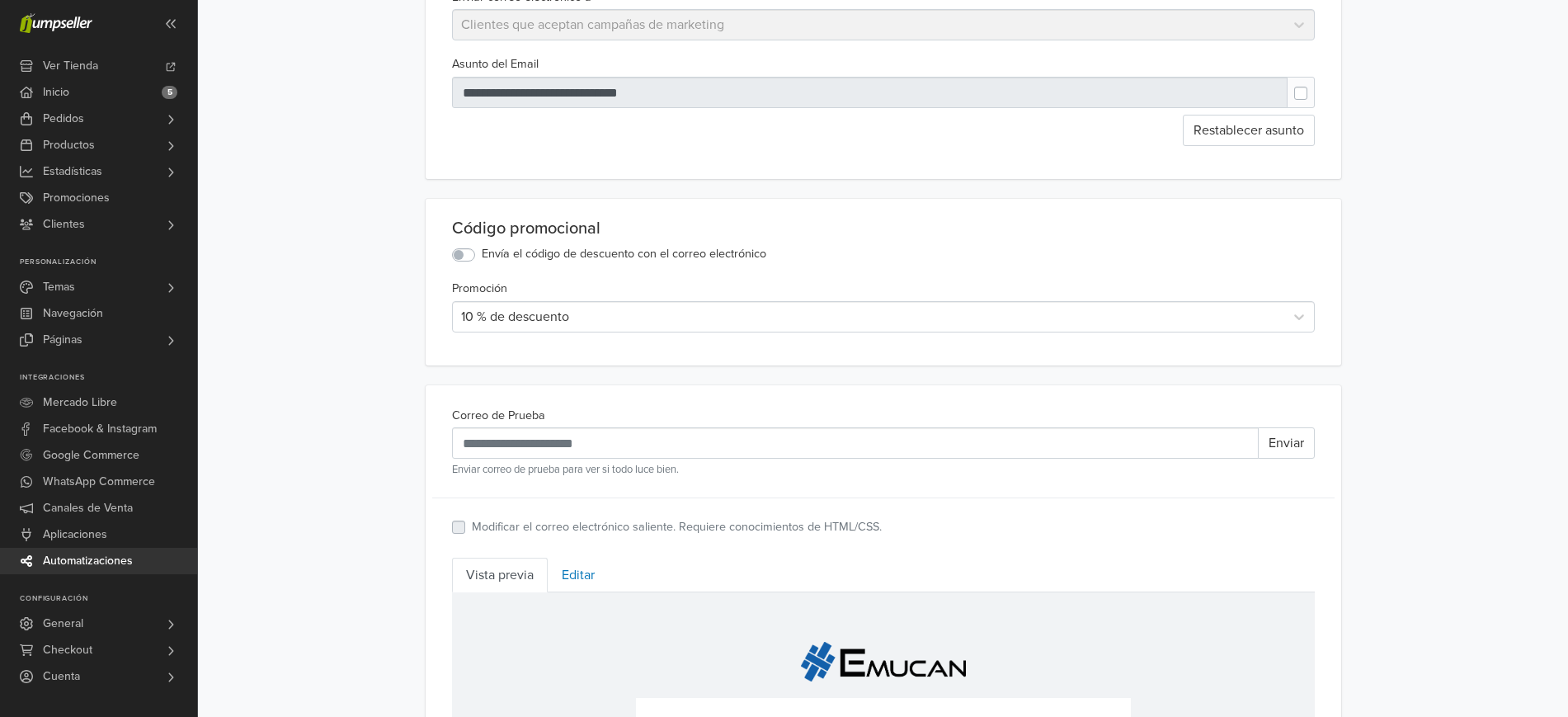
scroll to position [0, 0]
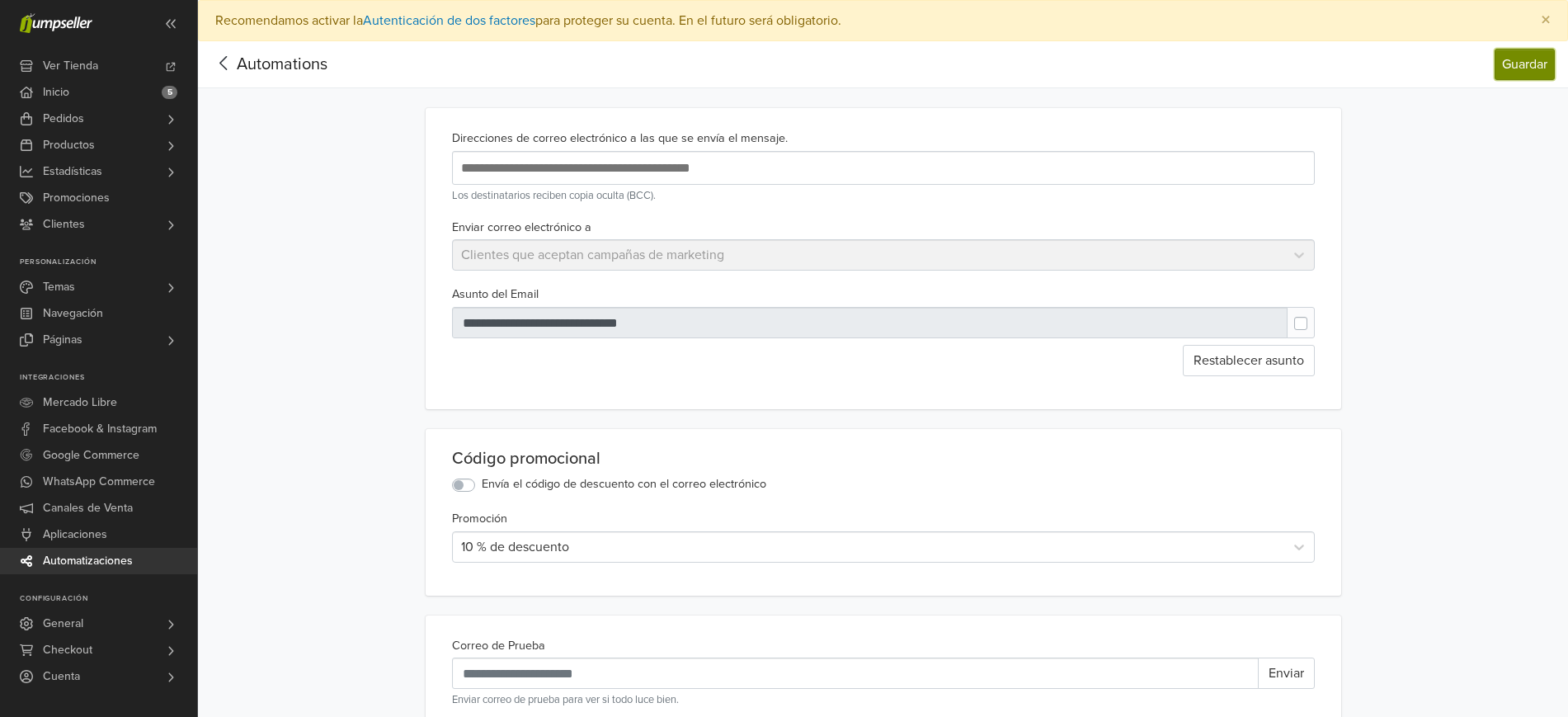
click at [1511, 60] on button "Guardar" at bounding box center [1525, 64] width 60 height 32
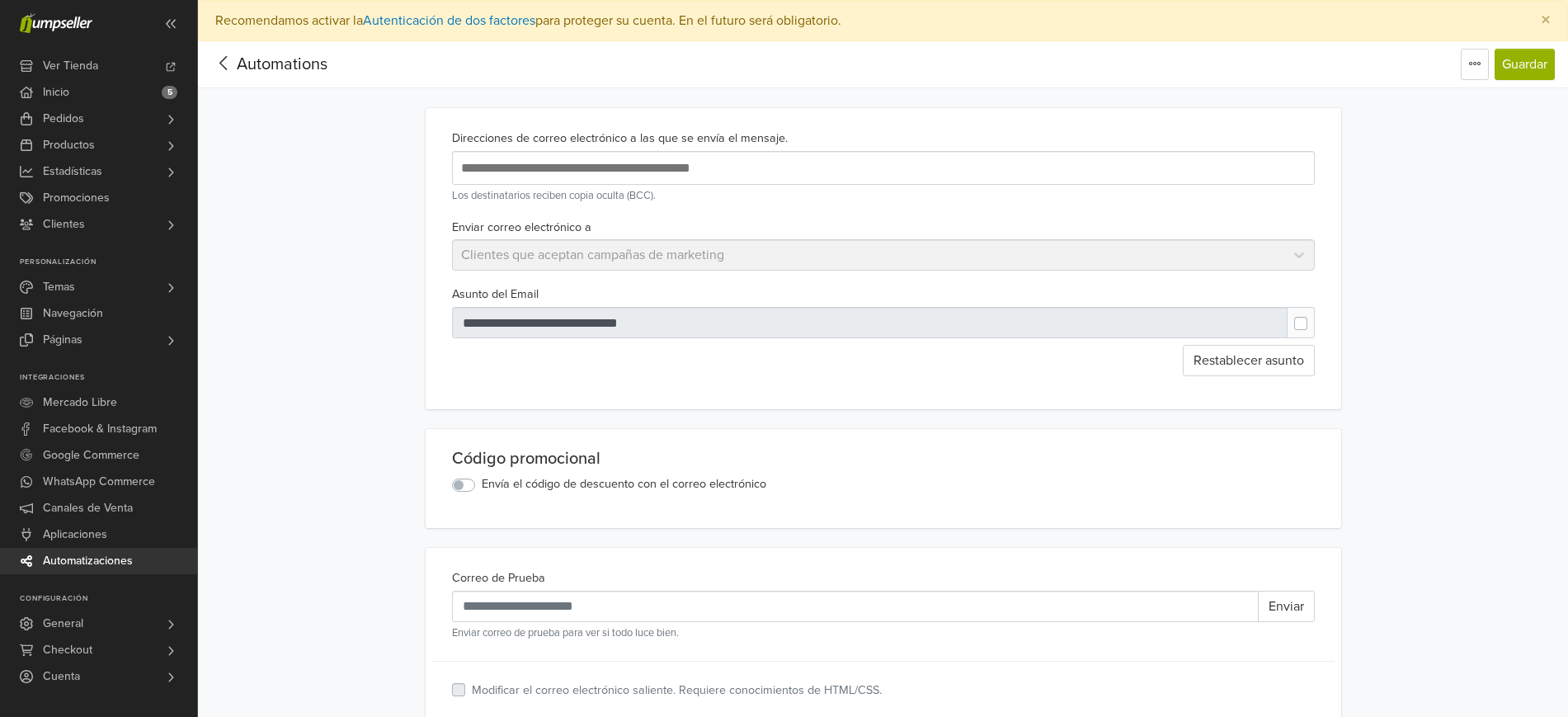
click at [225, 67] on icon at bounding box center [223, 63] width 8 height 14
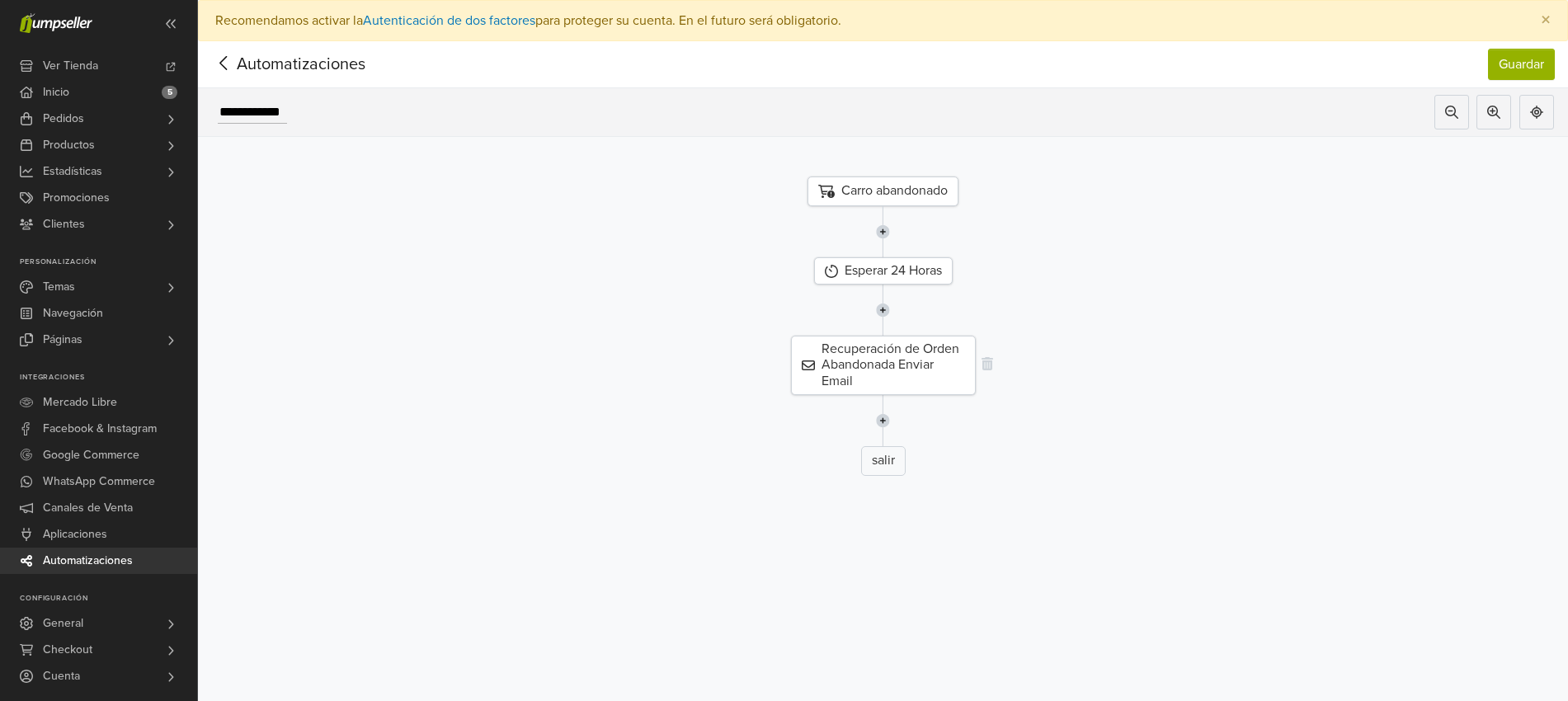
click at [874, 374] on div "Recuperación de Orden Abandonada Enviar Email" at bounding box center [884, 365] width 185 height 59
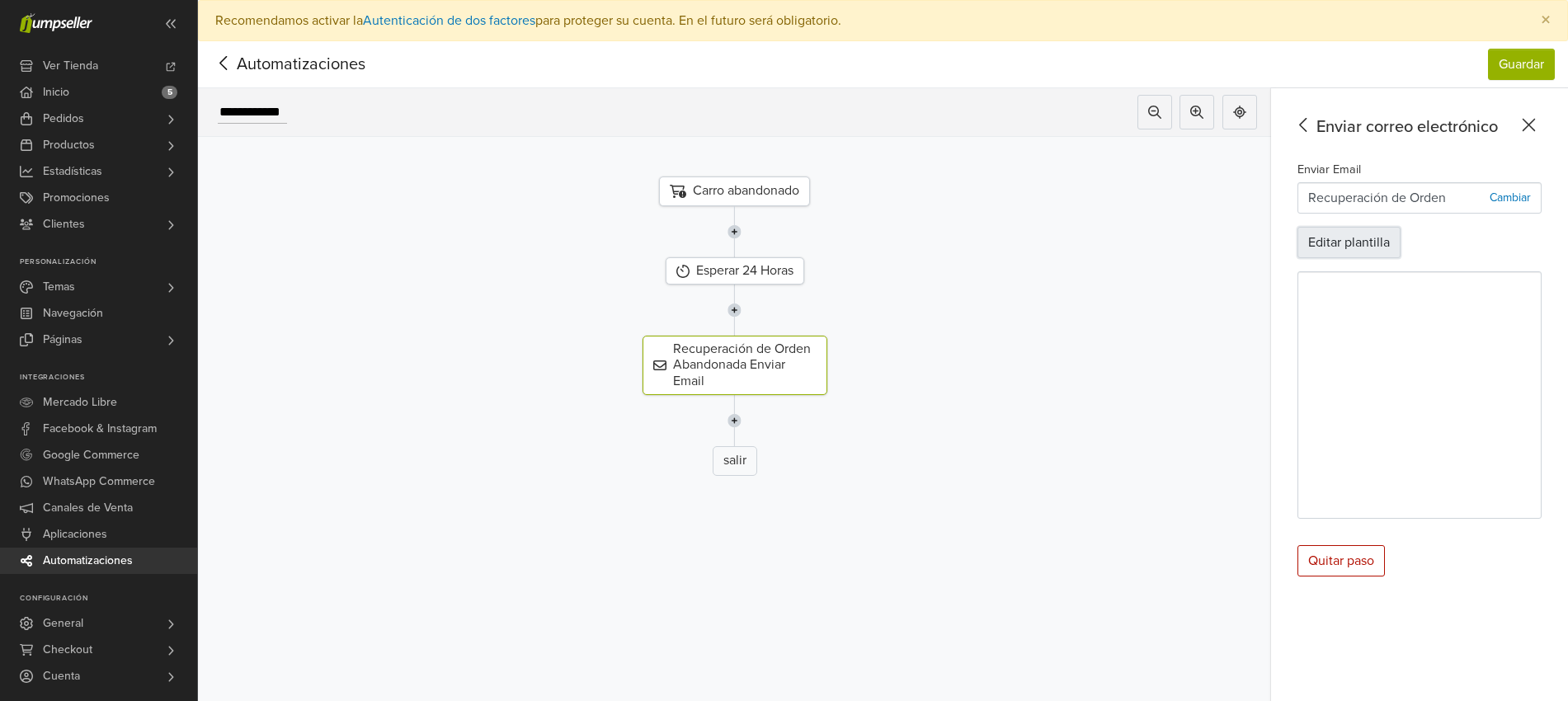
click at [1363, 255] on button "Editar plantilla" at bounding box center [1350, 243] width 103 height 32
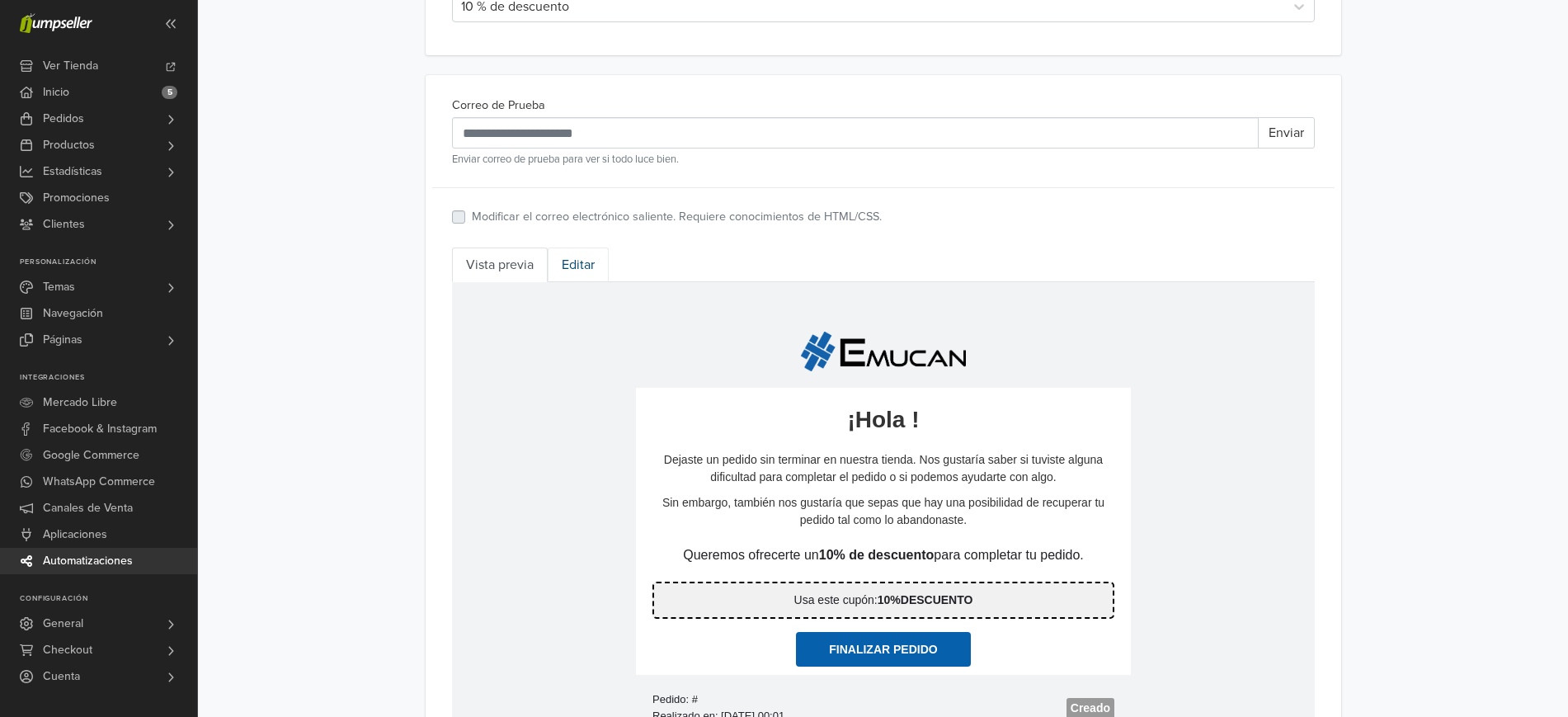
click at [567, 273] on link "Editar" at bounding box center [578, 265] width 61 height 35
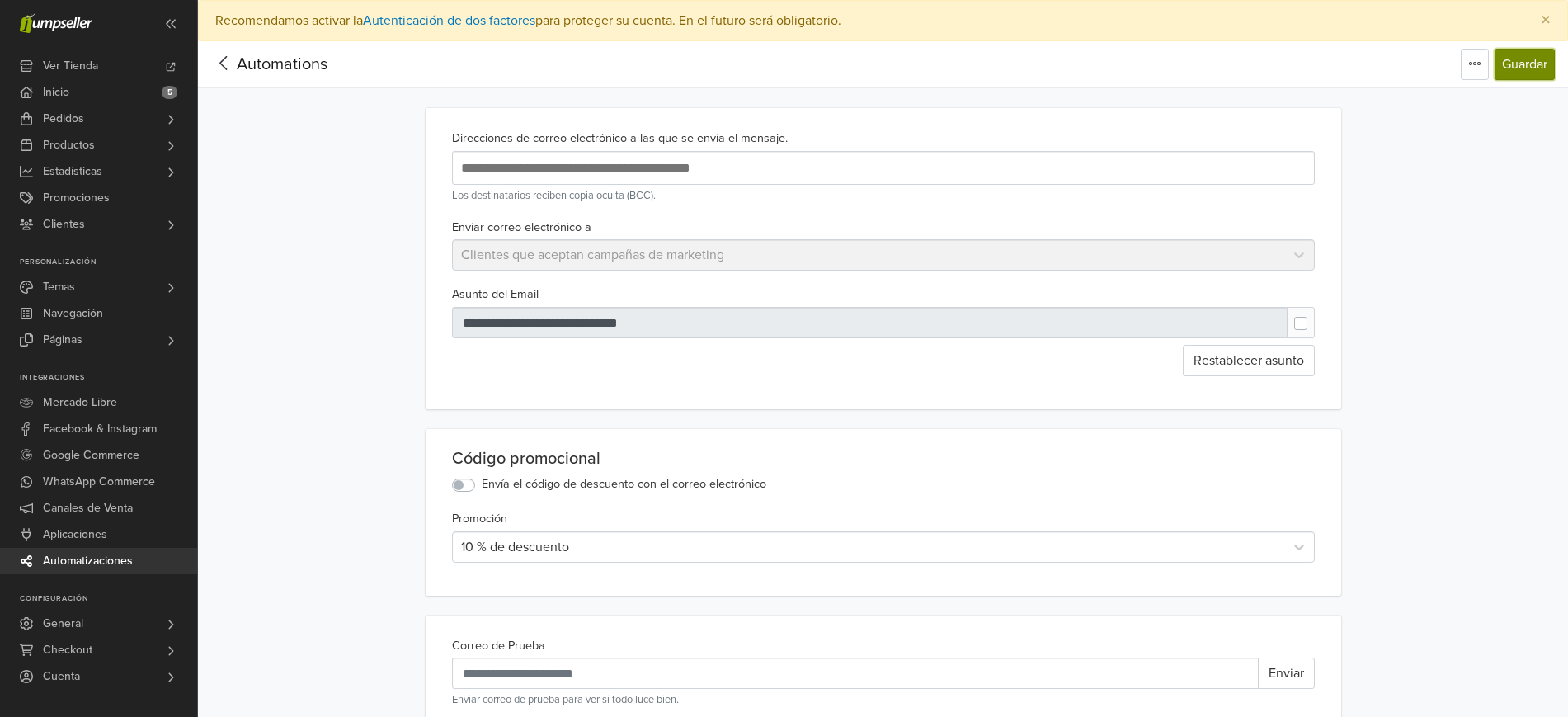
click at [1515, 70] on button "Guardar" at bounding box center [1525, 64] width 60 height 32
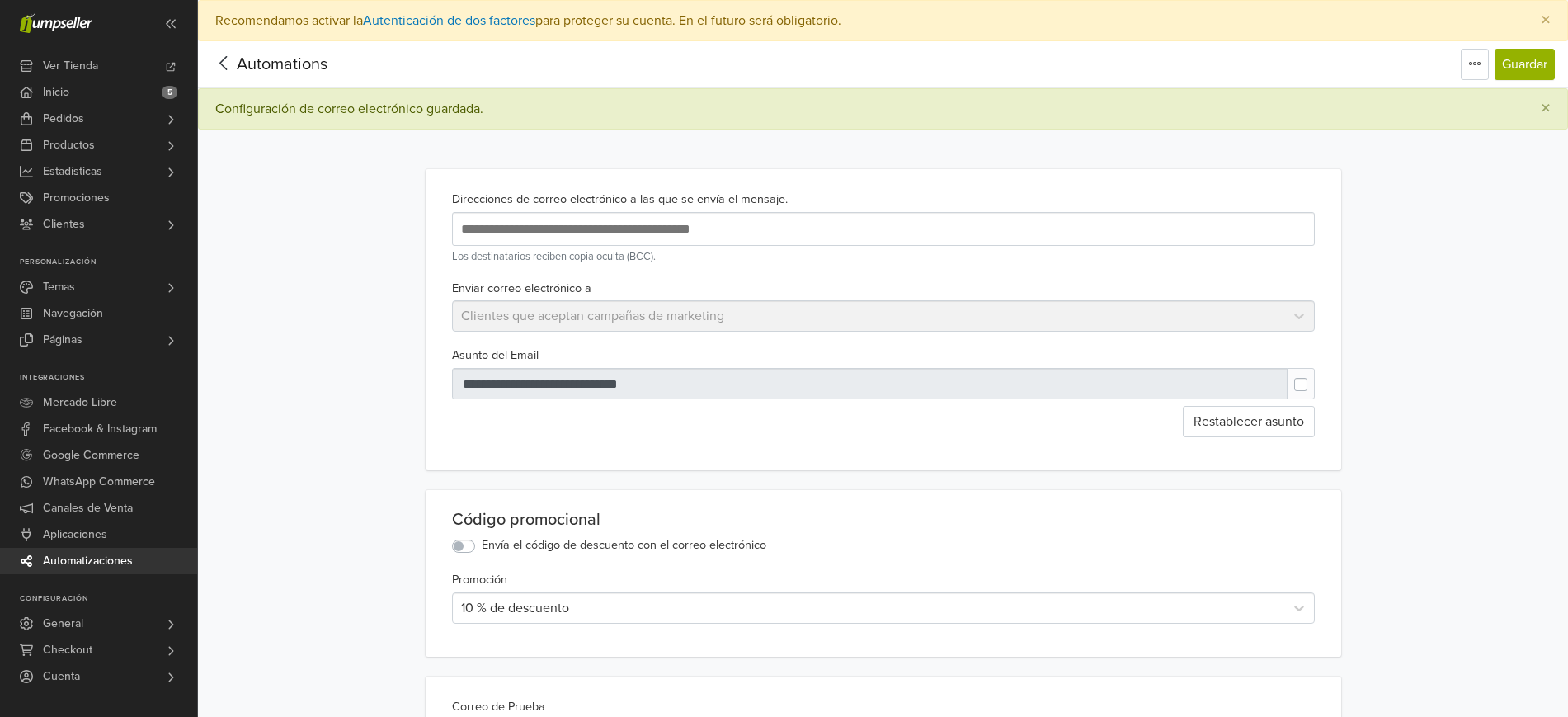
click at [1315, 376] on label at bounding box center [1315, 376] width 0 height 0
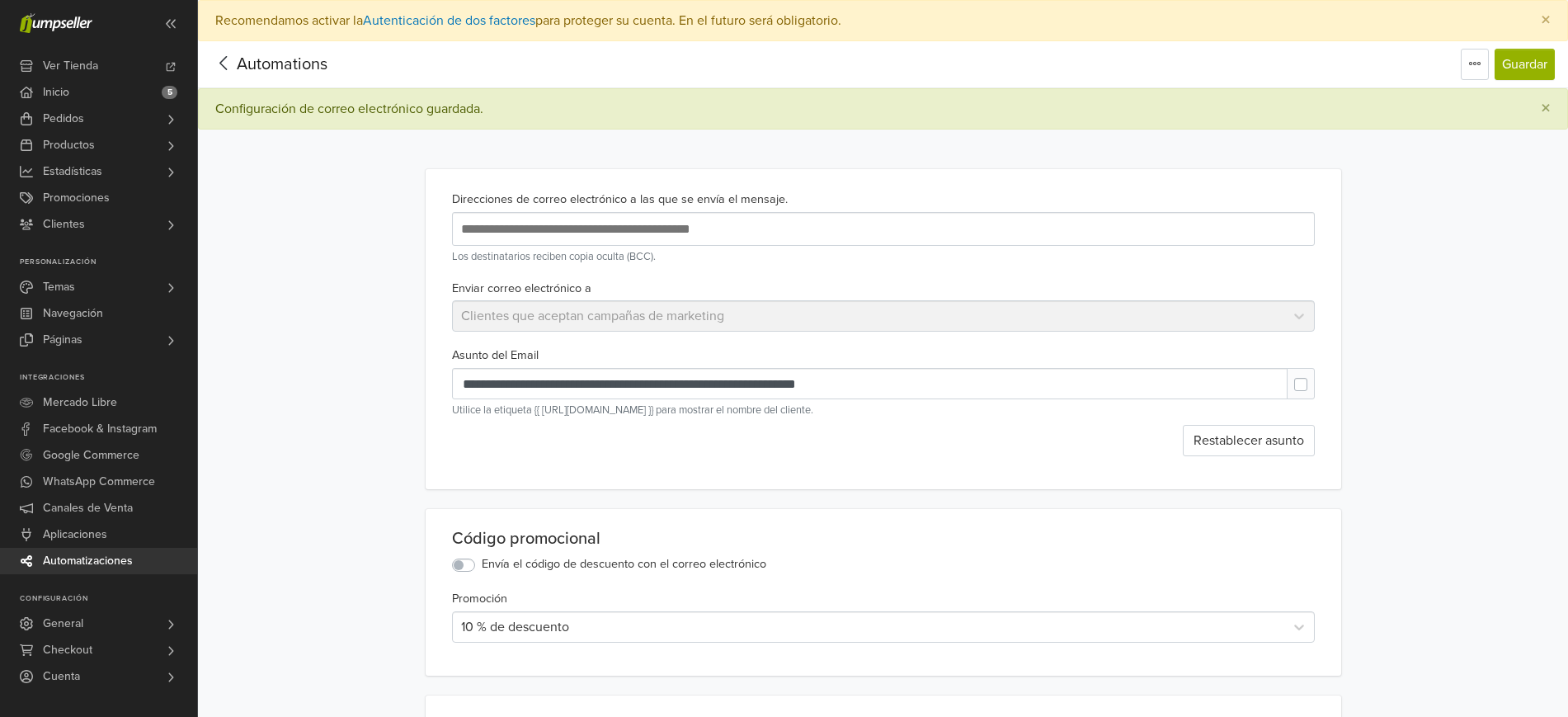
click at [1315, 376] on label at bounding box center [1315, 376] width 0 height 0
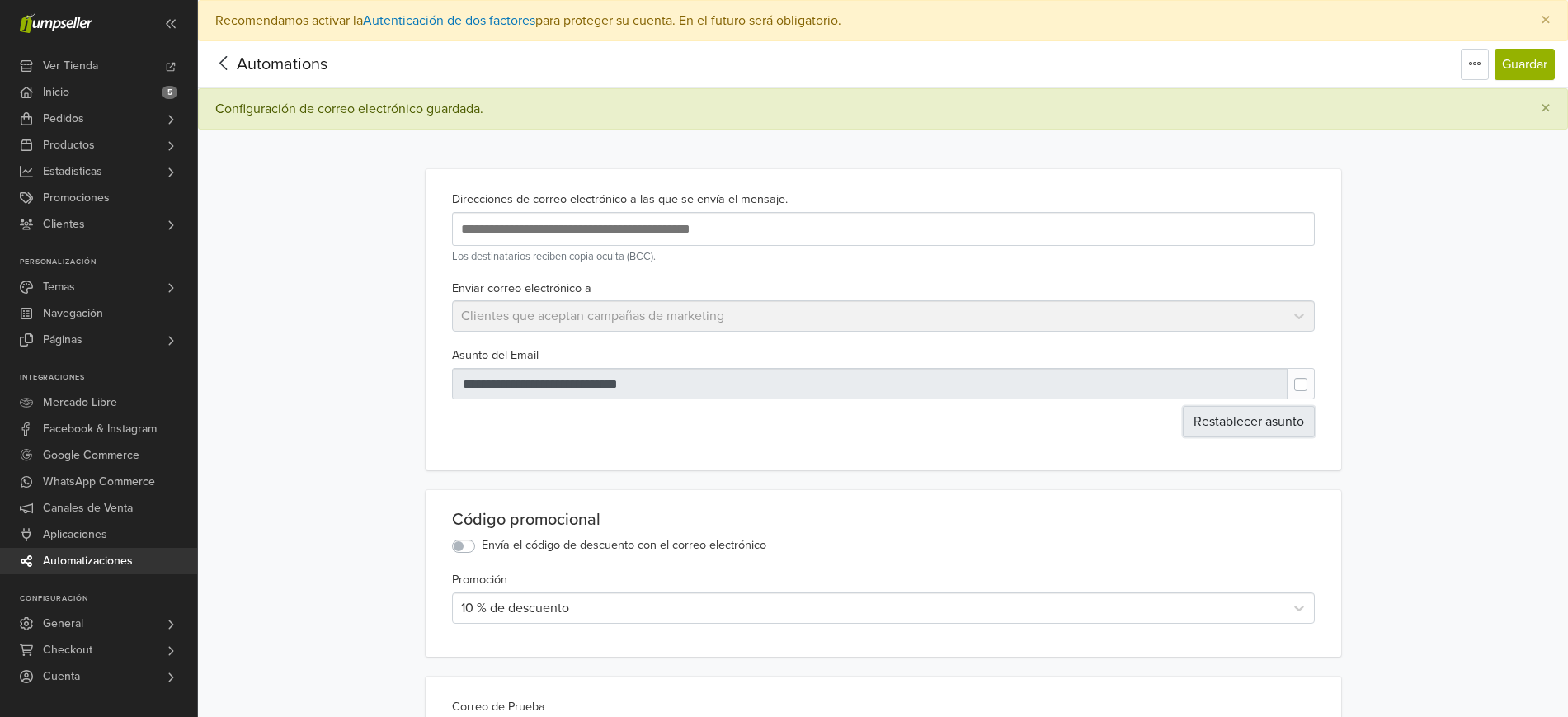
click at [1277, 419] on button "Restablecer asunto" at bounding box center [1249, 422] width 132 height 32
type input "**********"
click at [1278, 434] on button "Restablecer asunto" at bounding box center [1249, 422] width 132 height 32
click at [226, 60] on icon at bounding box center [223, 63] width 26 height 21
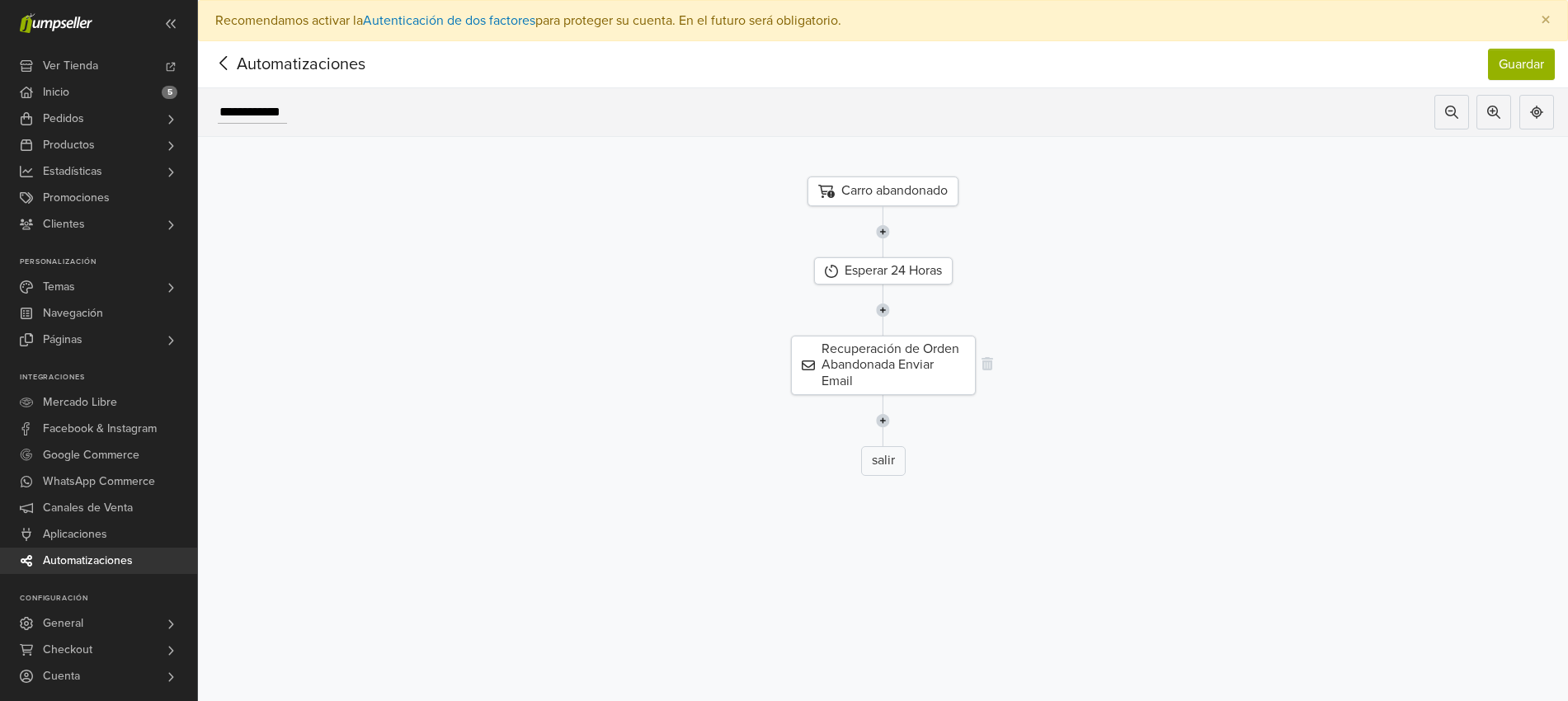
click at [893, 362] on div "Recuperación de Orden Abandonada Enviar Email" at bounding box center [884, 365] width 185 height 59
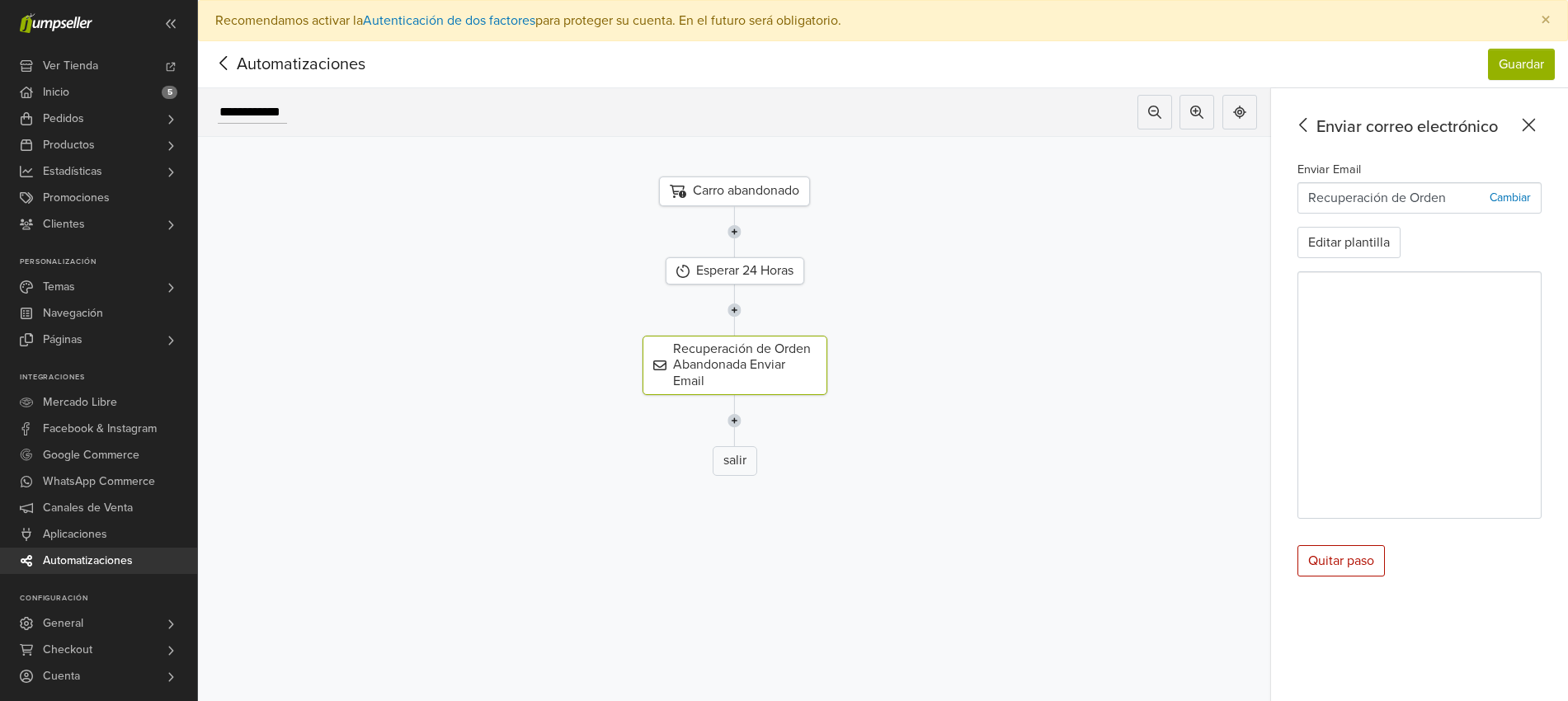
click at [1398, 258] on div "Enviar Email Recuperación de Orden Abandonada Cambiar Editar plantilla" at bounding box center [1420, 339] width 244 height 360
click at [1395, 248] on button "Editar plantilla" at bounding box center [1350, 243] width 103 height 32
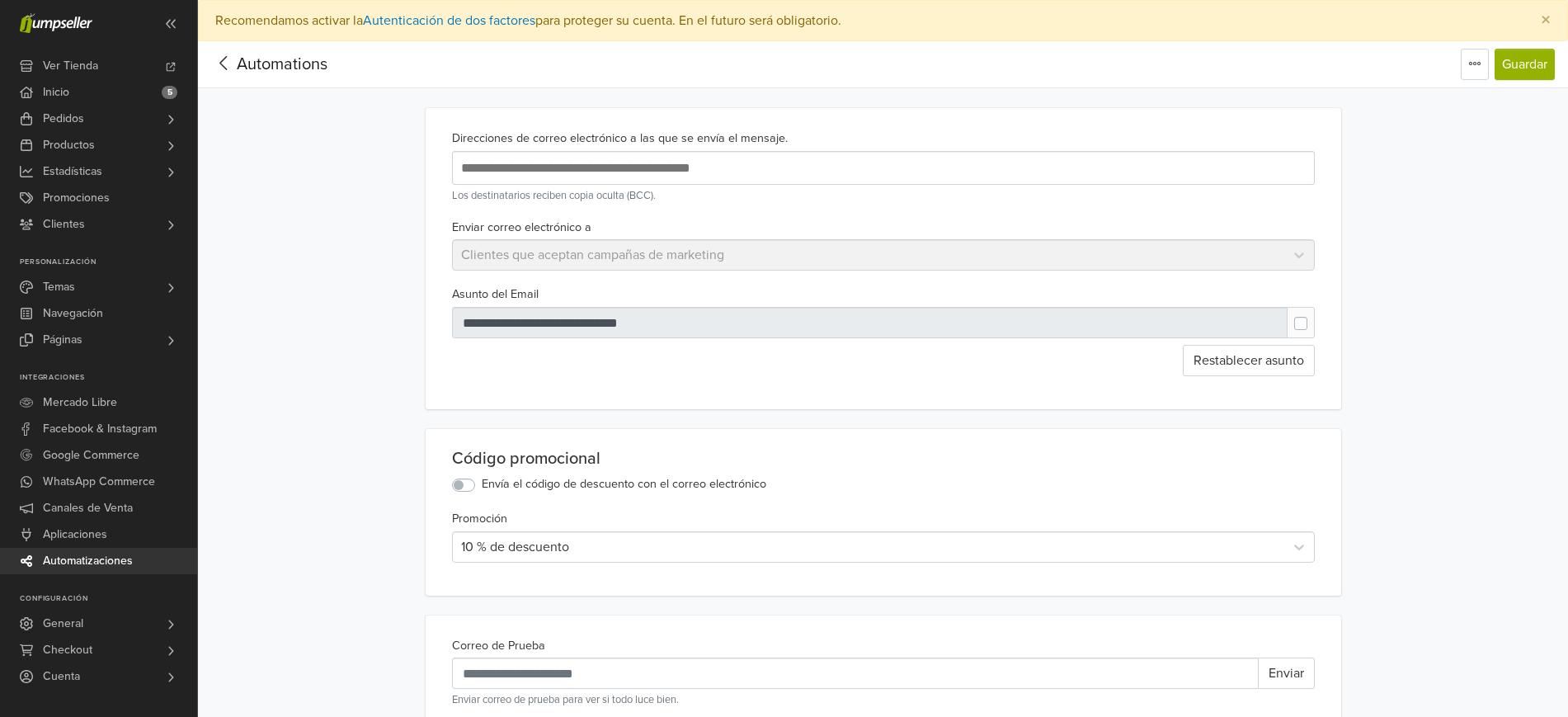
click at [215, 69] on icon at bounding box center [223, 63] width 26 height 21
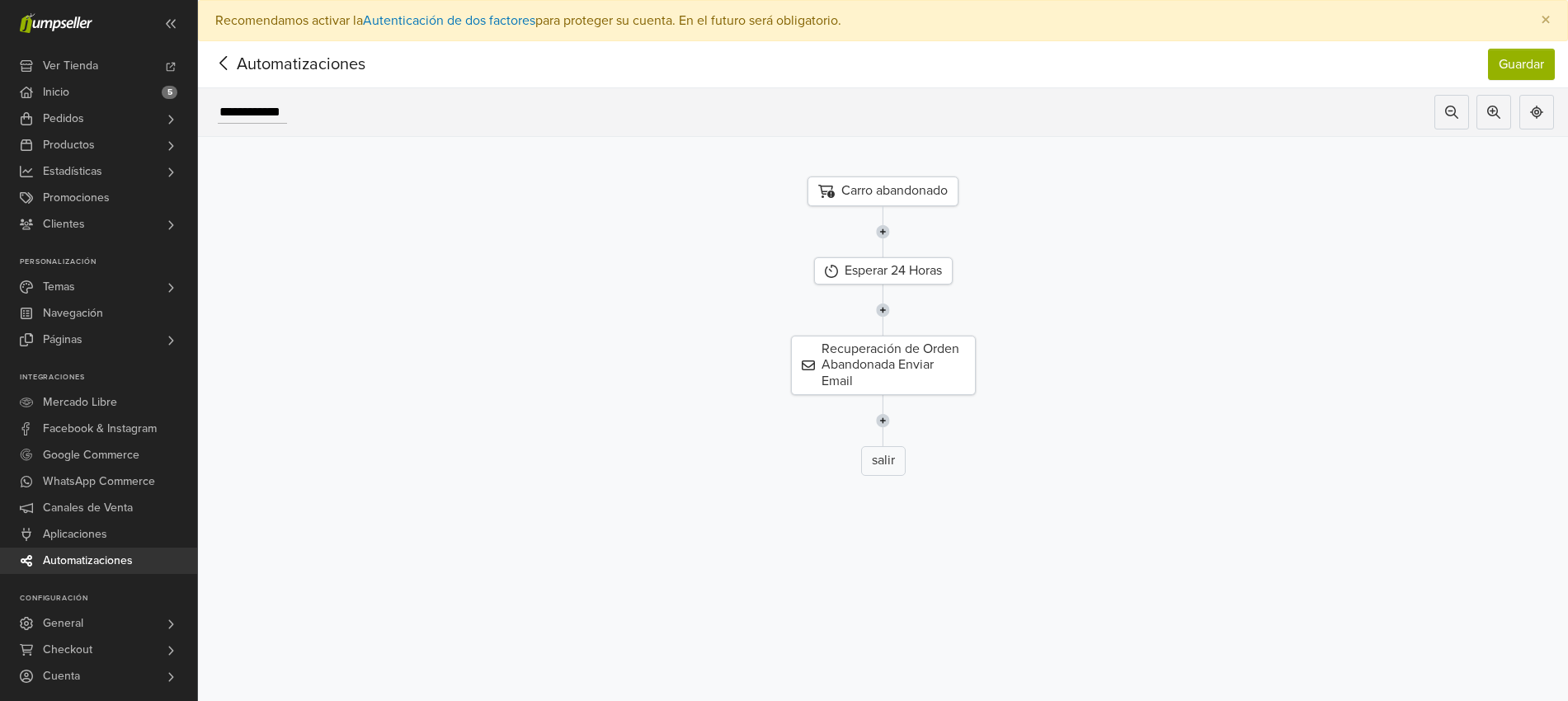
click at [215, 69] on icon at bounding box center [223, 63] width 26 height 21
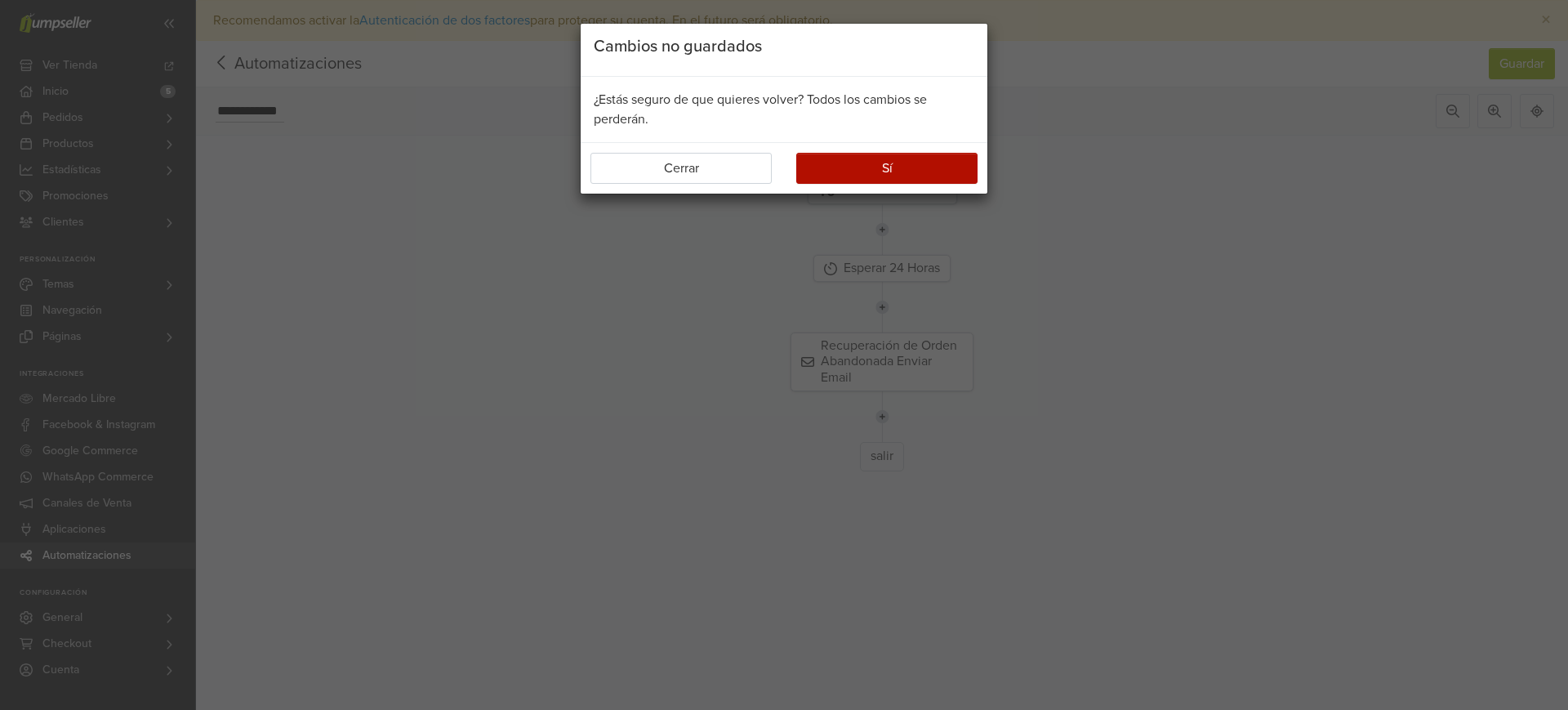
click at [711, 231] on div "Cambios no guardados ¿Estás seguro de que quieres volver? Todos los cambios se …" at bounding box center [784, 355] width 1568 height 710
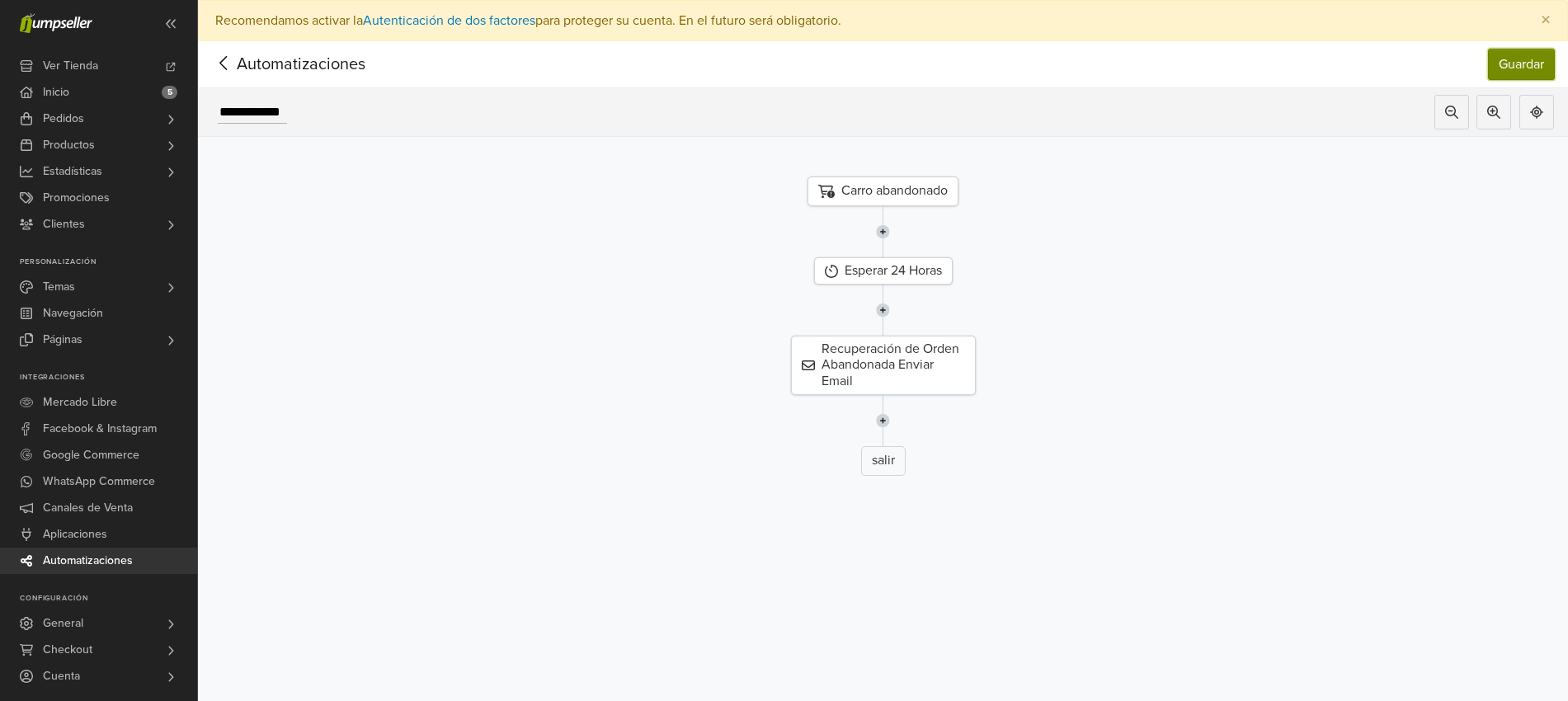
click at [1553, 65] on button "Guardar" at bounding box center [1521, 64] width 67 height 32
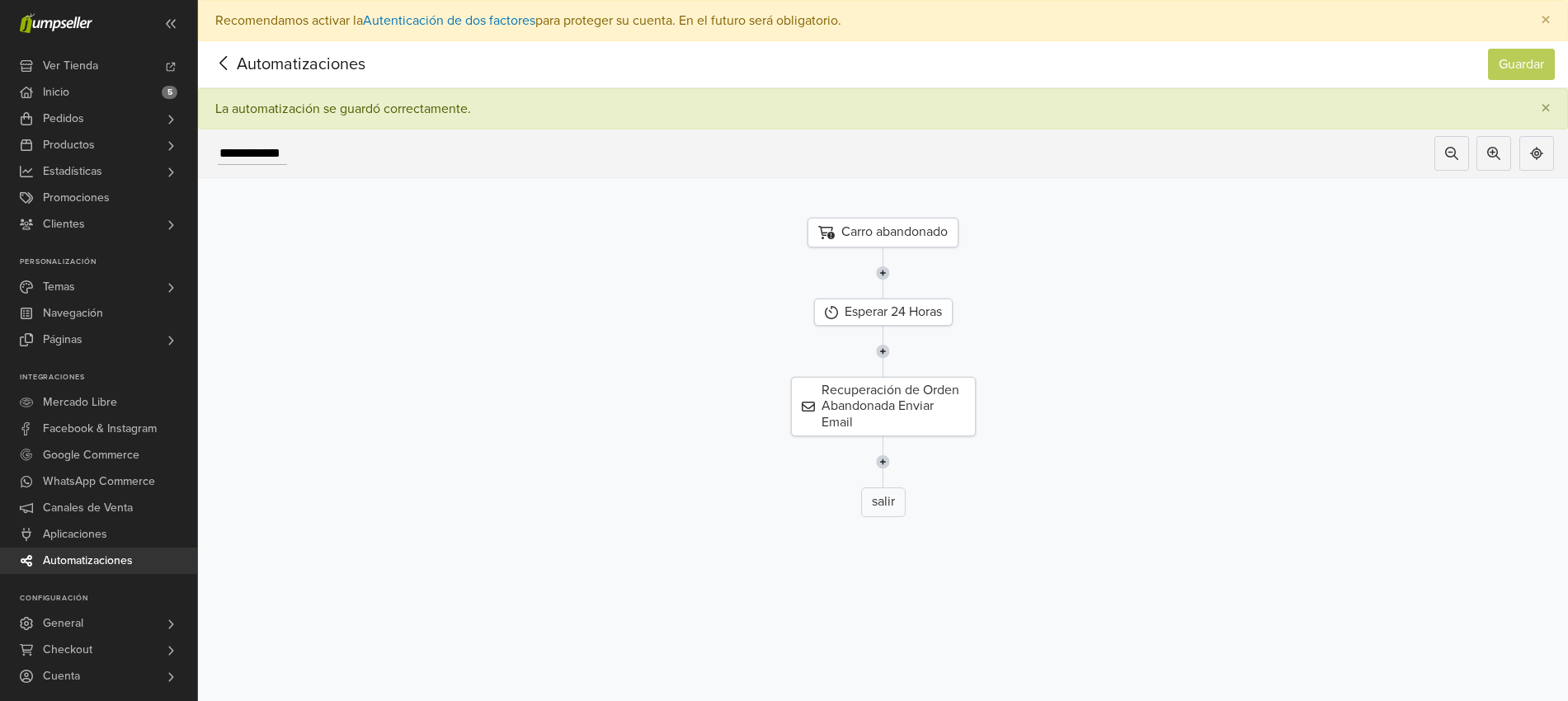
click at [890, 271] on img at bounding box center [883, 273] width 14 height 51
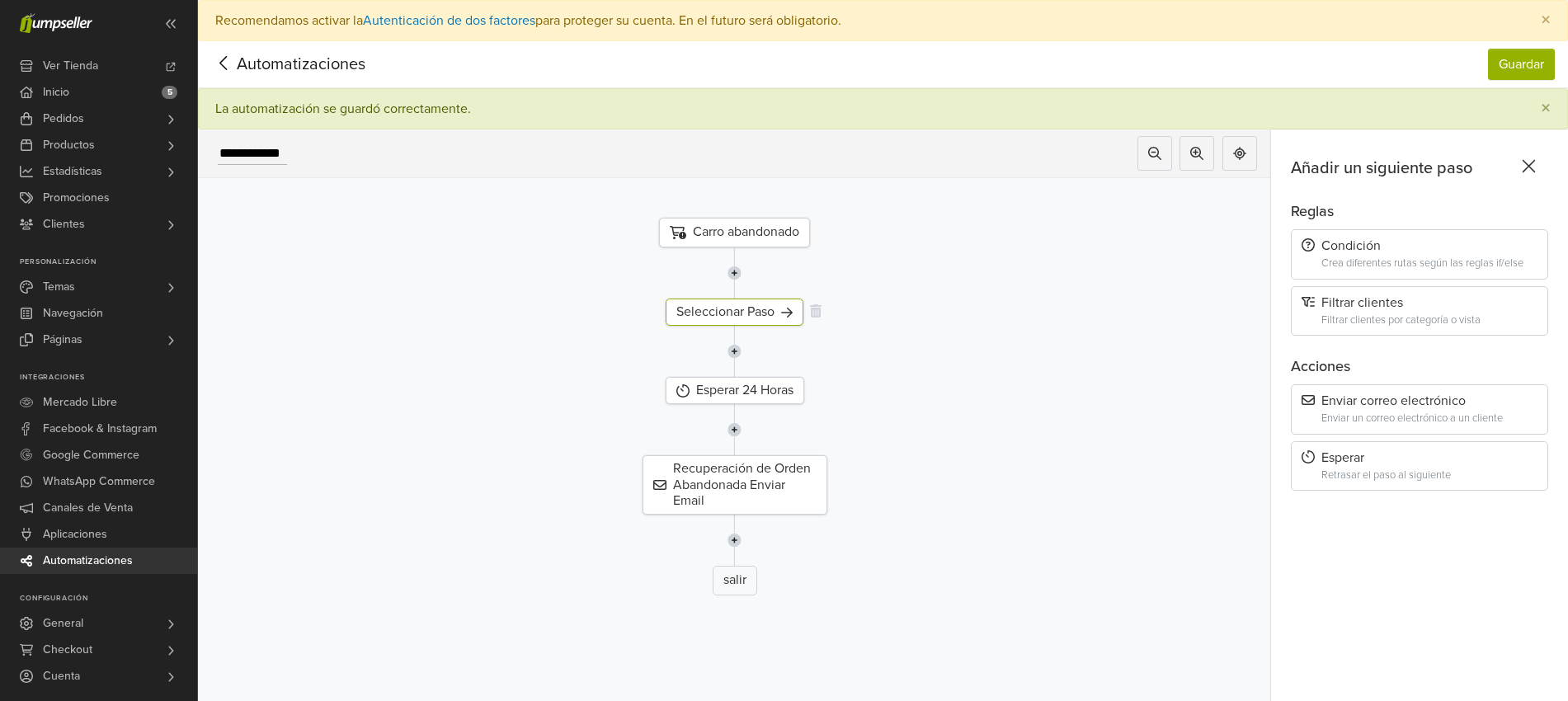
click at [775, 316] on div "Seleccionar Paso" at bounding box center [734, 312] width 138 height 28
click at [1535, 169] on icon at bounding box center [1529, 166] width 26 height 21
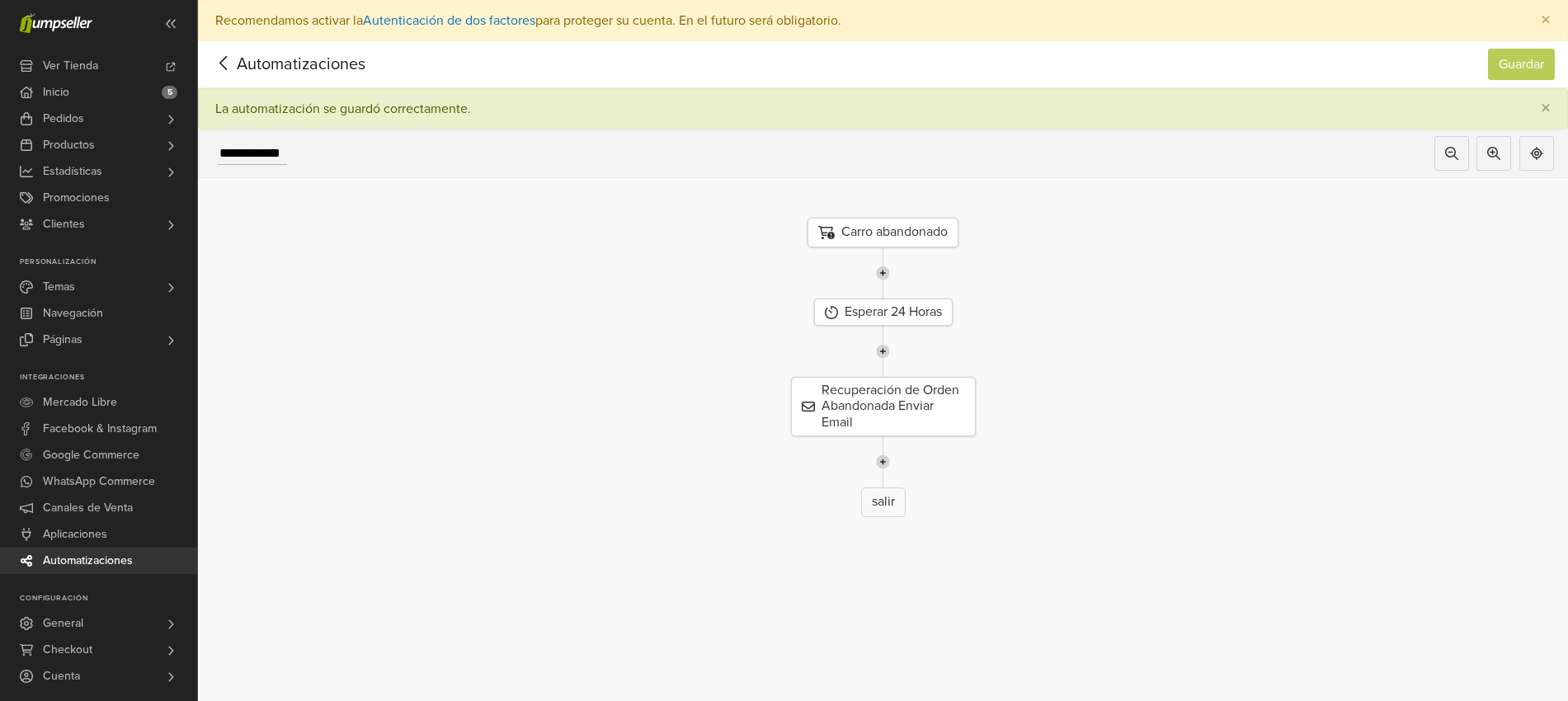
click at [889, 357] on img at bounding box center [883, 351] width 14 height 51
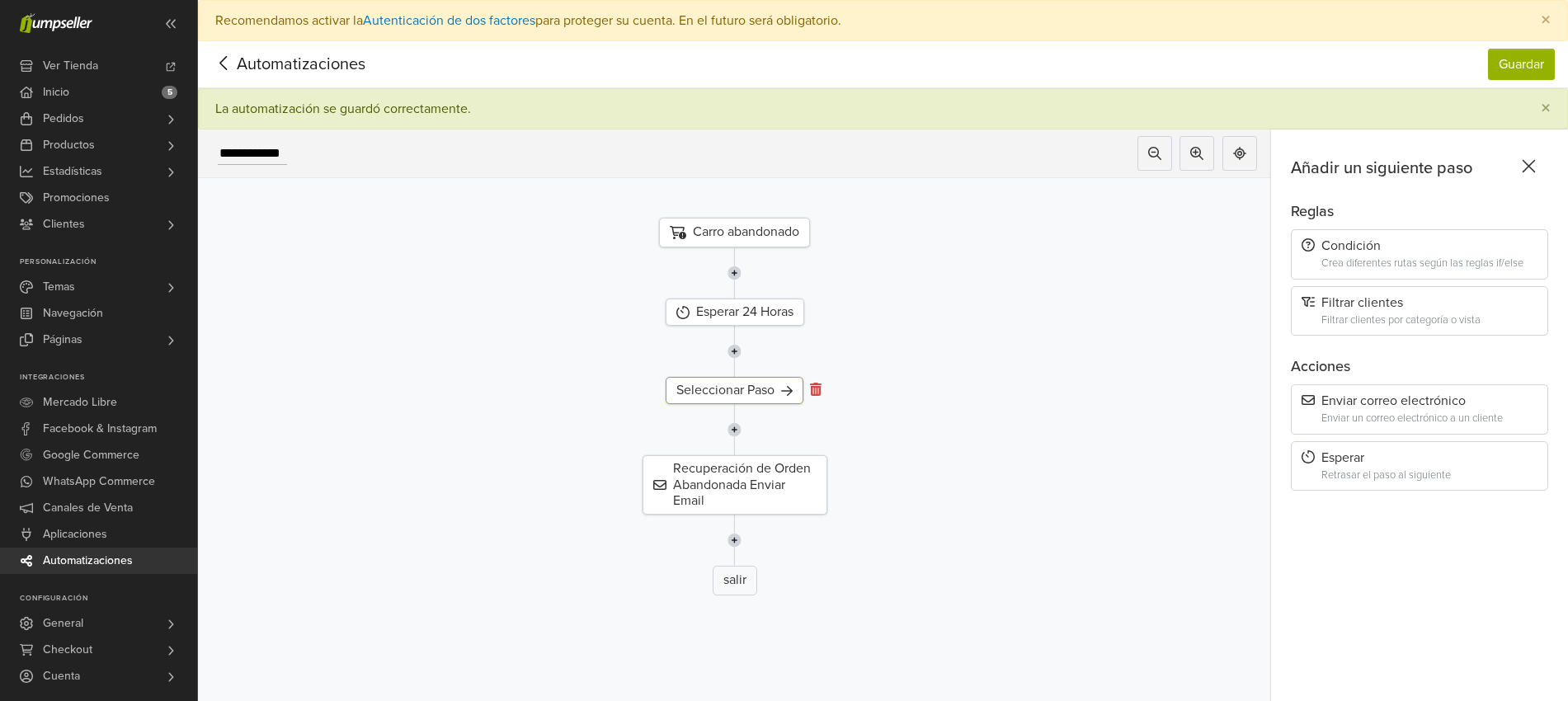
click at [822, 394] on icon at bounding box center [816, 389] width 12 height 13
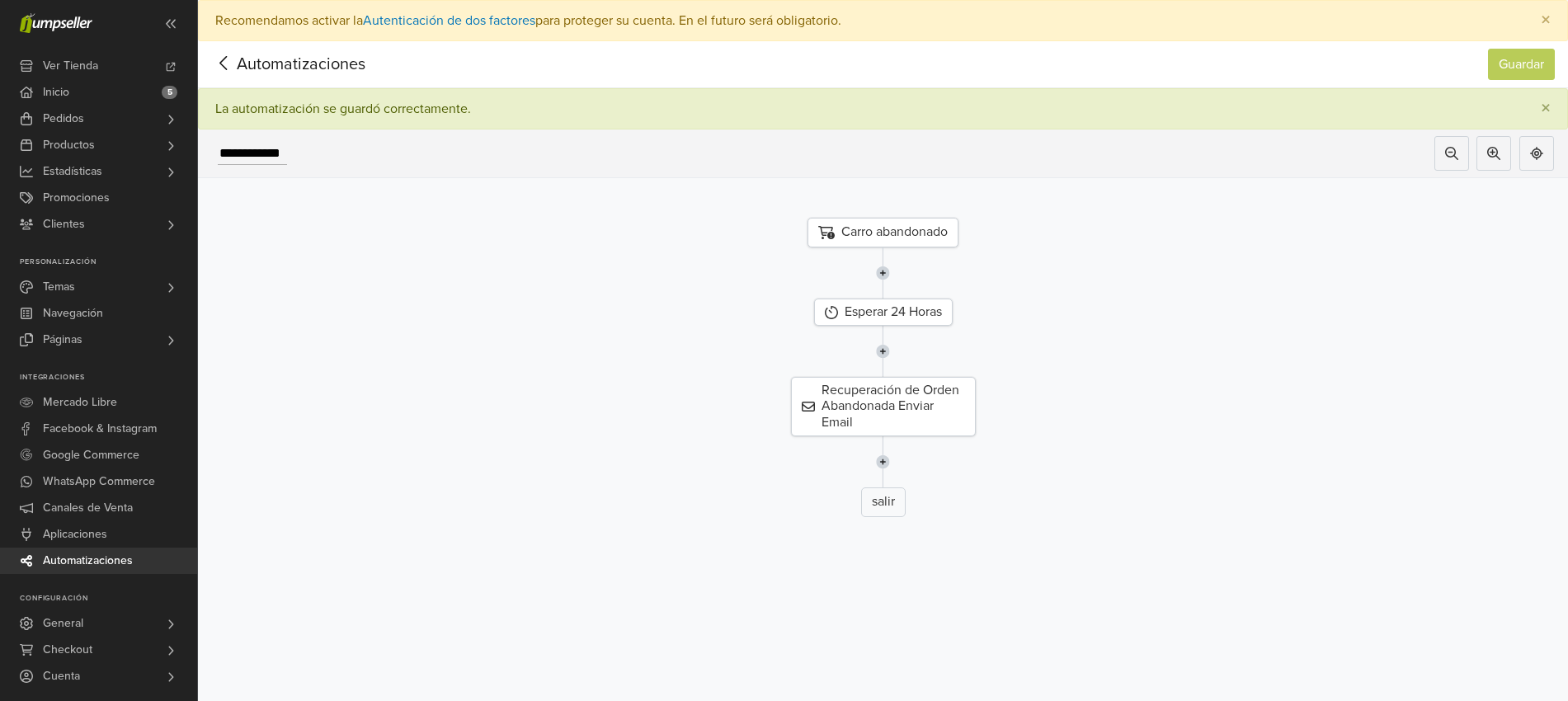
click at [890, 358] on img at bounding box center [883, 351] width 14 height 51
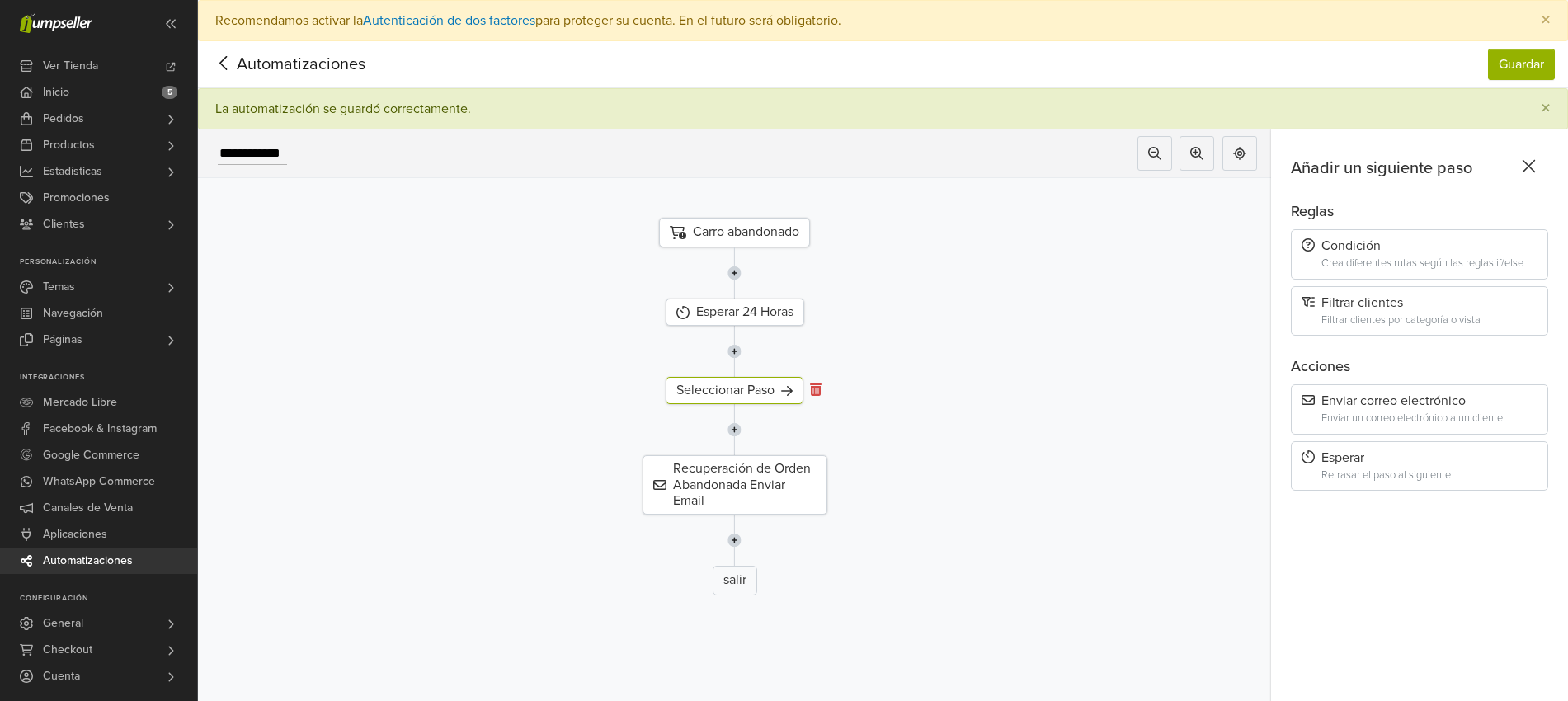
click at [821, 386] on icon at bounding box center [816, 389] width 12 height 13
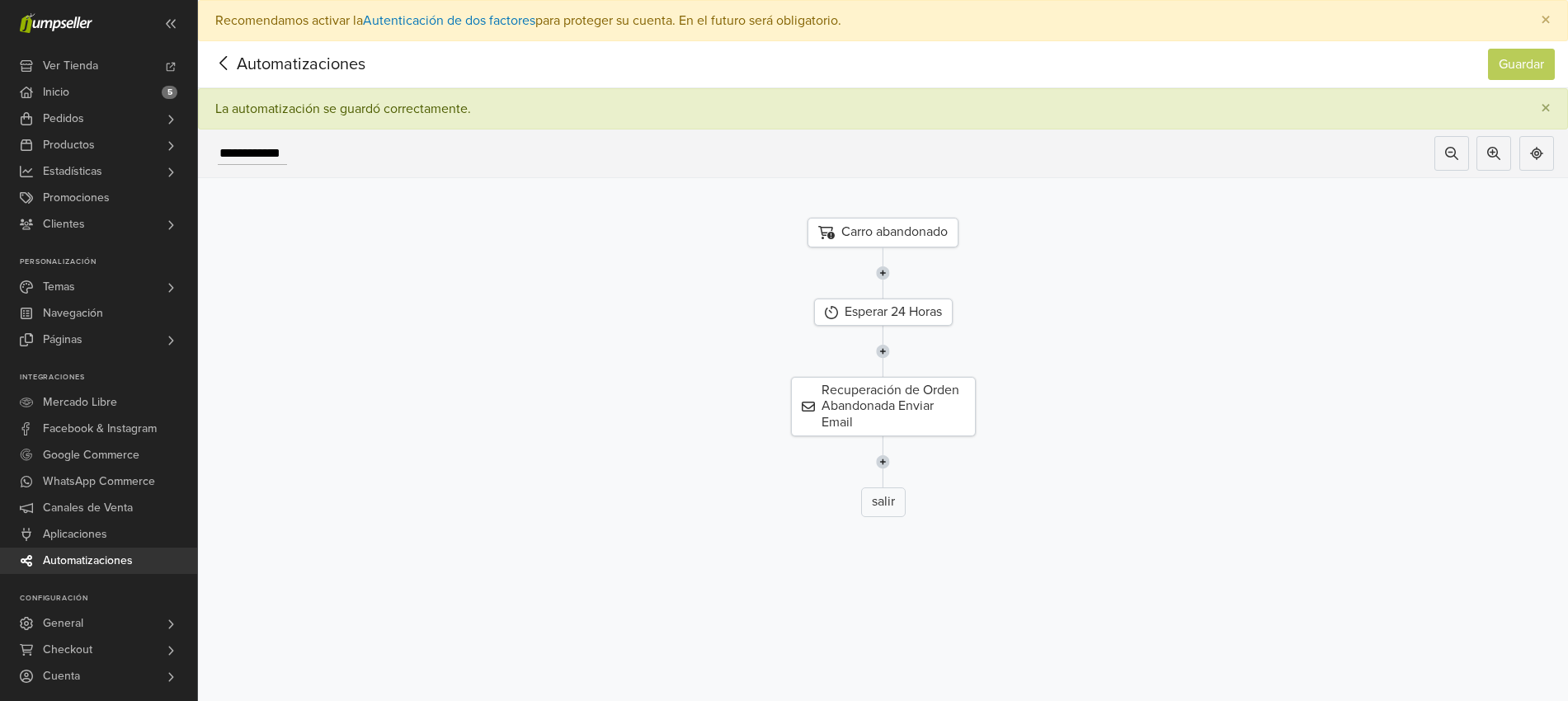
click at [218, 63] on icon at bounding box center [223, 63] width 26 height 21
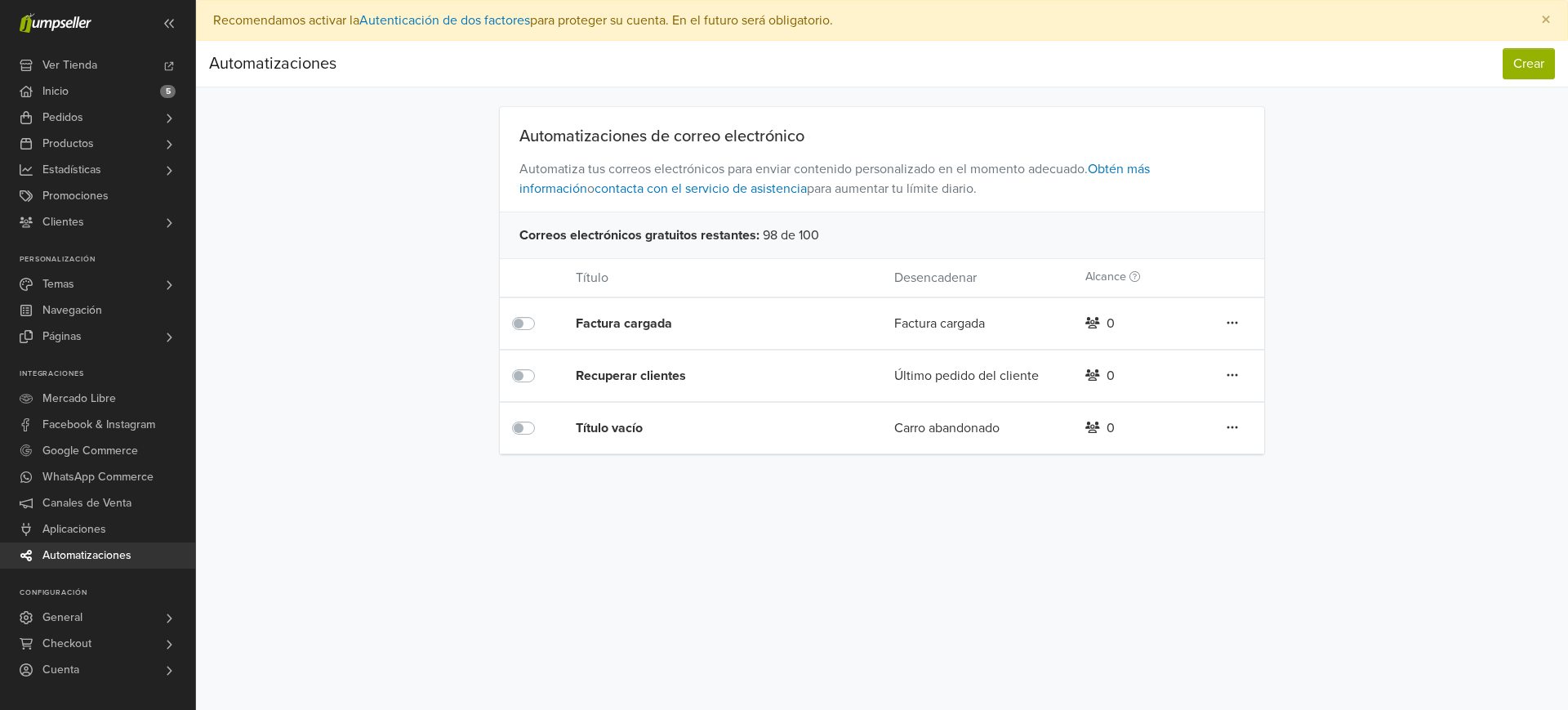
click at [596, 417] on div "Título vacío" at bounding box center [691, 428] width 230 height 50
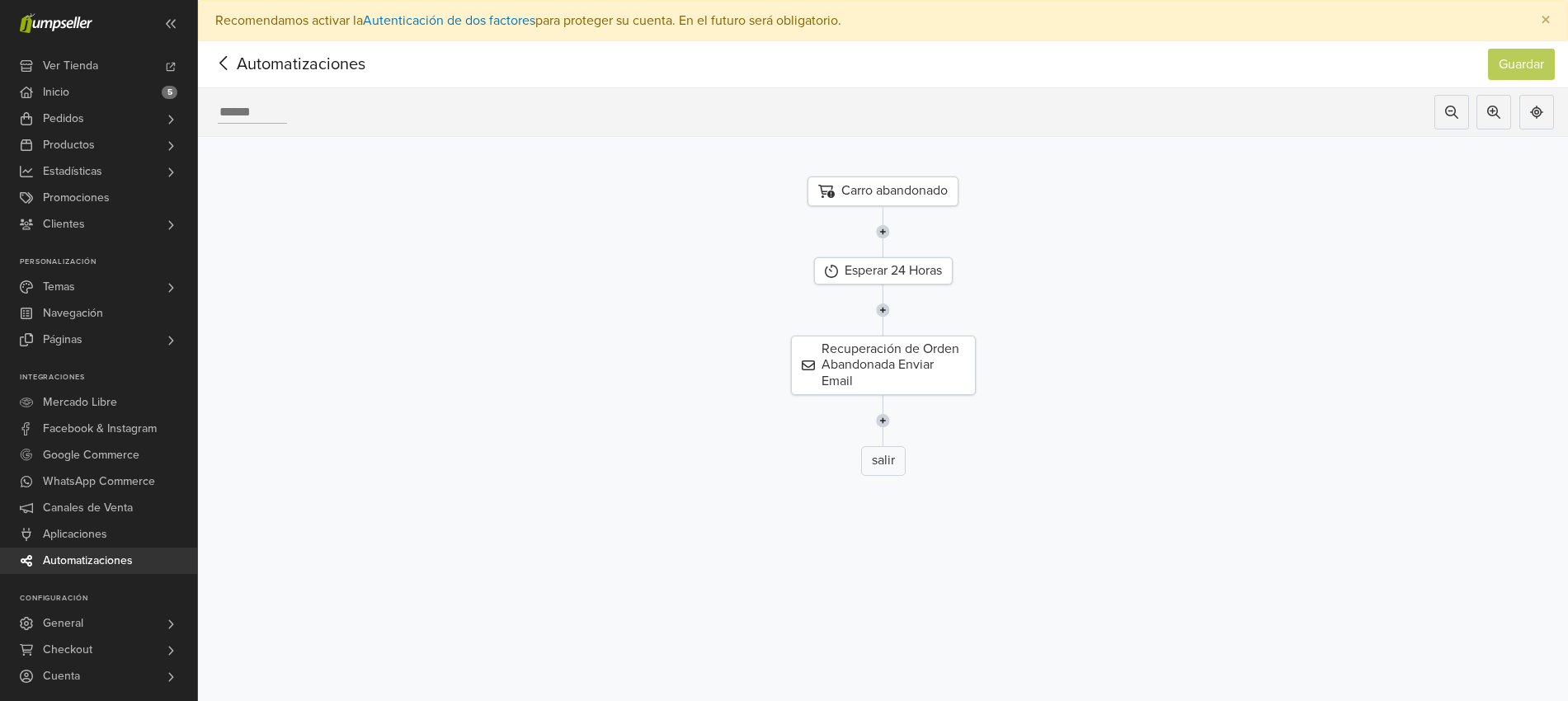
click at [263, 107] on input "text" at bounding box center [252, 113] width 69 height 23
type input "*"
type input "**********"
click at [1510, 66] on button "Guardar" at bounding box center [1521, 64] width 67 height 32
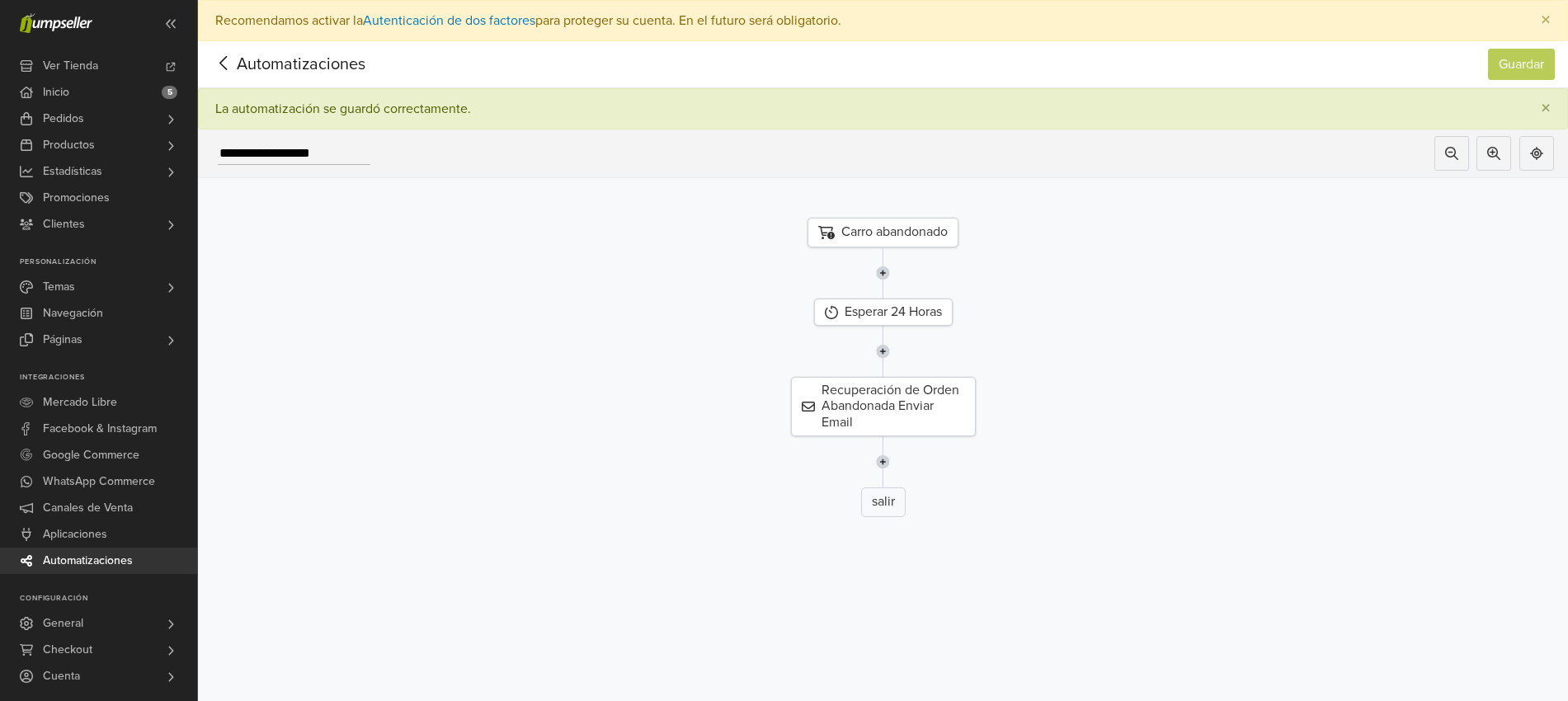
click at [227, 69] on icon at bounding box center [223, 63] width 8 height 14
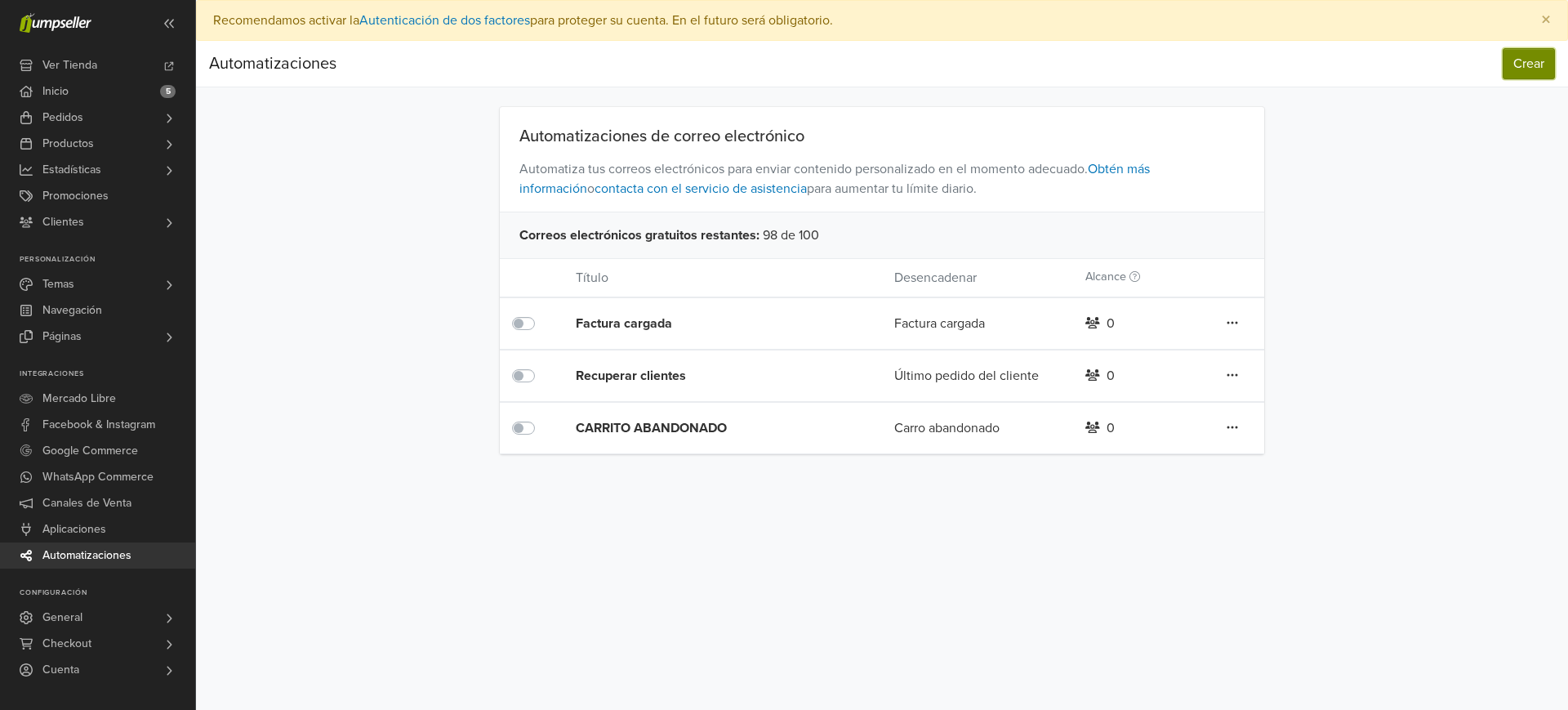
click at [1522, 57] on button "Crear" at bounding box center [1528, 64] width 52 height 31
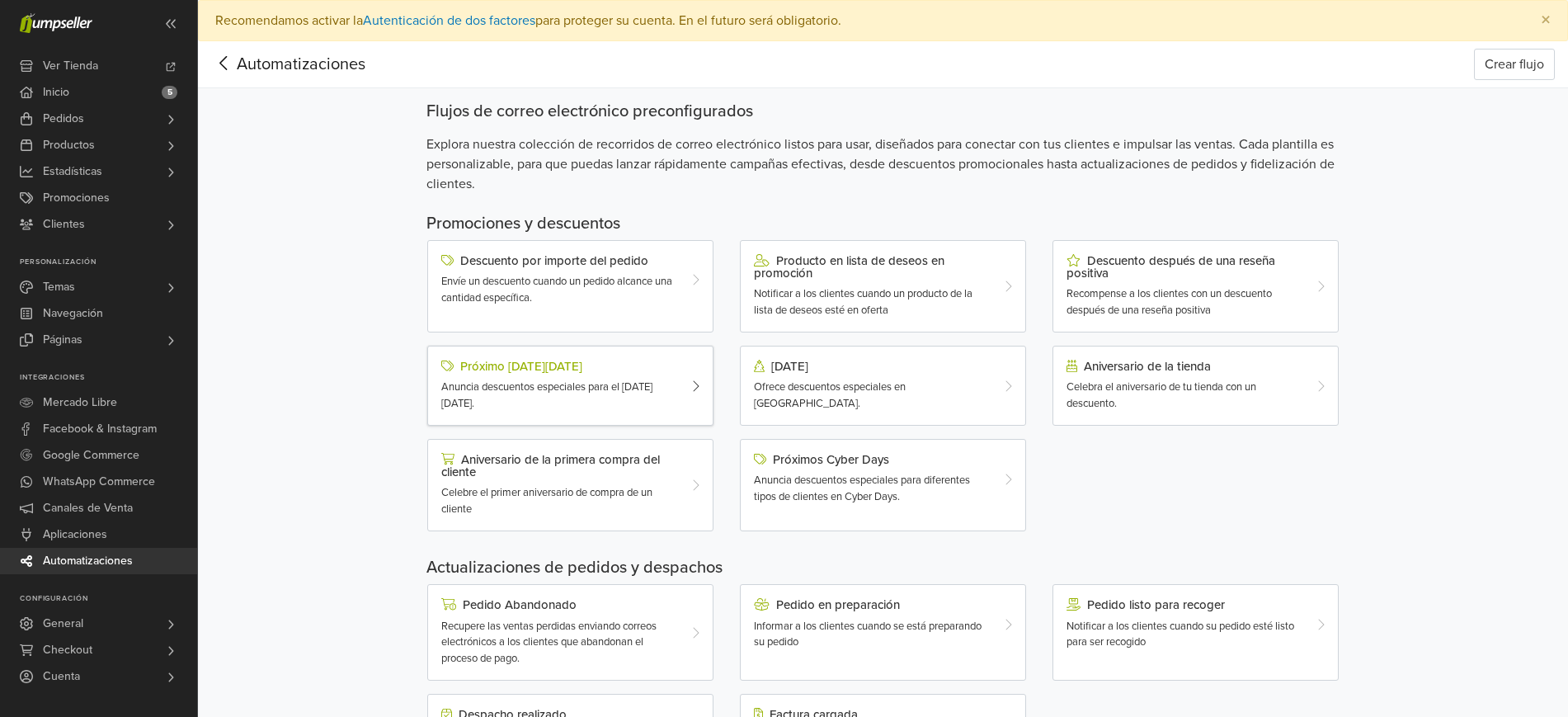
click at [622, 398] on div "Anuncia descuentos especiales para el [DATE][DATE]." at bounding box center [559, 395] width 235 height 33
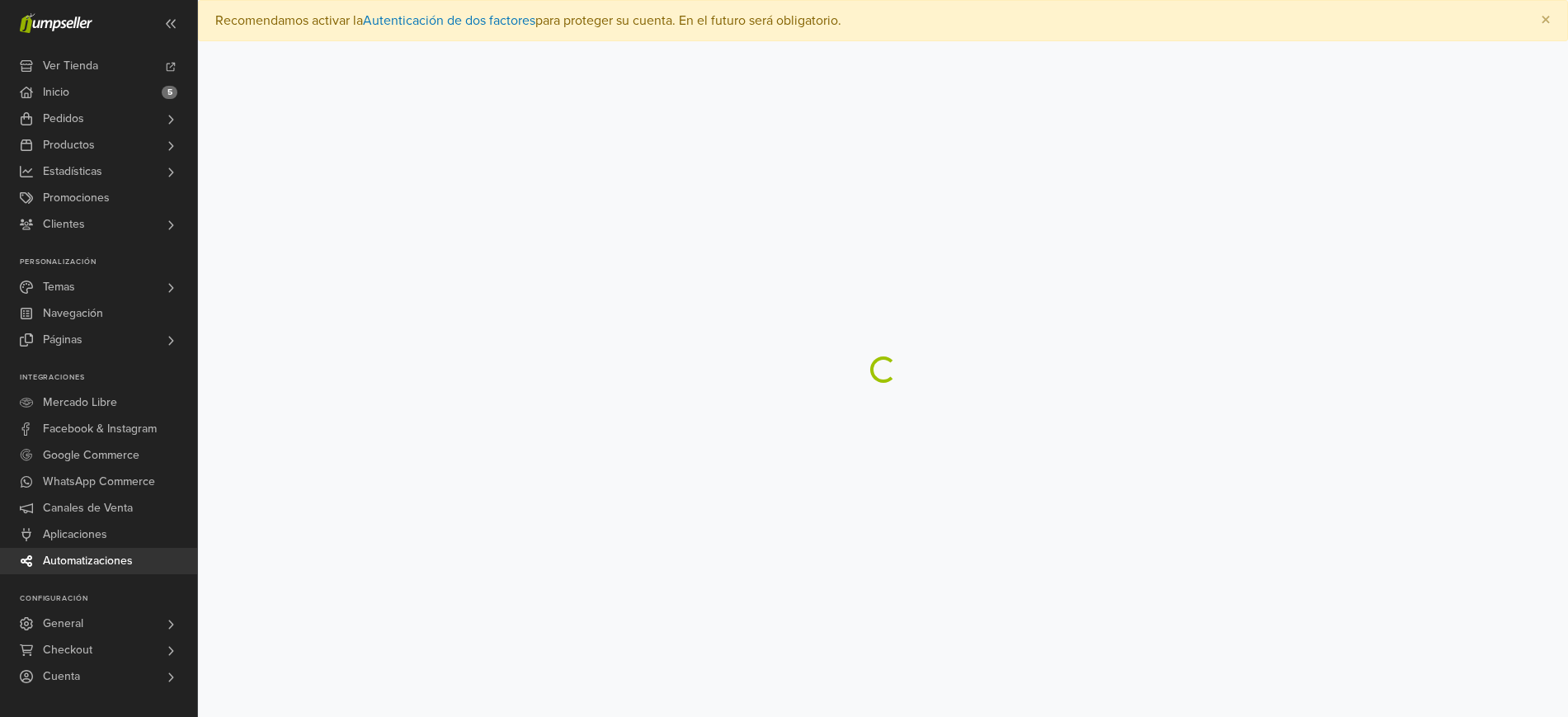
click at [622, 398] on div "Preferencias Suscripción Salir × Recomendamos activar la Autenticación de dos f…" at bounding box center [884, 358] width 1370 height 717
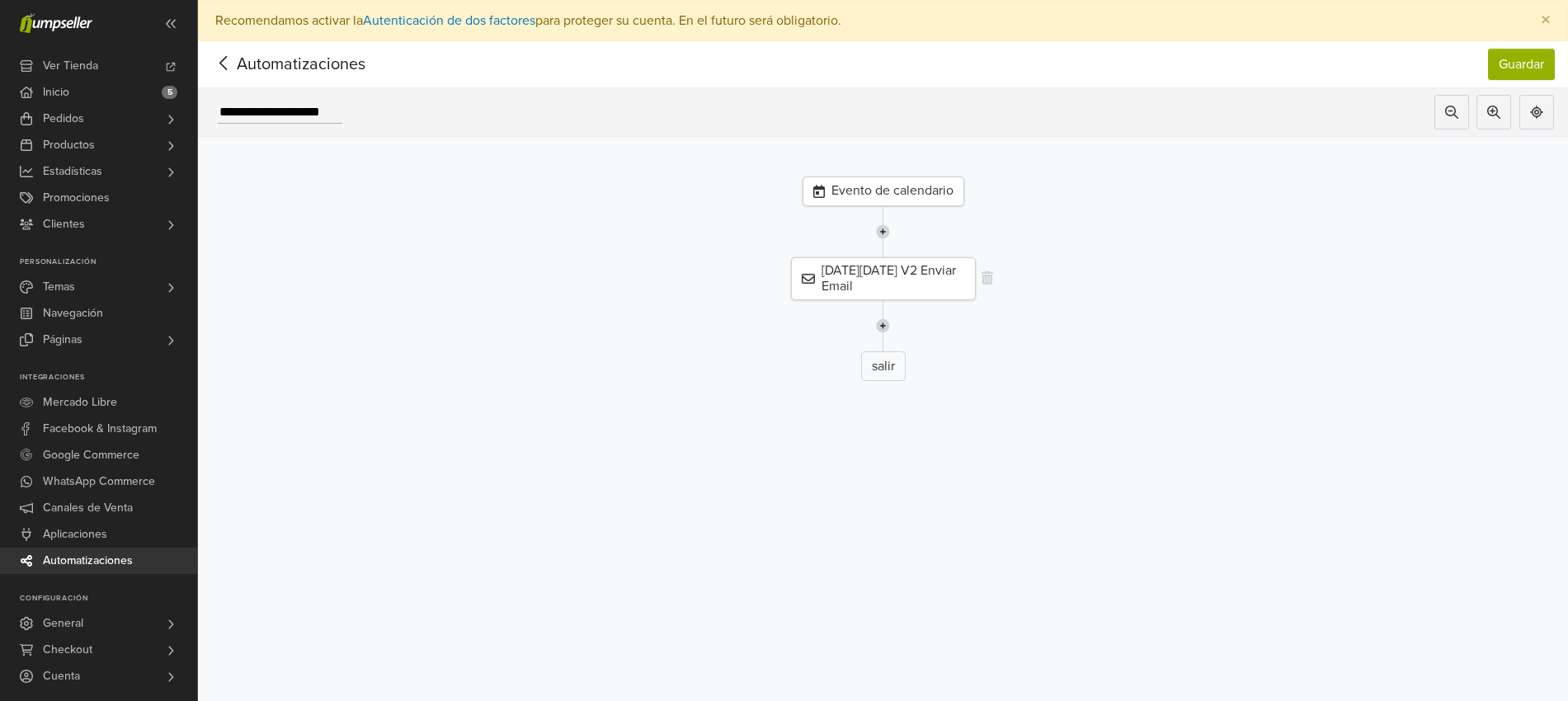
click at [845, 273] on div "[DATE][DATE] V2 Enviar Email" at bounding box center [884, 278] width 185 height 43
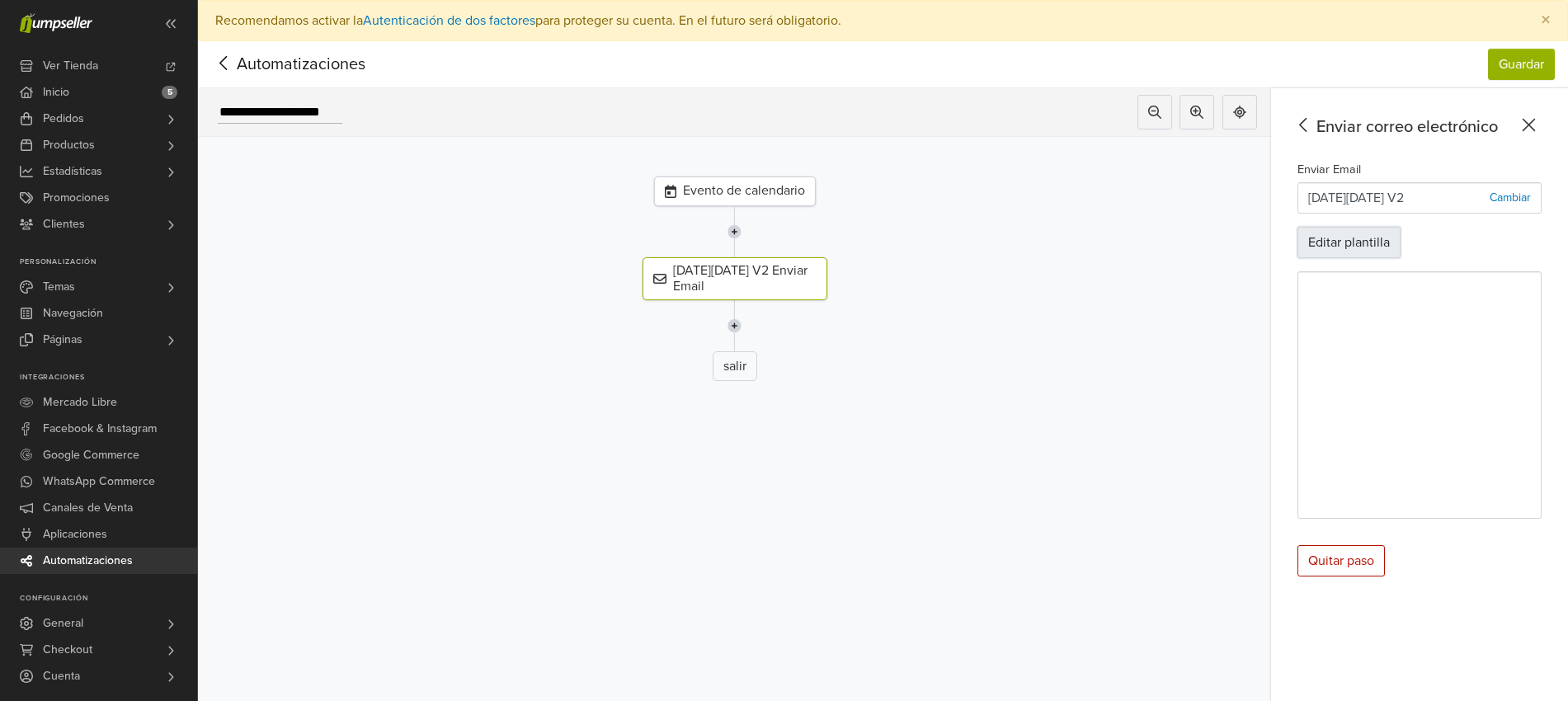
click at [1344, 243] on button "Editar plantilla" at bounding box center [1350, 243] width 103 height 32
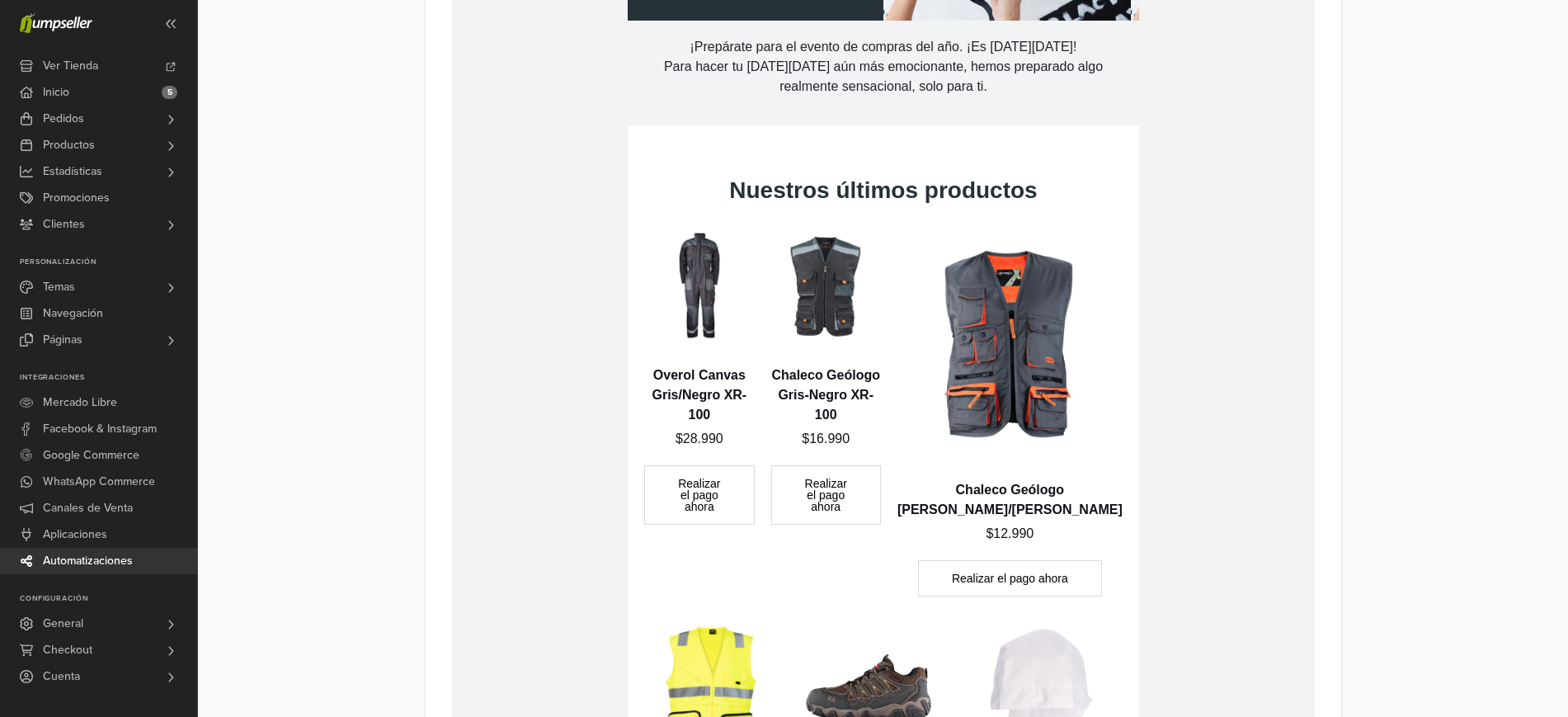
scroll to position [1046, 0]
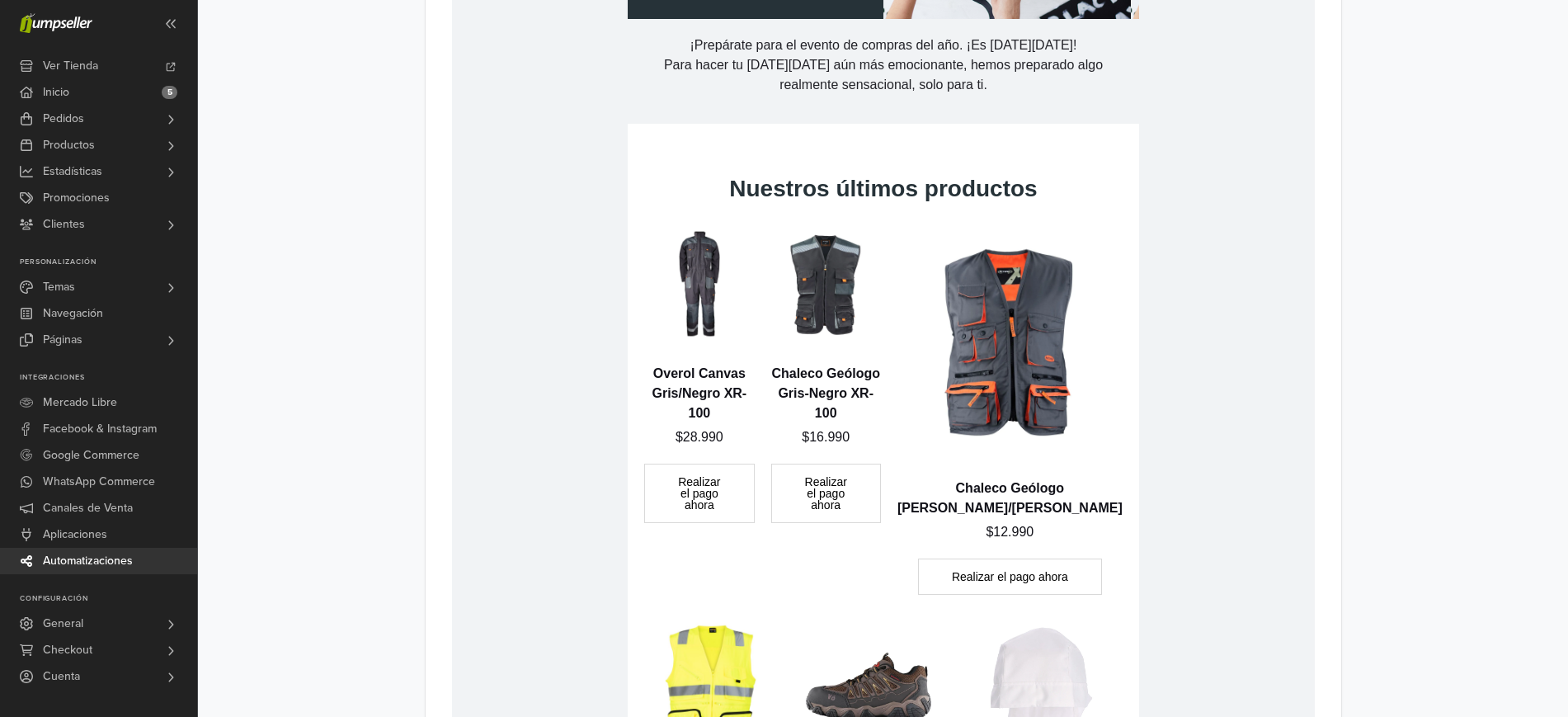
click at [727, 447] on p "$28.990" at bounding box center [699, 438] width 110 height 20
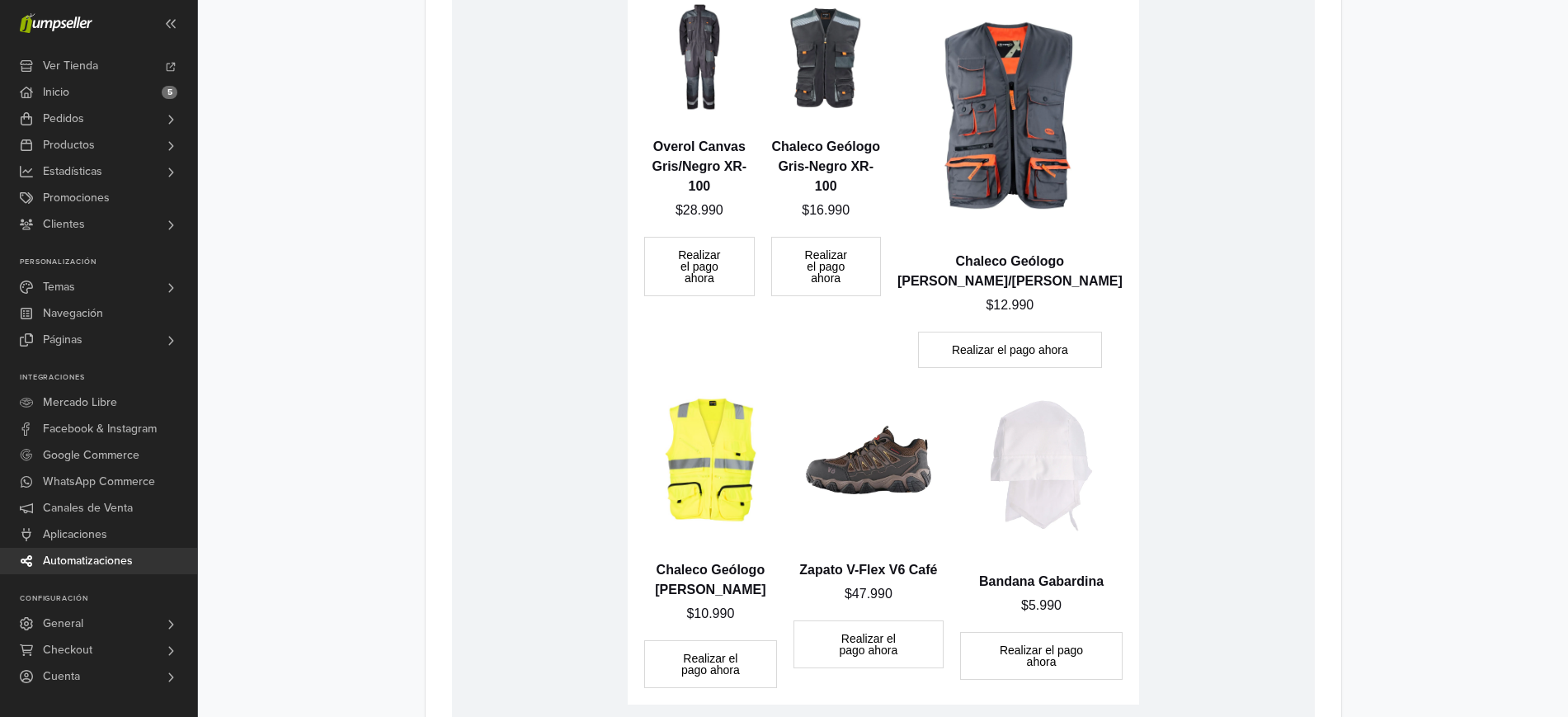
scroll to position [1283, 0]
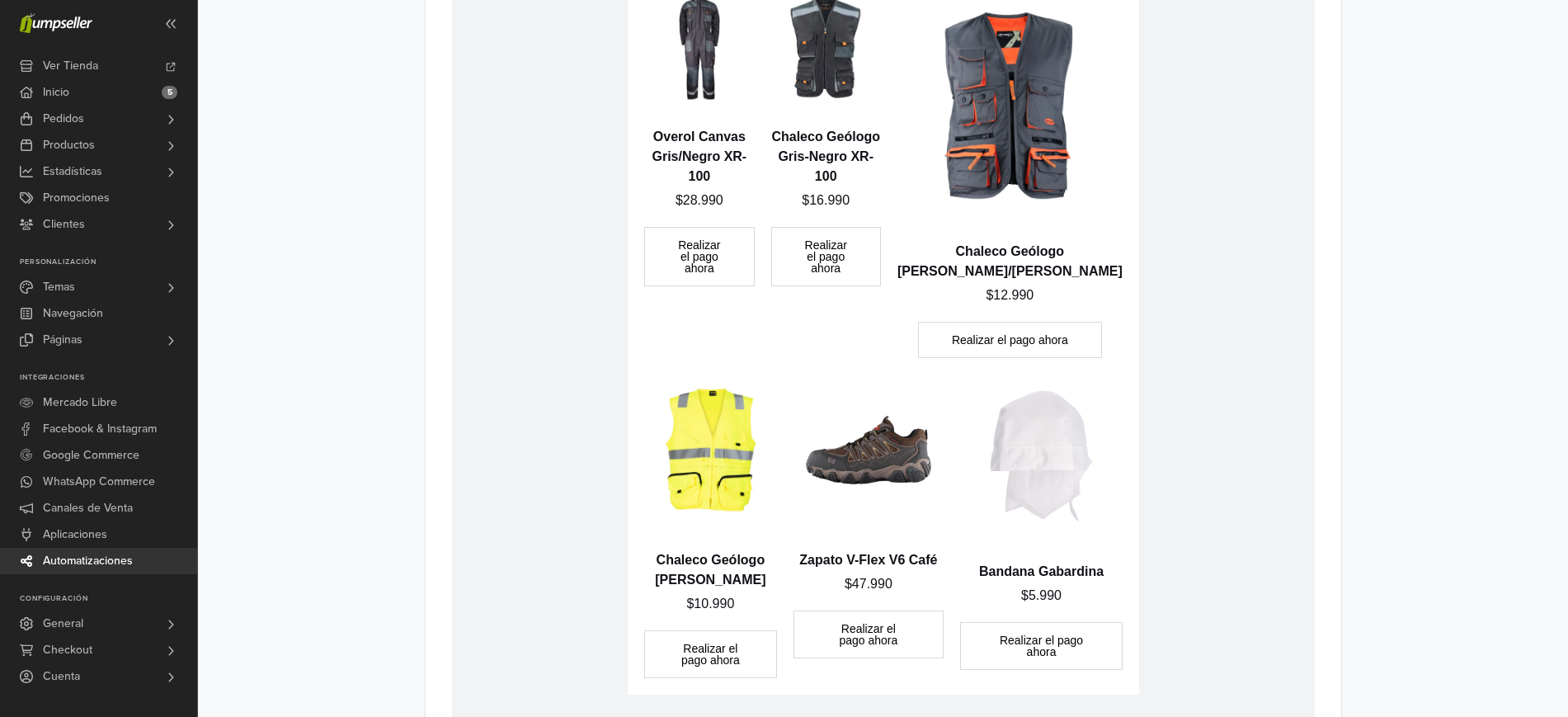
click at [1195, 379] on td "[DATE][DATE]" at bounding box center [882, 132] width 863 height 1317
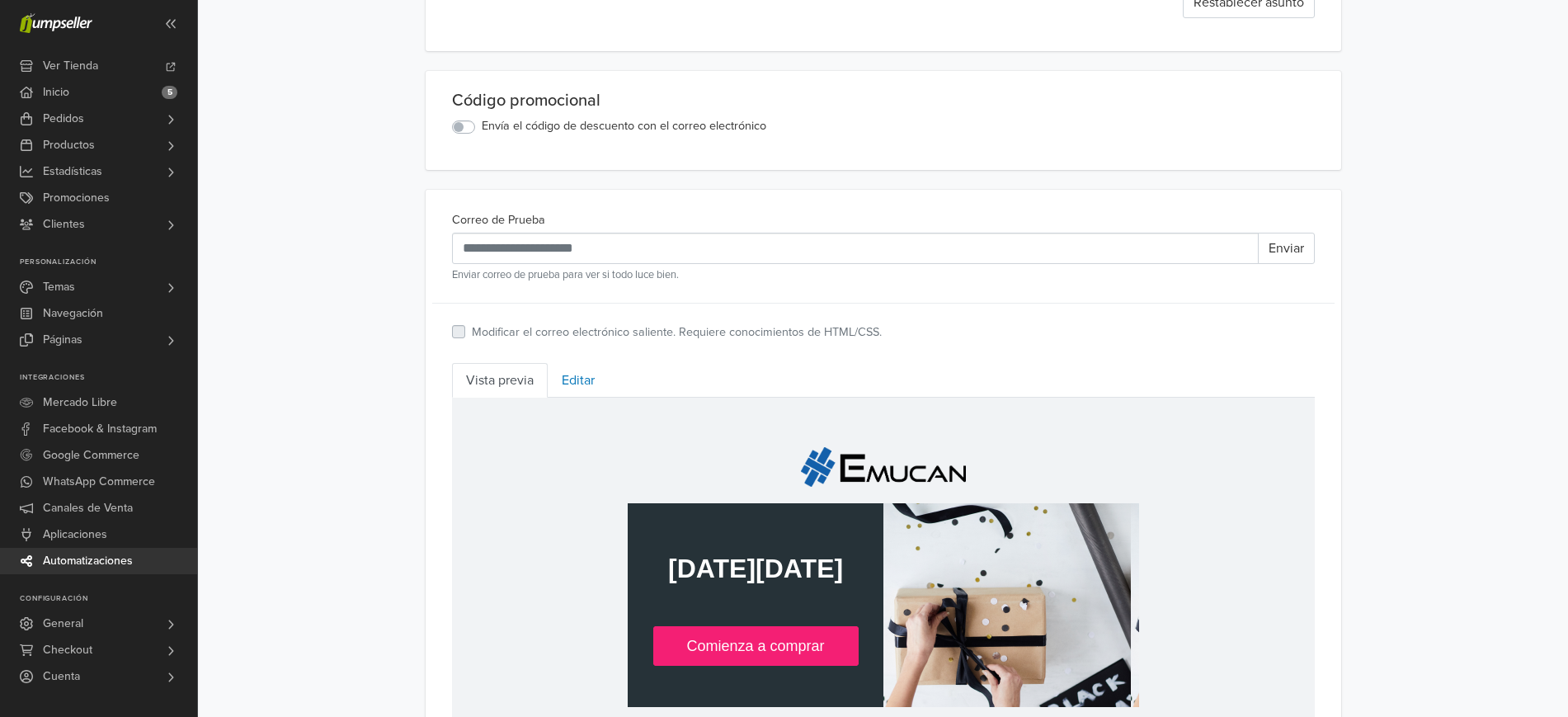
scroll to position [0, 0]
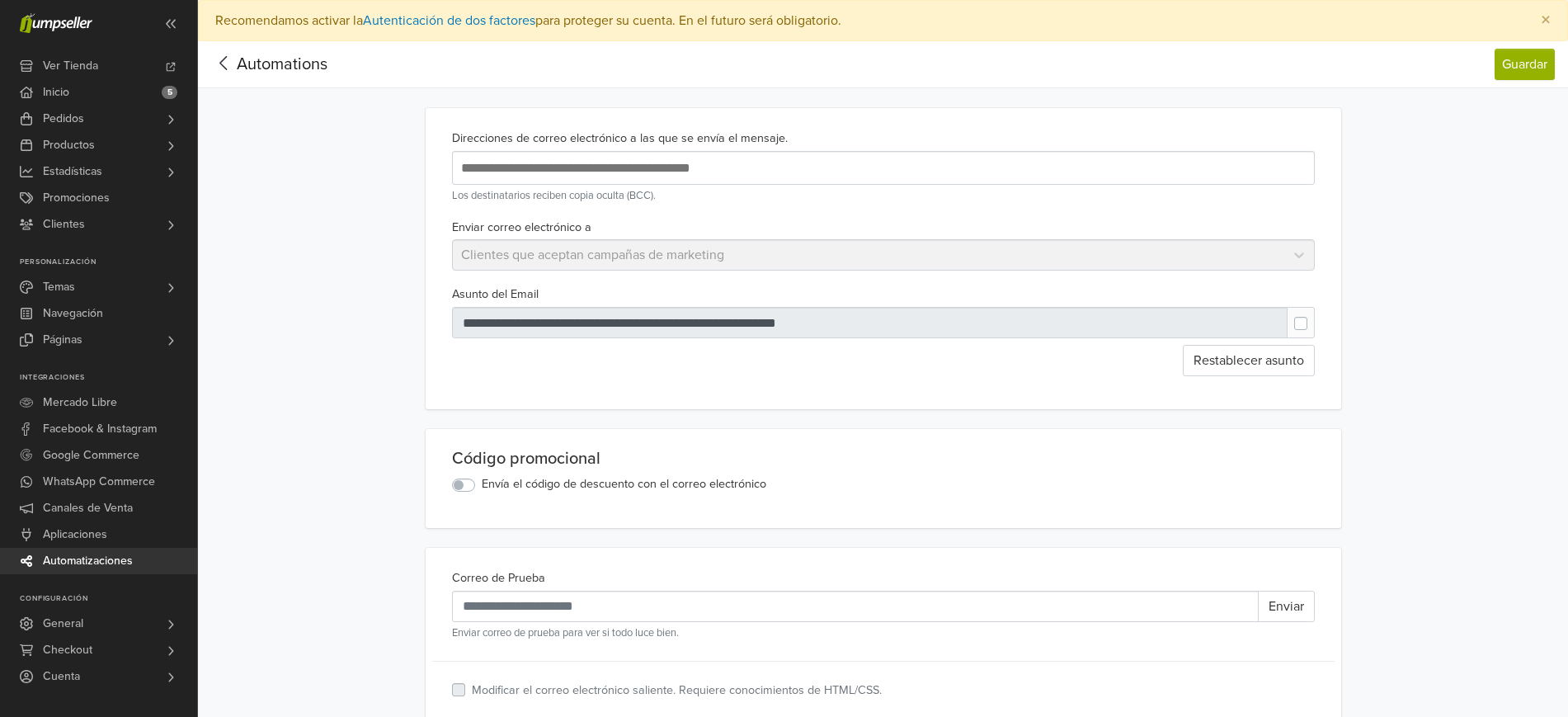
click at [218, 70] on icon at bounding box center [223, 63] width 26 height 21
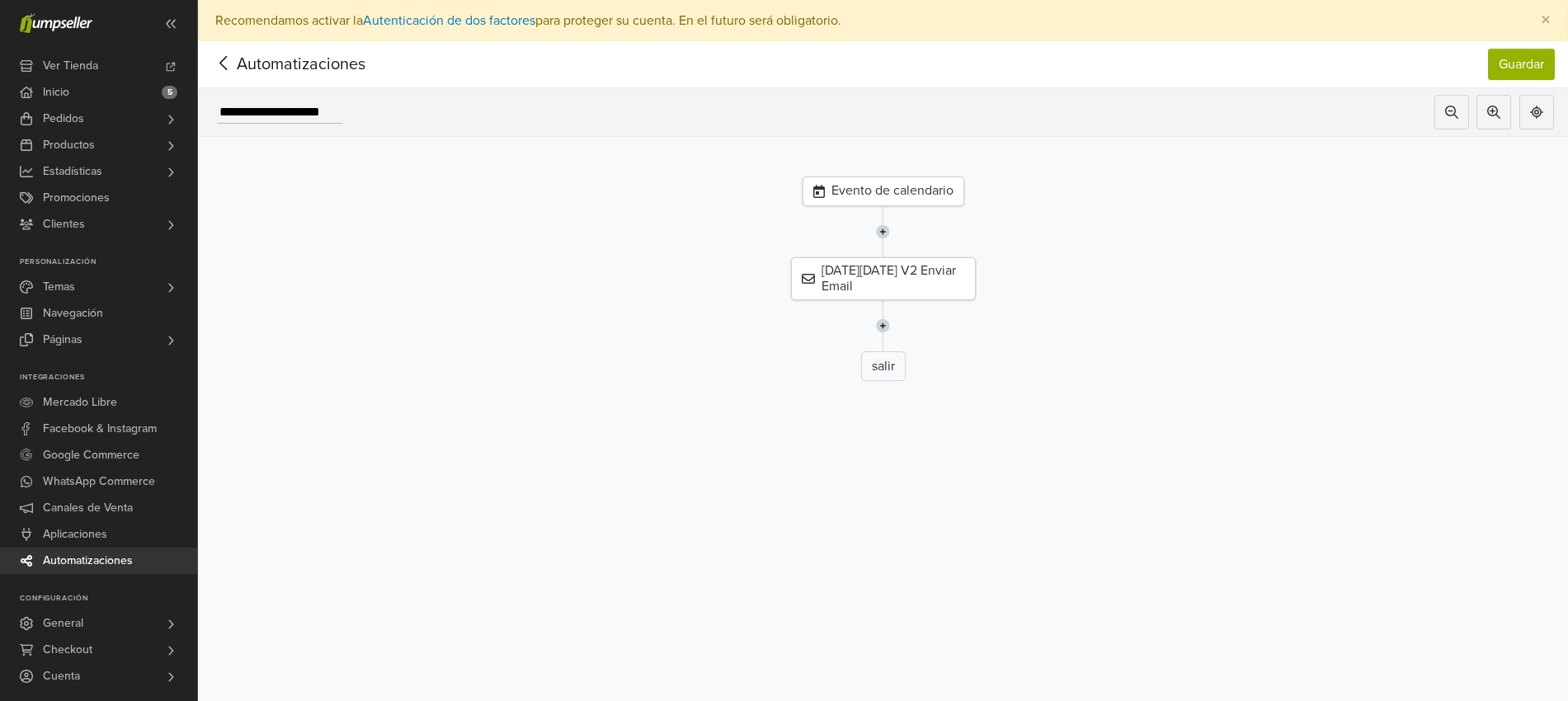
click at [228, 71] on icon at bounding box center [223, 63] width 26 height 21
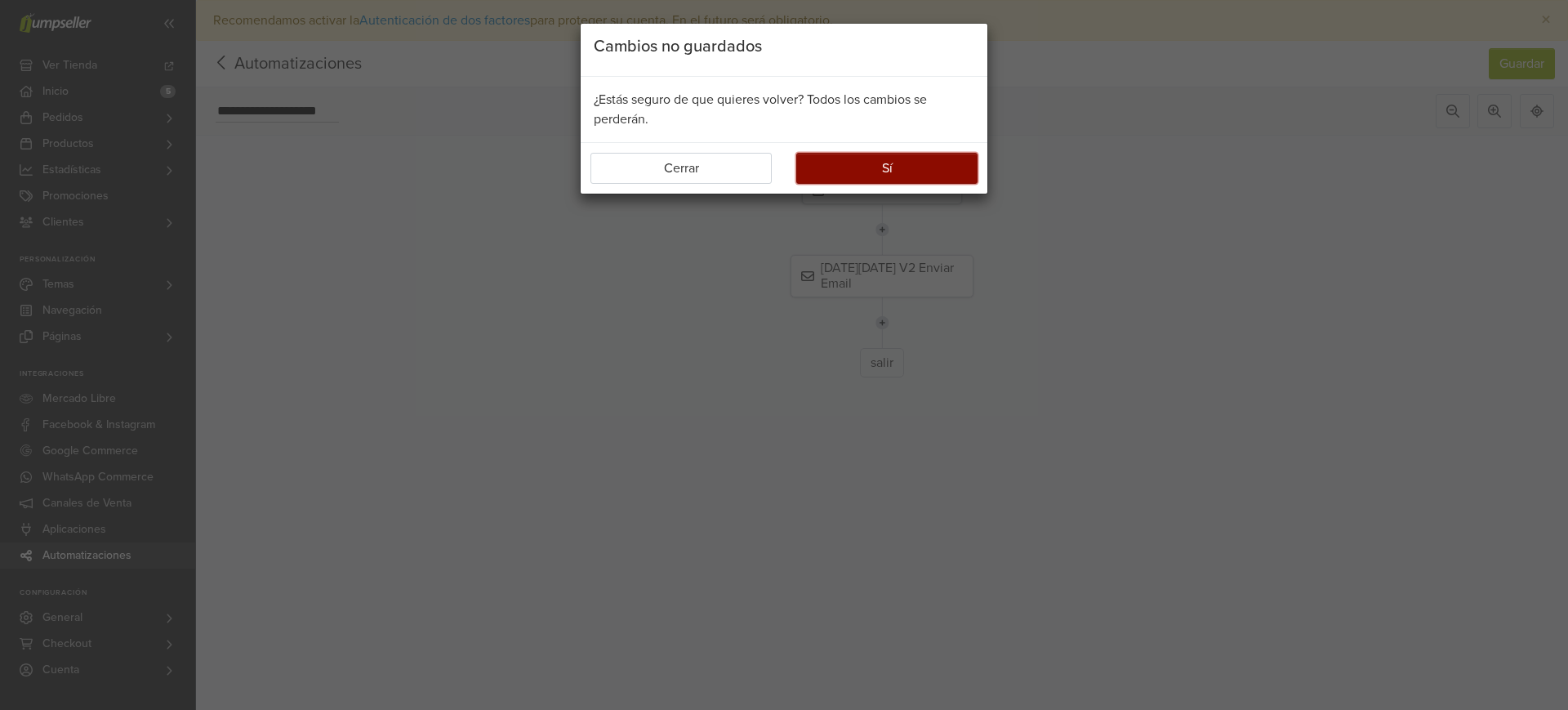
click at [868, 171] on button "Sí" at bounding box center [887, 168] width 182 height 31
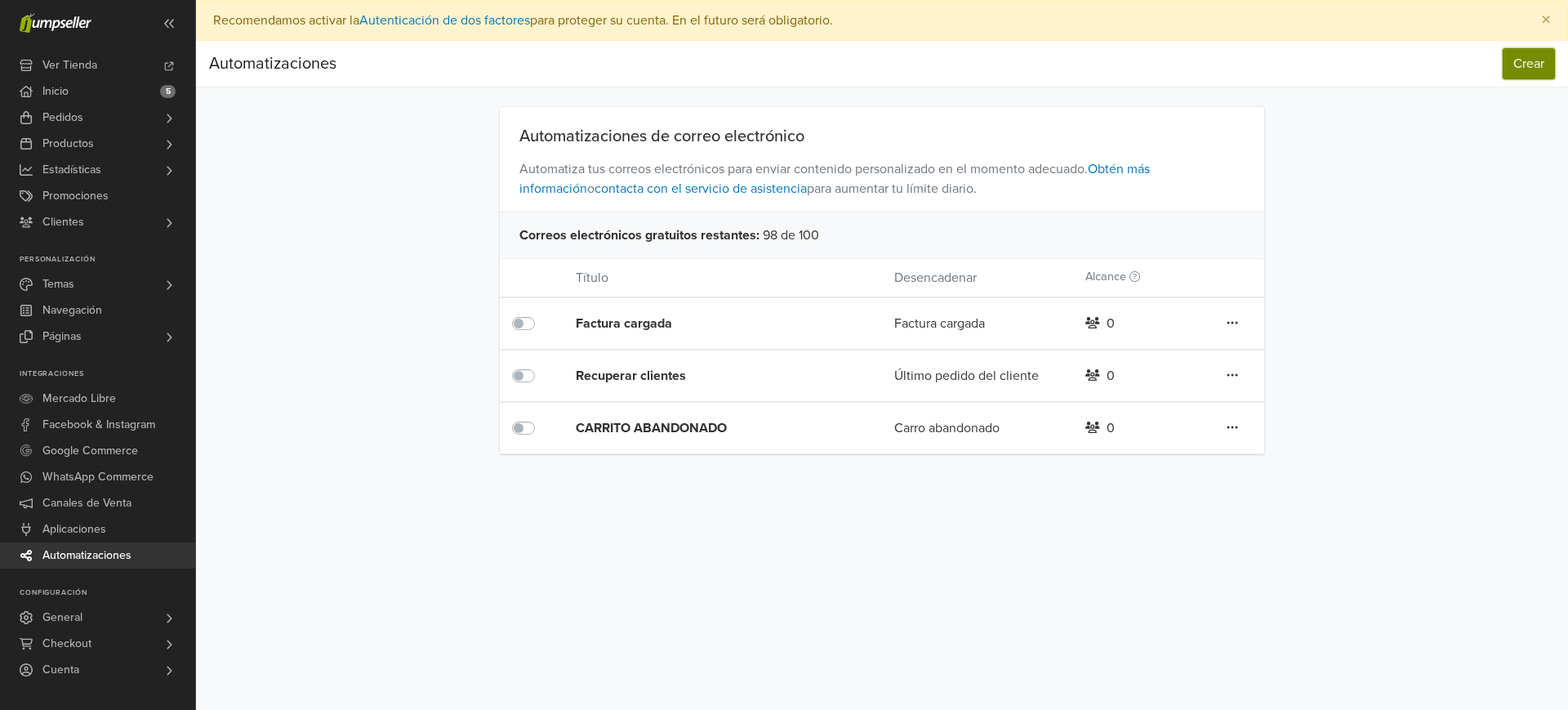
click at [1537, 71] on button "Crear" at bounding box center [1528, 64] width 52 height 31
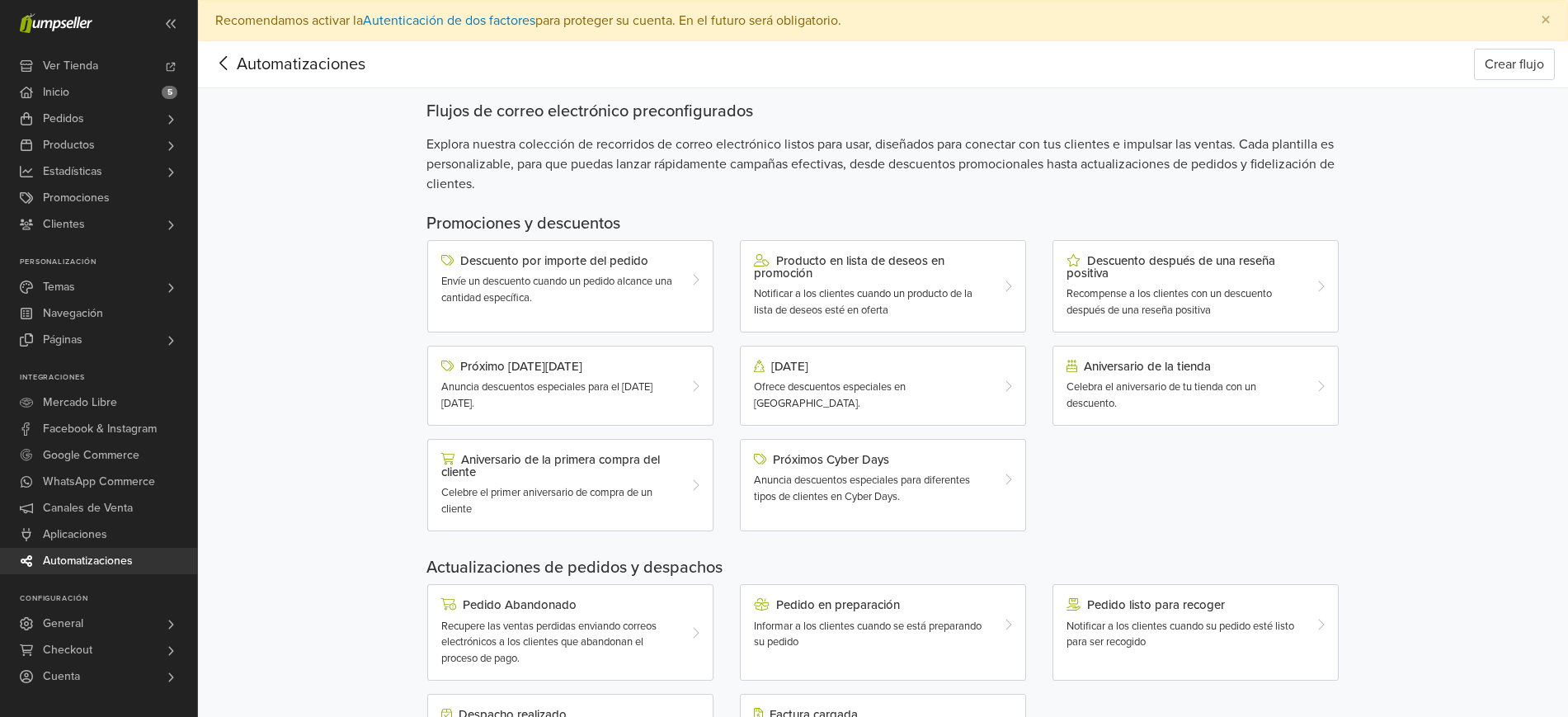
scroll to position [379, 0]
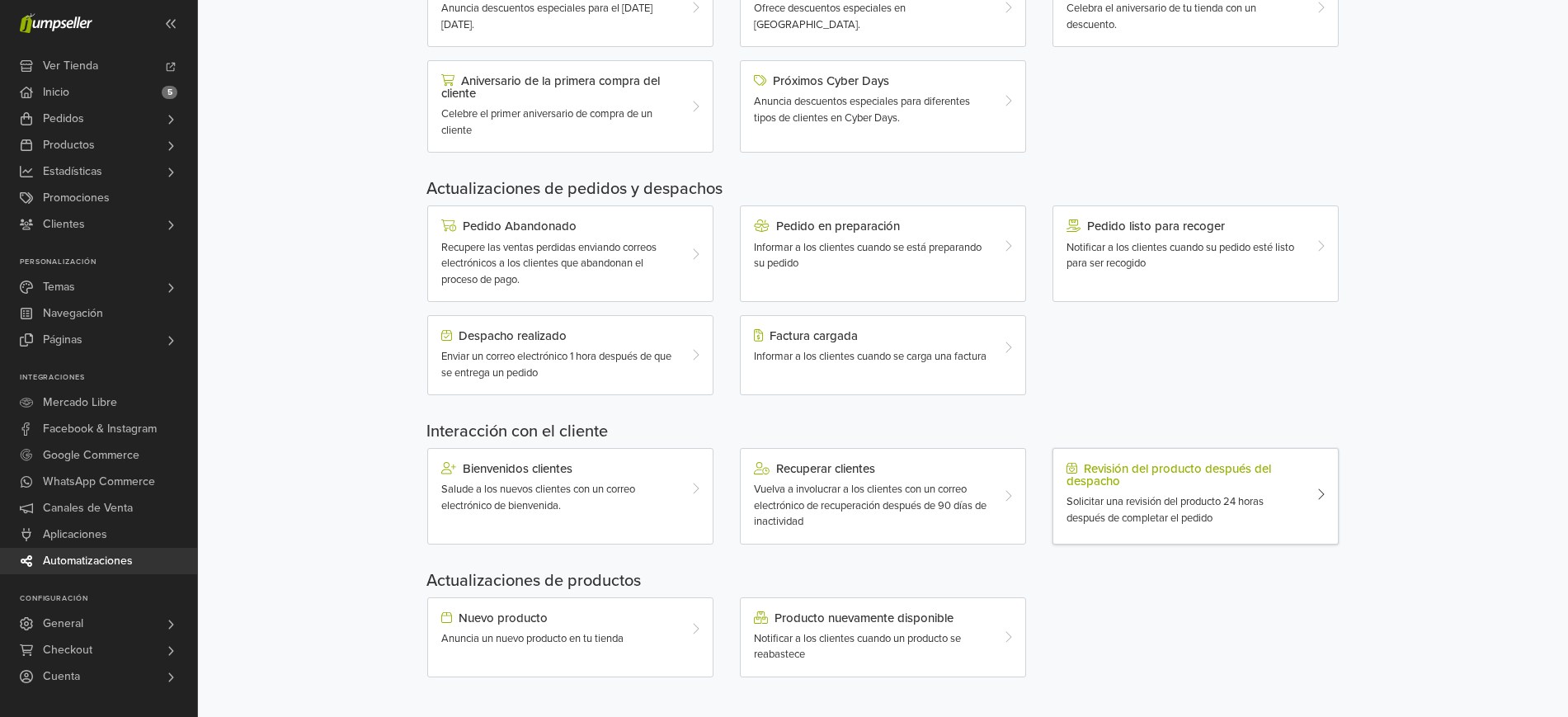
click at [1187, 499] on span "Solicitar una revisión del producto 24 horas después de completar el pedido" at bounding box center [1165, 510] width 198 height 30
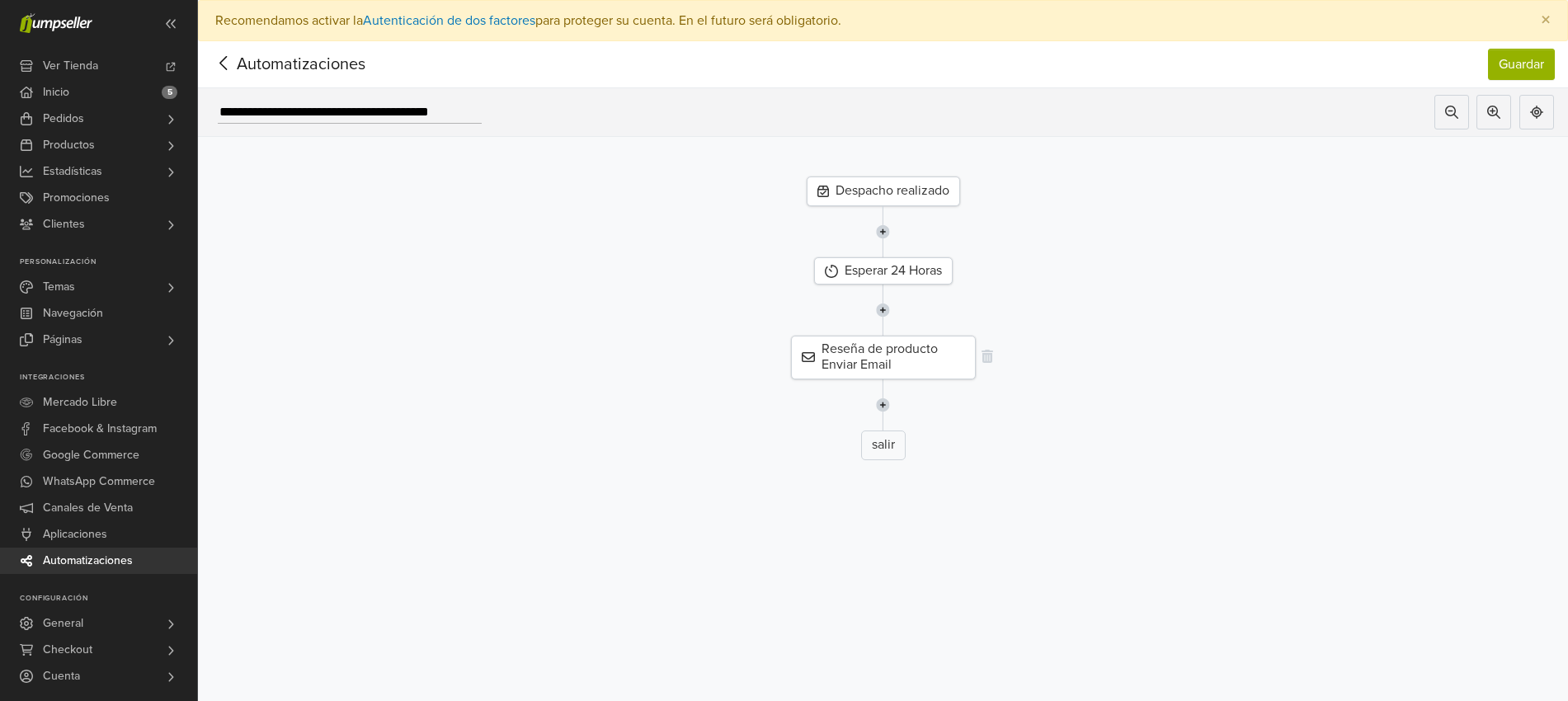
click at [901, 344] on div "Reseña de producto Enviar Email" at bounding box center [884, 357] width 185 height 43
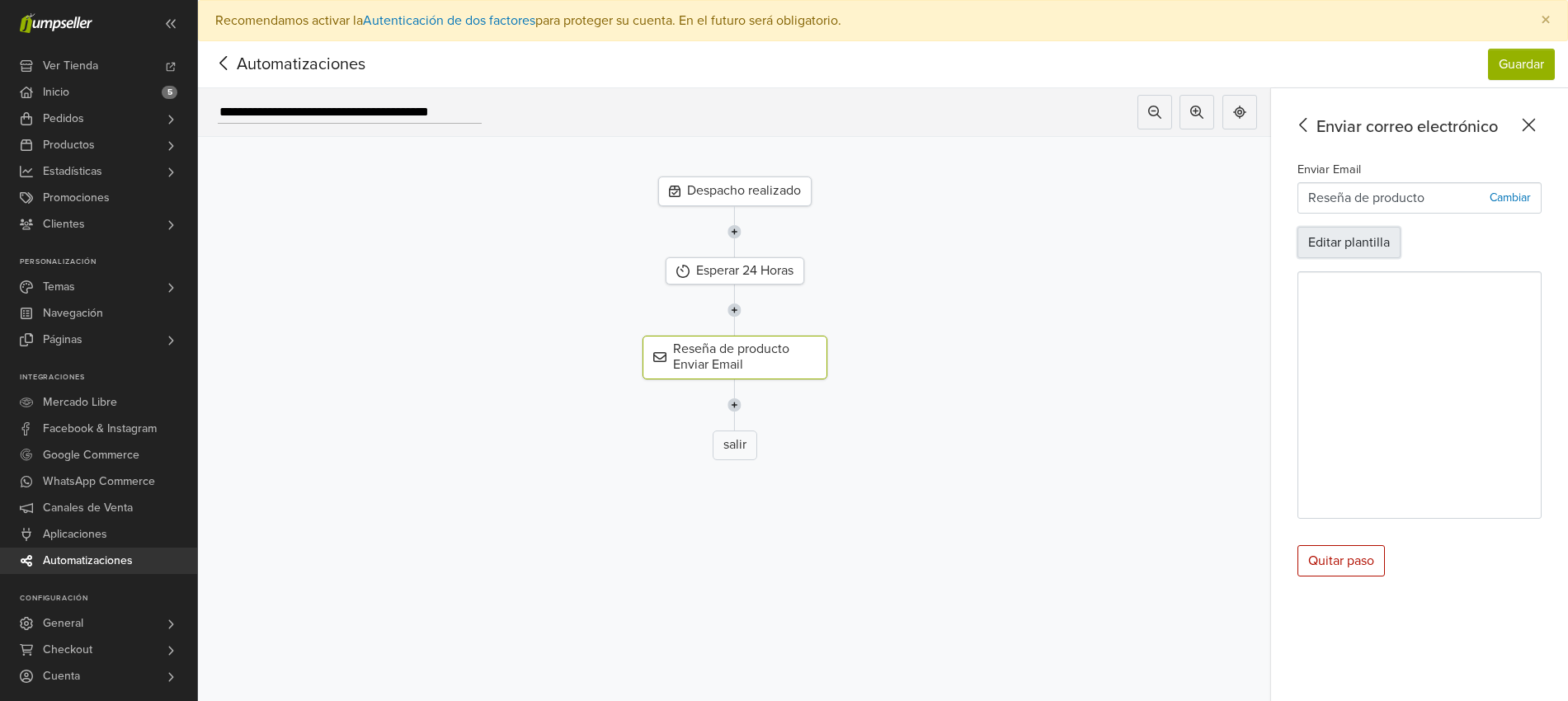
click at [1371, 255] on button "Editar plantilla" at bounding box center [1350, 243] width 103 height 32
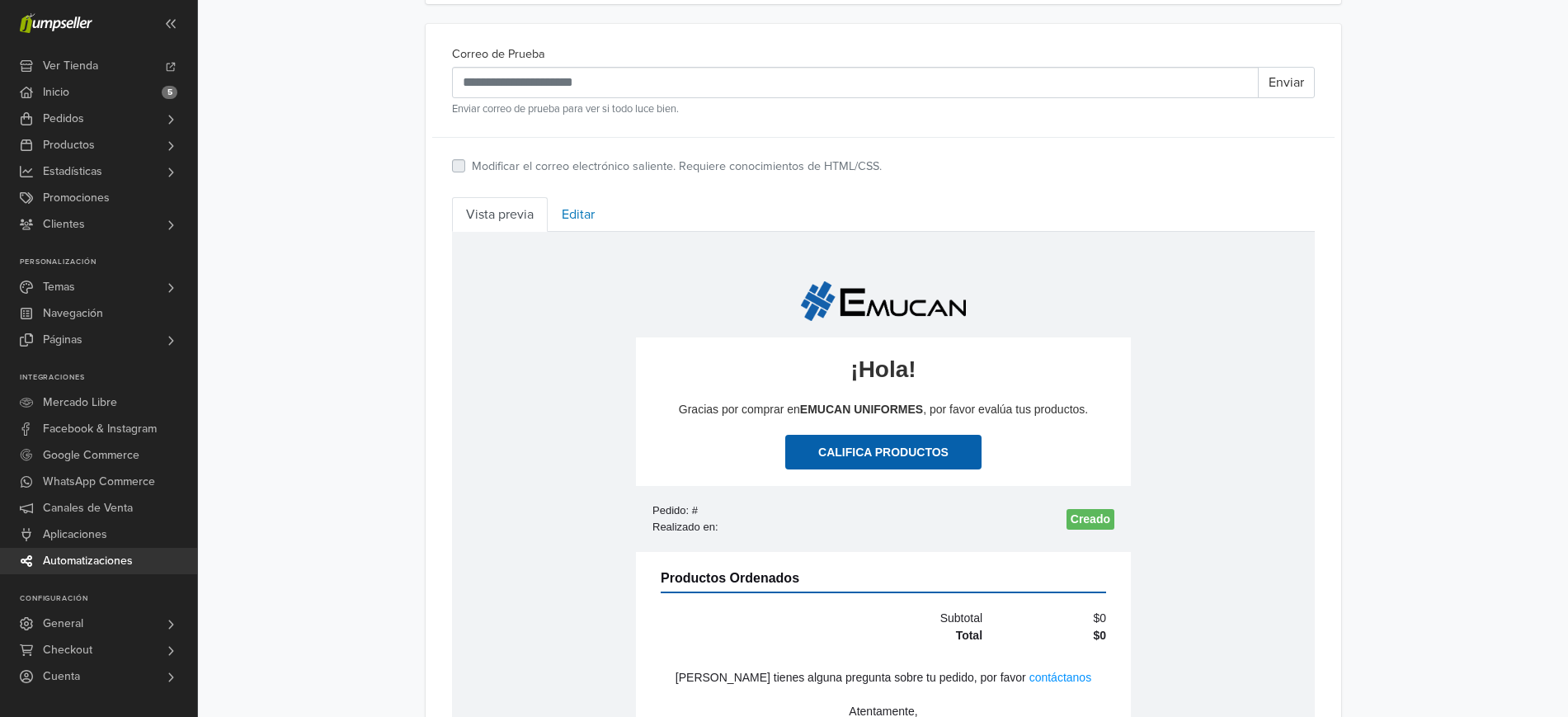
scroll to position [482, 0]
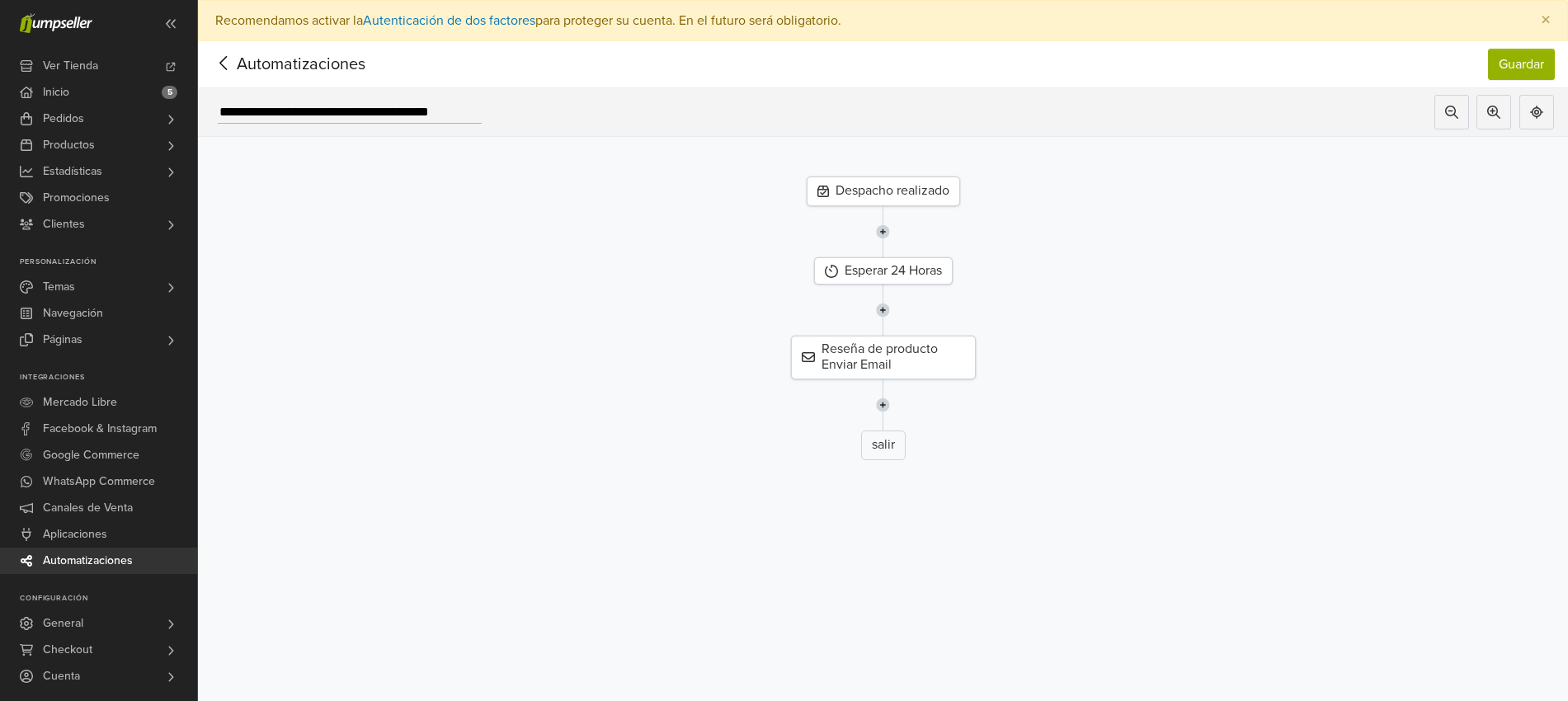
click at [220, 60] on icon at bounding box center [223, 63] width 26 height 21
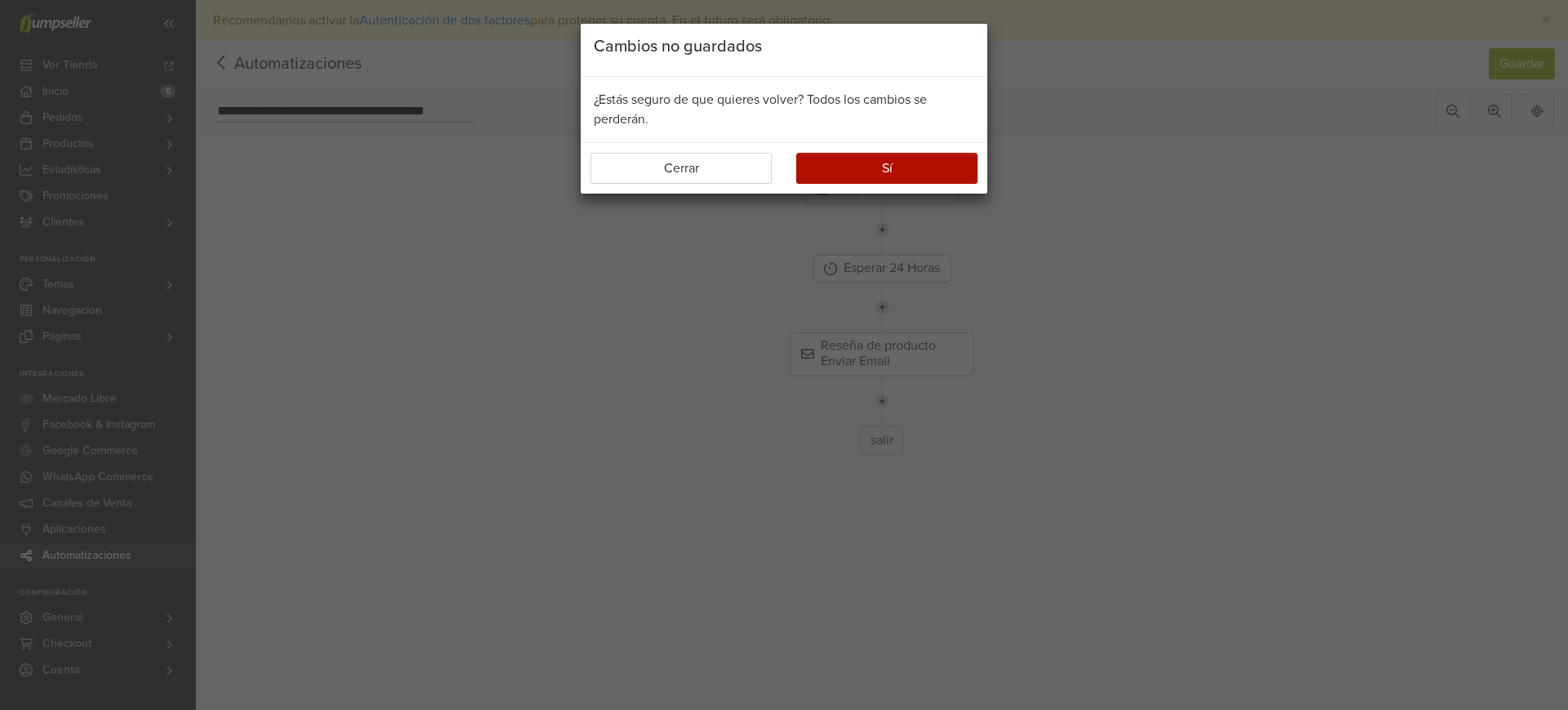
click at [844, 184] on div "Cerrar Sí" at bounding box center [784, 168] width 407 height 51
click at [866, 173] on button "Sí" at bounding box center [887, 168] width 182 height 31
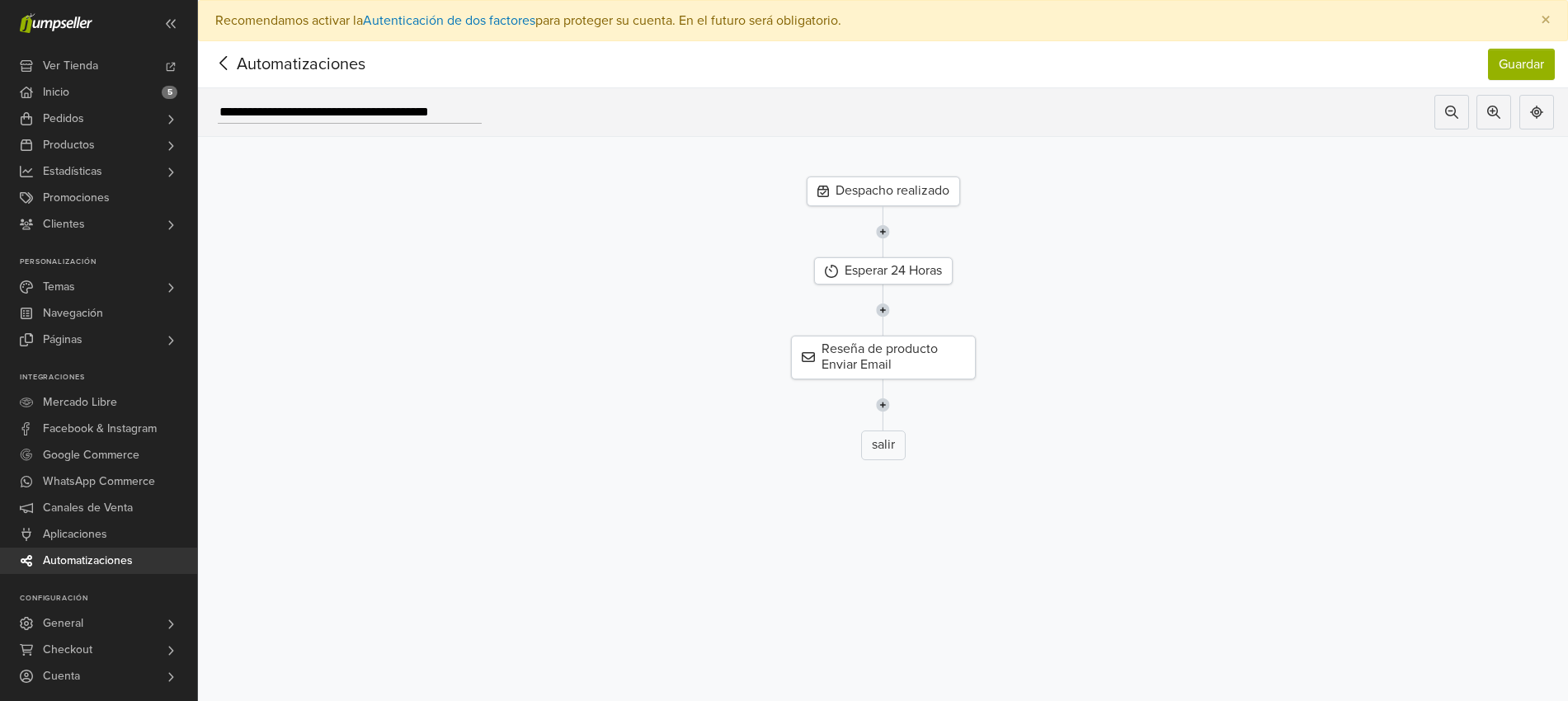
click at [228, 54] on icon at bounding box center [223, 63] width 26 height 21
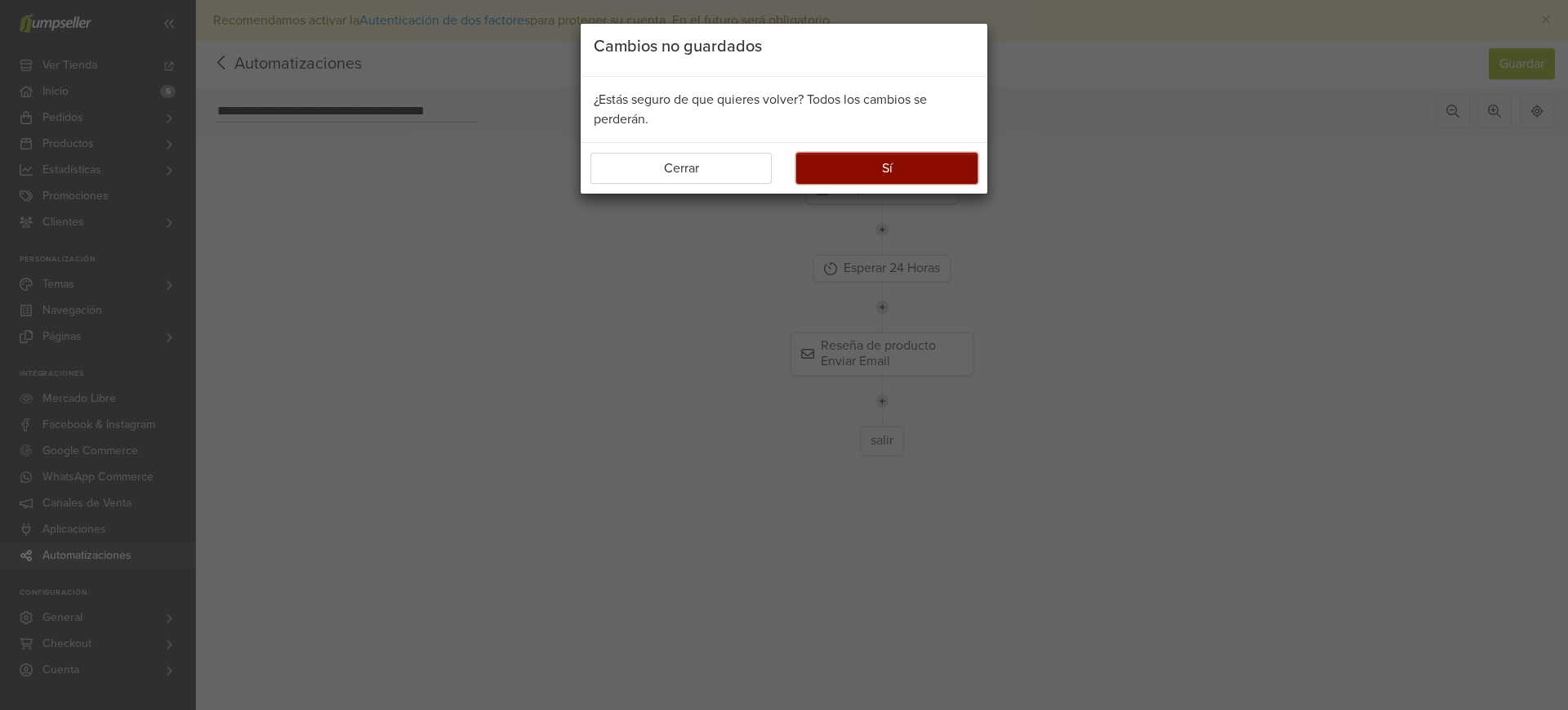
click at [878, 157] on button "Sí" at bounding box center [887, 168] width 182 height 31
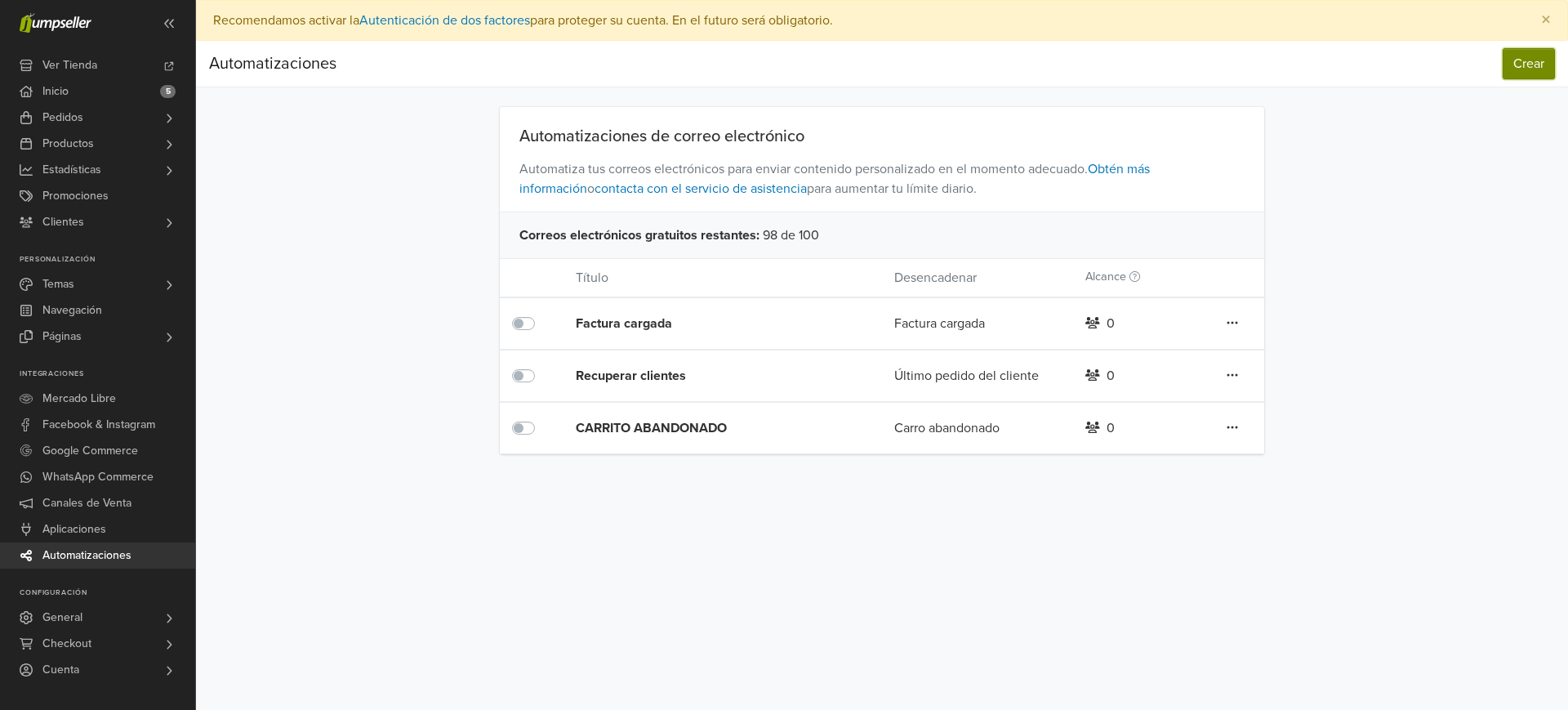
click at [1548, 57] on button "Crear" at bounding box center [1528, 64] width 52 height 31
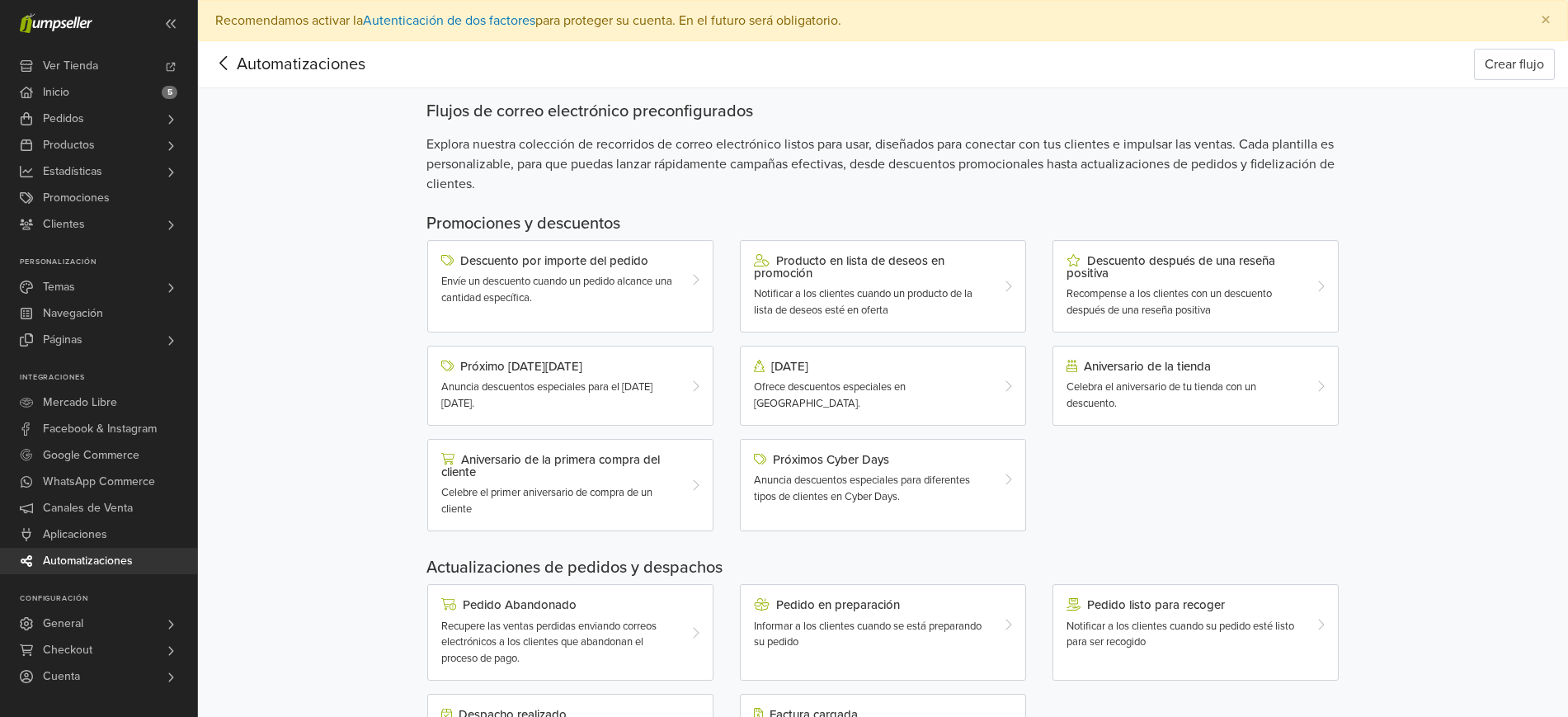
click at [216, 75] on div at bounding box center [223, 64] width 26 height 25
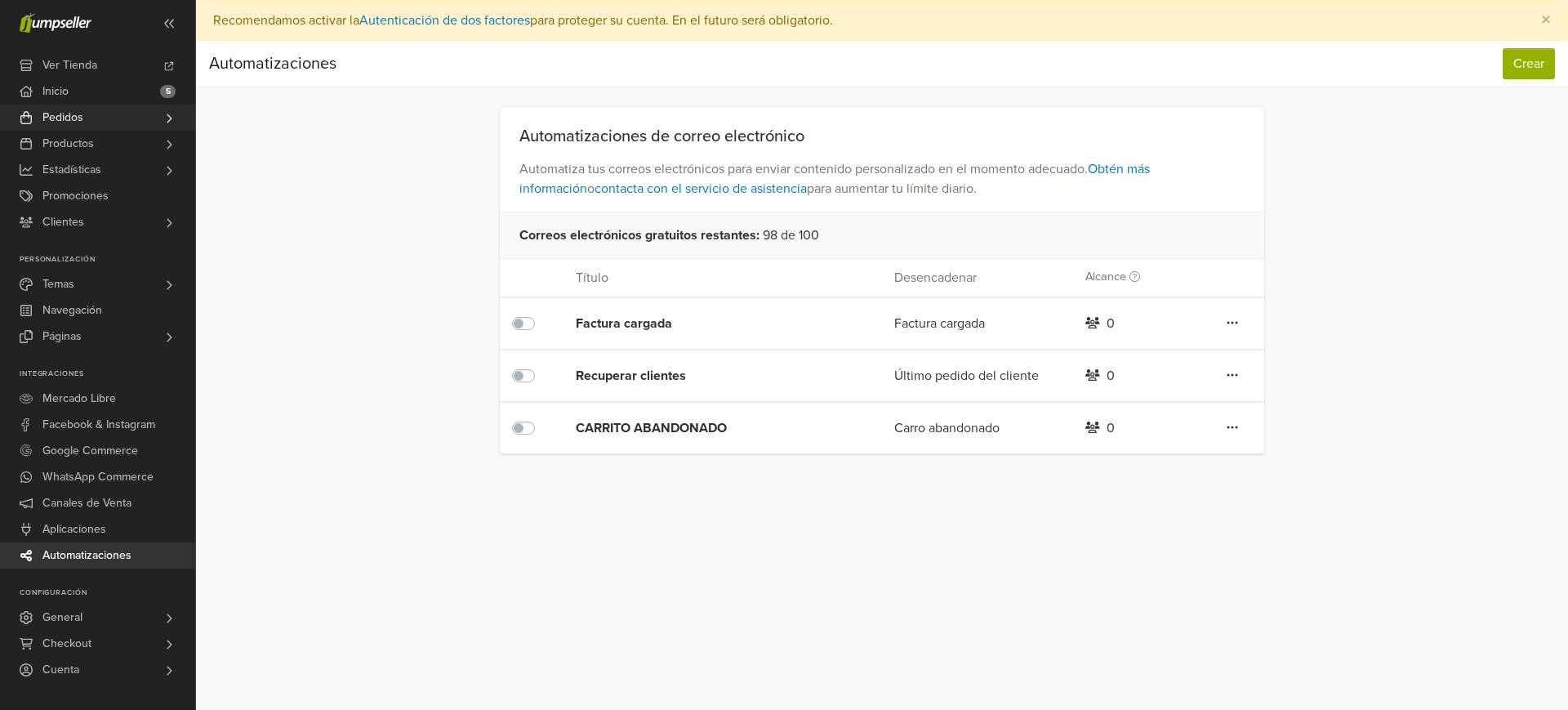
click at [91, 117] on link "Pedidos" at bounding box center [97, 118] width 196 height 26
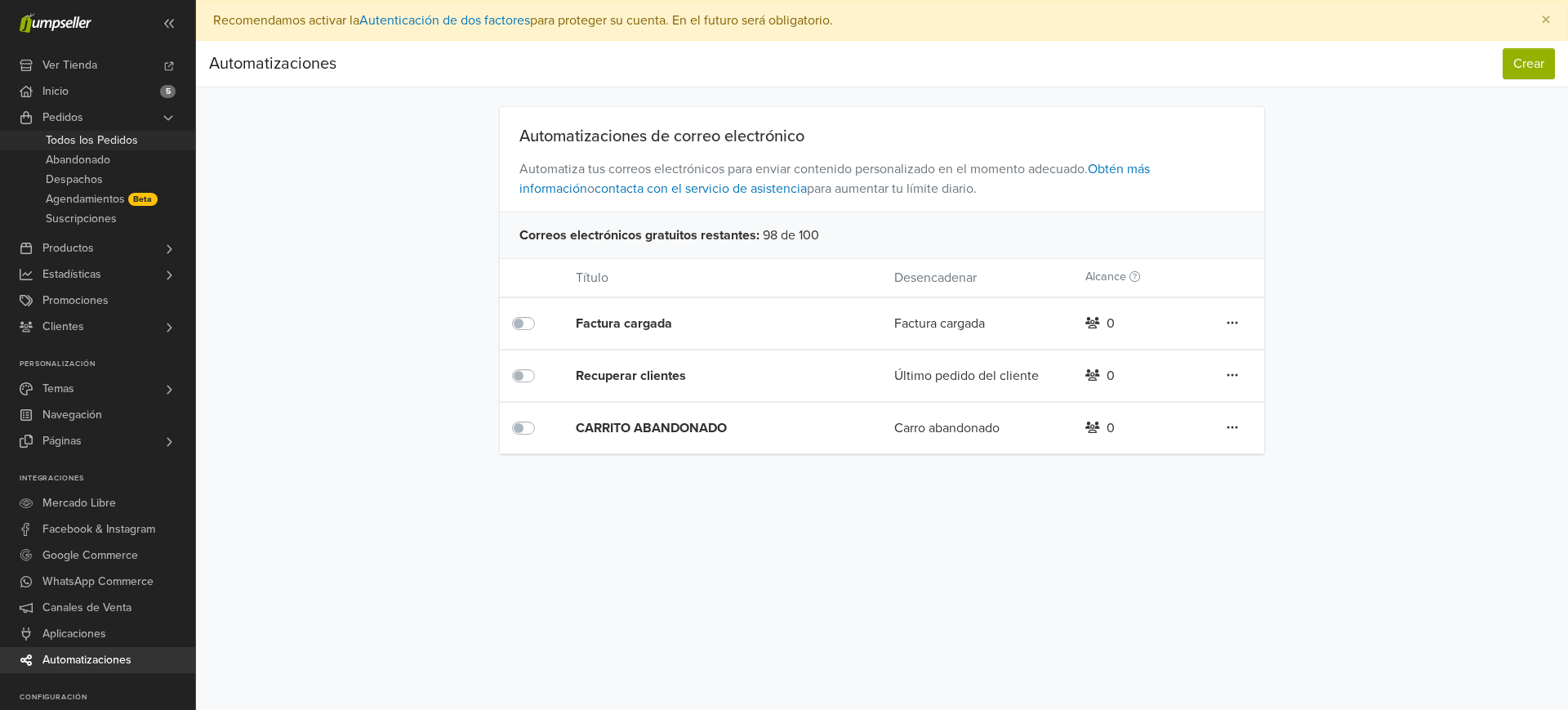
click at [94, 139] on span "Todos los Pedidos" at bounding box center [92, 140] width 92 height 20
